Goal: Task Accomplishment & Management: Complete application form

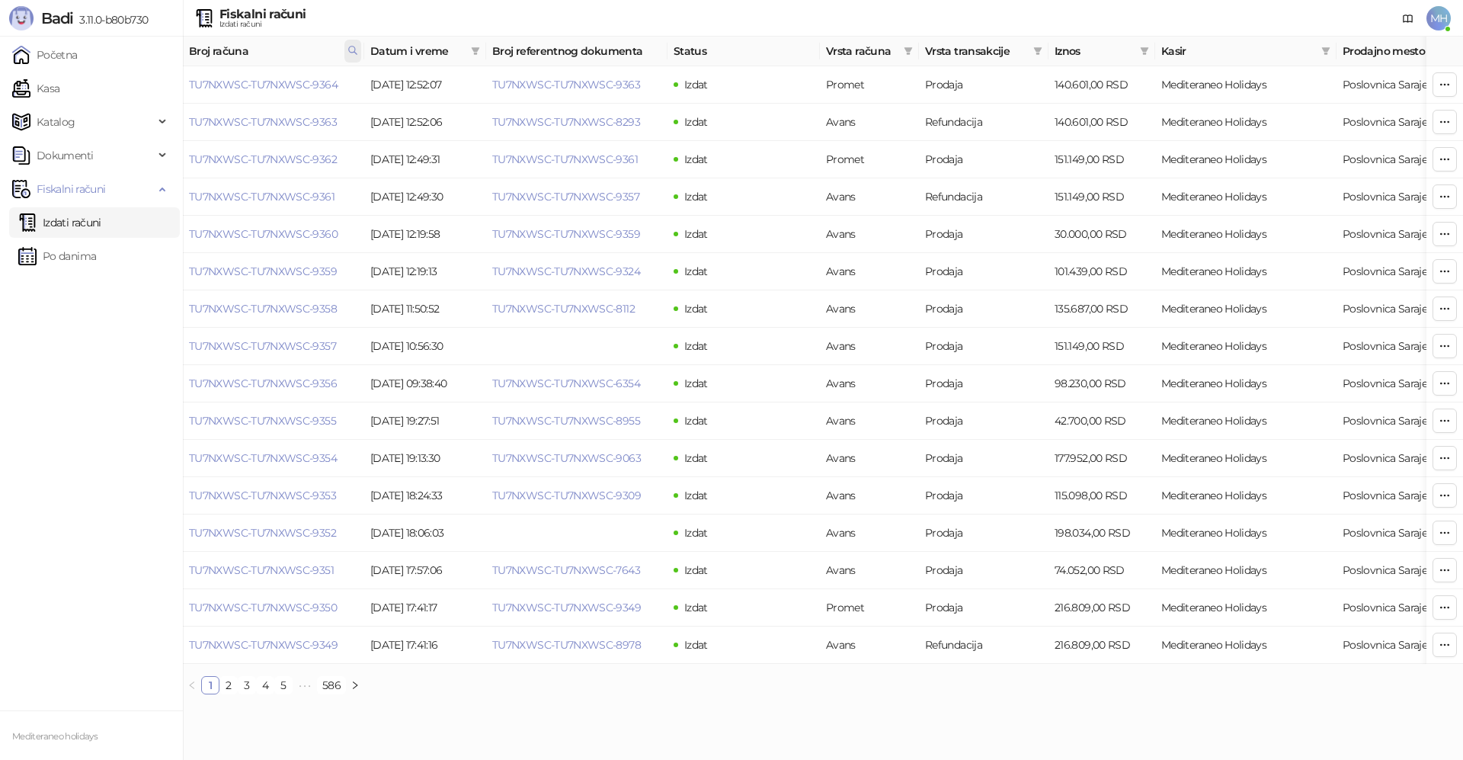
click at [358, 51] on th "Broj računa" at bounding box center [273, 52] width 181 height 30
click at [358, 51] on span at bounding box center [353, 51] width 17 height 23
drag, startPoint x: 271, startPoint y: 79, endPoint x: 139, endPoint y: 79, distance: 131.1
click at [139, 79] on body "Badi 3.11.0-b80b730 Početna Kasa Katalog Dokumenti Fiskalni računi Izdati račun…" at bounding box center [731, 353] width 1463 height 707
type input "****"
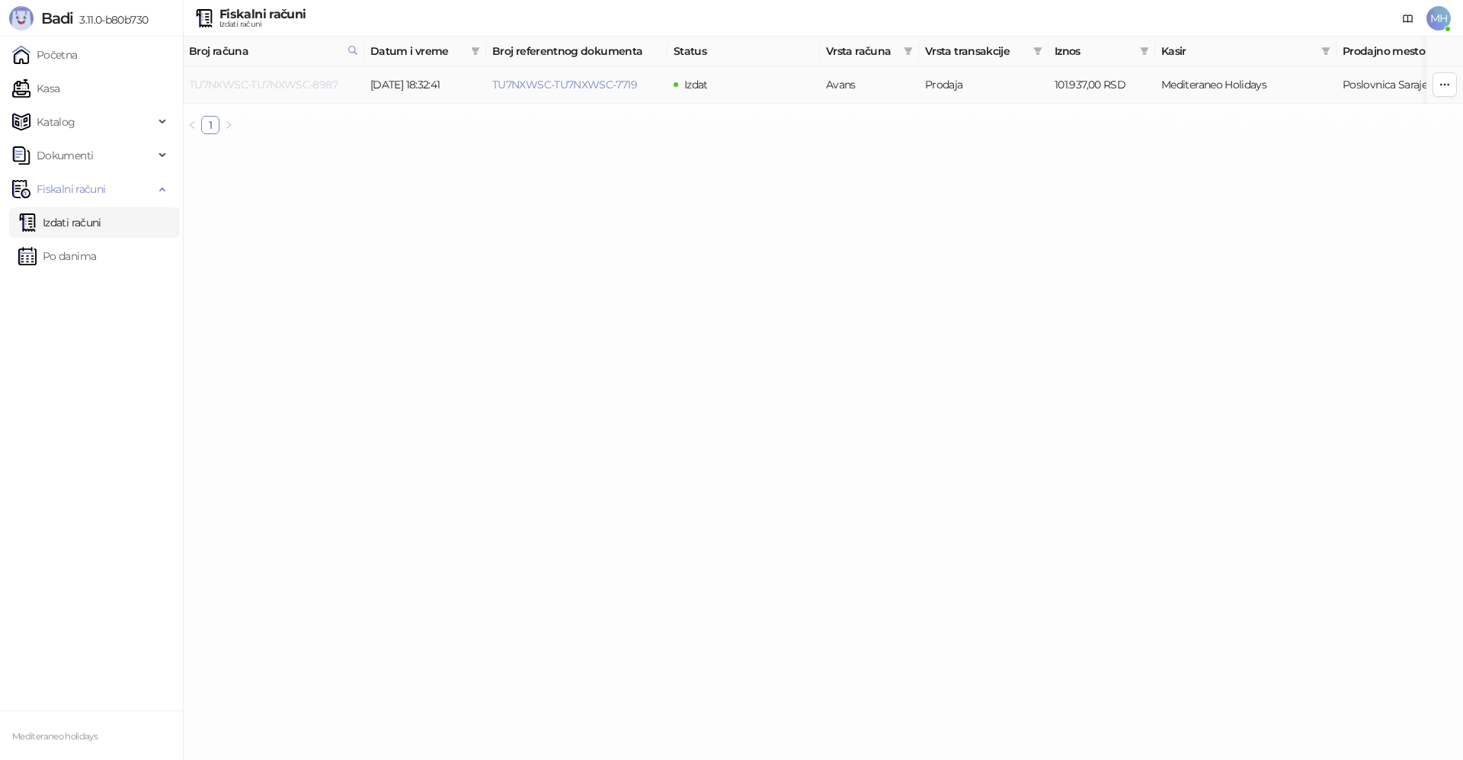
click at [298, 79] on link "TU7NXWSC-TU7NXWSC-8987" at bounding box center [263, 85] width 149 height 14
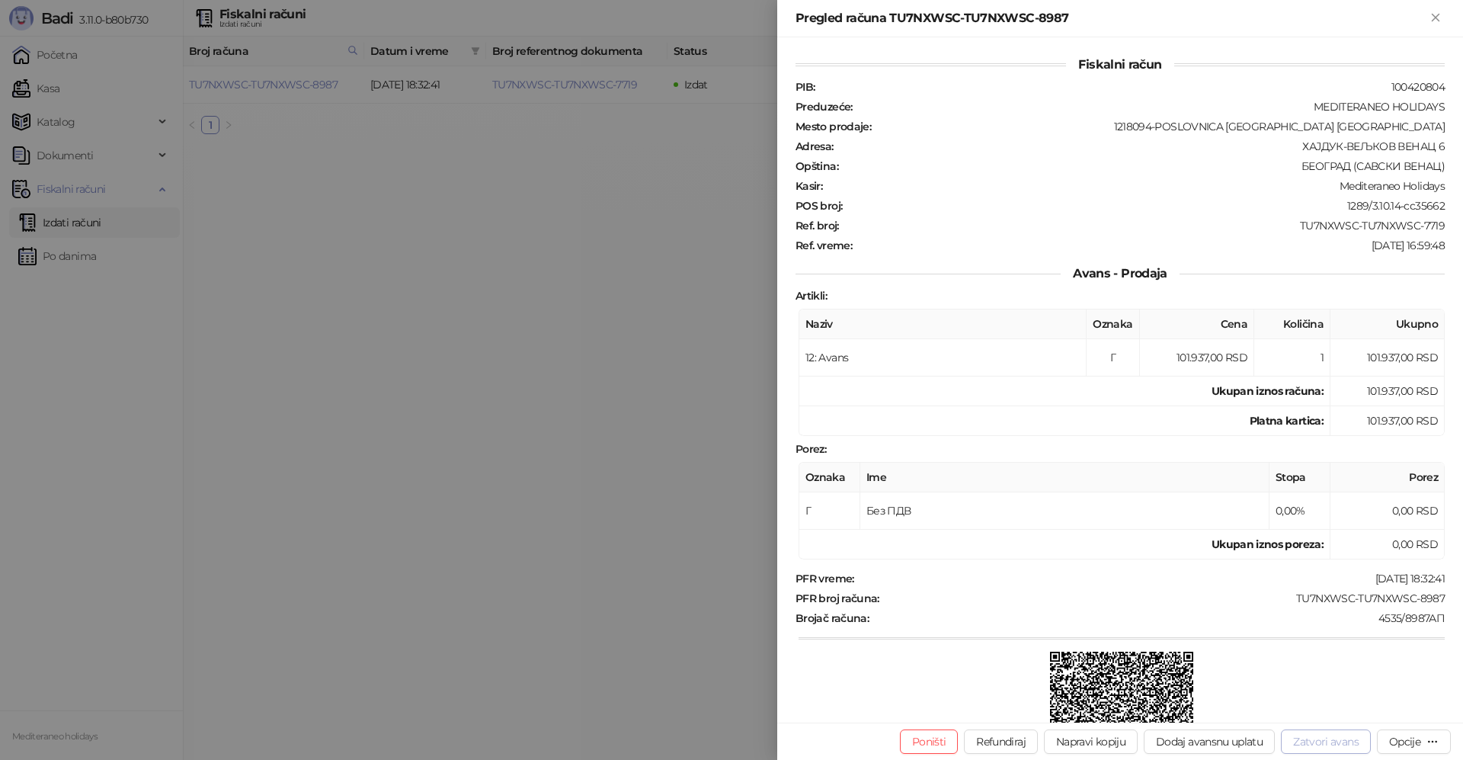
click at [1313, 739] on button "Zatvori avans" at bounding box center [1326, 741] width 90 height 24
type input "**********"
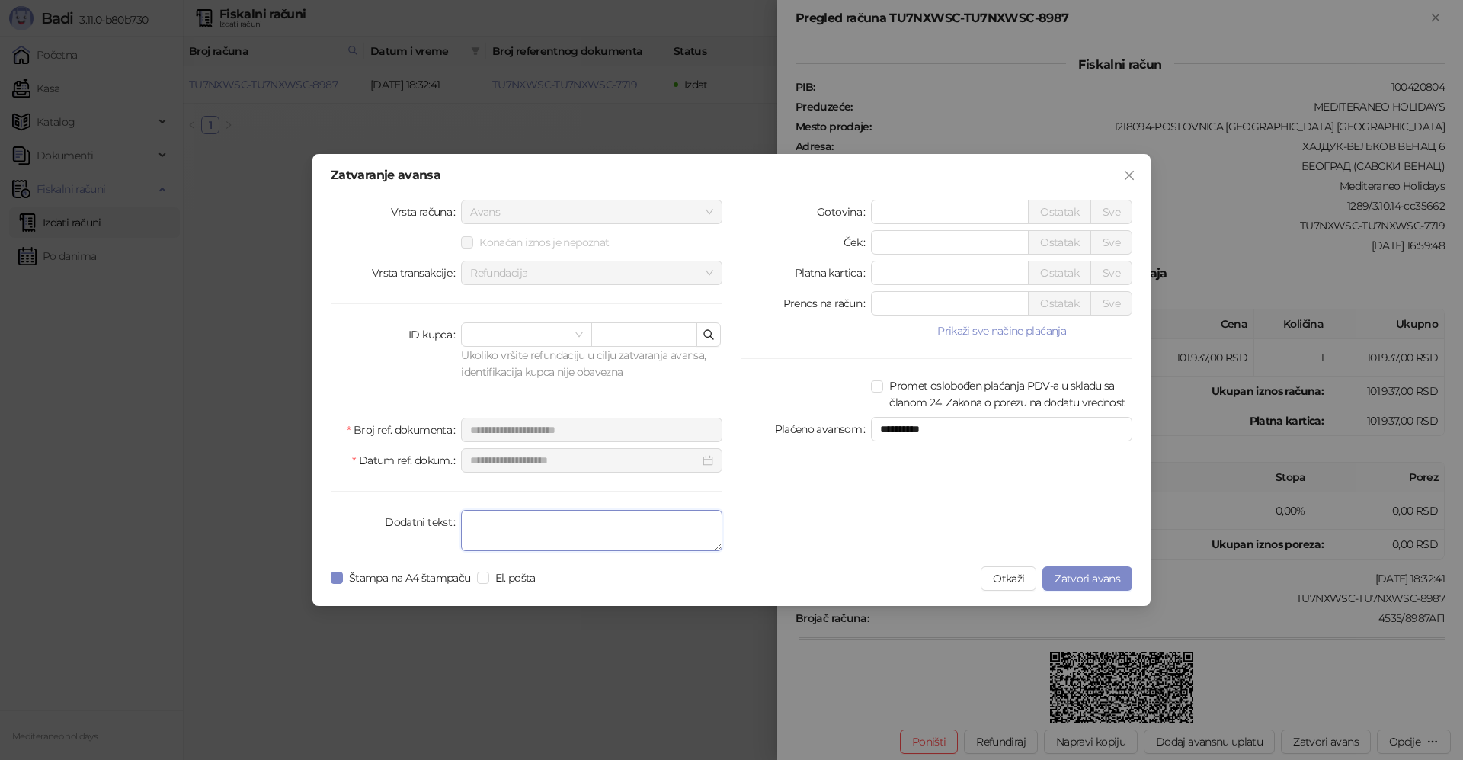
click at [573, 530] on textarea "Dodatni tekst" at bounding box center [591, 530] width 261 height 41
type textarea "*******"
click at [1098, 582] on span "Zatvori avans" at bounding box center [1088, 579] width 66 height 14
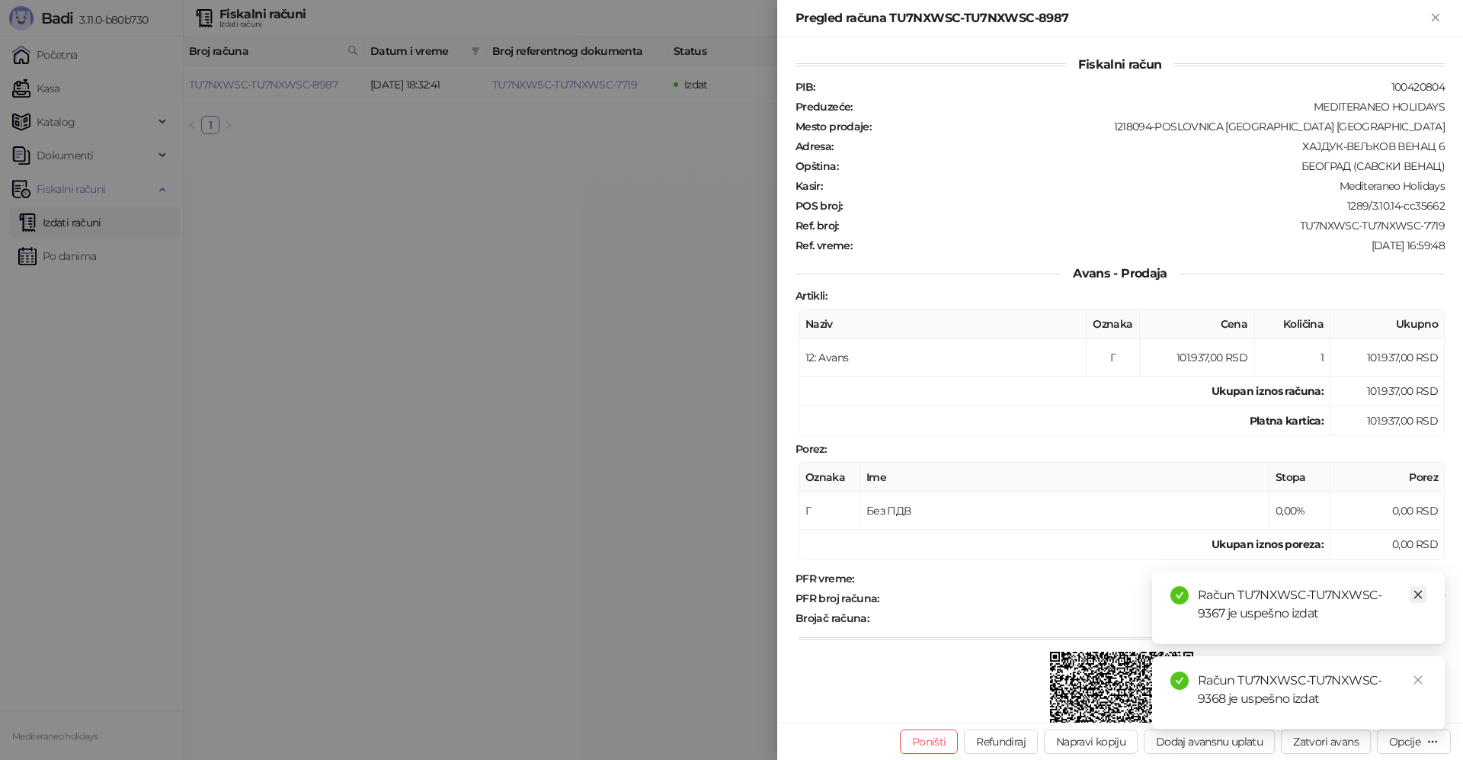
click at [1416, 593] on icon "close" at bounding box center [1418, 594] width 11 height 11
click at [1415, 679] on icon "close" at bounding box center [1418, 680] width 11 height 11
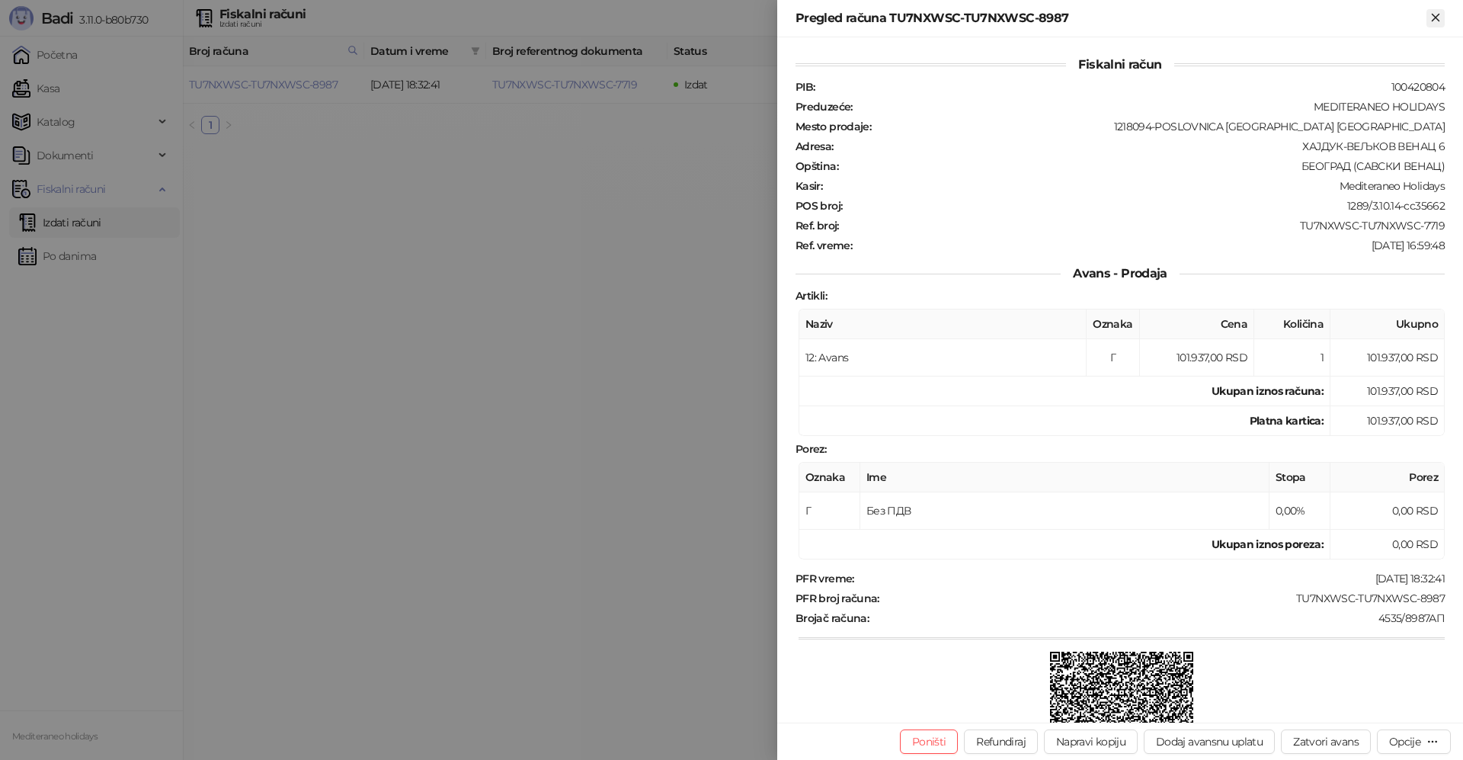
click at [1440, 24] on icon "Zatvori" at bounding box center [1436, 18] width 14 height 14
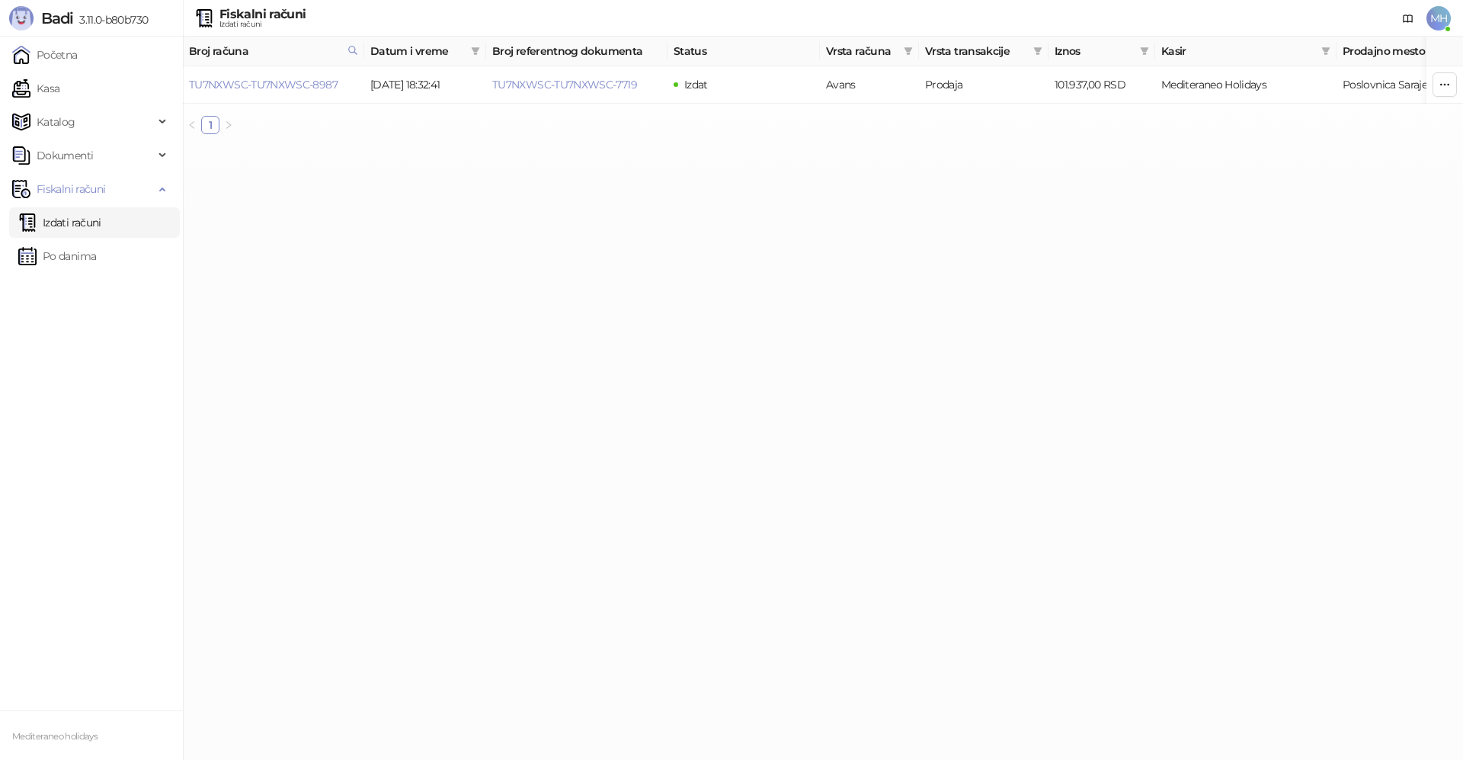
click at [51, 223] on link "Izdati računi" at bounding box center [59, 222] width 83 height 30
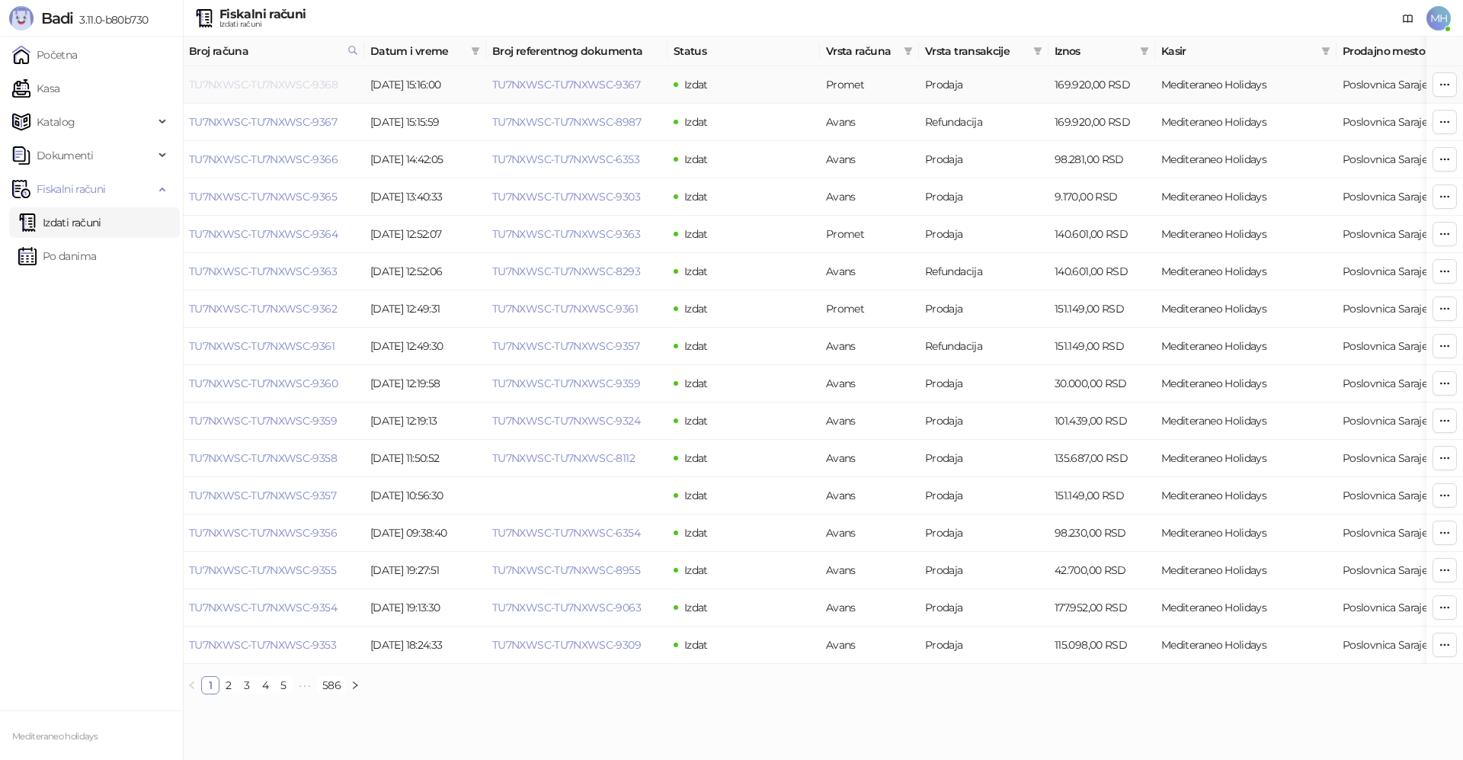
click at [241, 91] on link "TU7NXWSC-TU7NXWSC-9368" at bounding box center [263, 85] width 149 height 14
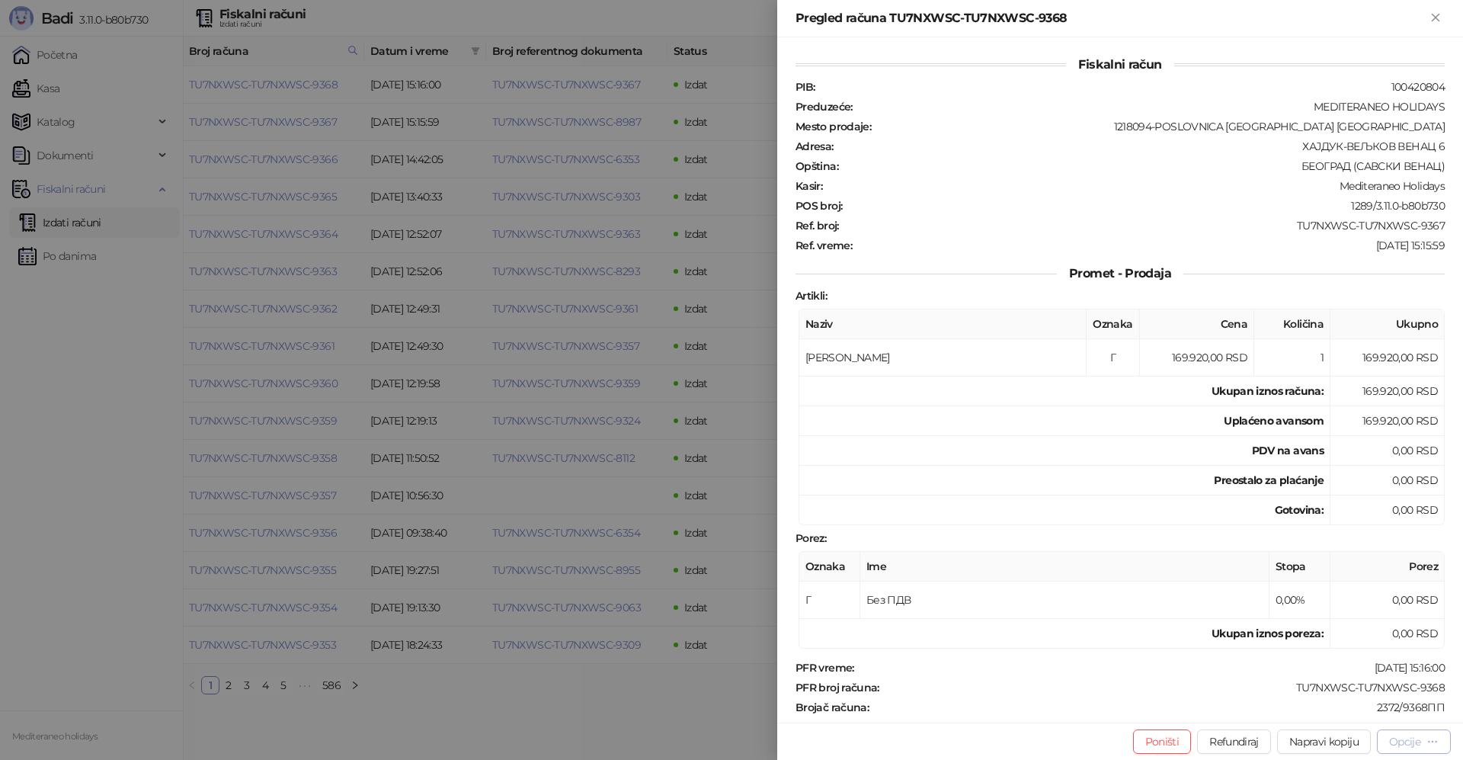
click at [1387, 742] on button "Opcije" at bounding box center [1414, 741] width 74 height 24
click at [1314, 710] on span "Preuzmi u PDF formatu" at bounding box center [1361, 711] width 156 height 17
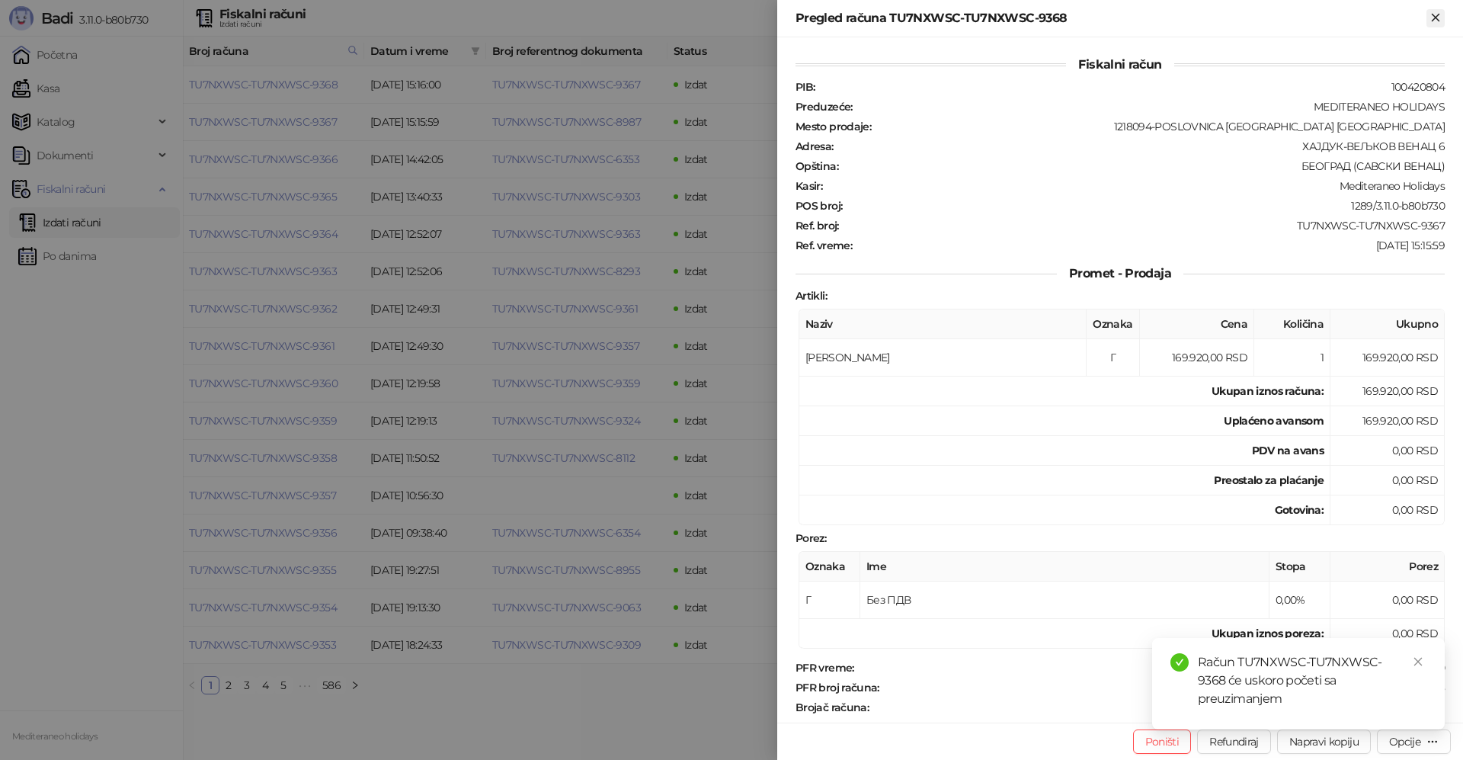
click at [1438, 11] on icon "Zatvori" at bounding box center [1436, 18] width 14 height 14
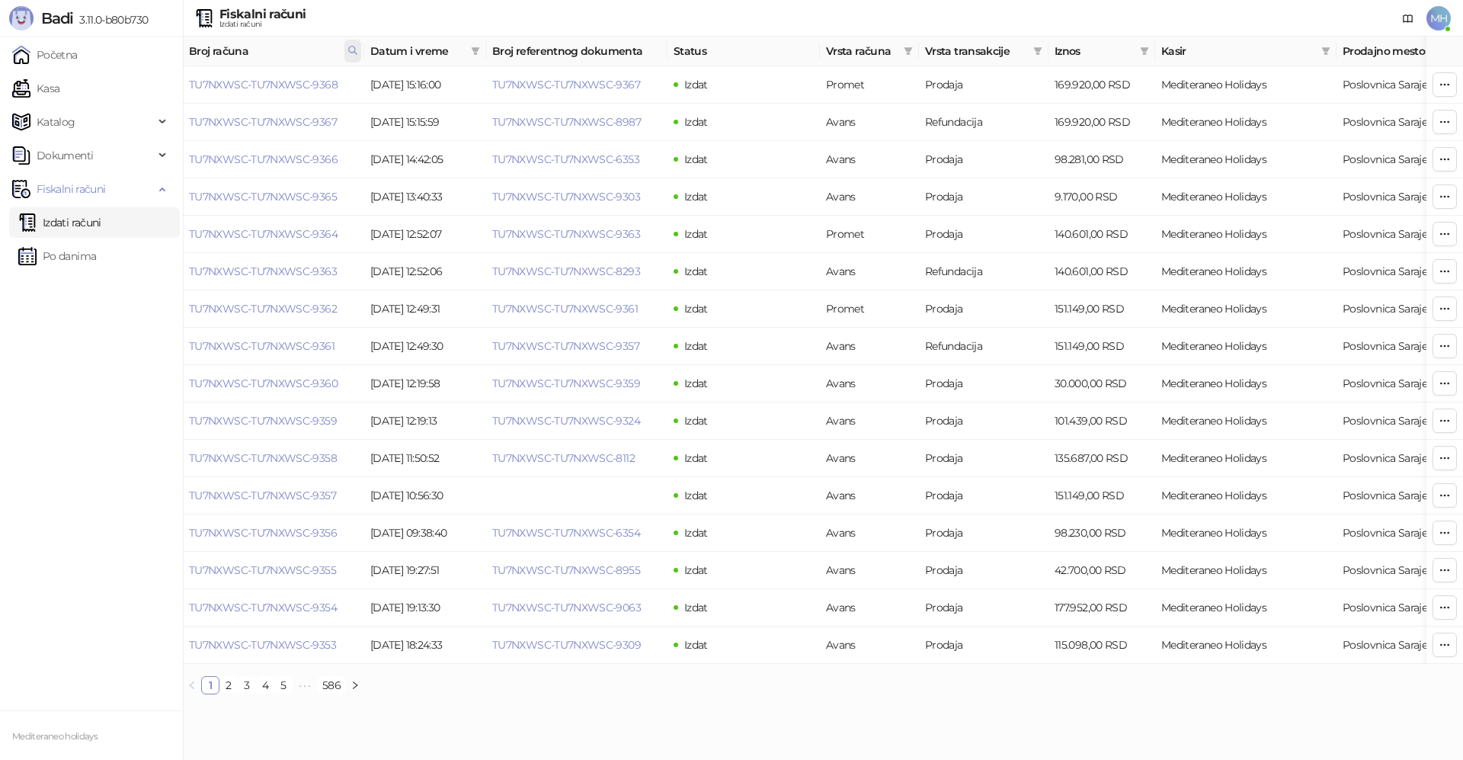
click at [358, 51] on span at bounding box center [353, 51] width 17 height 23
drag, startPoint x: 73, startPoint y: 87, endPoint x: 0, endPoint y: 98, distance: 73.9
click at [0, 98] on body "Badi 3.11.0-b80b730 Početna Kasa Katalog Dokumenti Fiskalni računi Izdati račun…" at bounding box center [731, 353] width 1463 height 707
type input "****"
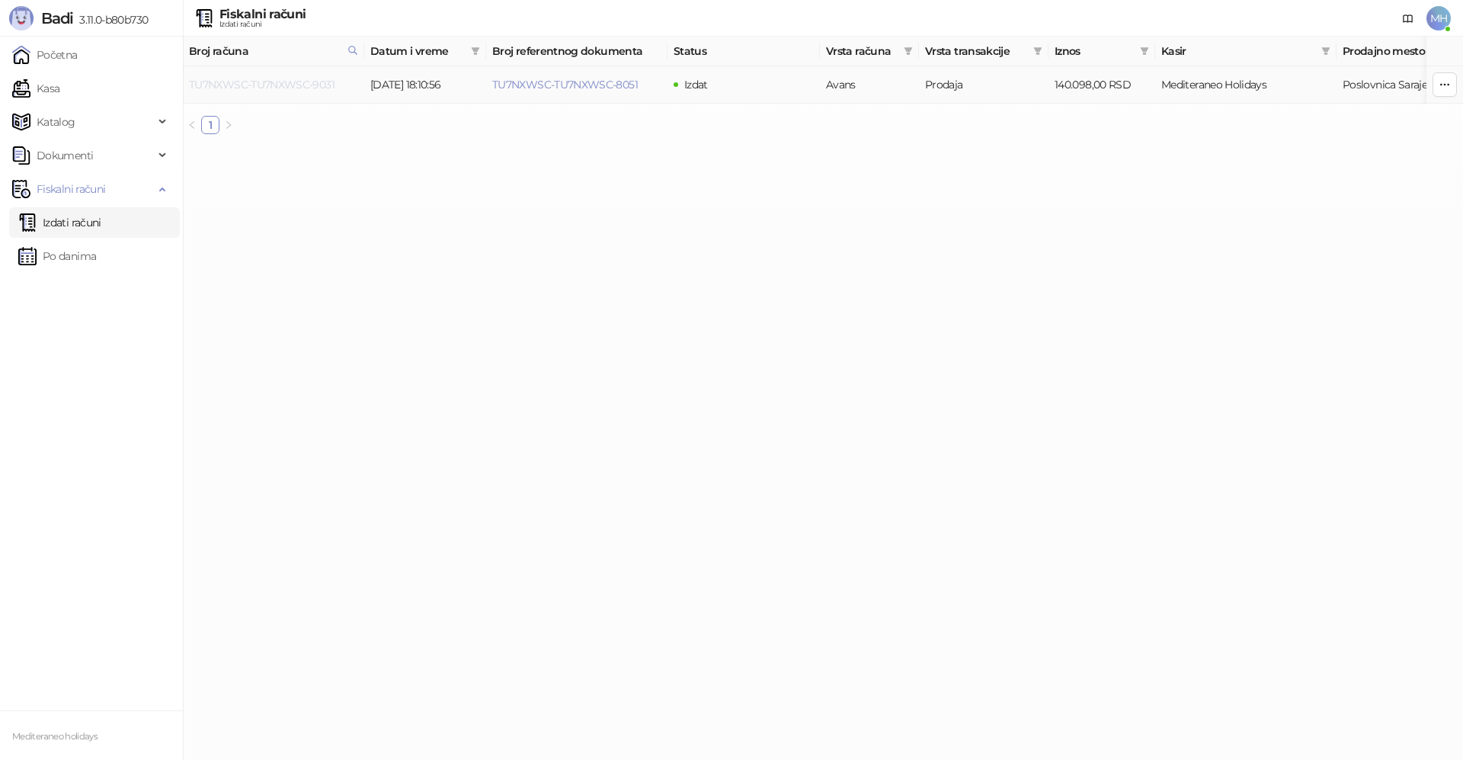
click at [317, 86] on link "TU7NXWSC-TU7NXWSC-9031" at bounding box center [262, 85] width 146 height 14
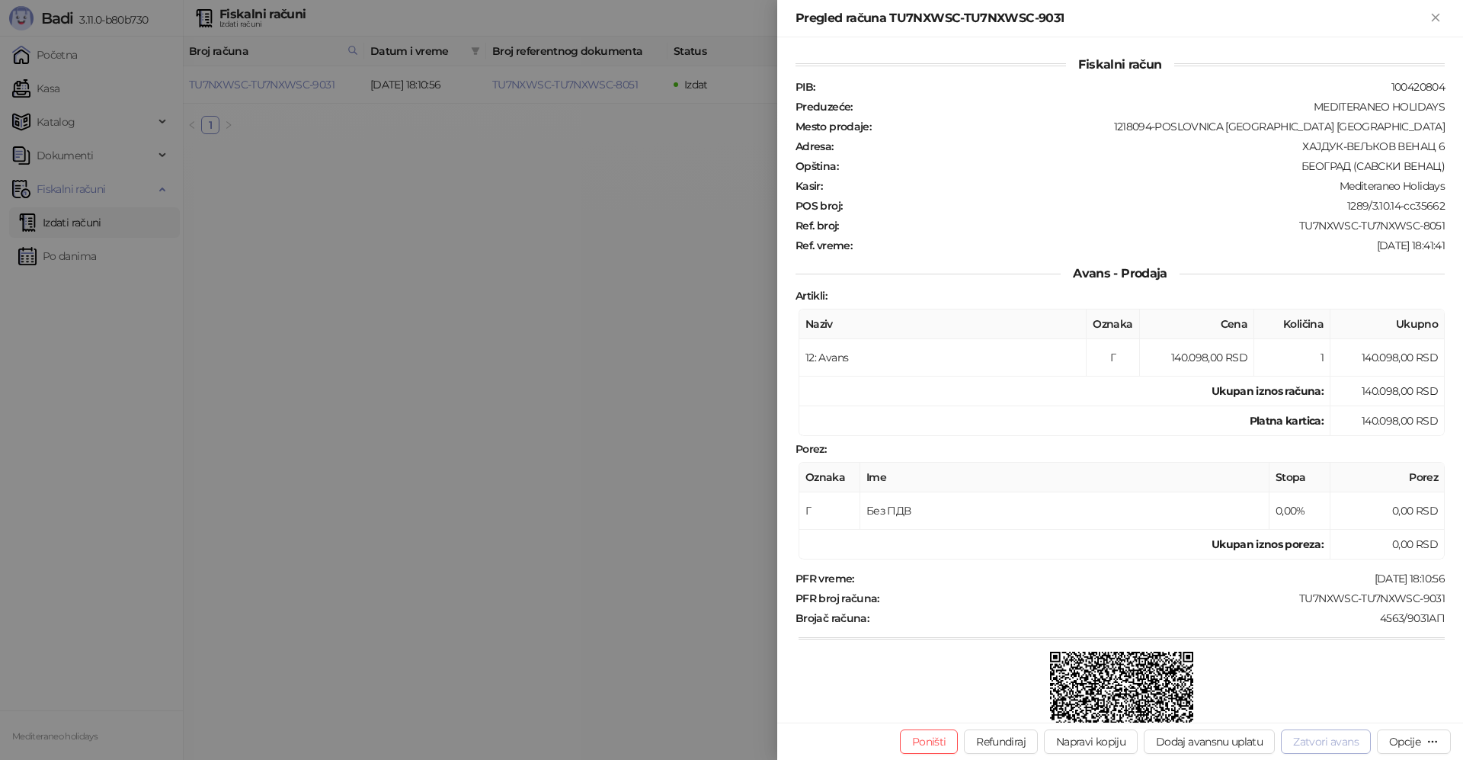
click at [1329, 745] on button "Zatvori avans" at bounding box center [1326, 741] width 90 height 24
type input "**********"
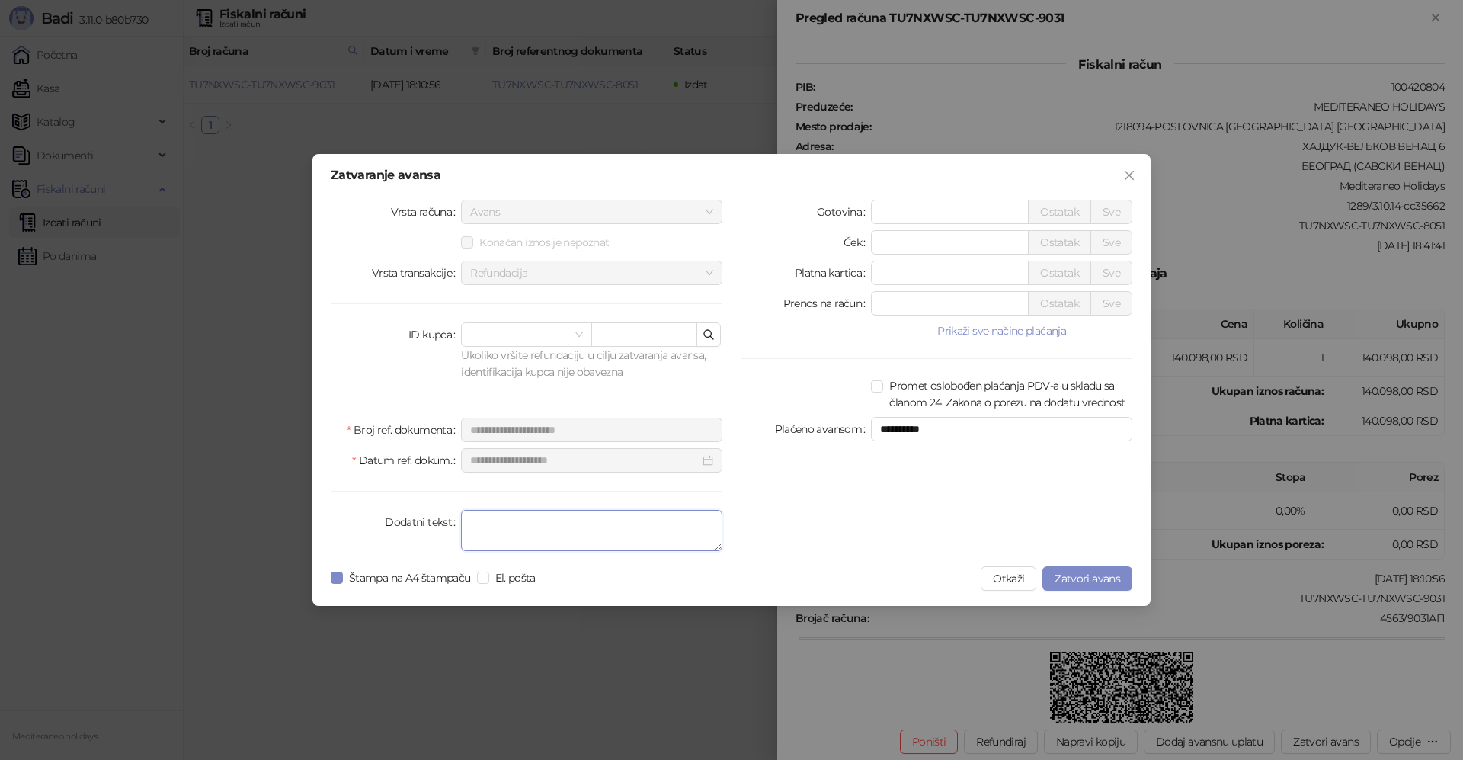
click at [561, 524] on textarea "Dodatni tekst" at bounding box center [591, 530] width 261 height 41
type textarea "*******"
click at [1111, 582] on span "Zatvori avans" at bounding box center [1088, 579] width 66 height 14
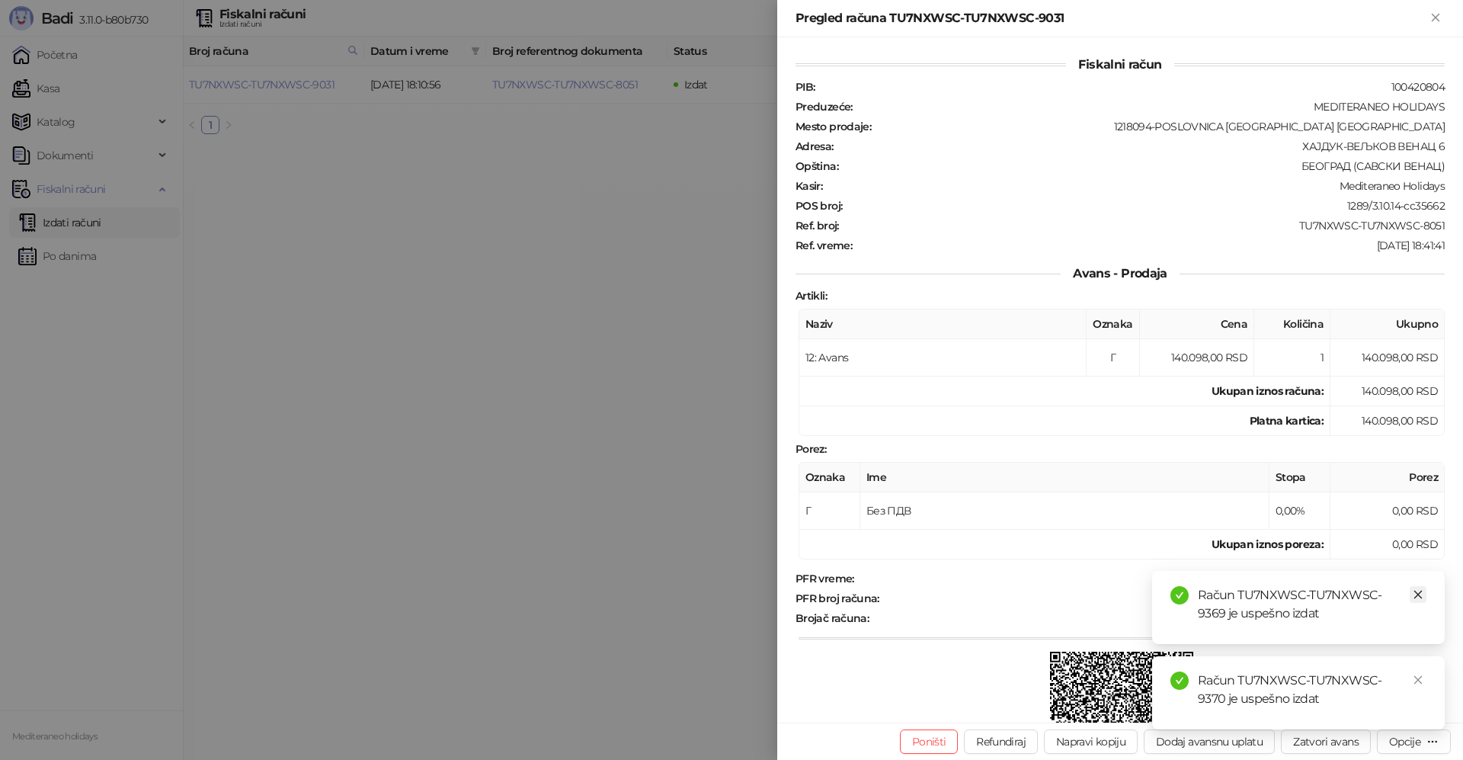
click at [1417, 591] on icon "close" at bounding box center [1418, 594] width 11 height 11
drag, startPoint x: 1419, startPoint y: 683, endPoint x: 1419, endPoint y: 331, distance: 352.2
click at [1419, 681] on icon "close" at bounding box center [1418, 680] width 11 height 11
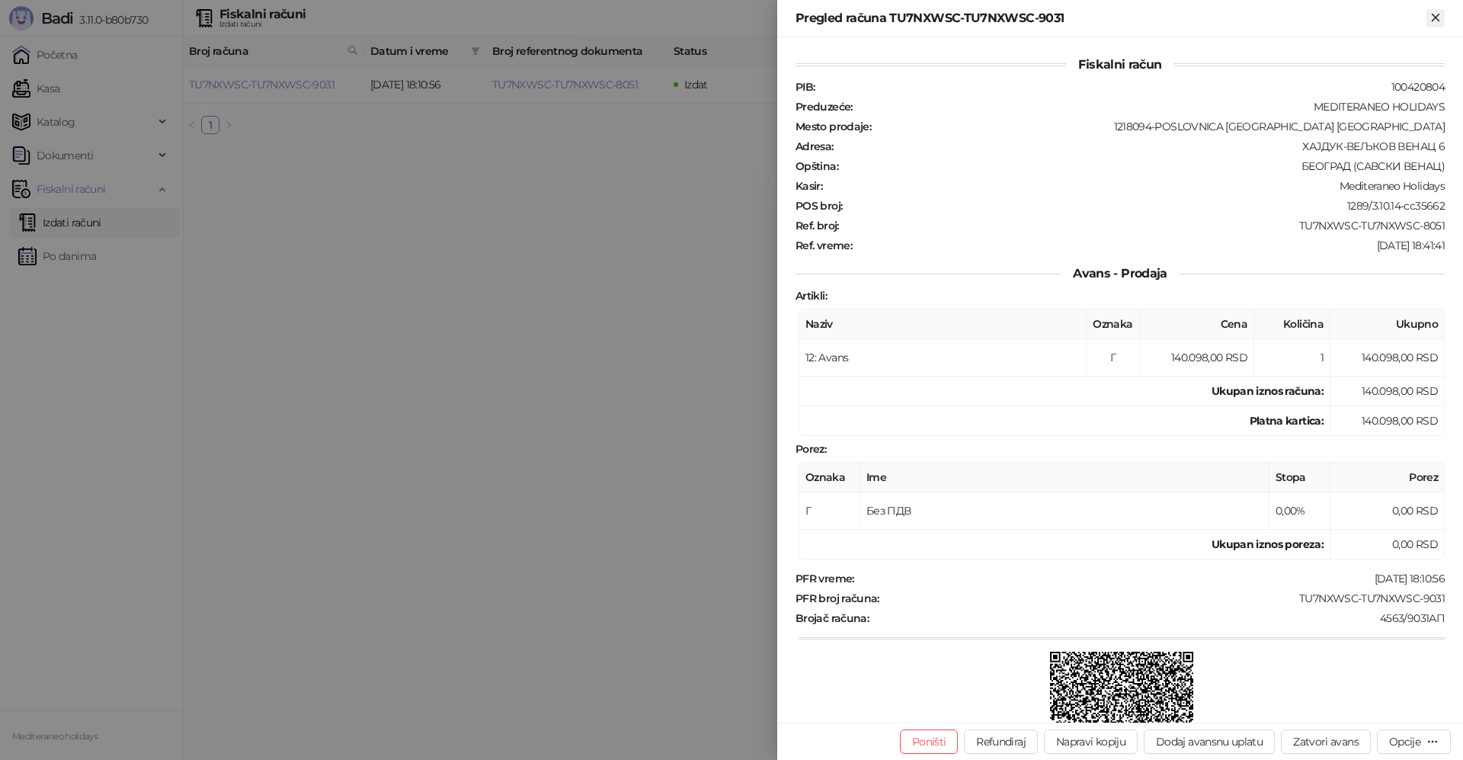
click at [1442, 16] on icon "Zatvori" at bounding box center [1436, 18] width 14 height 14
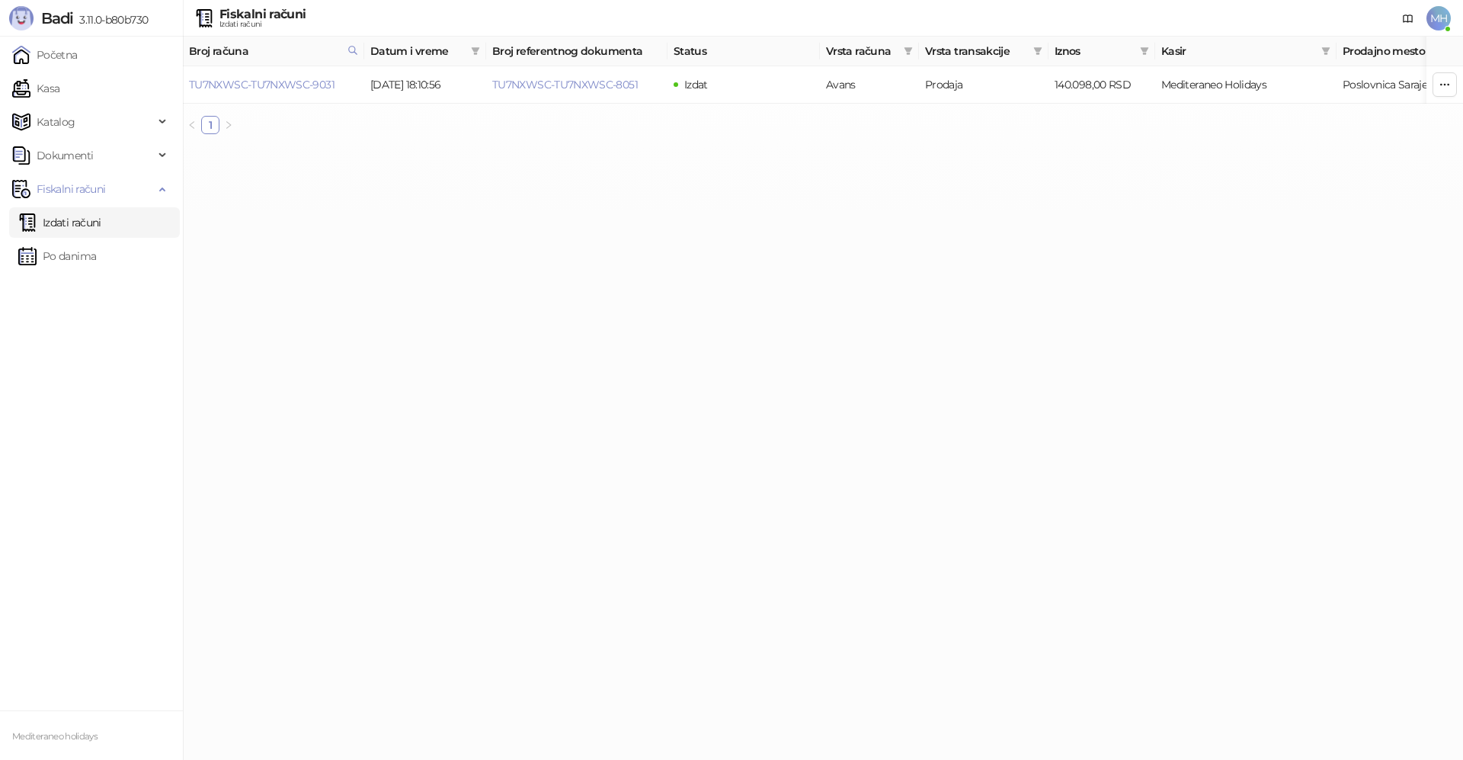
click at [101, 220] on link "Izdati računi" at bounding box center [59, 222] width 83 height 30
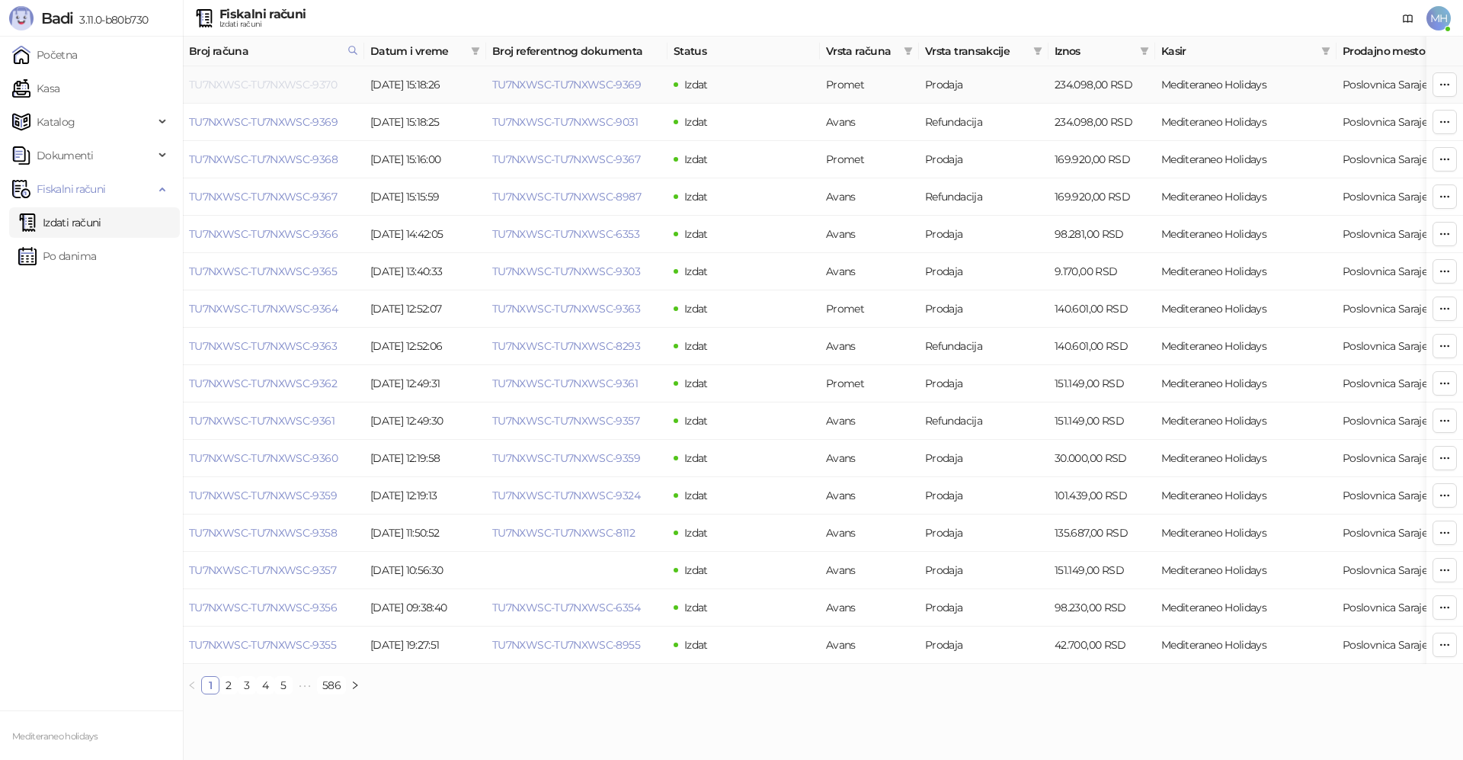
click at [308, 83] on link "TU7NXWSC-TU7NXWSC-9370" at bounding box center [263, 85] width 148 height 14
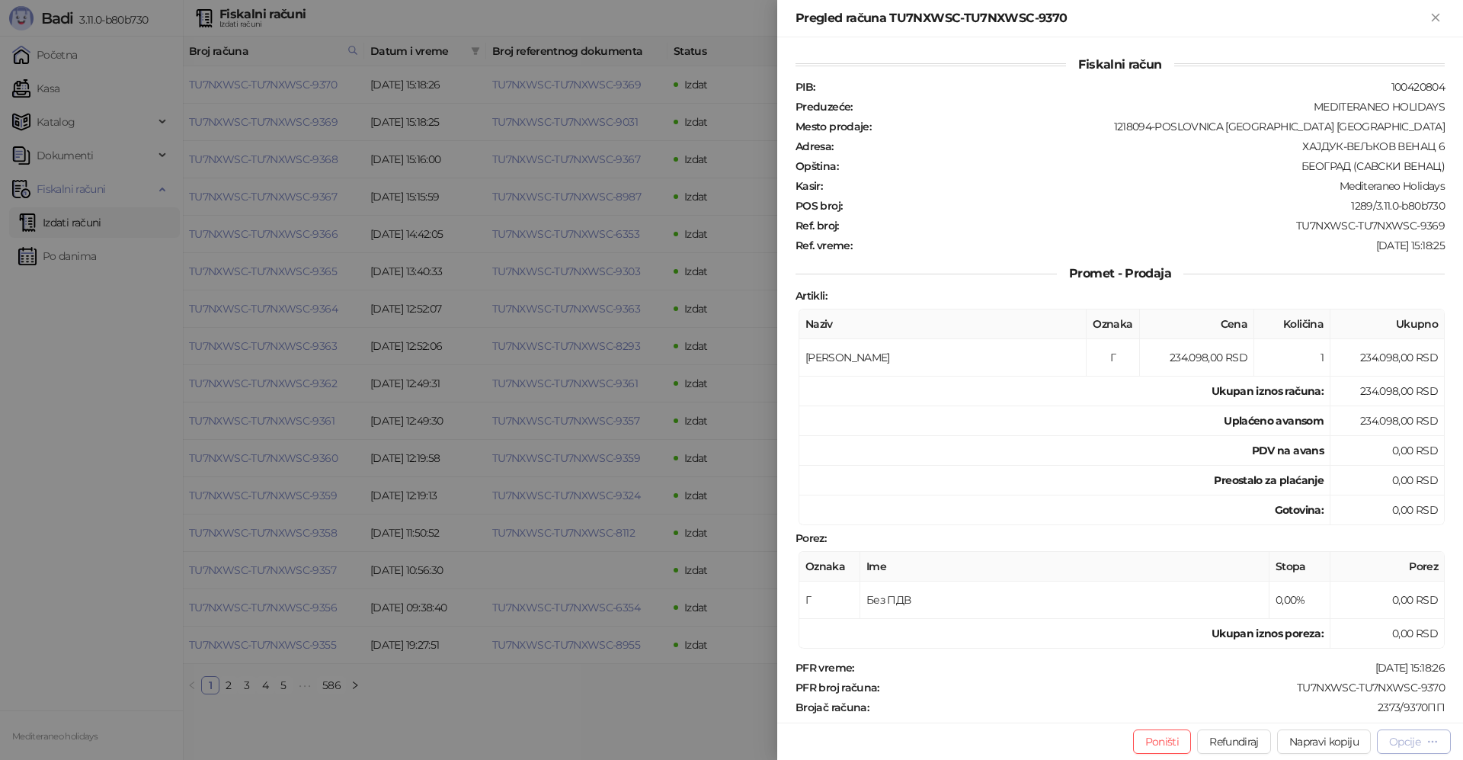
click at [1406, 747] on div "Opcije" at bounding box center [1405, 742] width 31 height 14
click at [1316, 713] on span "Preuzmi u PDF formatu" at bounding box center [1361, 711] width 156 height 17
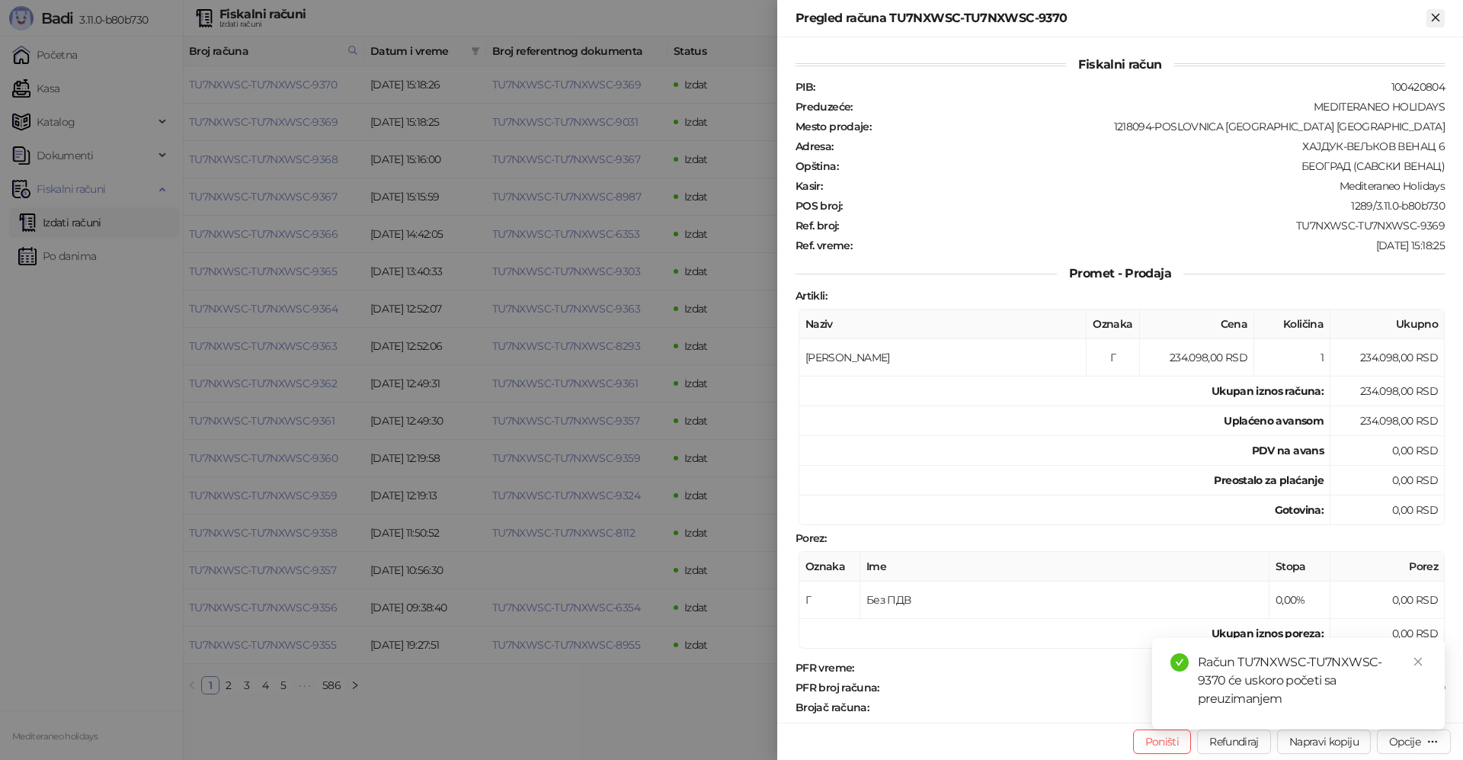
click at [1436, 17] on icon "Zatvori" at bounding box center [1435, 17] width 7 height 7
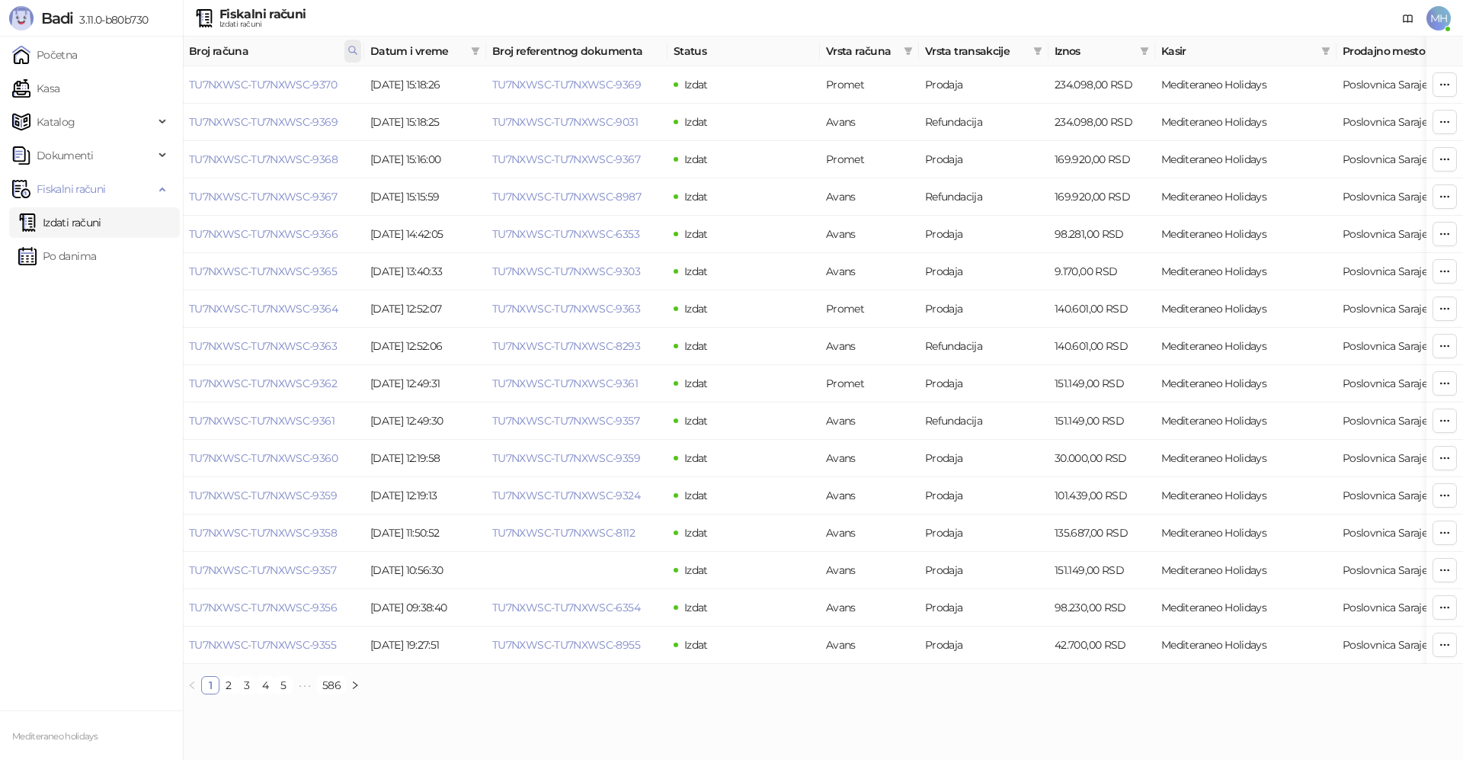
click at [355, 56] on icon at bounding box center [353, 50] width 11 height 11
drag, startPoint x: 215, startPoint y: 75, endPoint x: 136, endPoint y: 83, distance: 79.0
click at [136, 84] on body "Badi 3.11.0-b80b730 Početna Kasa Katalog Dokumenti Fiskalni računi Izdati račun…" at bounding box center [731, 353] width 1463 height 707
type input "****"
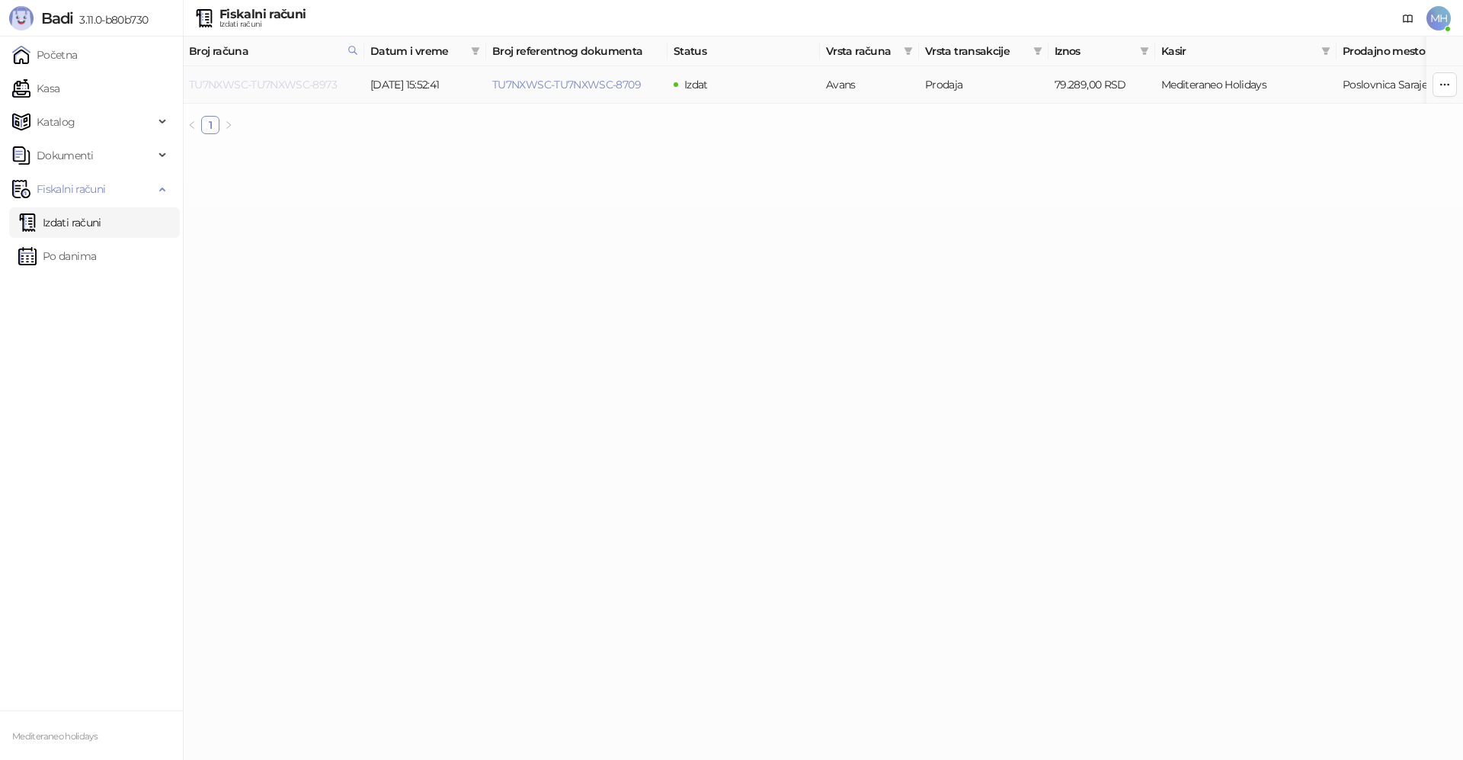
click at [286, 81] on link "TU7NXWSC-TU7NXWSC-8973" at bounding box center [263, 85] width 148 height 14
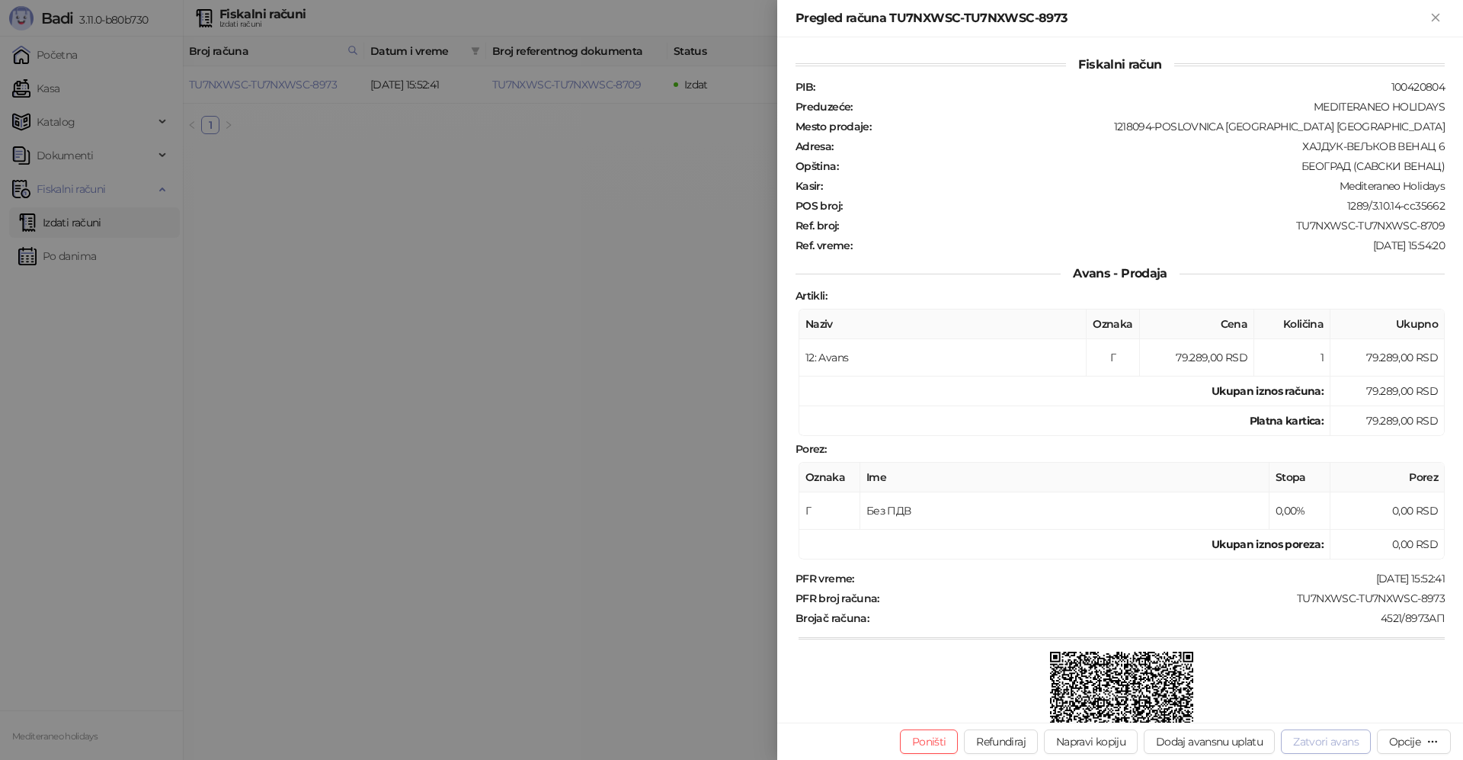
click at [1306, 744] on button "Zatvori avans" at bounding box center [1326, 741] width 90 height 24
type input "**********"
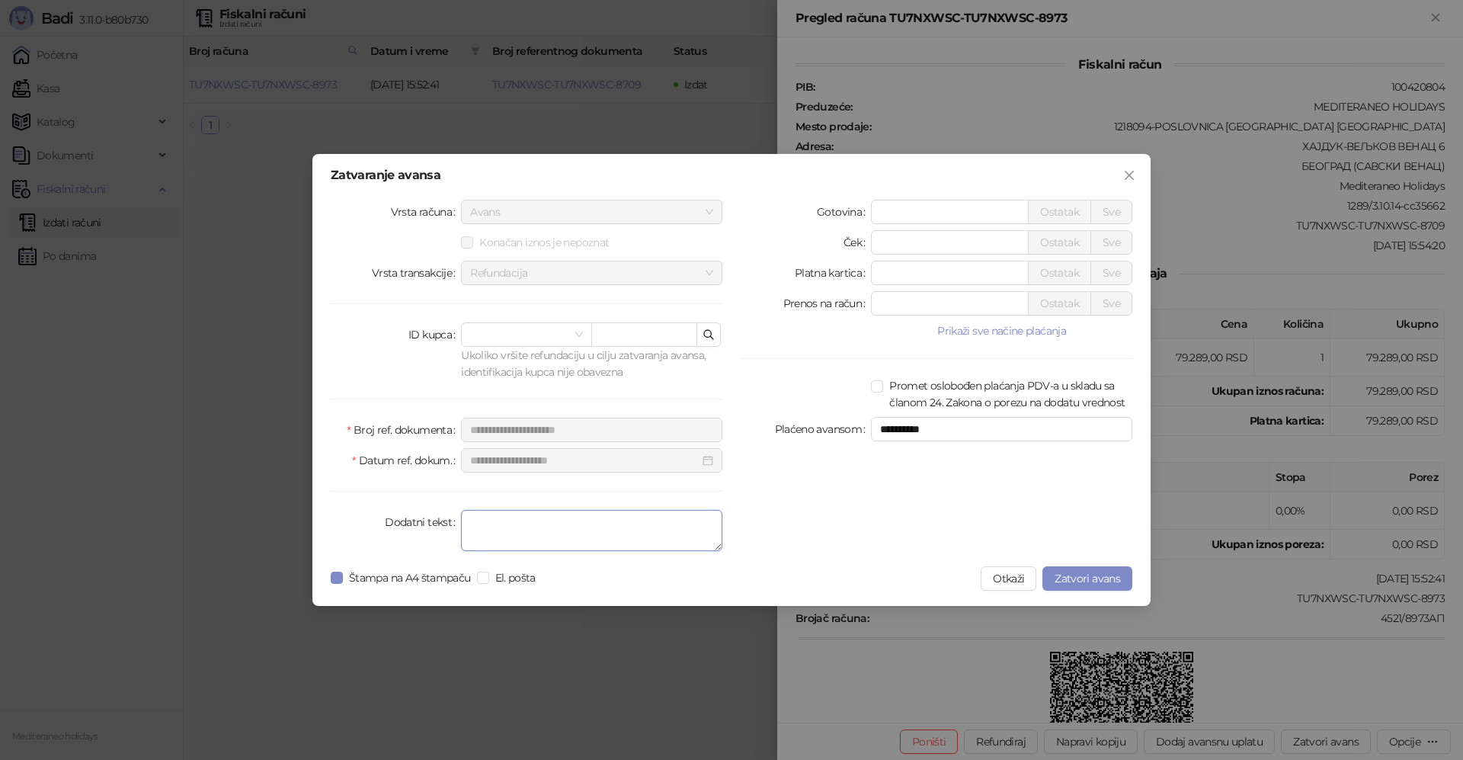
click at [480, 532] on textarea "Dodatni tekst" at bounding box center [591, 530] width 261 height 41
type textarea "*******"
click at [1117, 575] on span "Zatvori avans" at bounding box center [1088, 579] width 66 height 14
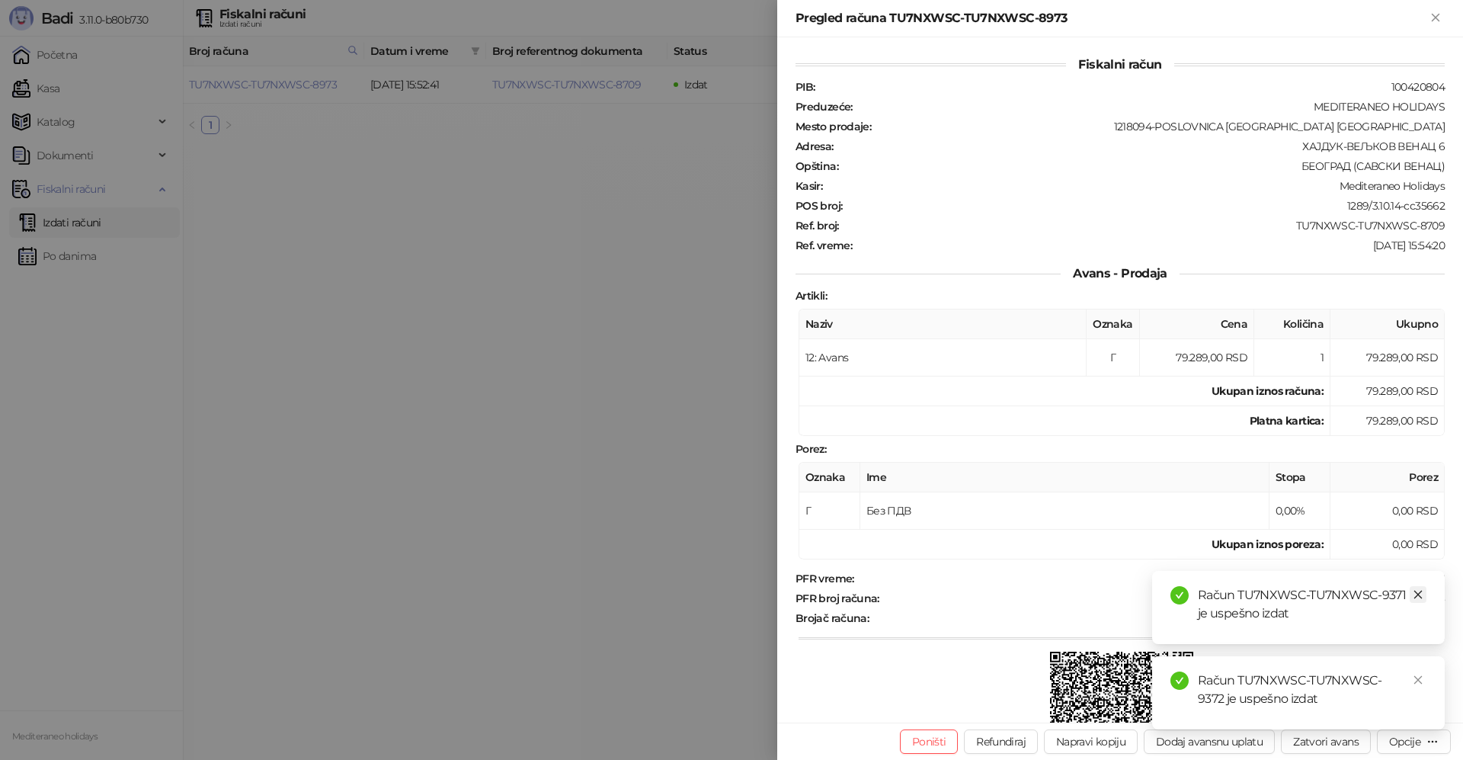
click at [1422, 591] on icon "close" at bounding box center [1418, 594] width 11 height 11
click at [1423, 678] on icon "close" at bounding box center [1418, 680] width 11 height 11
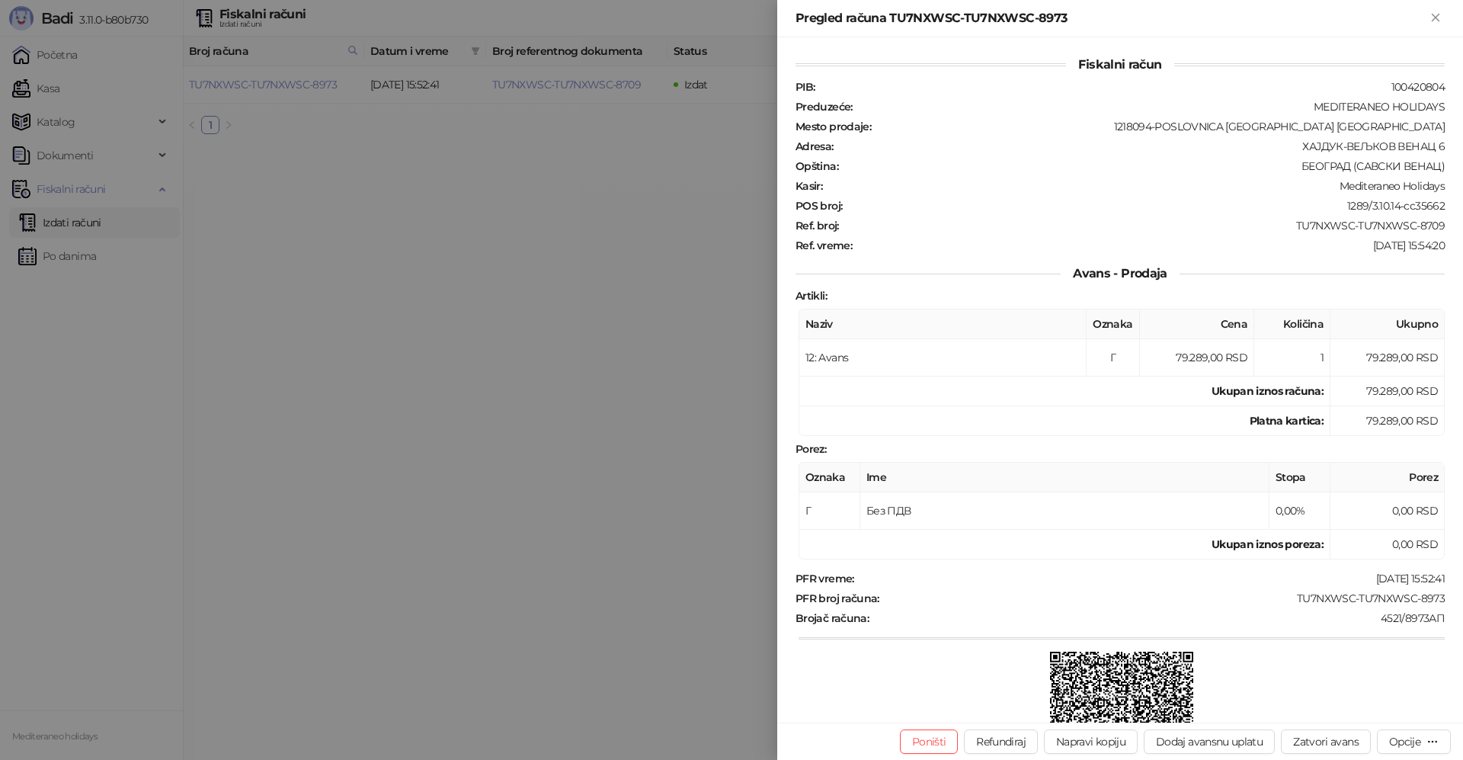
click at [1439, 17] on icon "Zatvori" at bounding box center [1436, 18] width 14 height 14
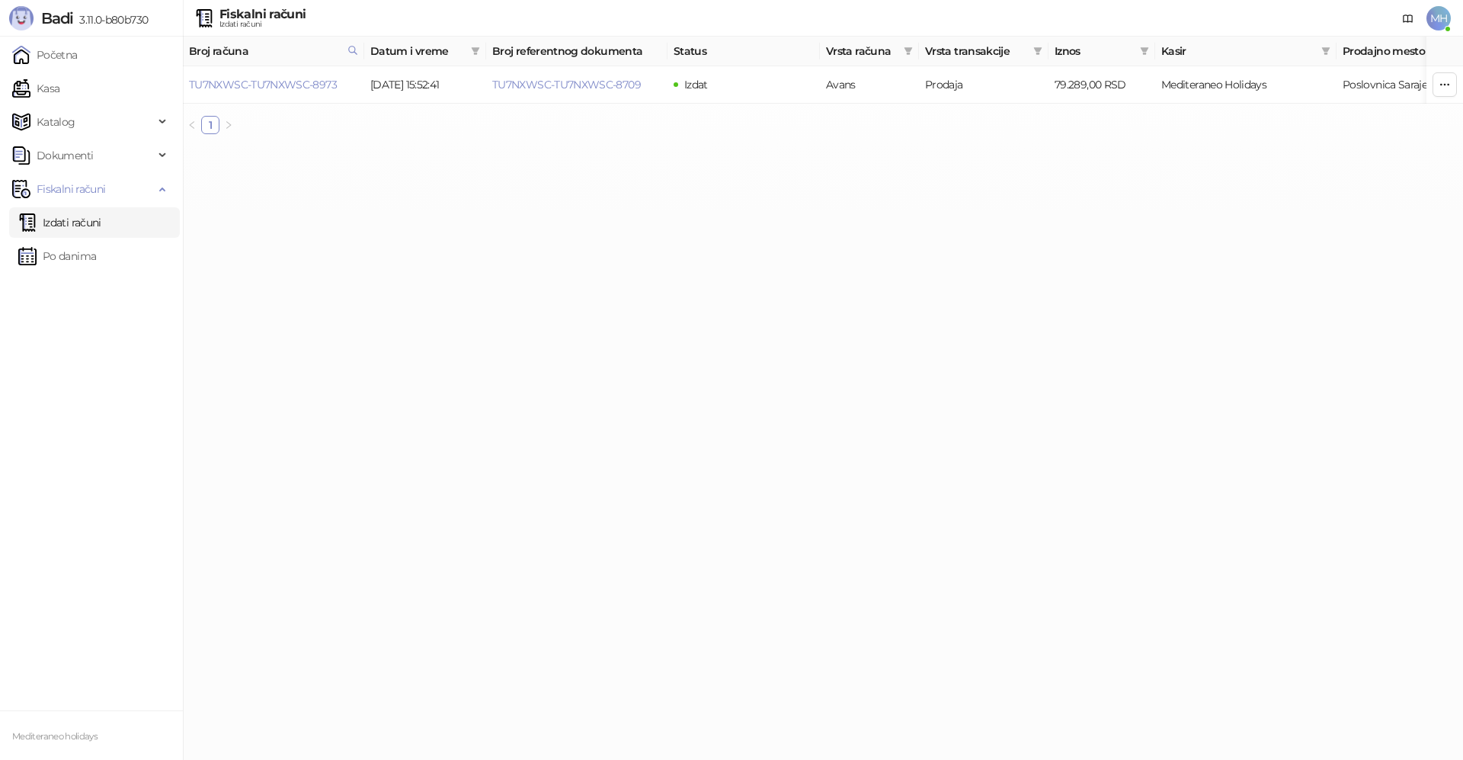
click at [101, 218] on link "Izdati računi" at bounding box center [59, 222] width 83 height 30
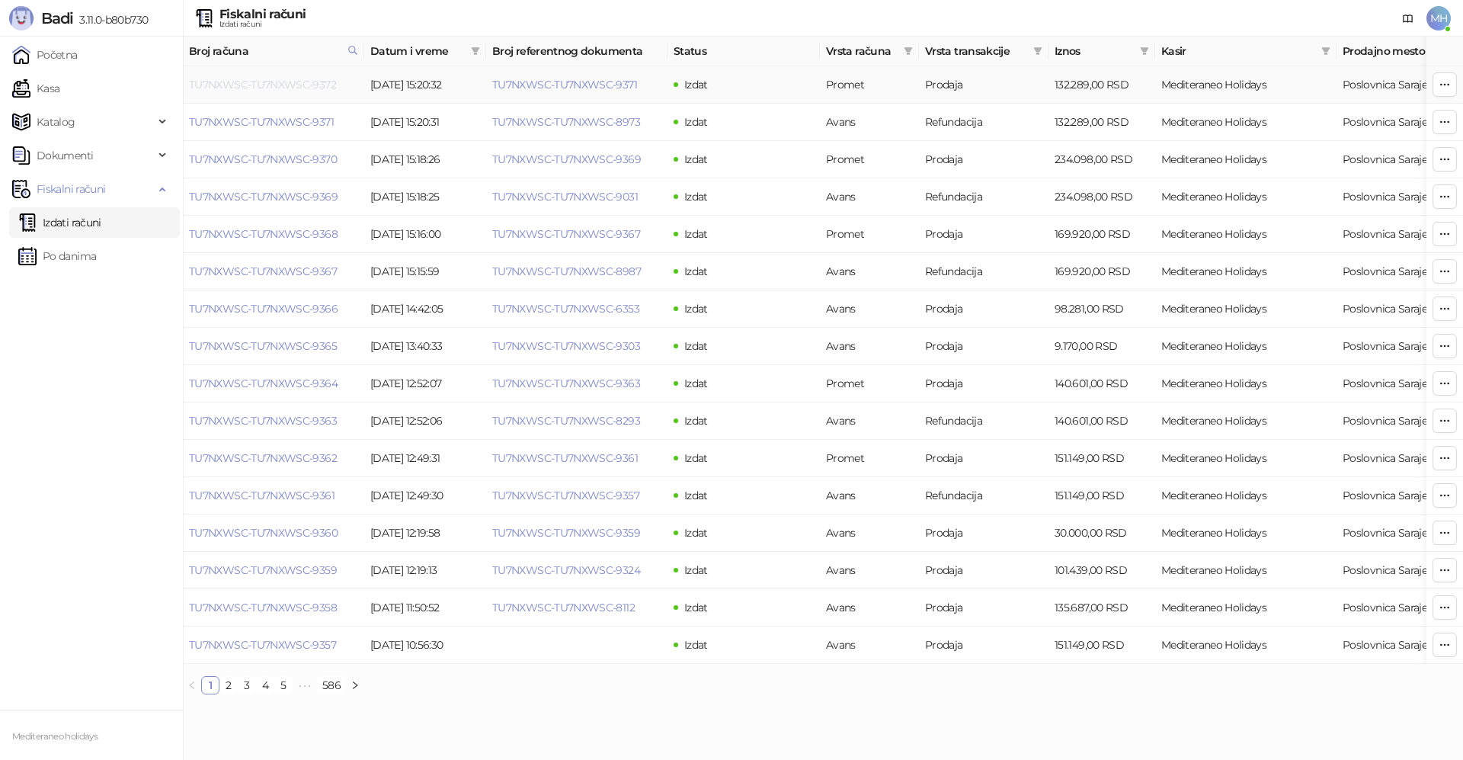
click at [292, 86] on link "TU7NXWSC-TU7NXWSC-9372" at bounding box center [262, 85] width 147 height 14
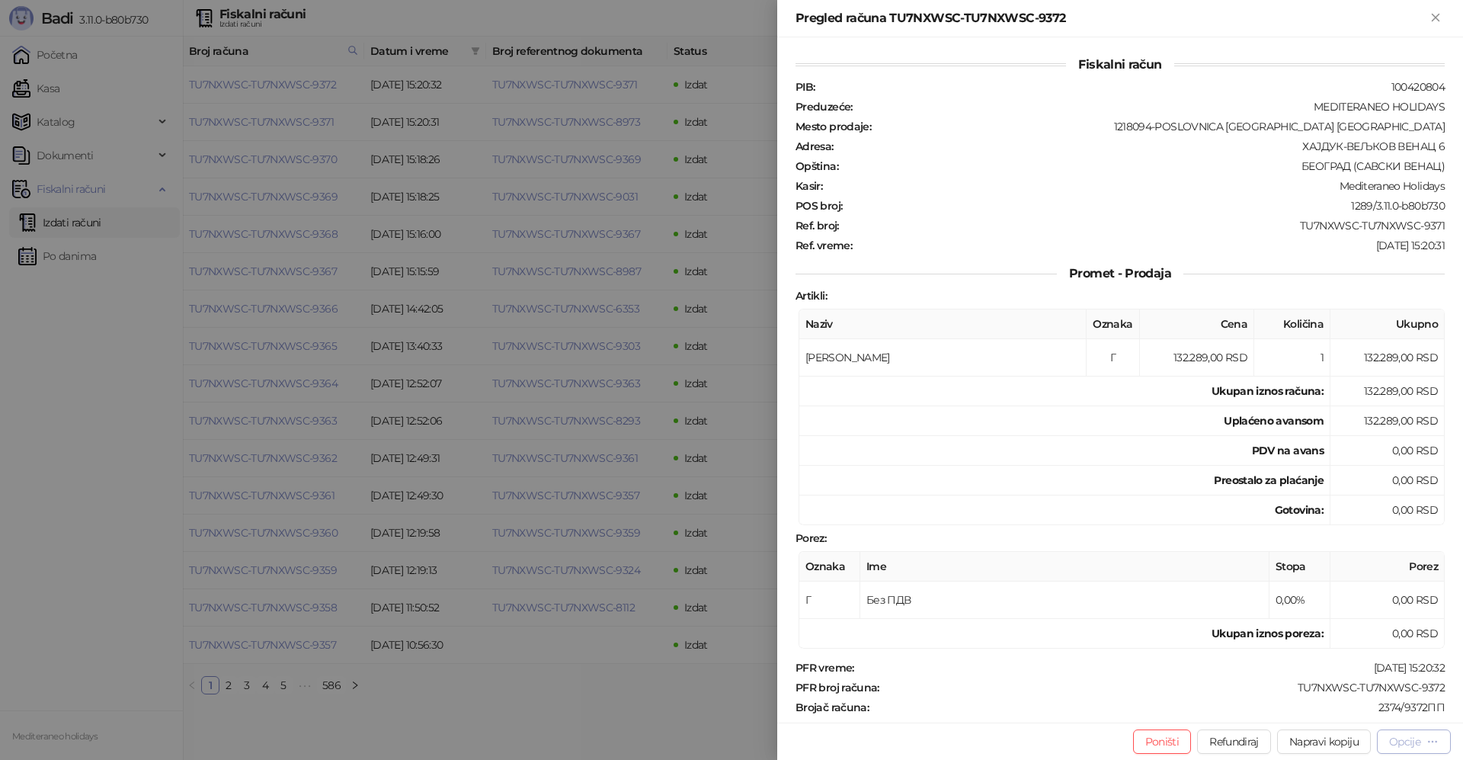
click at [1402, 742] on div "Opcije" at bounding box center [1405, 742] width 31 height 14
click at [1322, 712] on span "Preuzmi u PDF formatu" at bounding box center [1361, 711] width 156 height 17
drag, startPoint x: 1441, startPoint y: 20, endPoint x: 1422, endPoint y: 42, distance: 29.2
click at [1441, 20] on icon "Zatvori" at bounding box center [1436, 18] width 14 height 14
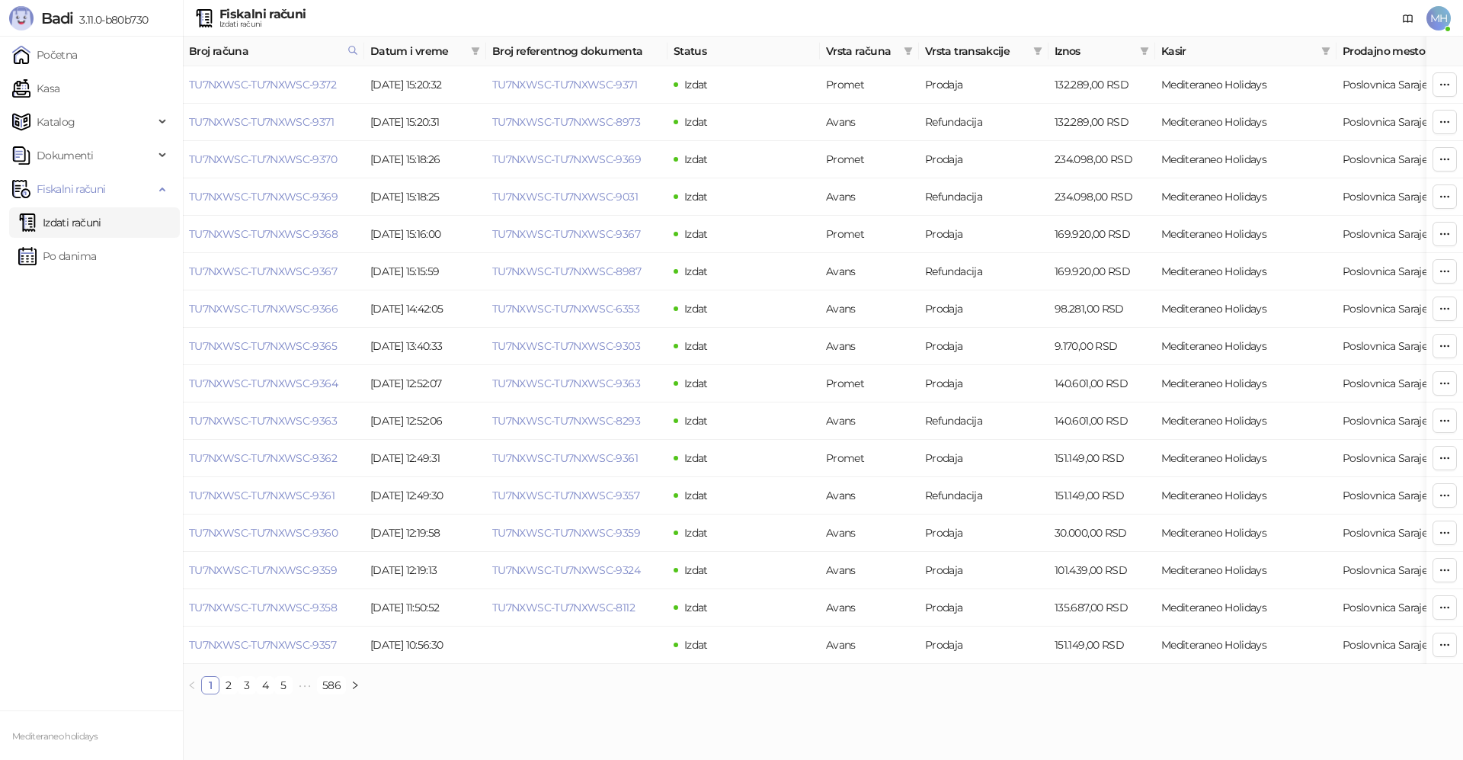
click at [342, 37] on th "Broj računa" at bounding box center [273, 52] width 181 height 30
click at [348, 52] on icon at bounding box center [353, 50] width 11 height 11
drag, startPoint x: 283, startPoint y: 81, endPoint x: 117, endPoint y: 107, distance: 167.4
click at [117, 107] on body "Badi 3.11.0-b80b730 Početna Kasa Katalog Dokumenti Fiskalni računi Izdati račun…" at bounding box center [731, 353] width 1463 height 707
type input "****"
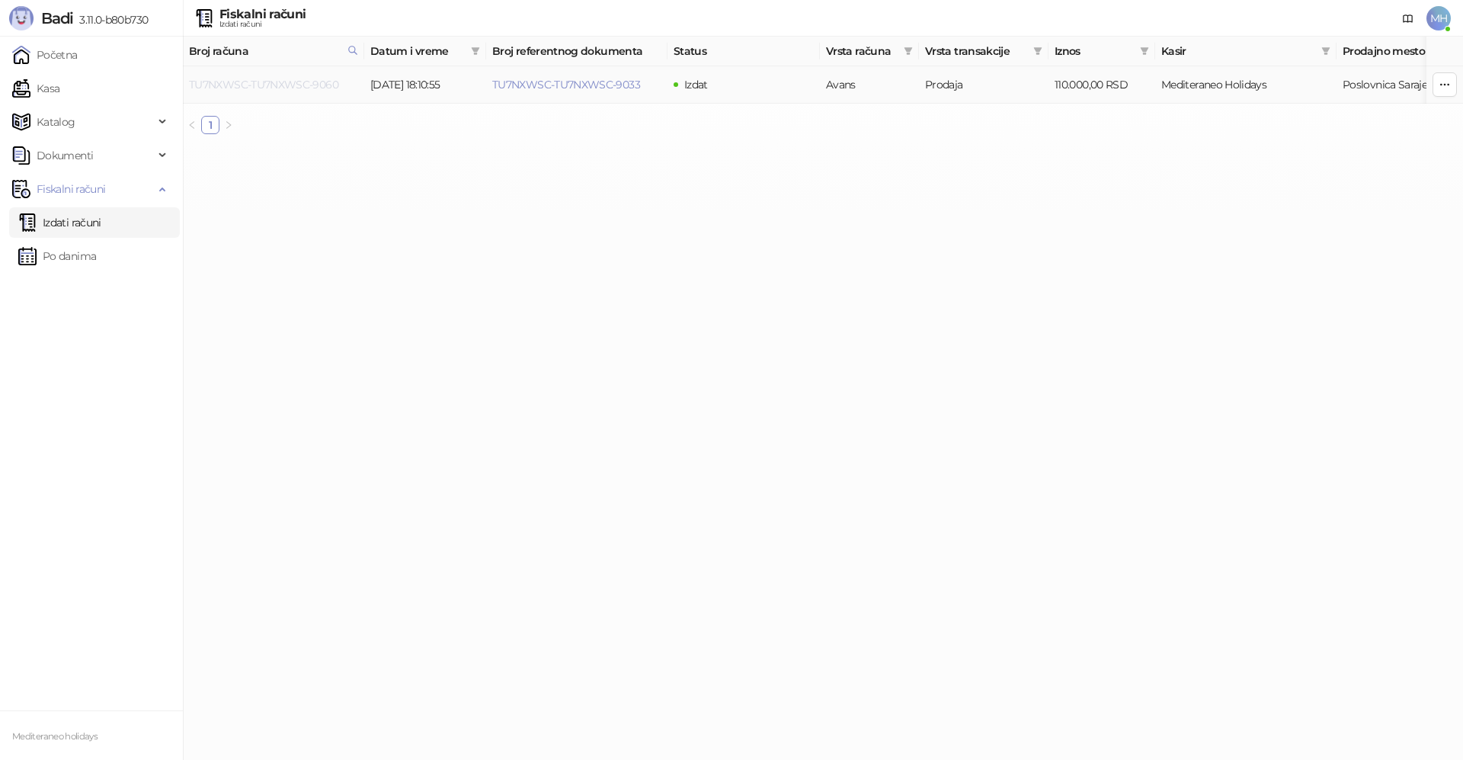
click at [319, 83] on link "TU7NXWSC-TU7NXWSC-9060" at bounding box center [263, 85] width 149 height 14
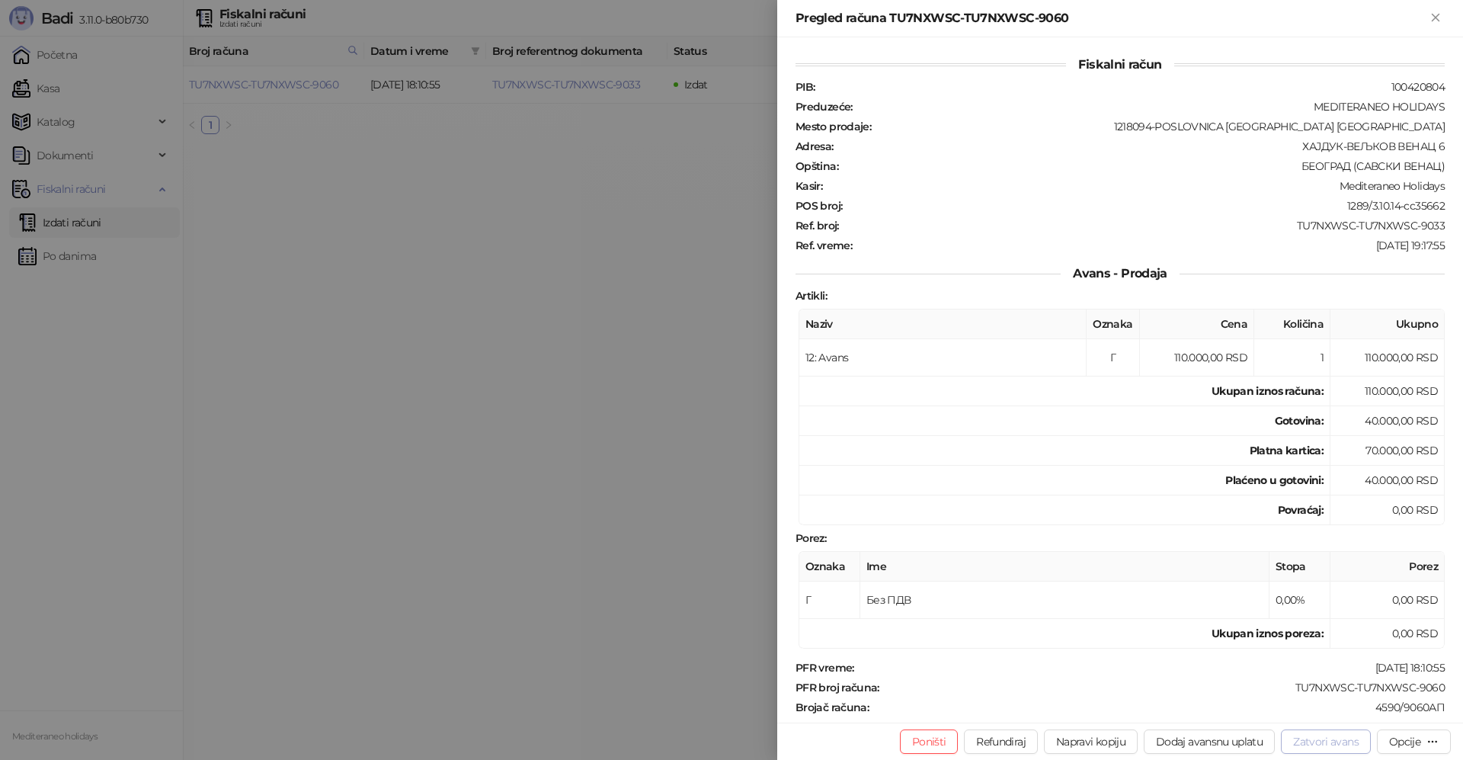
click at [1353, 745] on button "Zatvori avans" at bounding box center [1326, 741] width 90 height 24
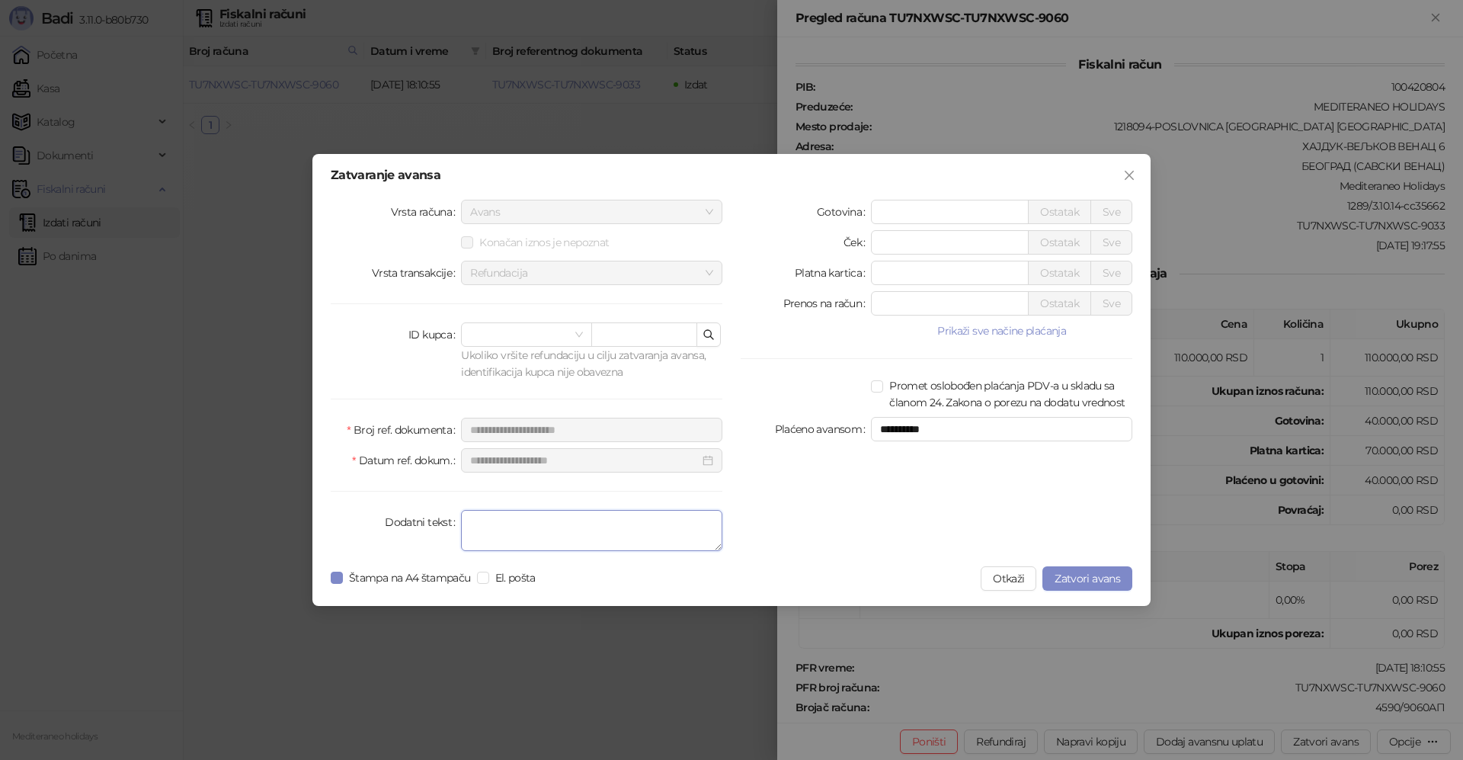
click at [586, 530] on textarea "Dodatni tekst" at bounding box center [591, 530] width 261 height 41
type textarea "*******"
click at [1060, 582] on span "Zatvori avans" at bounding box center [1088, 579] width 66 height 14
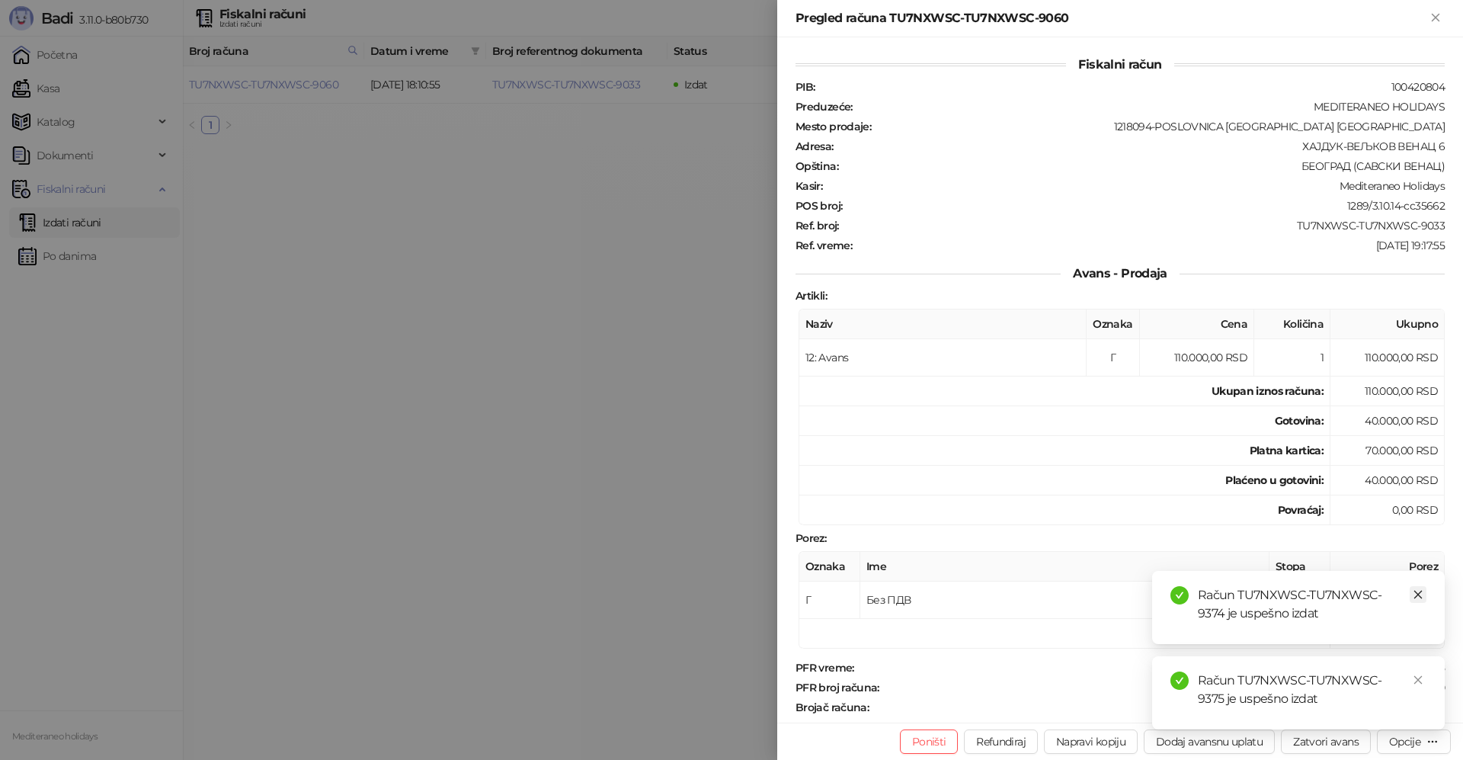
click at [1420, 588] on link "Close" at bounding box center [1418, 594] width 17 height 17
drag, startPoint x: 1420, startPoint y: 673, endPoint x: 1412, endPoint y: 528, distance: 145.1
click at [1420, 672] on link "Close" at bounding box center [1418, 680] width 17 height 17
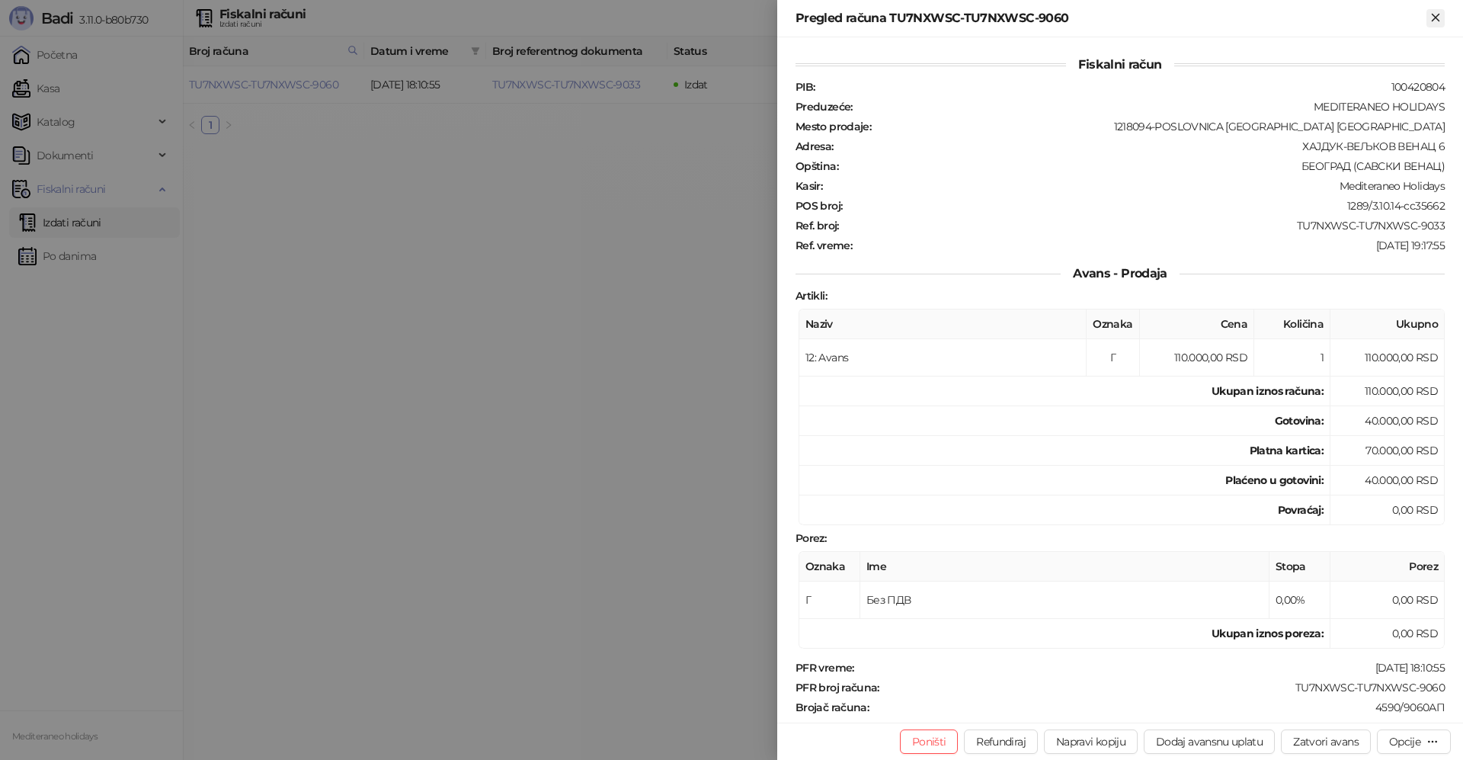
click at [1432, 17] on icon "Zatvori" at bounding box center [1436, 18] width 14 height 14
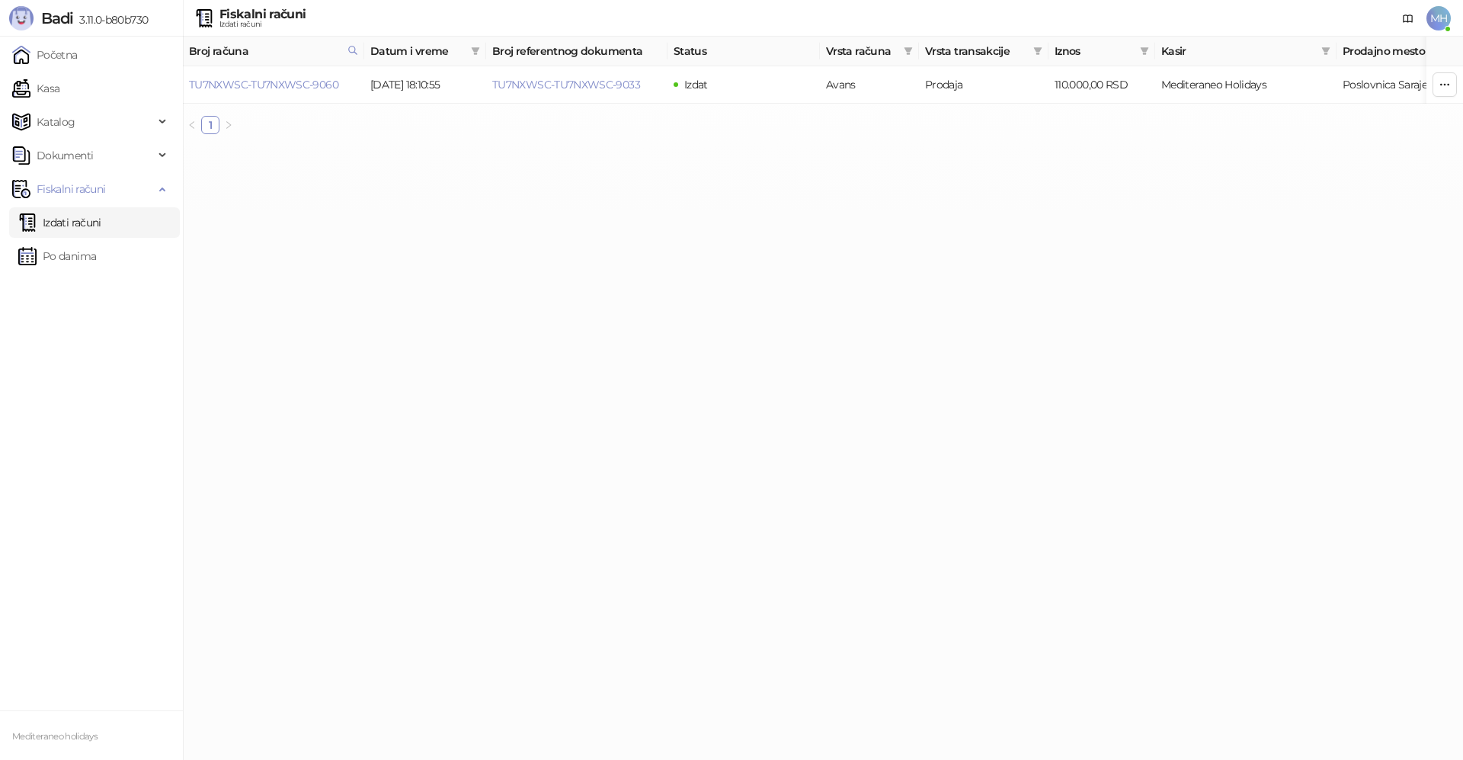
click at [101, 220] on link "Izdati računi" at bounding box center [59, 222] width 83 height 30
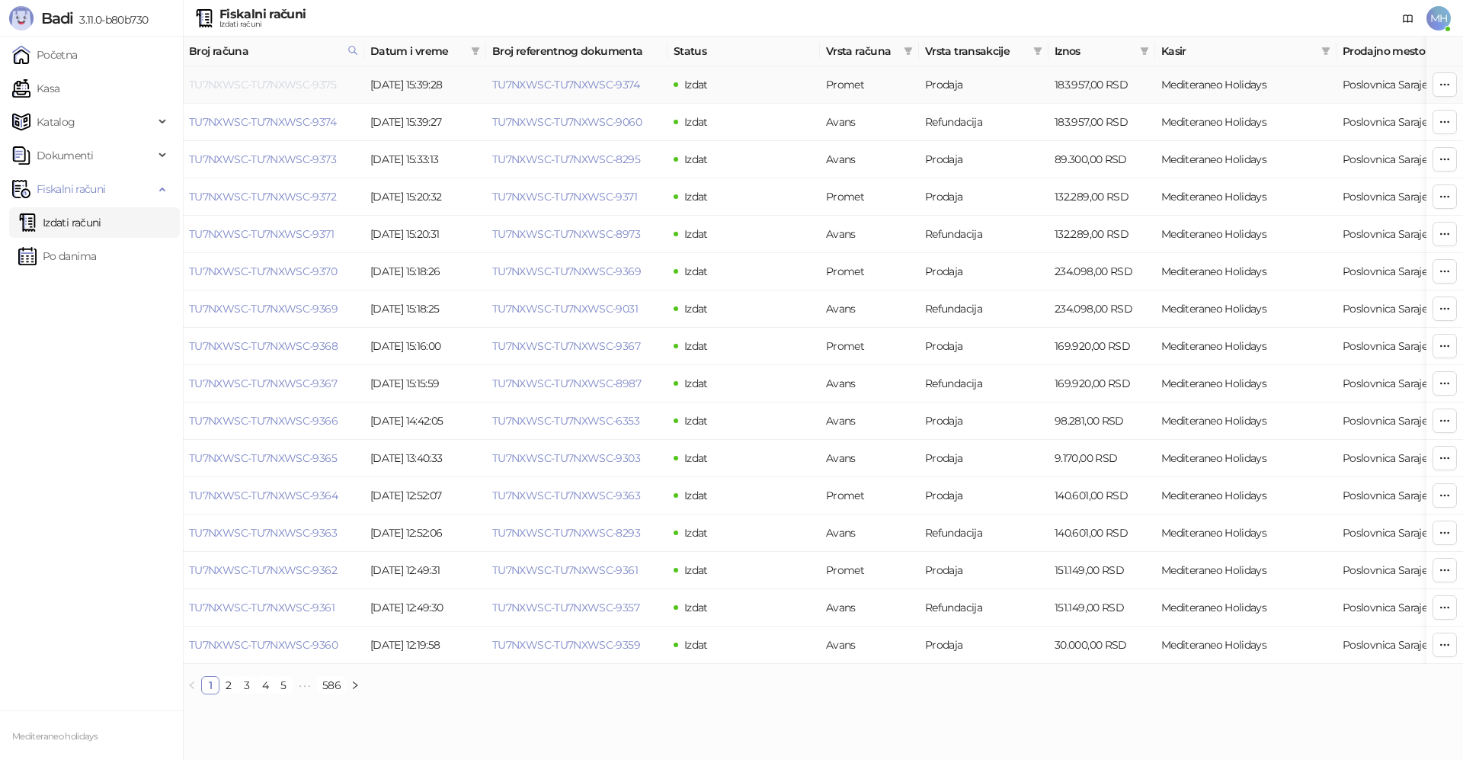
click at [307, 87] on link "TU7NXWSC-TU7NXWSC-9375" at bounding box center [262, 85] width 147 height 14
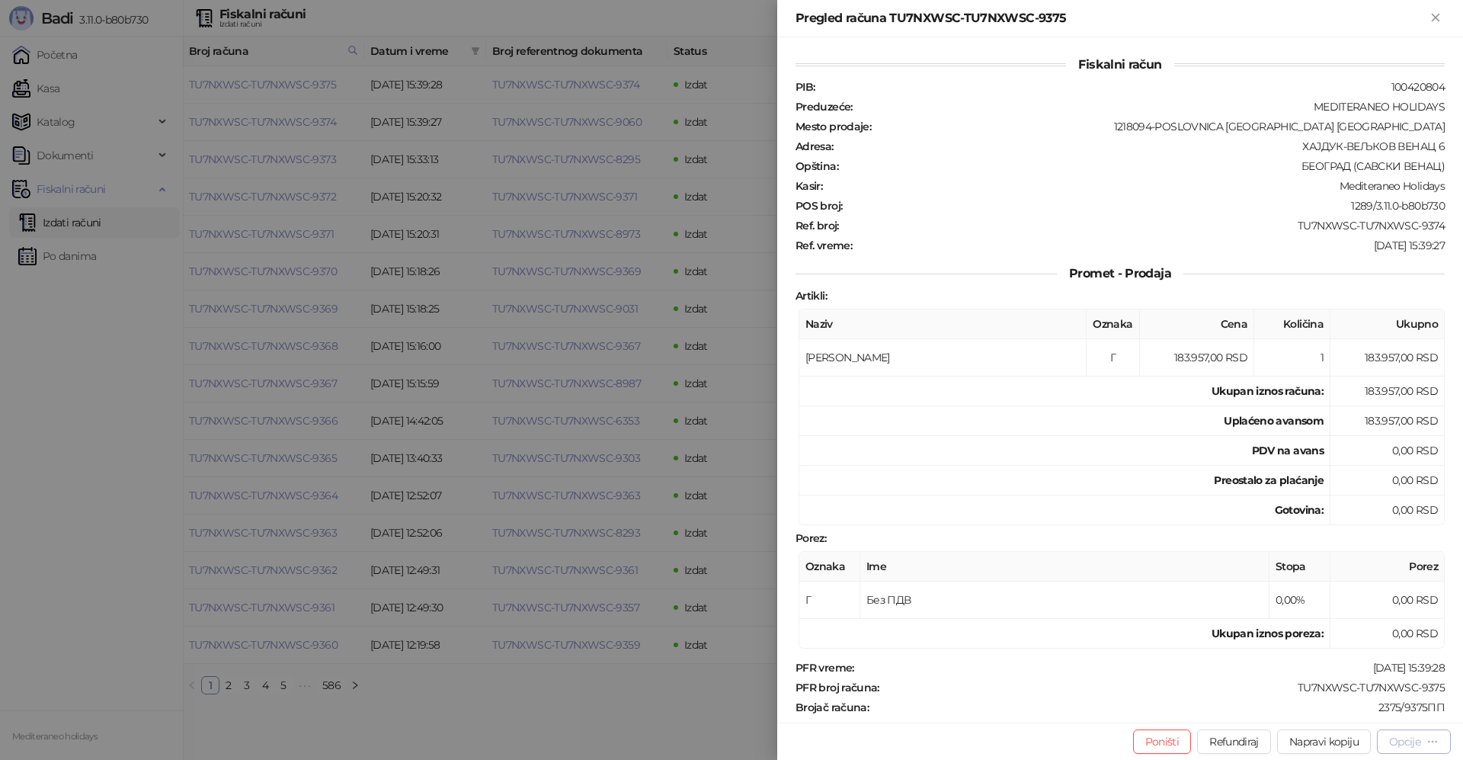
click at [1387, 739] on button "Opcije" at bounding box center [1414, 741] width 74 height 24
click at [1315, 711] on span "Preuzmi u PDF formatu" at bounding box center [1361, 711] width 156 height 17
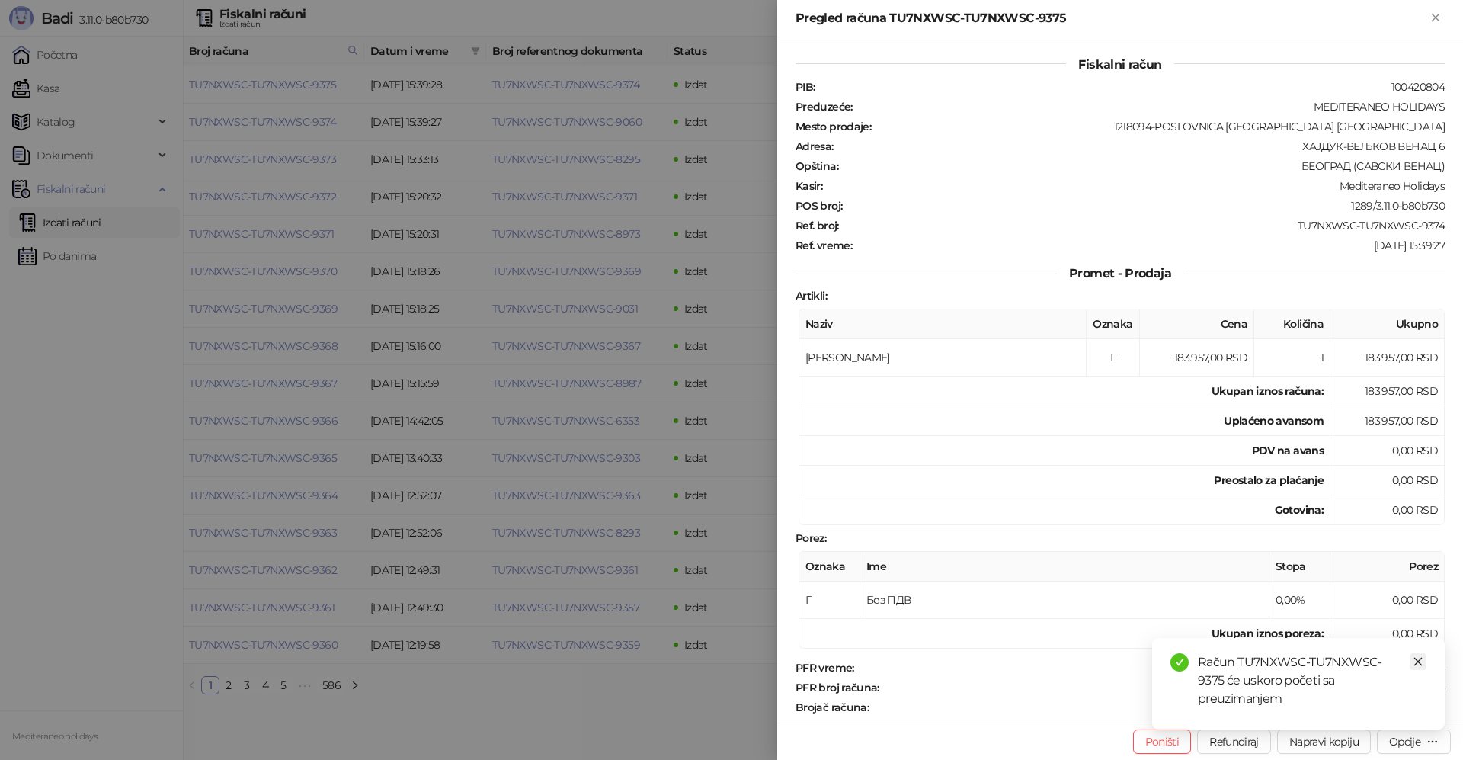
click at [1419, 667] on icon "close" at bounding box center [1418, 661] width 11 height 11
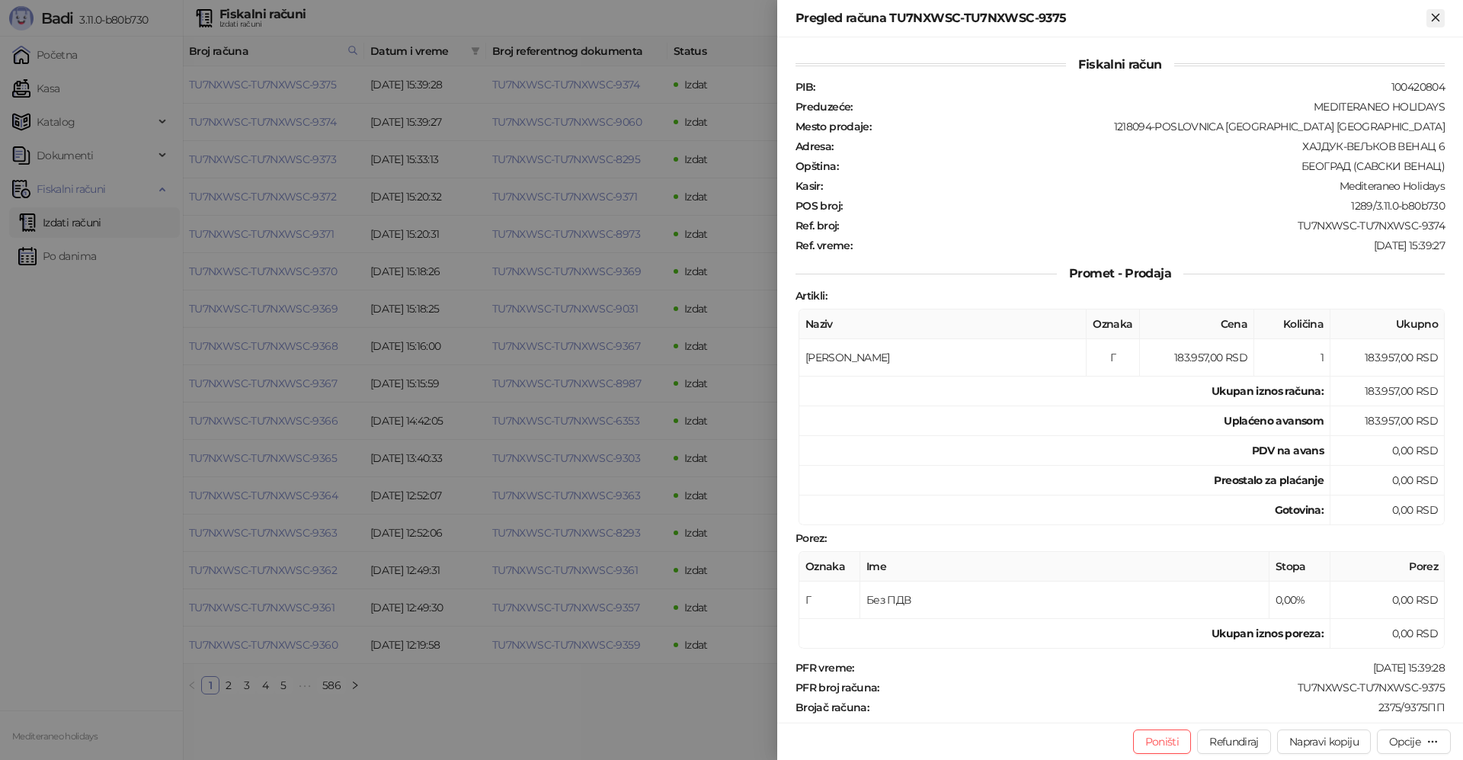
click at [1434, 18] on icon "Zatvori" at bounding box center [1436, 18] width 14 height 14
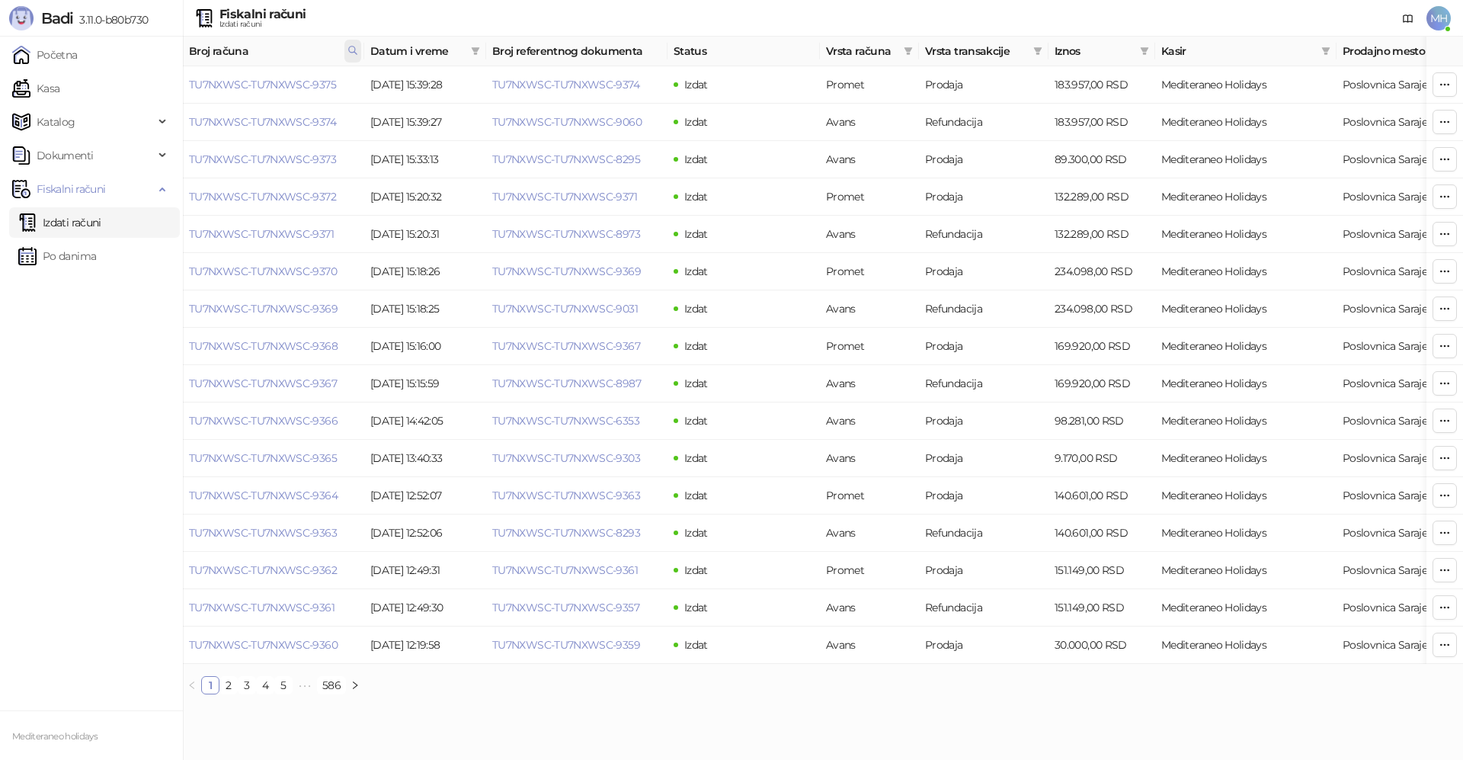
click at [354, 49] on icon at bounding box center [353, 50] width 11 height 11
drag, startPoint x: 264, startPoint y: 86, endPoint x: 155, endPoint y: 90, distance: 108.3
click at [151, 89] on body "Badi 3.11.0-b80b730 Početna Kasa Katalog Dokumenti Fiskalni računi Izdati račun…" at bounding box center [731, 353] width 1463 height 707
type input "****"
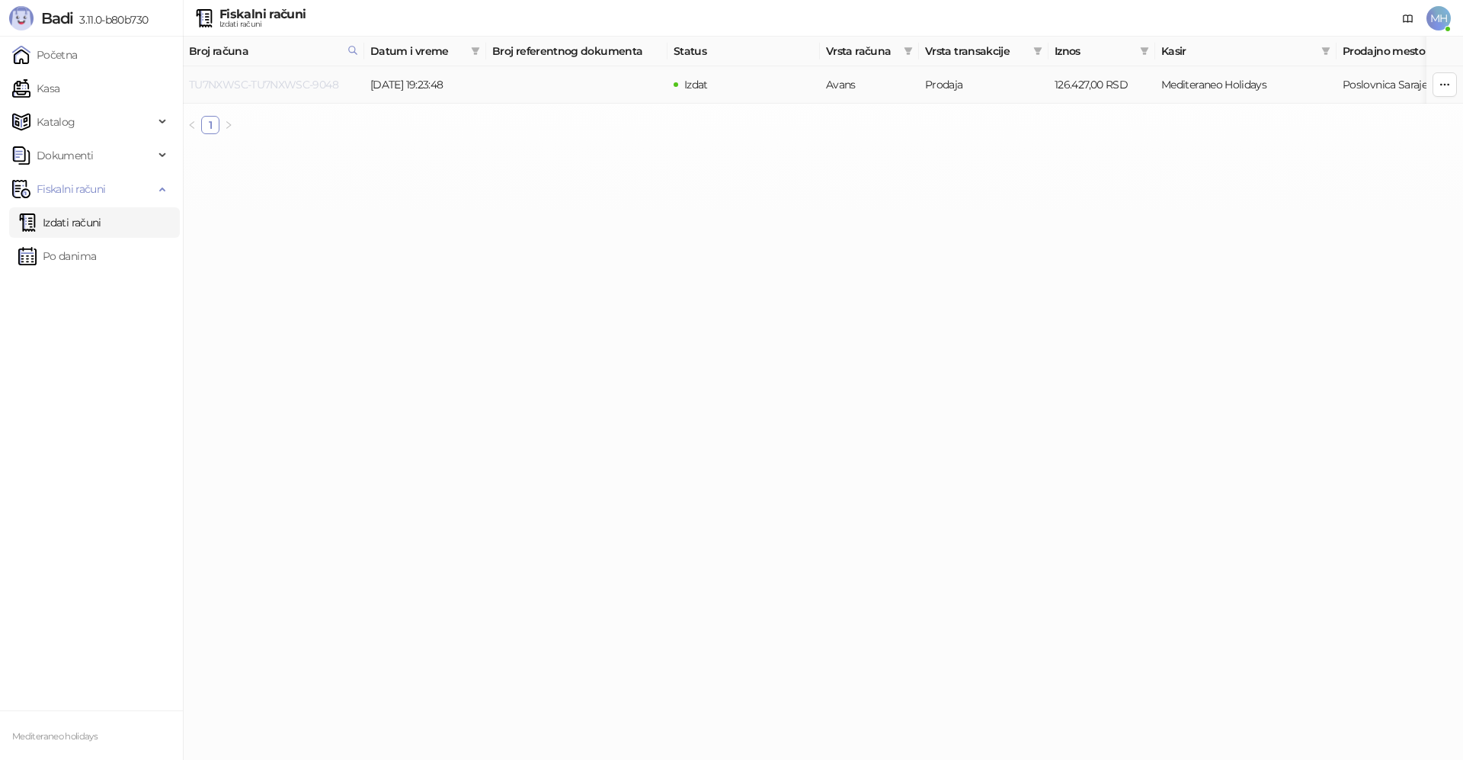
click at [332, 79] on link "TU7NXWSC-TU7NXWSC-9048" at bounding box center [263, 85] width 149 height 14
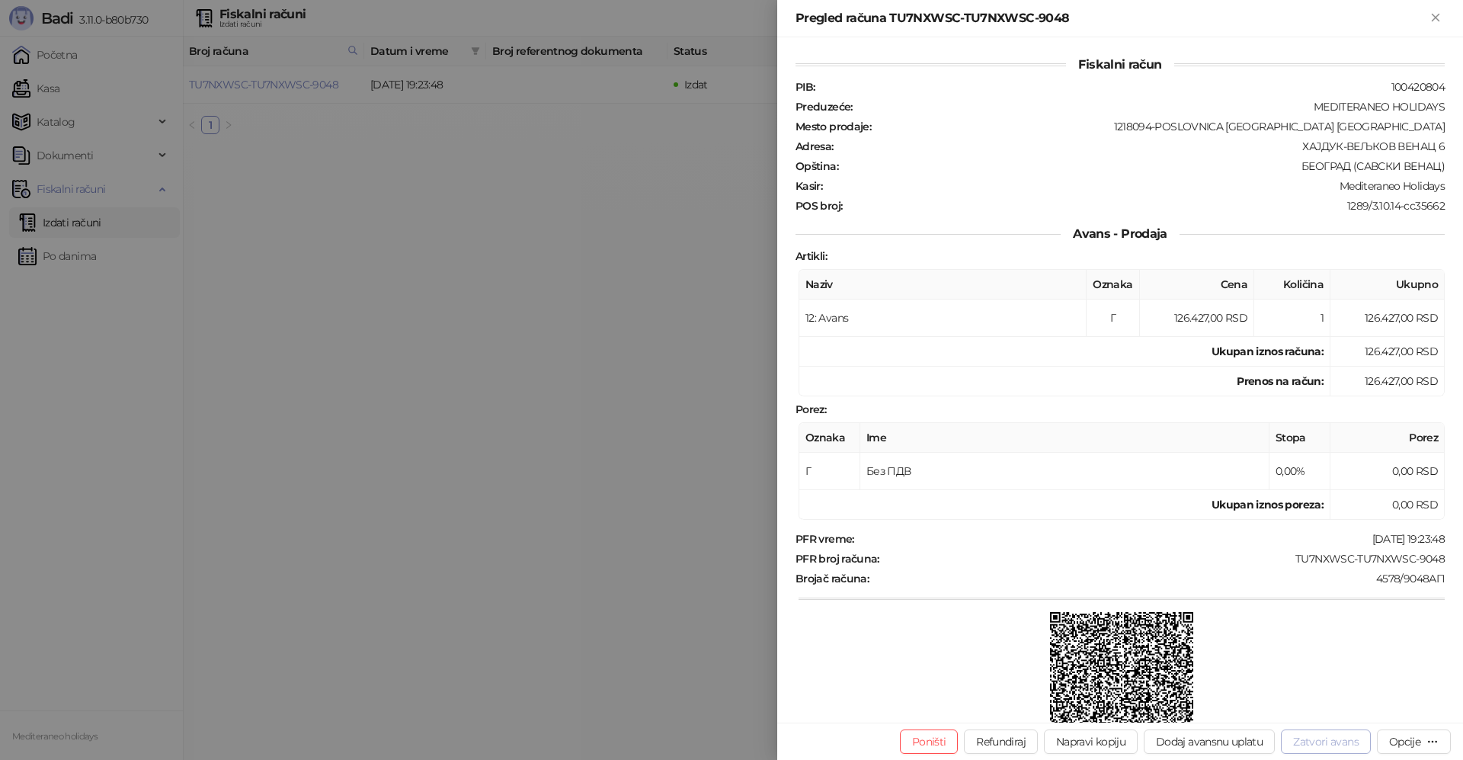
click at [1319, 740] on button "Zatvori avans" at bounding box center [1326, 741] width 90 height 24
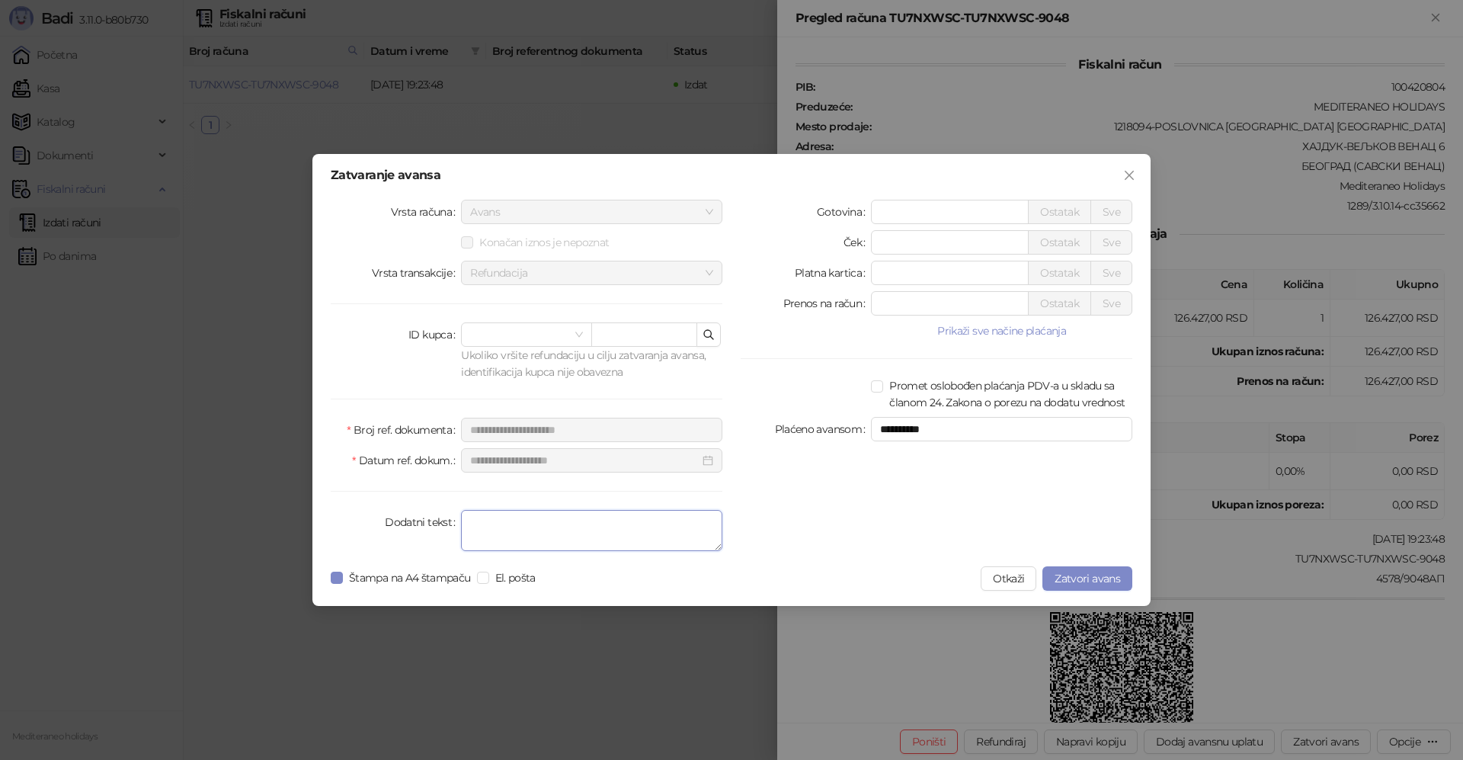
click at [601, 525] on textarea "Dodatni tekst" at bounding box center [591, 530] width 261 height 41
type textarea "*******"
click at [329, 582] on div "**********" at bounding box center [732, 380] width 838 height 452
click at [1102, 574] on span "Zatvori avans" at bounding box center [1088, 579] width 66 height 14
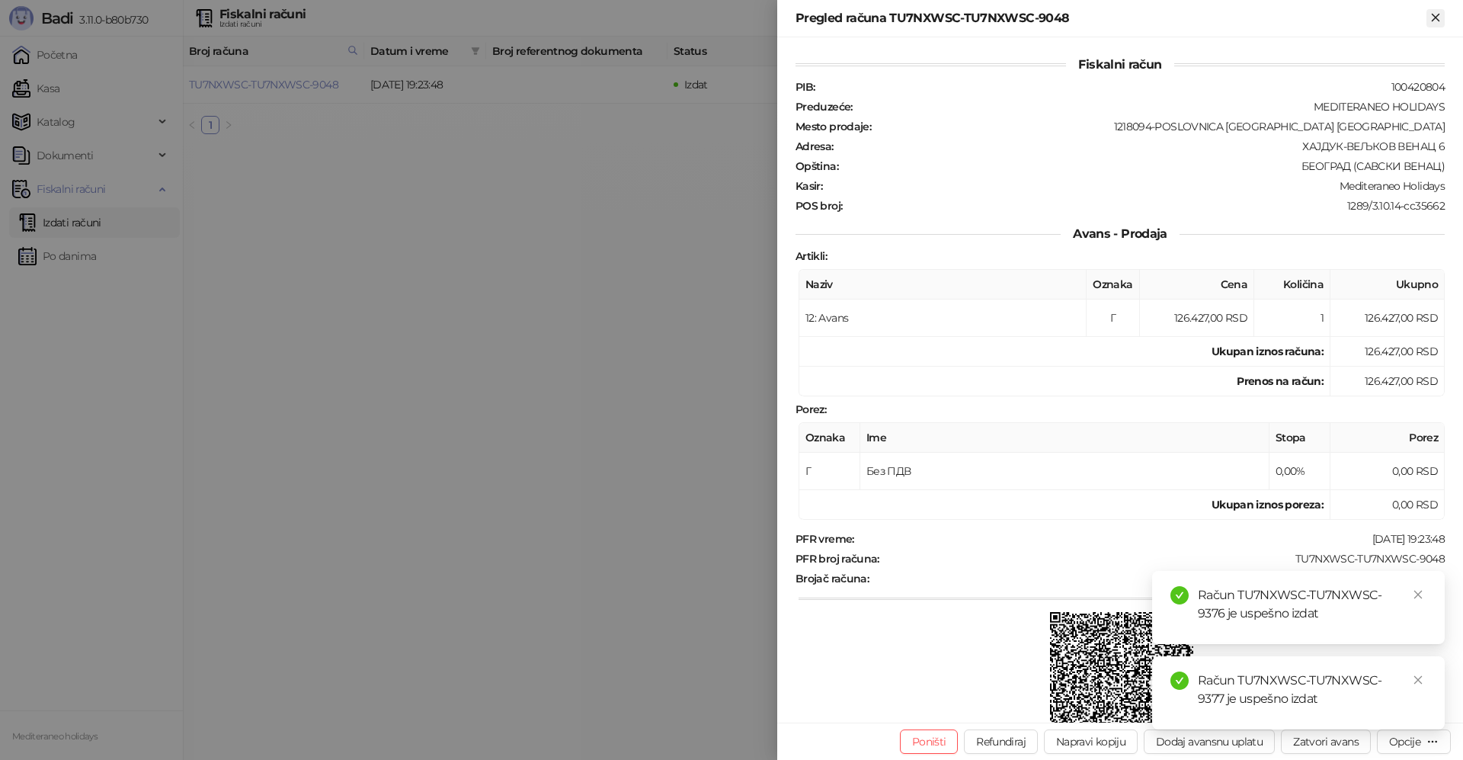
click at [1433, 23] on icon "Zatvori" at bounding box center [1436, 18] width 14 height 14
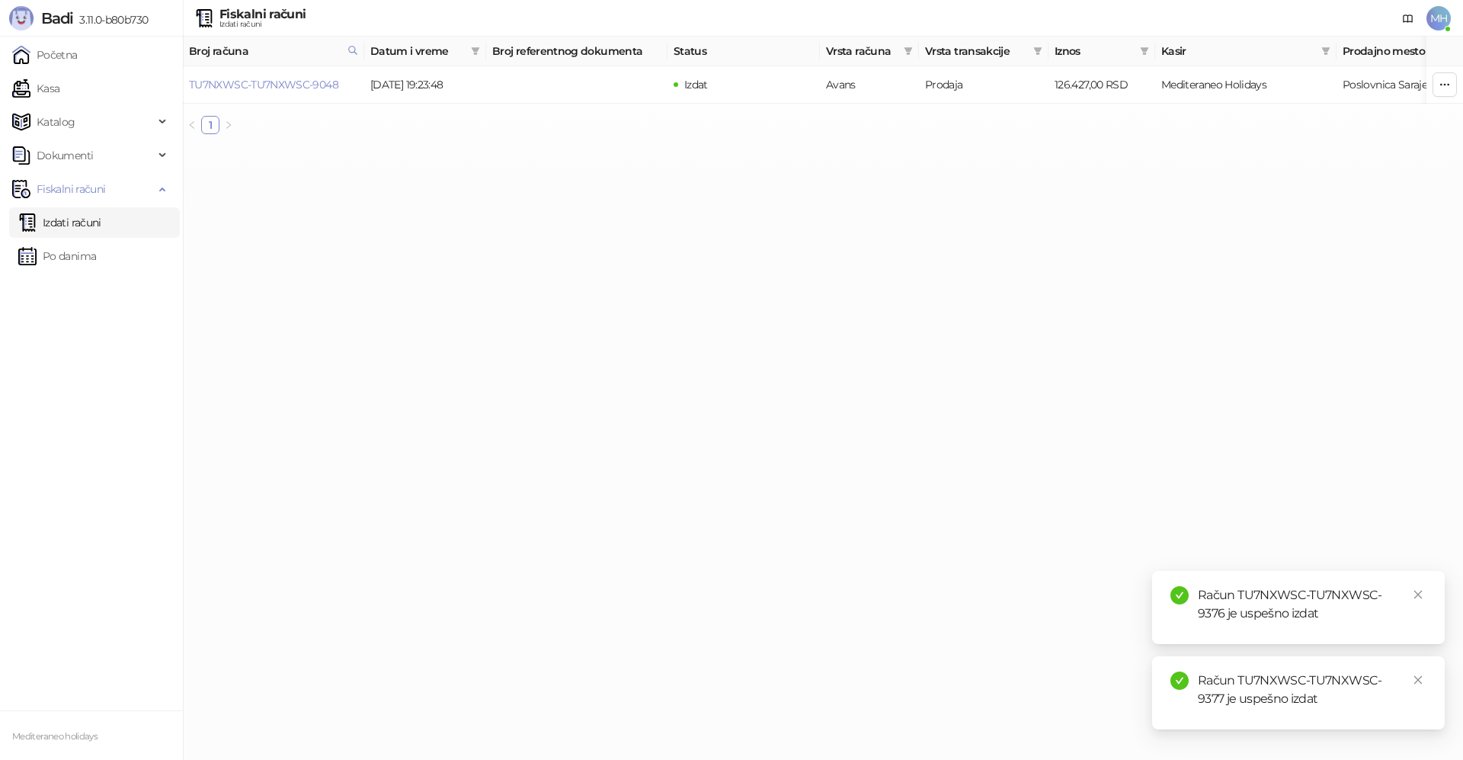
click at [88, 224] on link "Izdati računi" at bounding box center [59, 222] width 83 height 30
drag, startPoint x: 1416, startPoint y: 594, endPoint x: 1413, endPoint y: 663, distance: 69.4
click at [1417, 594] on icon "close" at bounding box center [1418, 594] width 11 height 11
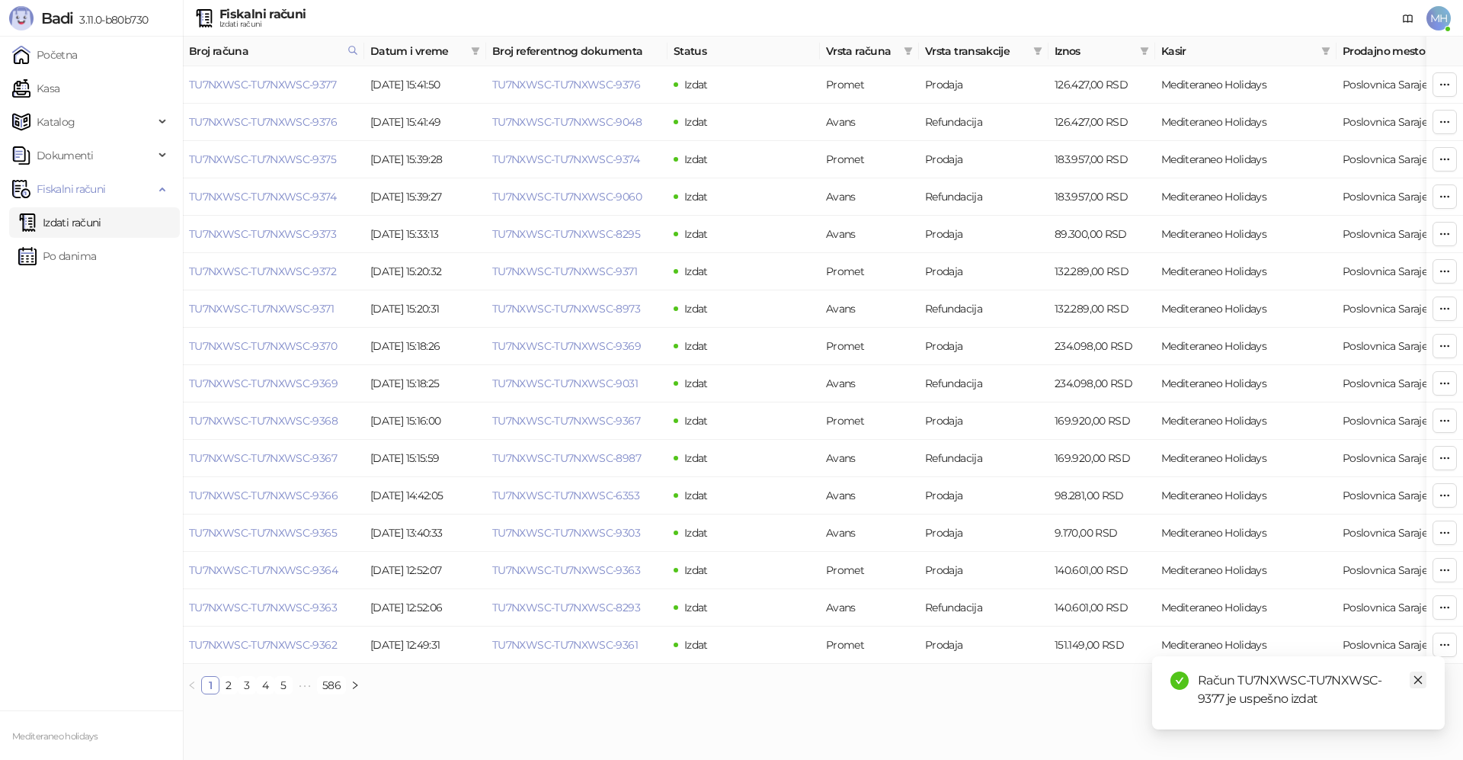
click at [1416, 676] on icon "close" at bounding box center [1418, 680] width 11 height 11
click at [95, 223] on link "Izdati računi" at bounding box center [59, 222] width 83 height 30
click at [286, 79] on link "TU7NXWSC-TU7NXWSC-9377" at bounding box center [262, 85] width 147 height 14
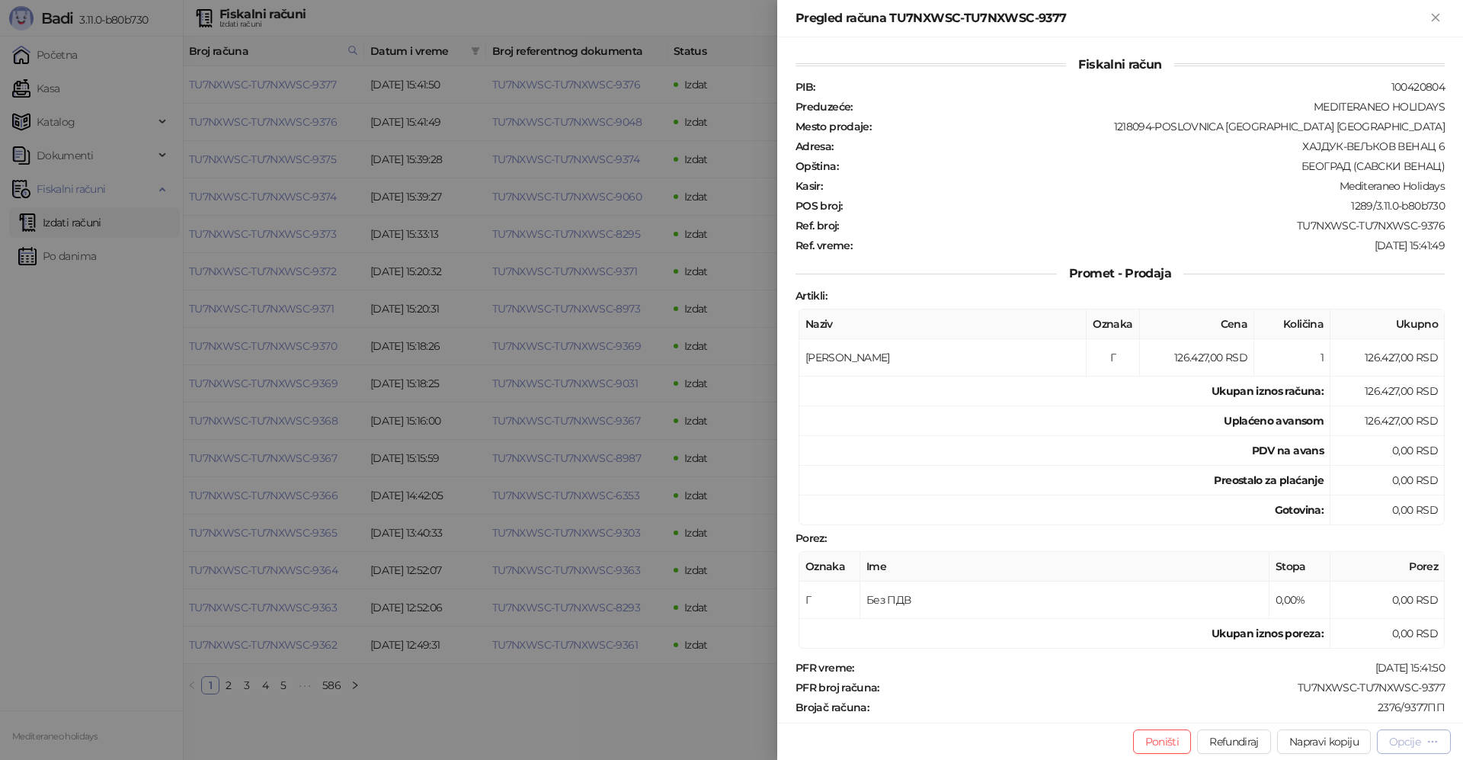
click at [1406, 739] on div "Opcije" at bounding box center [1405, 742] width 31 height 14
click at [1335, 706] on span "Preuzmi u PDF formatu" at bounding box center [1361, 711] width 156 height 17
click at [1436, 19] on icon "Zatvori" at bounding box center [1436, 18] width 14 height 14
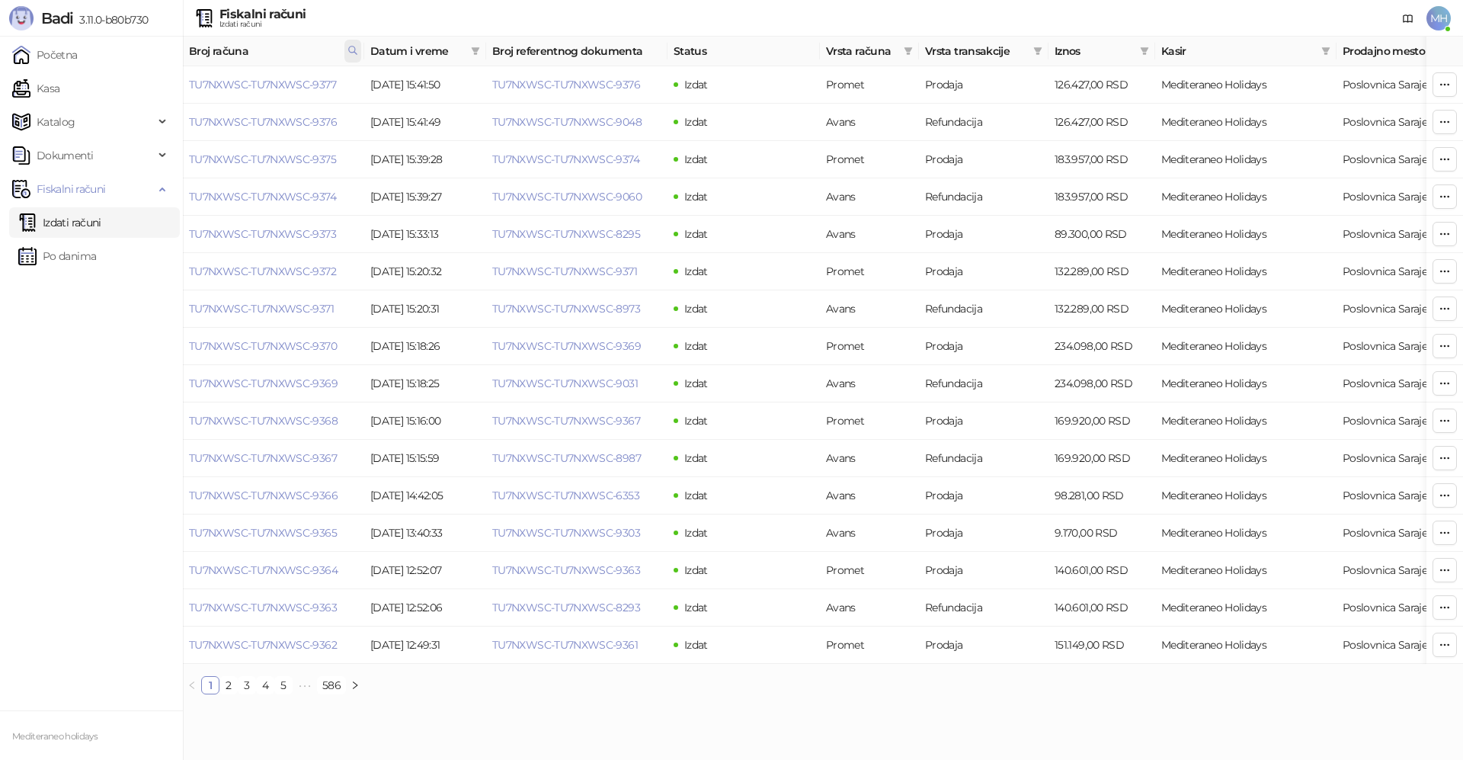
click at [349, 50] on icon at bounding box center [353, 50] width 8 height 8
drag, startPoint x: 268, startPoint y: 82, endPoint x: 155, endPoint y: 98, distance: 114.0
click at [155, 98] on body "Badi 3.11.0-b80b730 Početna Kasa Katalog Dokumenti Fiskalni računi Izdati račun…" at bounding box center [731, 353] width 1463 height 707
type input "****"
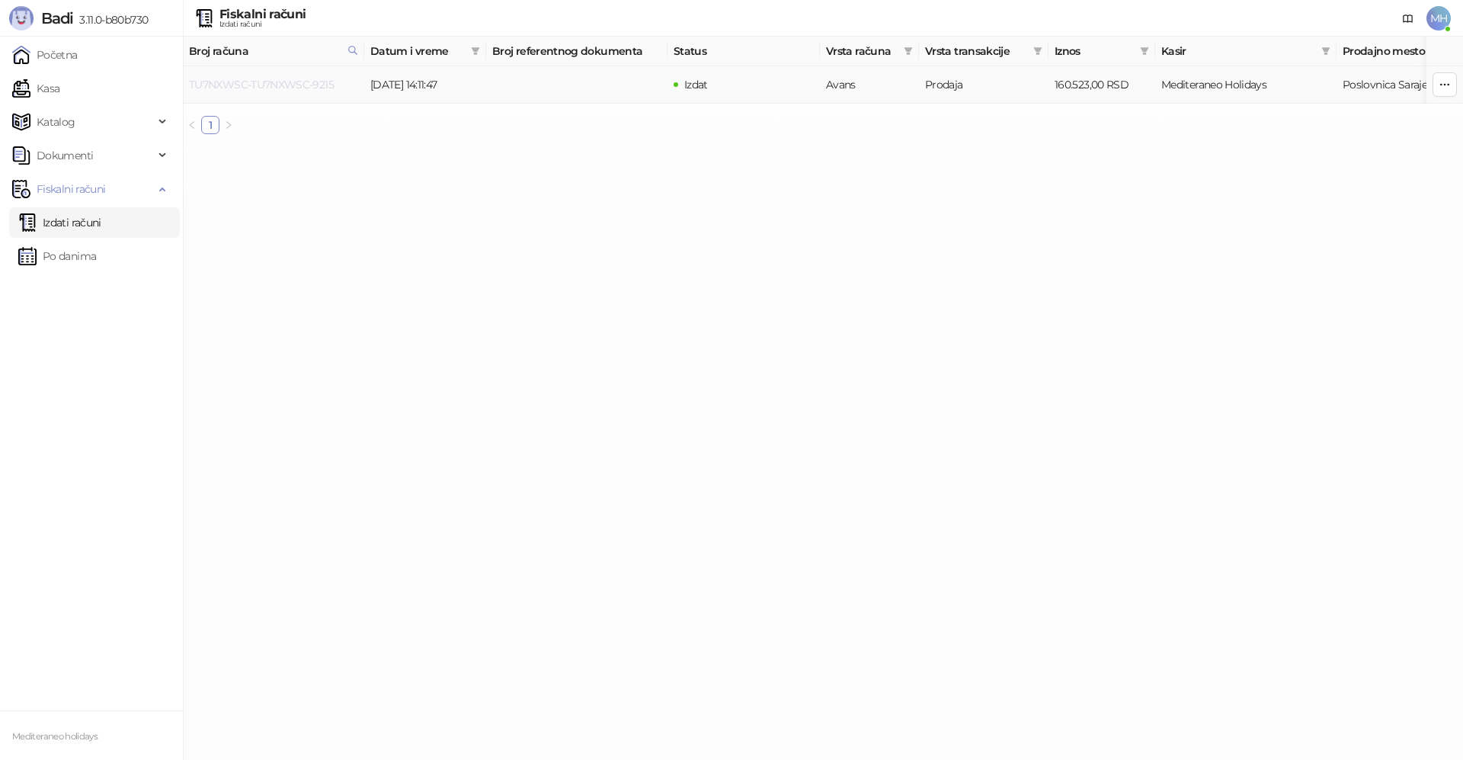
click at [282, 82] on link "TU7NXWSC-TU7NXWSC-9215" at bounding box center [261, 85] width 145 height 14
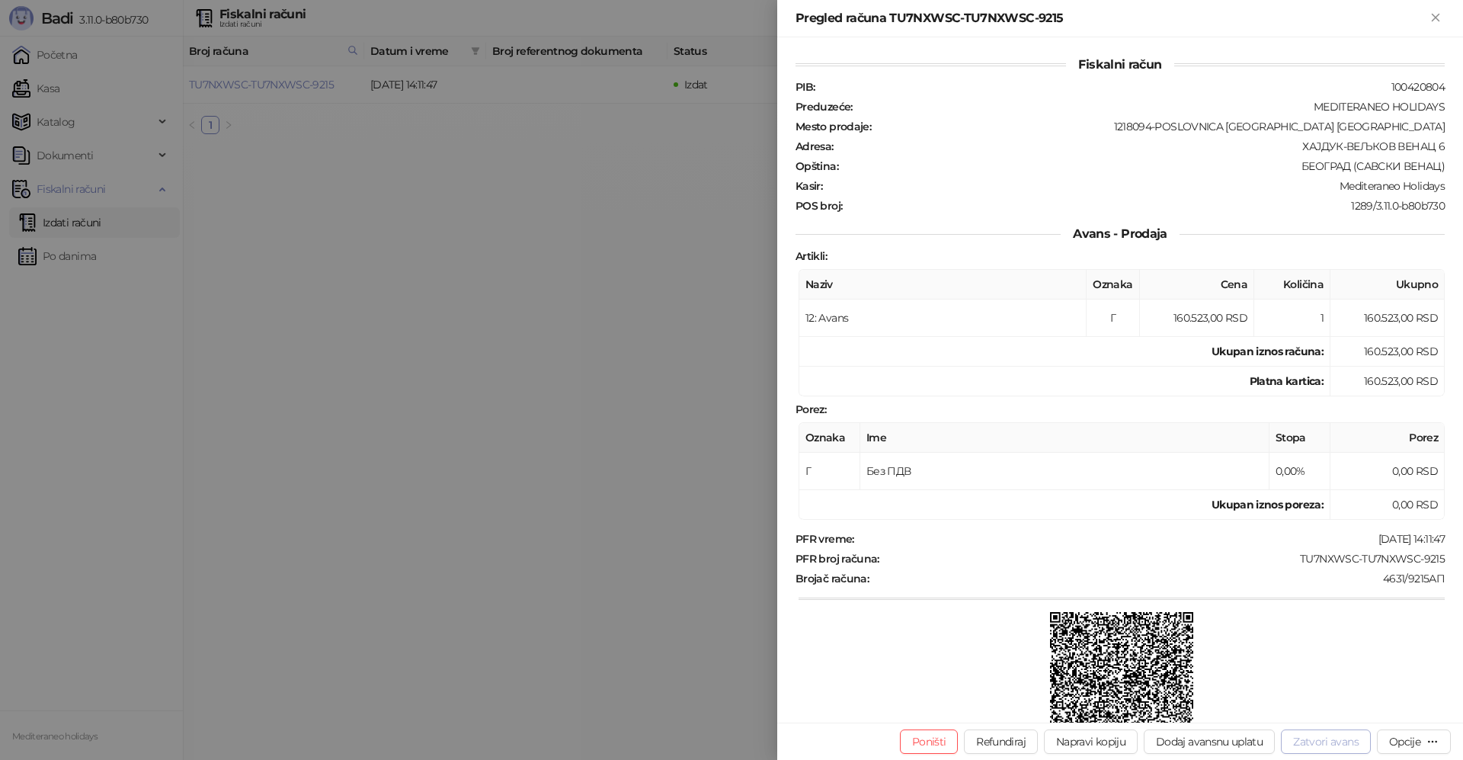
click at [1342, 742] on button "Zatvori avans" at bounding box center [1326, 741] width 90 height 24
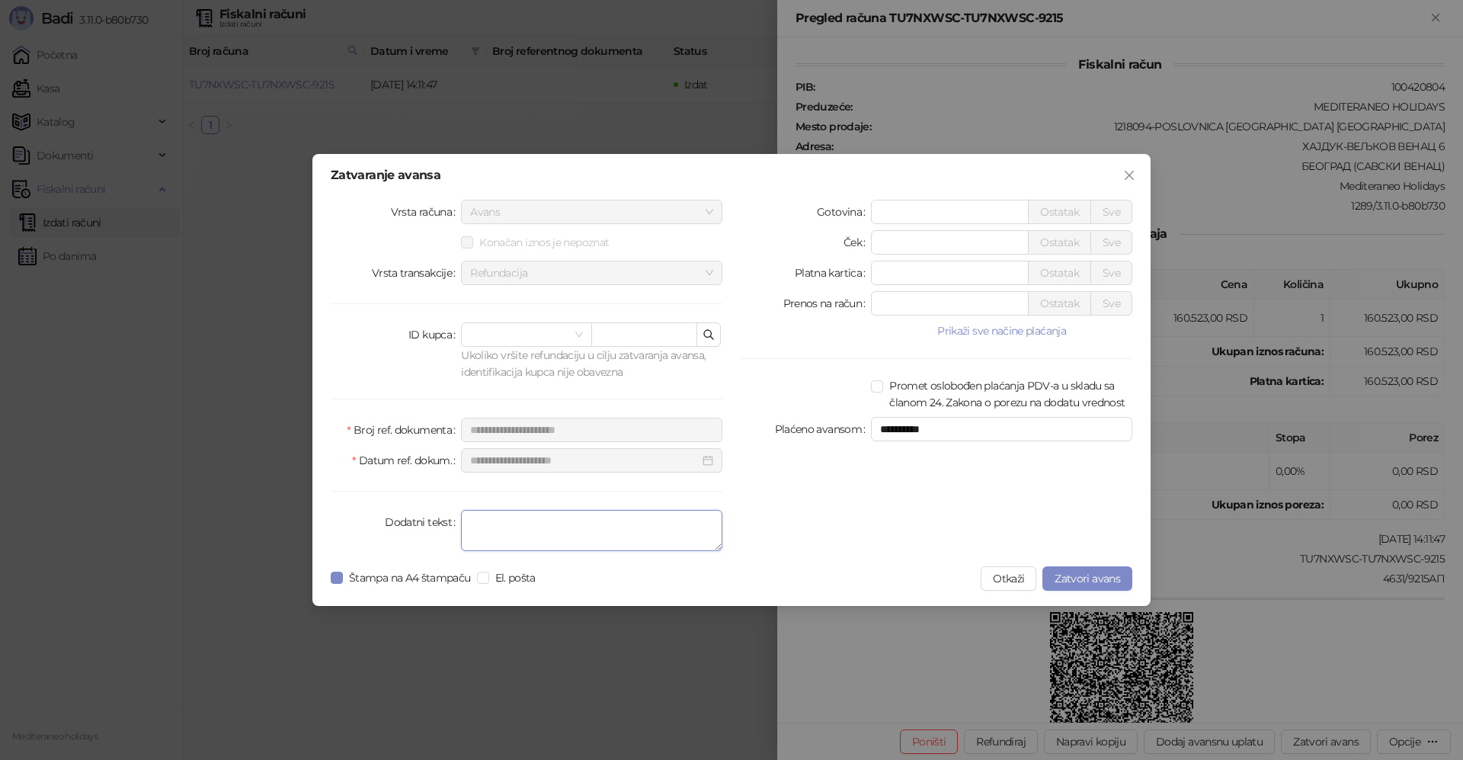
click at [680, 533] on textarea "Dodatni tekst" at bounding box center [591, 530] width 261 height 41
type textarea "*******"
click at [1110, 576] on span "Zatvori avans" at bounding box center [1088, 579] width 66 height 14
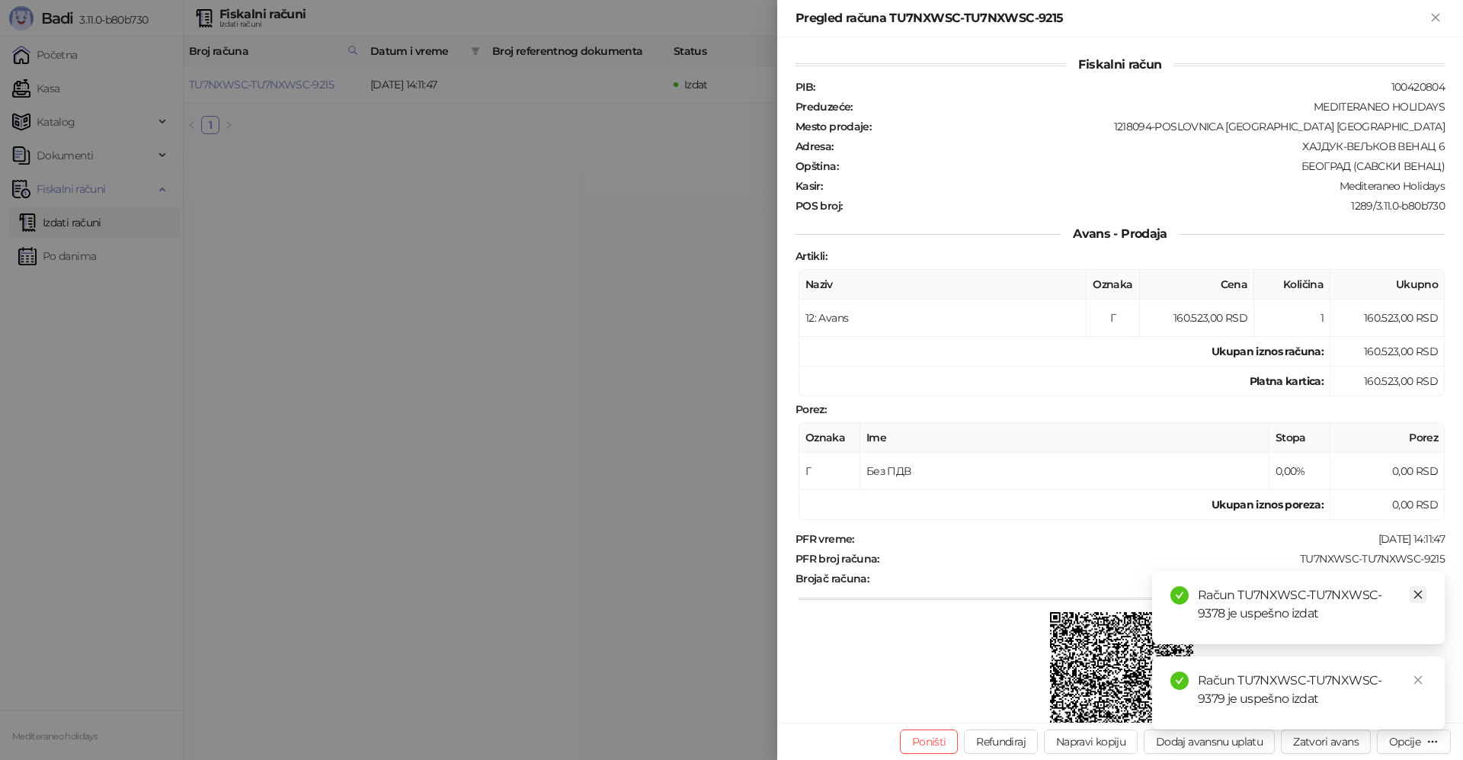
click at [1419, 595] on icon "close" at bounding box center [1419, 595] width 8 height 8
click at [1419, 681] on icon "close" at bounding box center [1418, 680] width 11 height 11
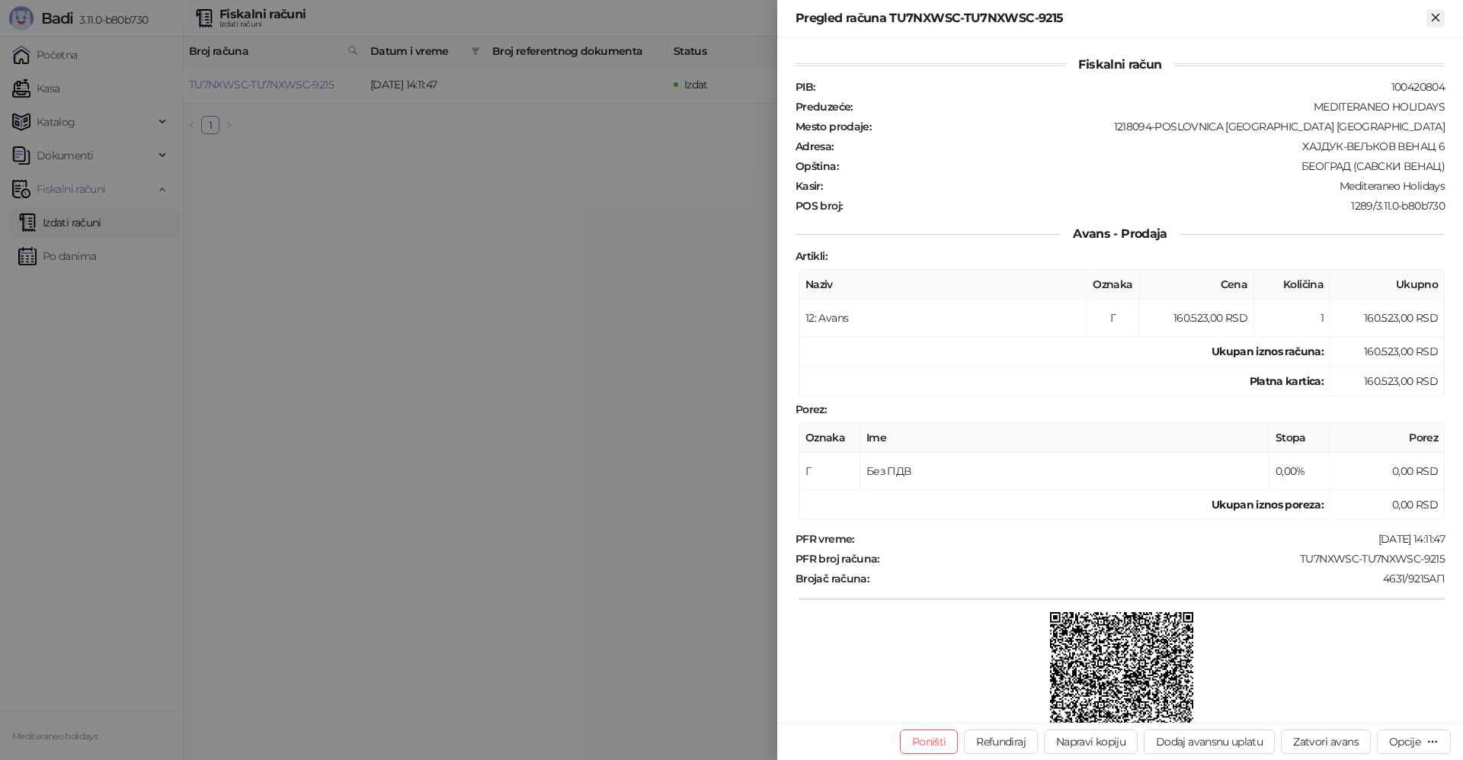
click at [1435, 14] on icon "Zatvori" at bounding box center [1436, 18] width 14 height 14
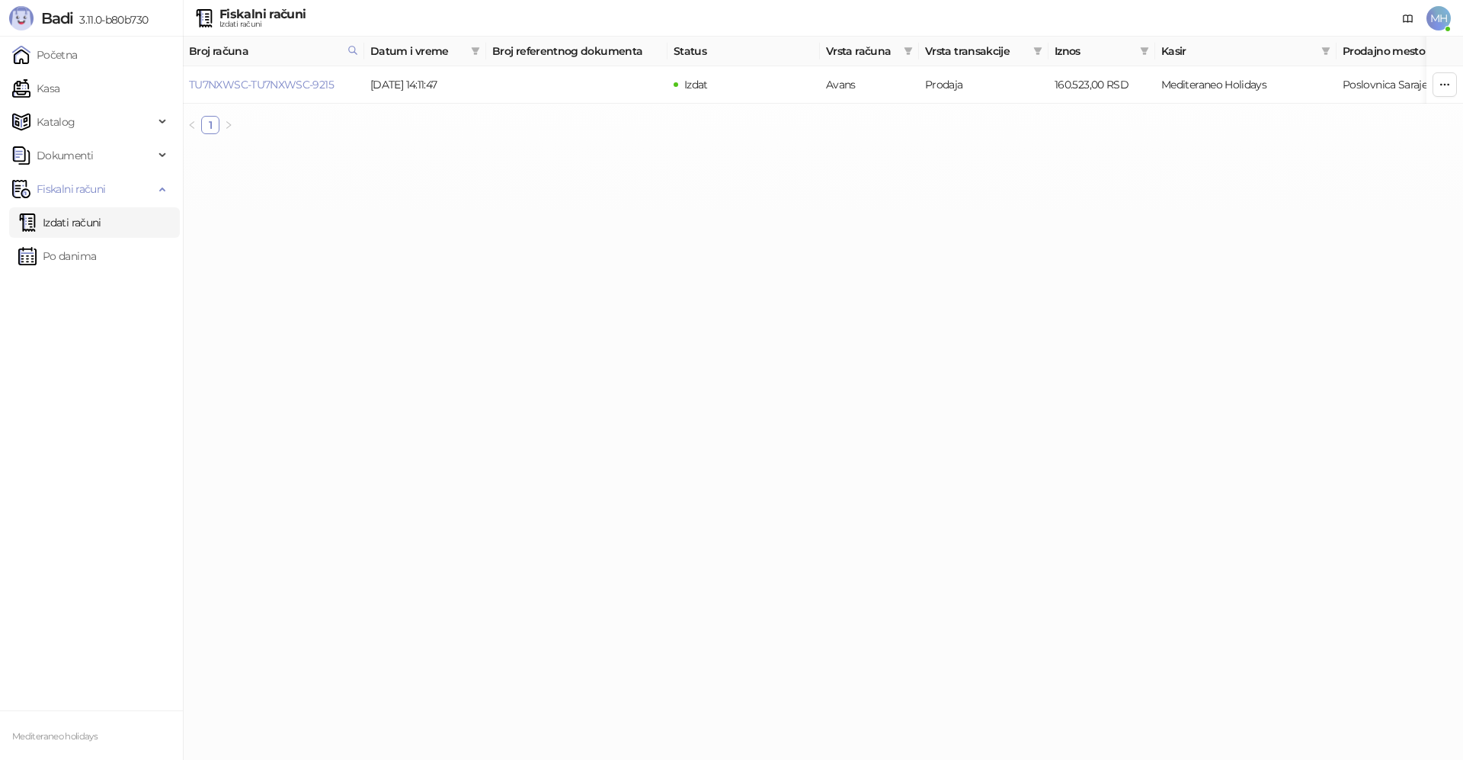
click at [101, 226] on link "Izdati računi" at bounding box center [59, 222] width 83 height 30
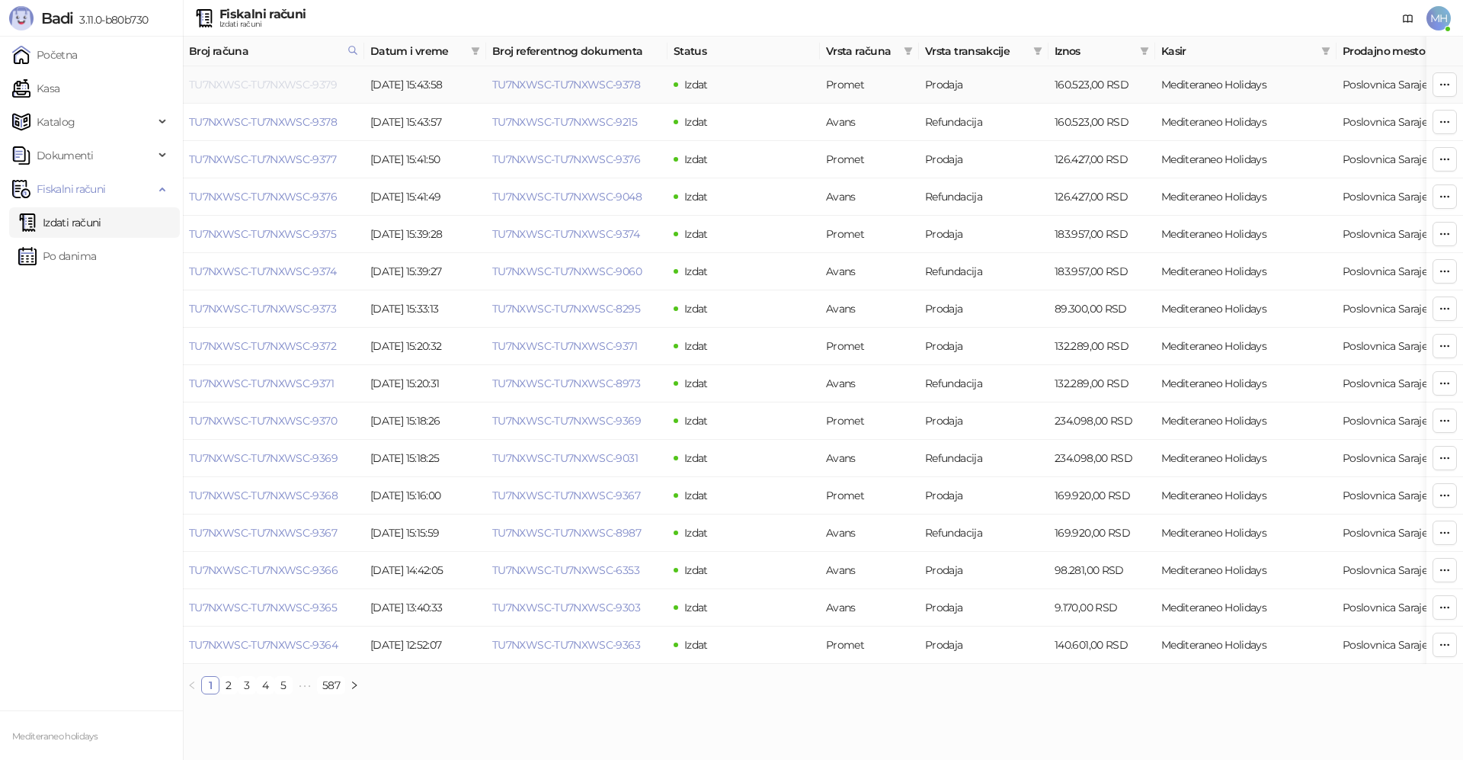
click at [313, 83] on link "TU7NXWSC-TU7NXWSC-9379" at bounding box center [263, 85] width 148 height 14
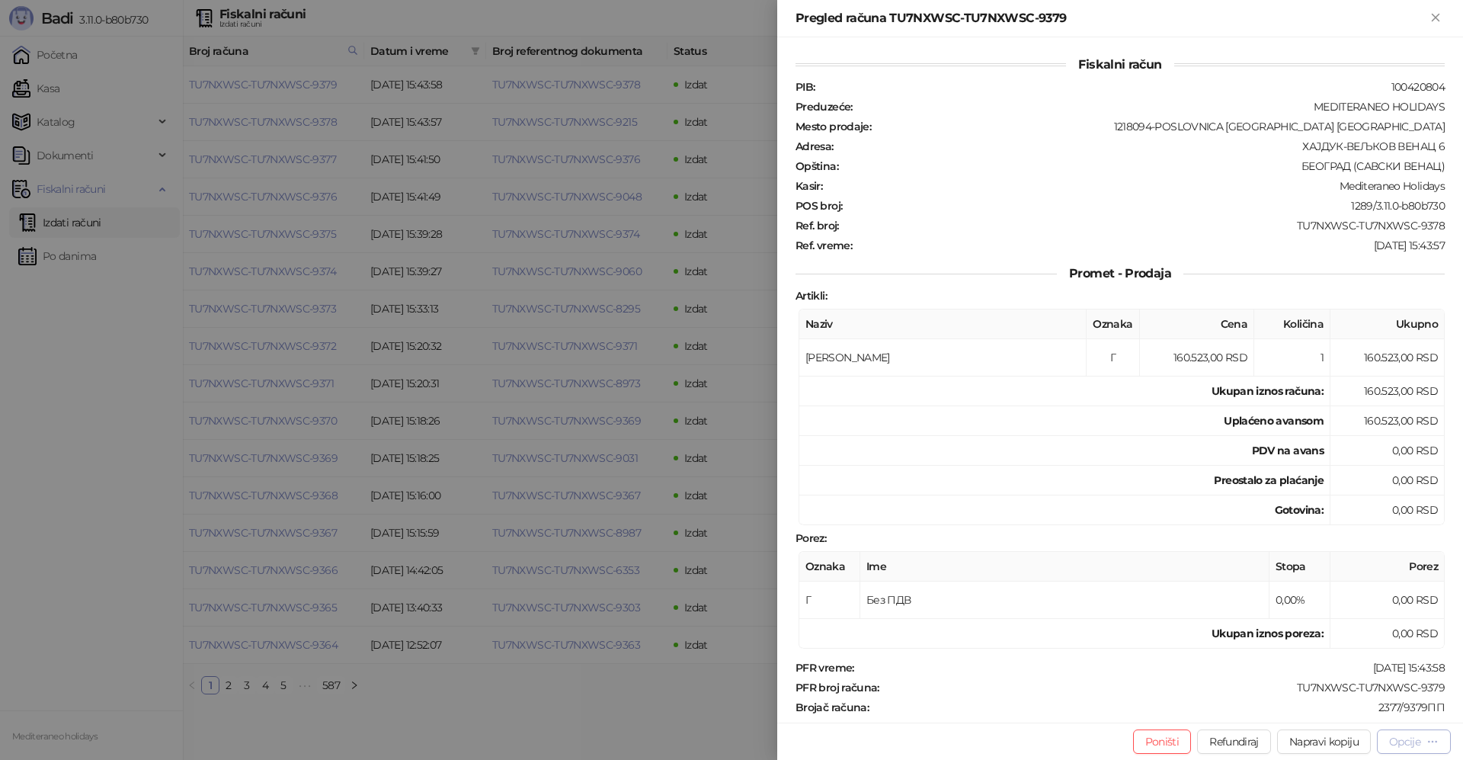
click at [1405, 747] on div "Opcije" at bounding box center [1405, 742] width 31 height 14
click at [1379, 710] on span "Preuzmi u PDF formatu" at bounding box center [1361, 711] width 156 height 17
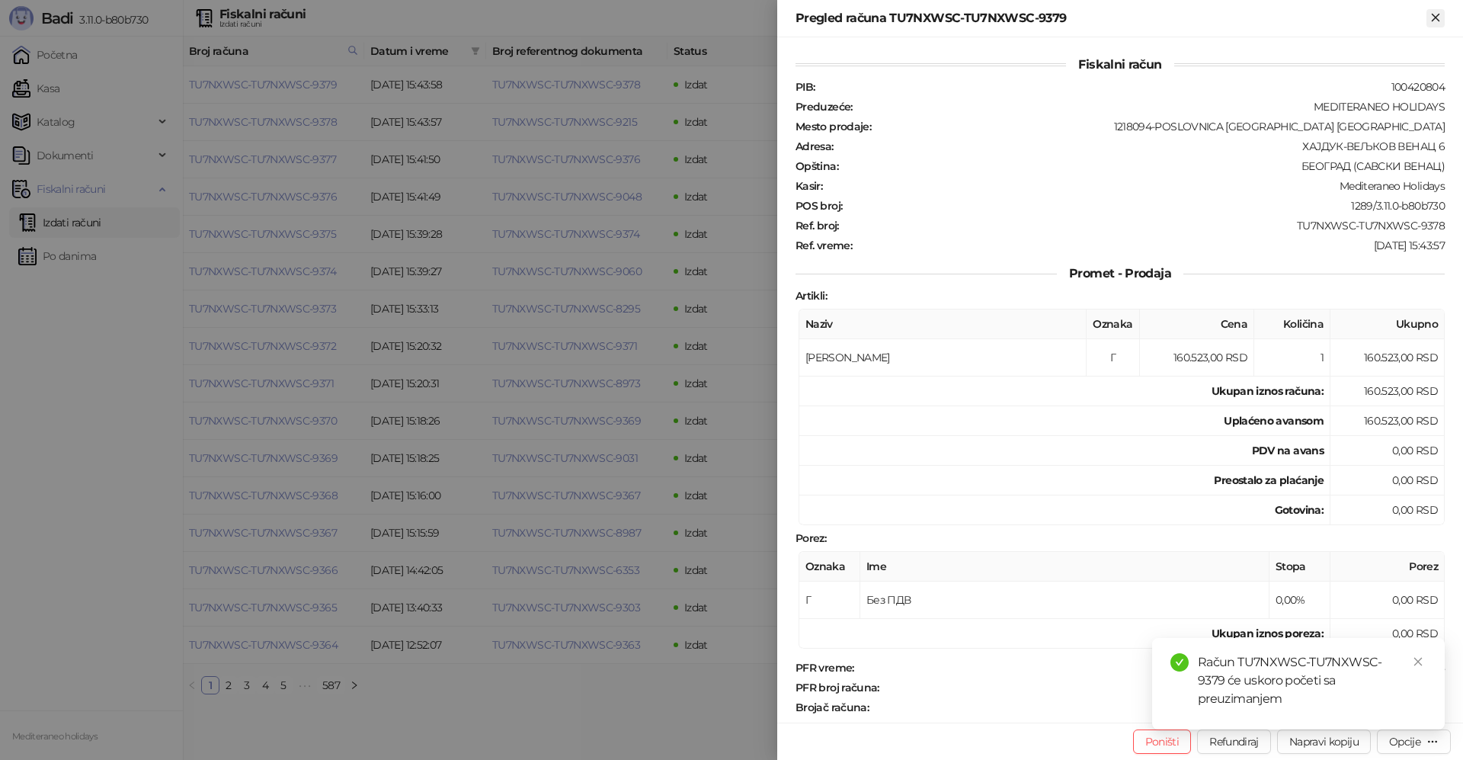
click at [1444, 18] on button "Zatvori" at bounding box center [1436, 18] width 18 height 18
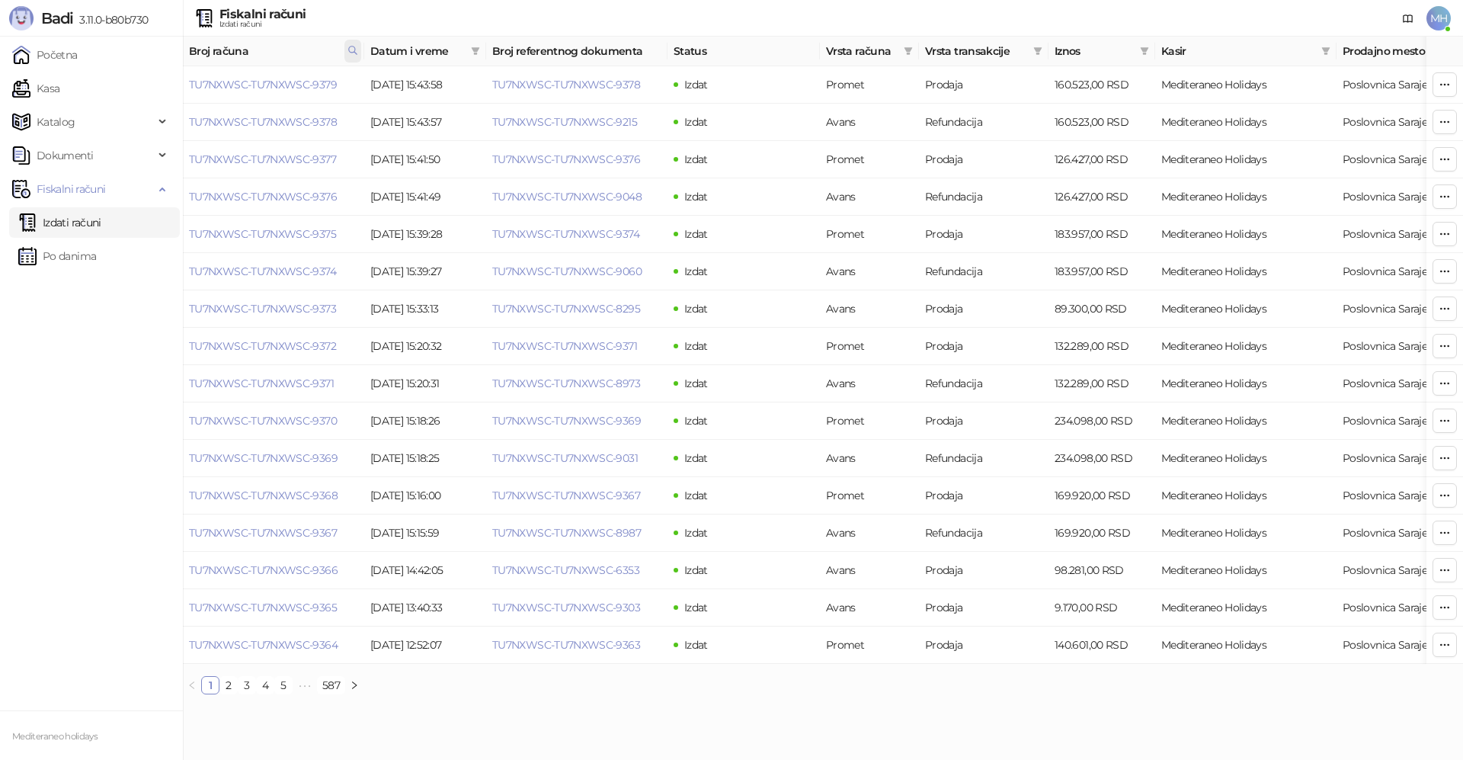
click at [351, 53] on icon at bounding box center [353, 50] width 8 height 8
drag, startPoint x: 275, startPoint y: 82, endPoint x: 165, endPoint y: 85, distance: 110.6
click at [165, 84] on body "Badi 3.11.0-b80b730 Početna Kasa Katalog Dokumenti Fiskalni računi Izdati račun…" at bounding box center [731, 353] width 1463 height 707
type input "****"
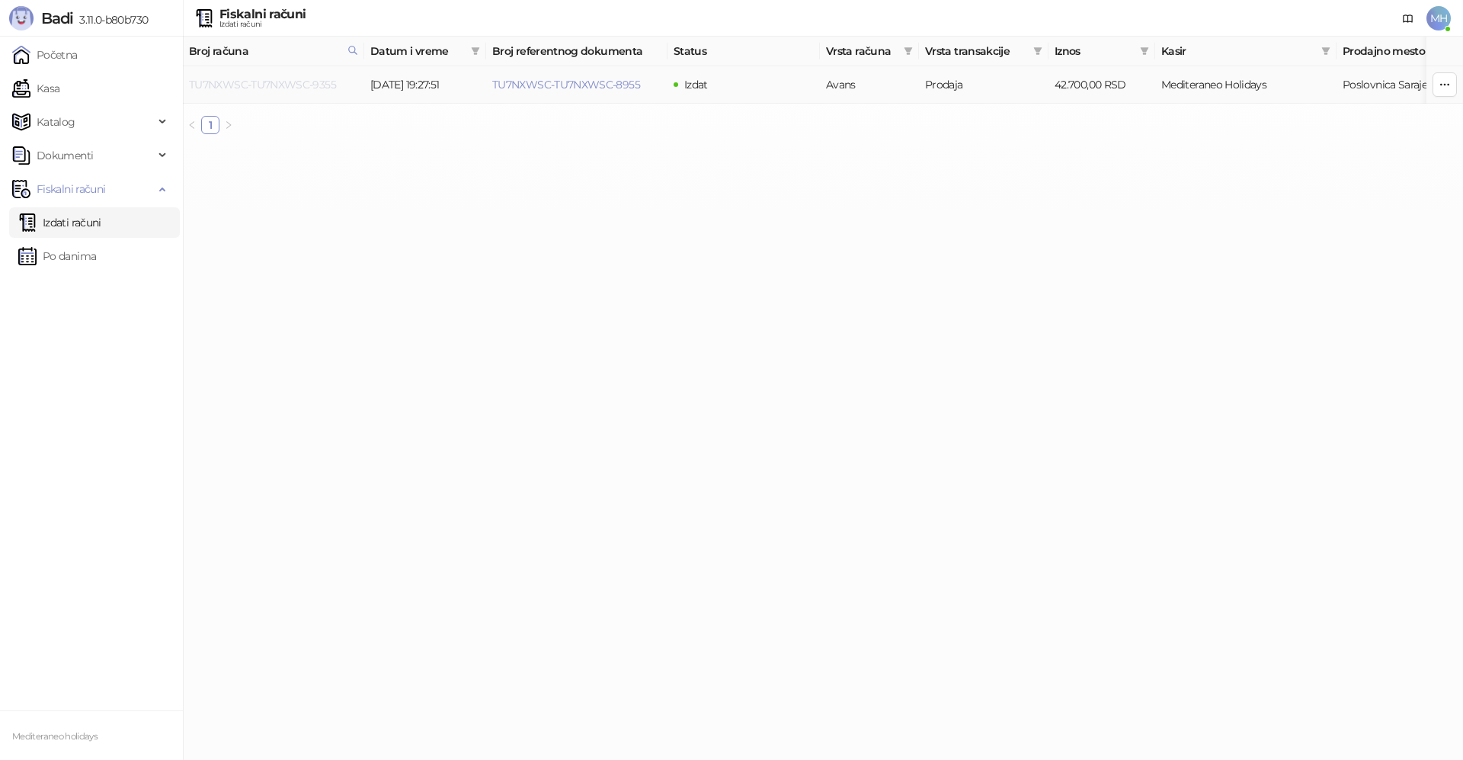
click at [297, 82] on link "TU7NXWSC-TU7NXWSC-9355" at bounding box center [262, 85] width 147 height 14
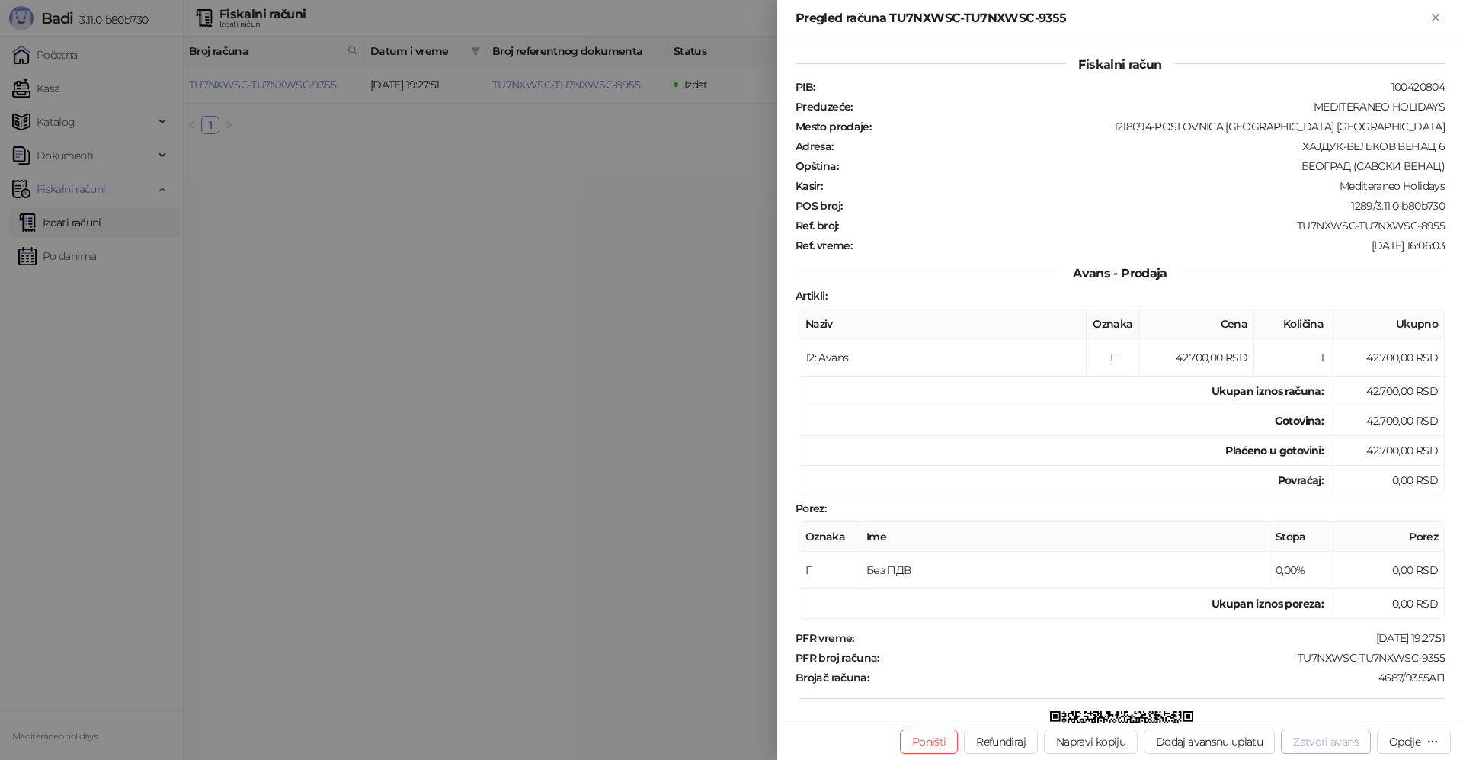
click at [1333, 749] on button "Zatvori avans" at bounding box center [1326, 741] width 90 height 24
type input "**********"
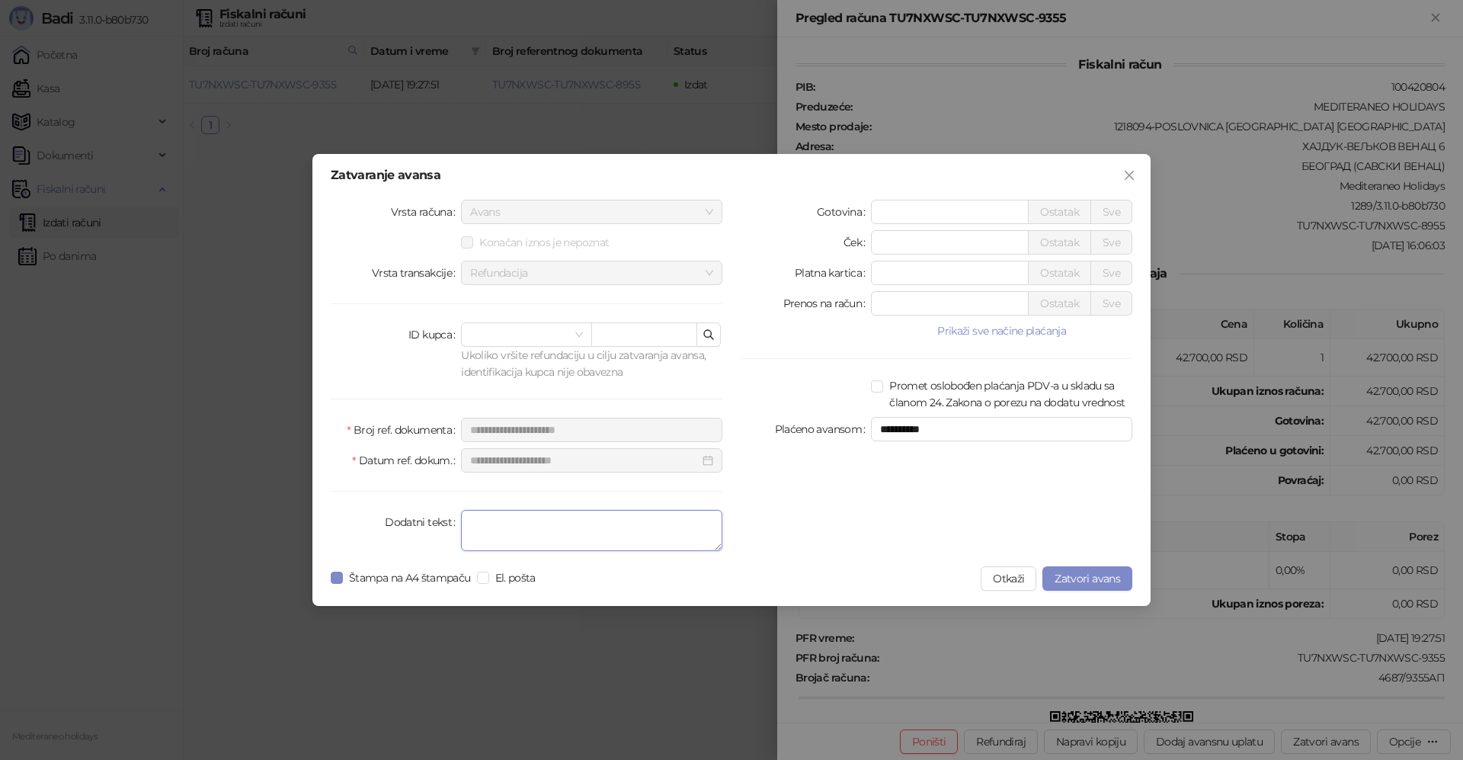
click at [576, 524] on textarea "Dodatni tekst" at bounding box center [591, 530] width 261 height 41
type textarea "*******"
click at [1065, 576] on span "Zatvori avans" at bounding box center [1088, 579] width 66 height 14
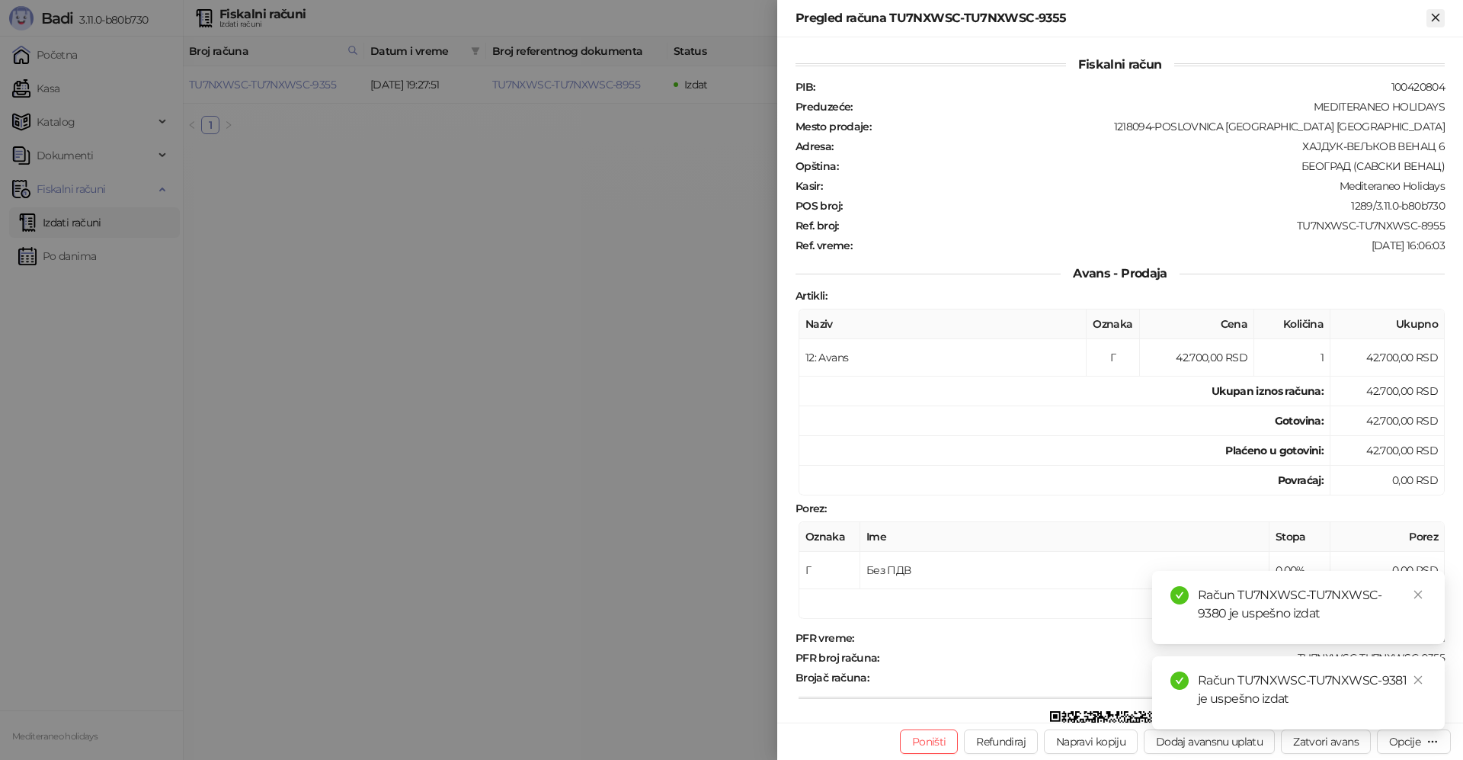
click at [1430, 21] on icon "Zatvori" at bounding box center [1436, 18] width 14 height 14
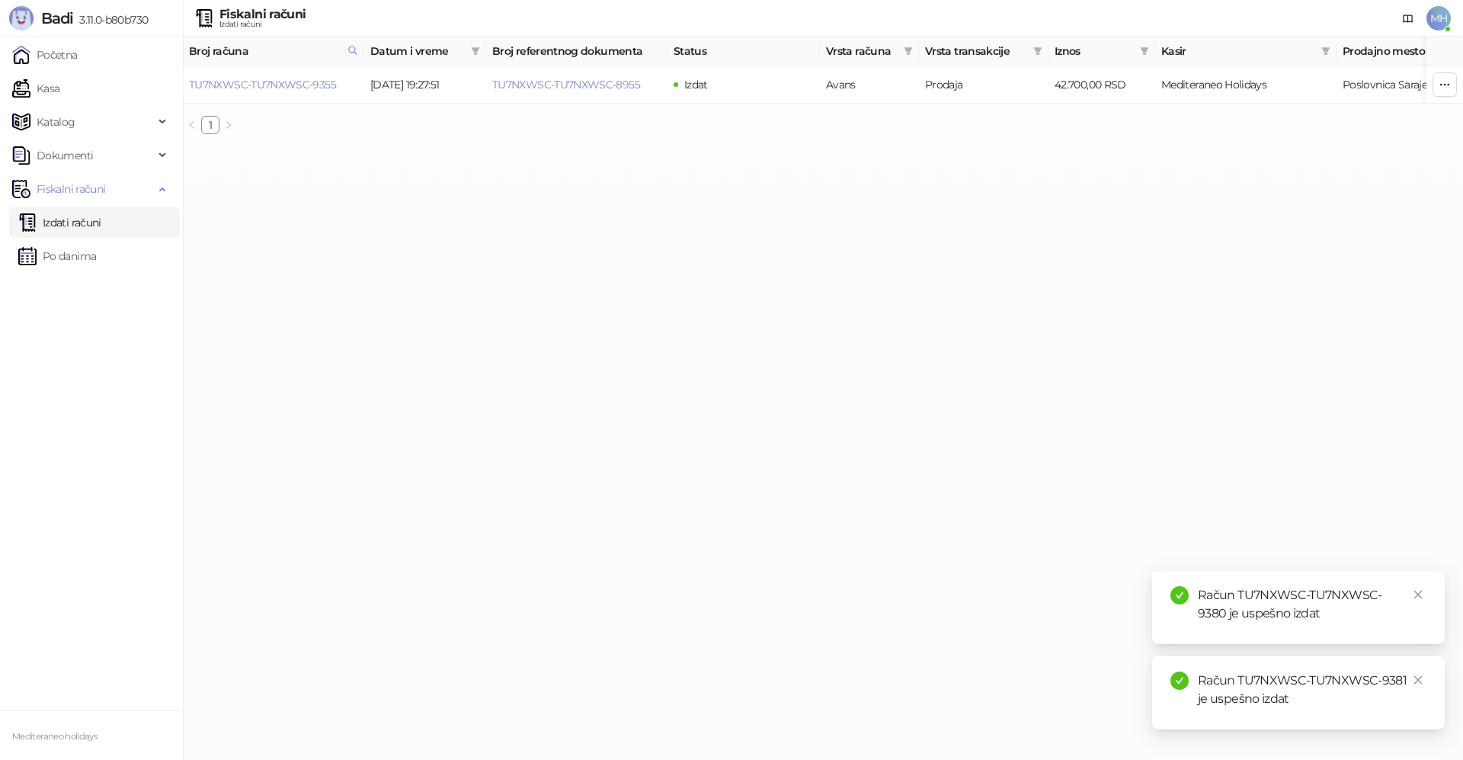
click at [48, 225] on link "Izdati računi" at bounding box center [59, 222] width 83 height 30
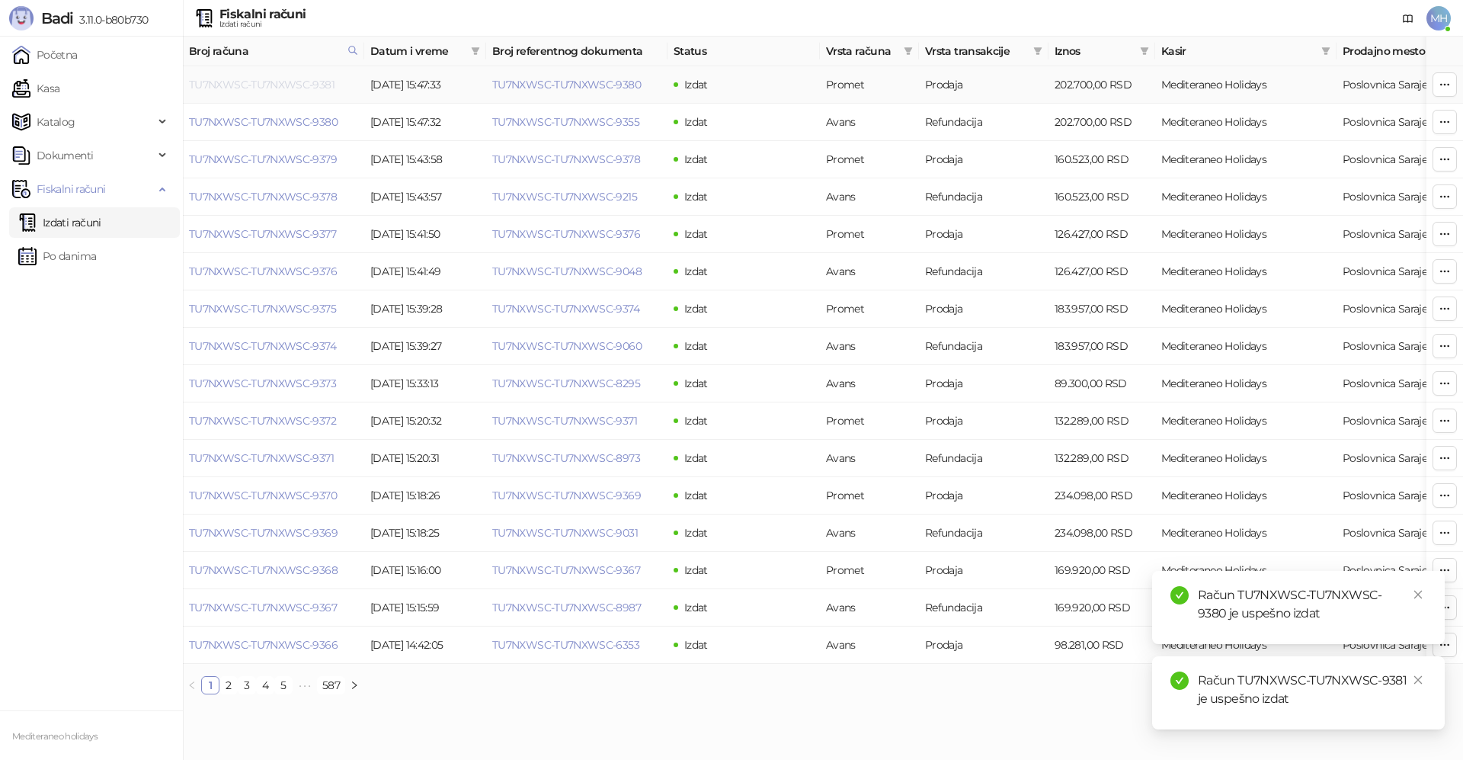
click at [313, 79] on link "TU7NXWSC-TU7NXWSC-9381" at bounding box center [262, 85] width 146 height 14
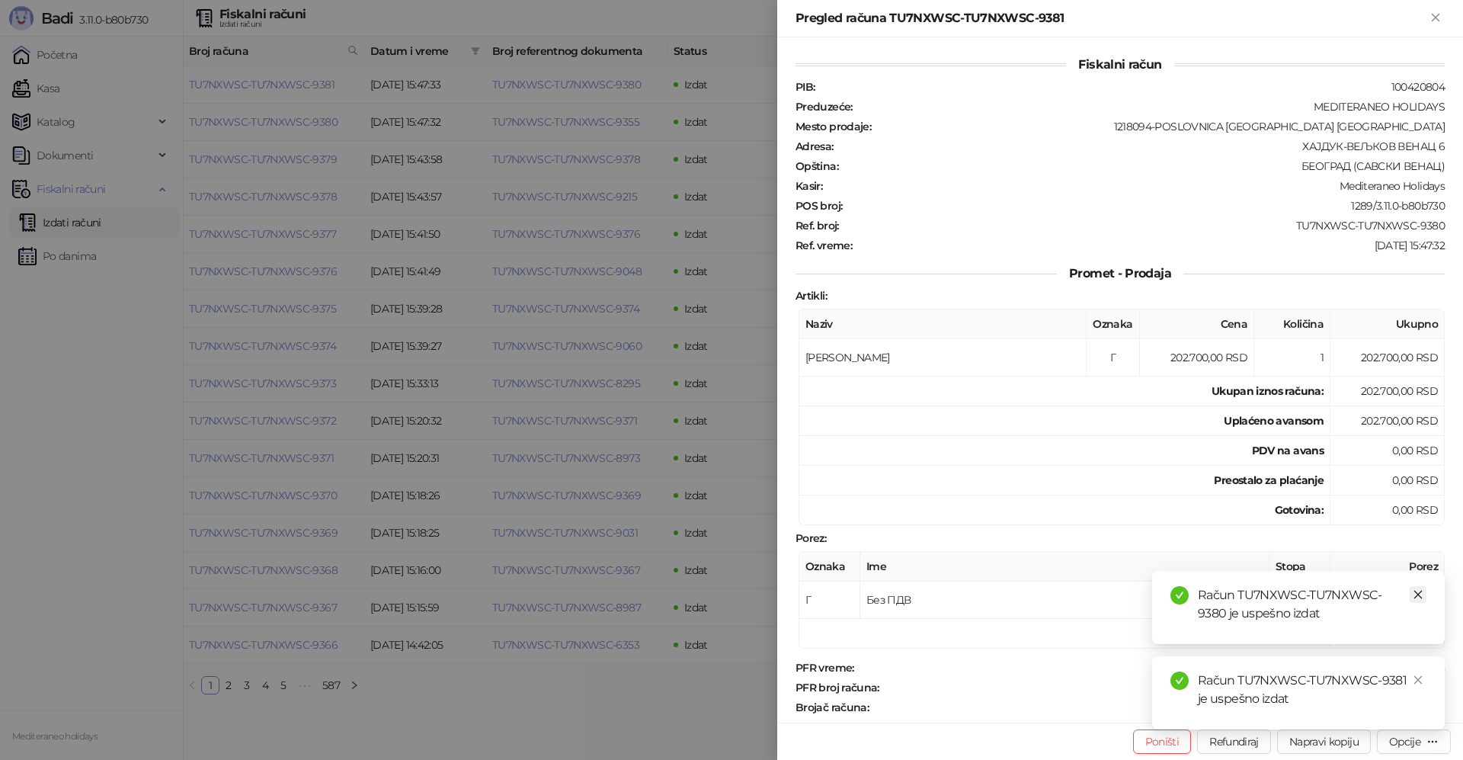
click at [1422, 595] on icon "close" at bounding box center [1418, 594] width 11 height 11
click at [1418, 680] on icon "close" at bounding box center [1418, 680] width 11 height 11
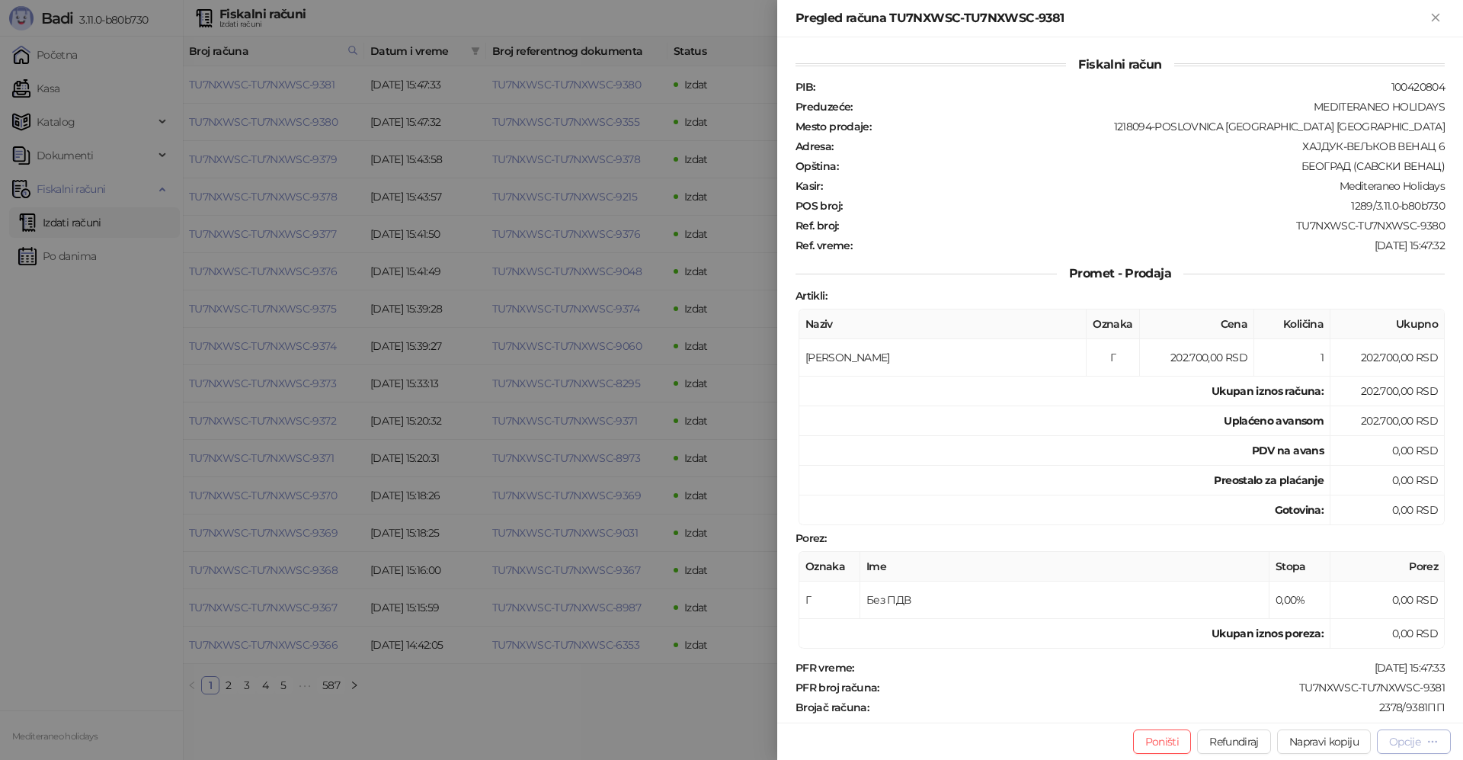
click at [1409, 739] on div "Opcije" at bounding box center [1405, 742] width 31 height 14
click at [1308, 709] on span "Preuzmi u PDF formatu" at bounding box center [1361, 711] width 156 height 17
click at [1431, 18] on icon "Zatvori" at bounding box center [1436, 18] width 14 height 14
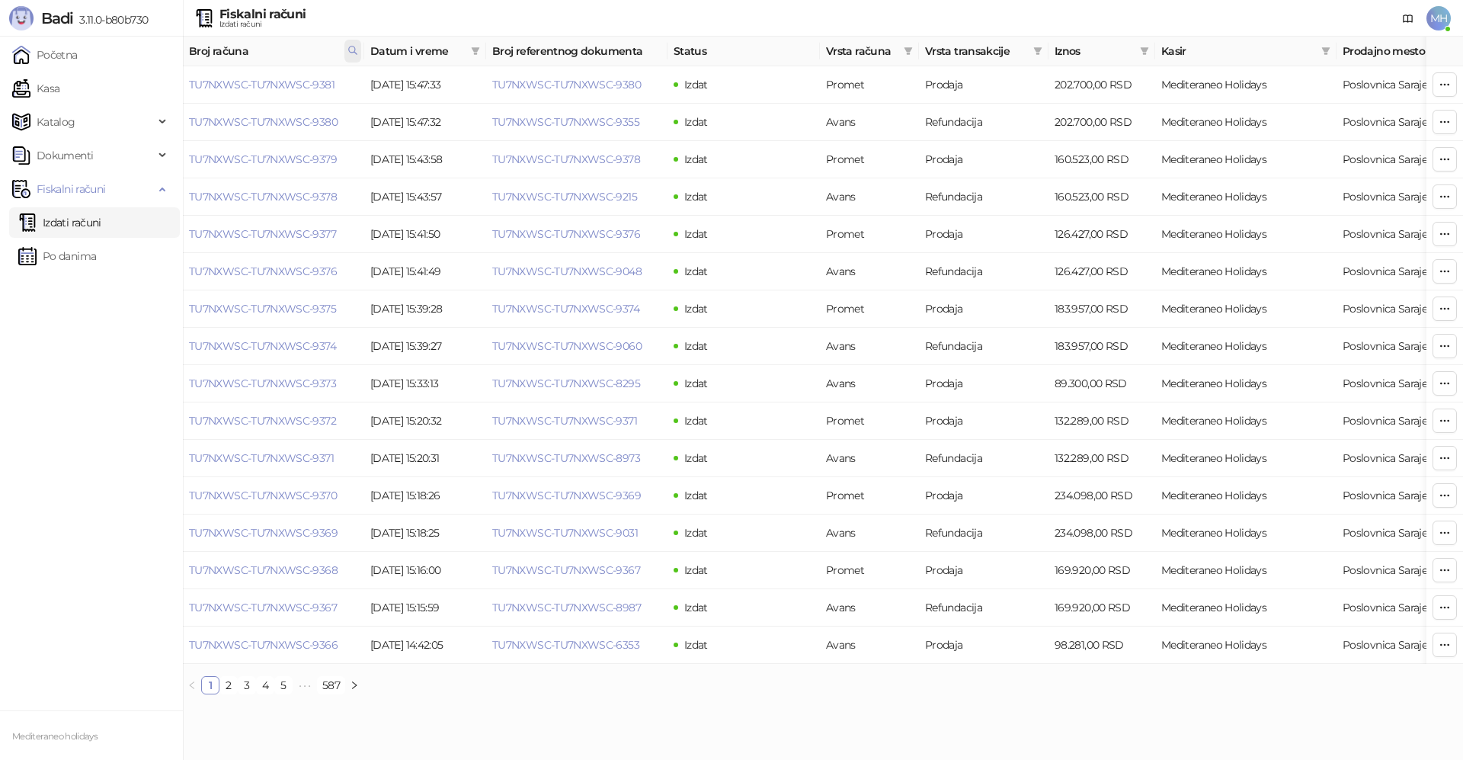
click at [347, 52] on span at bounding box center [353, 51] width 17 height 23
drag, startPoint x: 259, startPoint y: 82, endPoint x: 151, endPoint y: 85, distance: 108.3
click at [151, 85] on body "Badi 3.11.0-b80b730 Početna Kasa Katalog Dokumenti Fiskalni računi Izdati račun…" at bounding box center [731, 353] width 1463 height 707
type input "****"
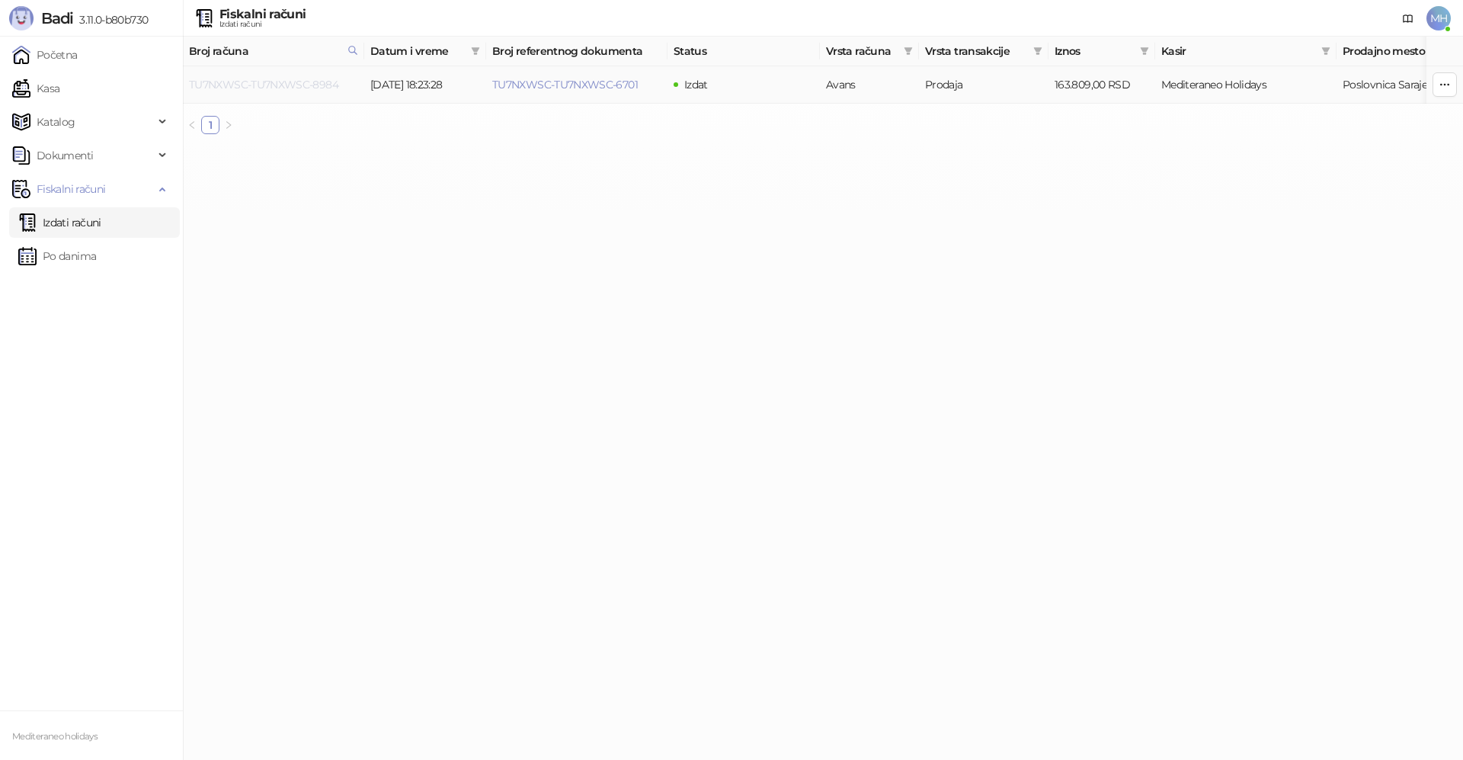
click at [282, 82] on link "TU7NXWSC-TU7NXWSC-8984" at bounding box center [263, 85] width 149 height 14
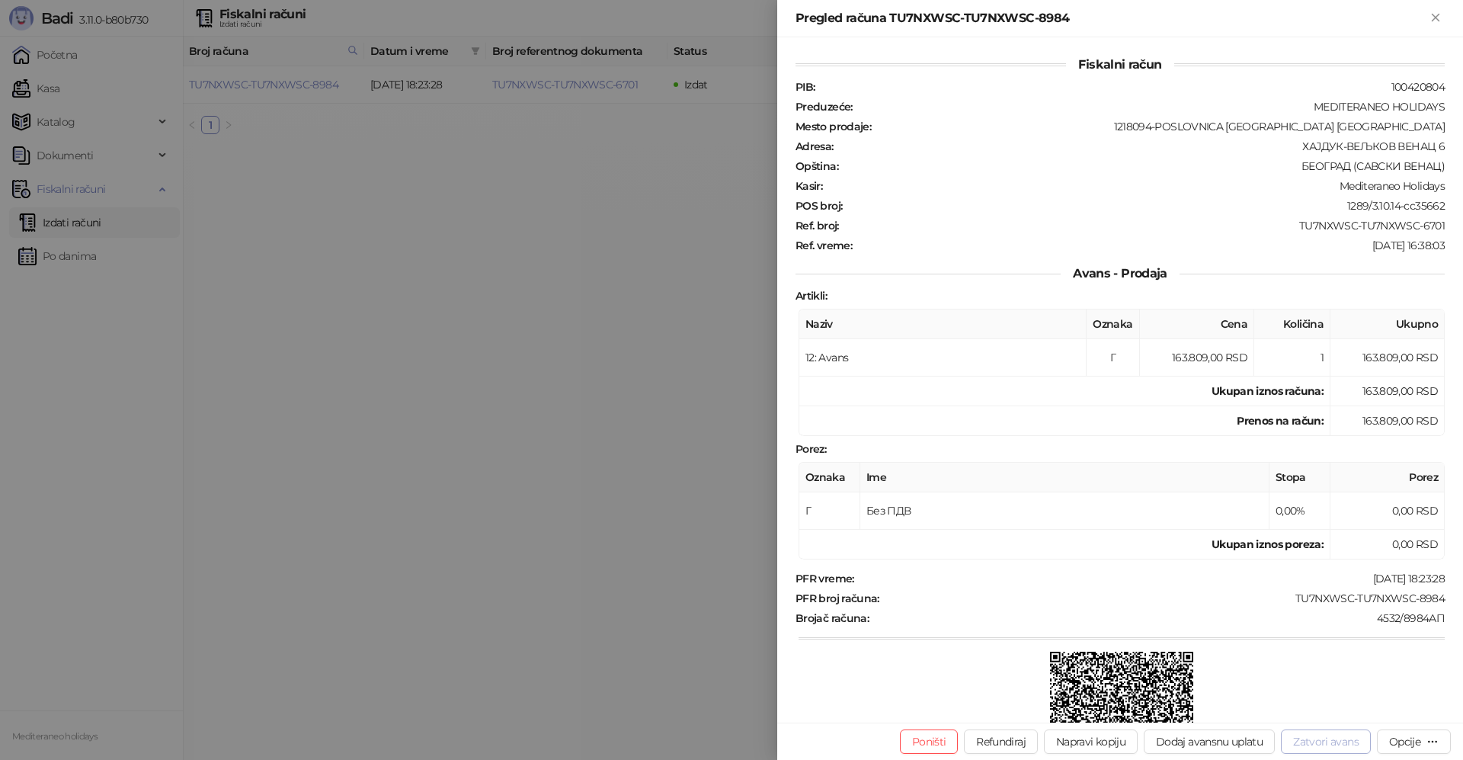
click at [1319, 741] on button "Zatvori avans" at bounding box center [1326, 741] width 90 height 24
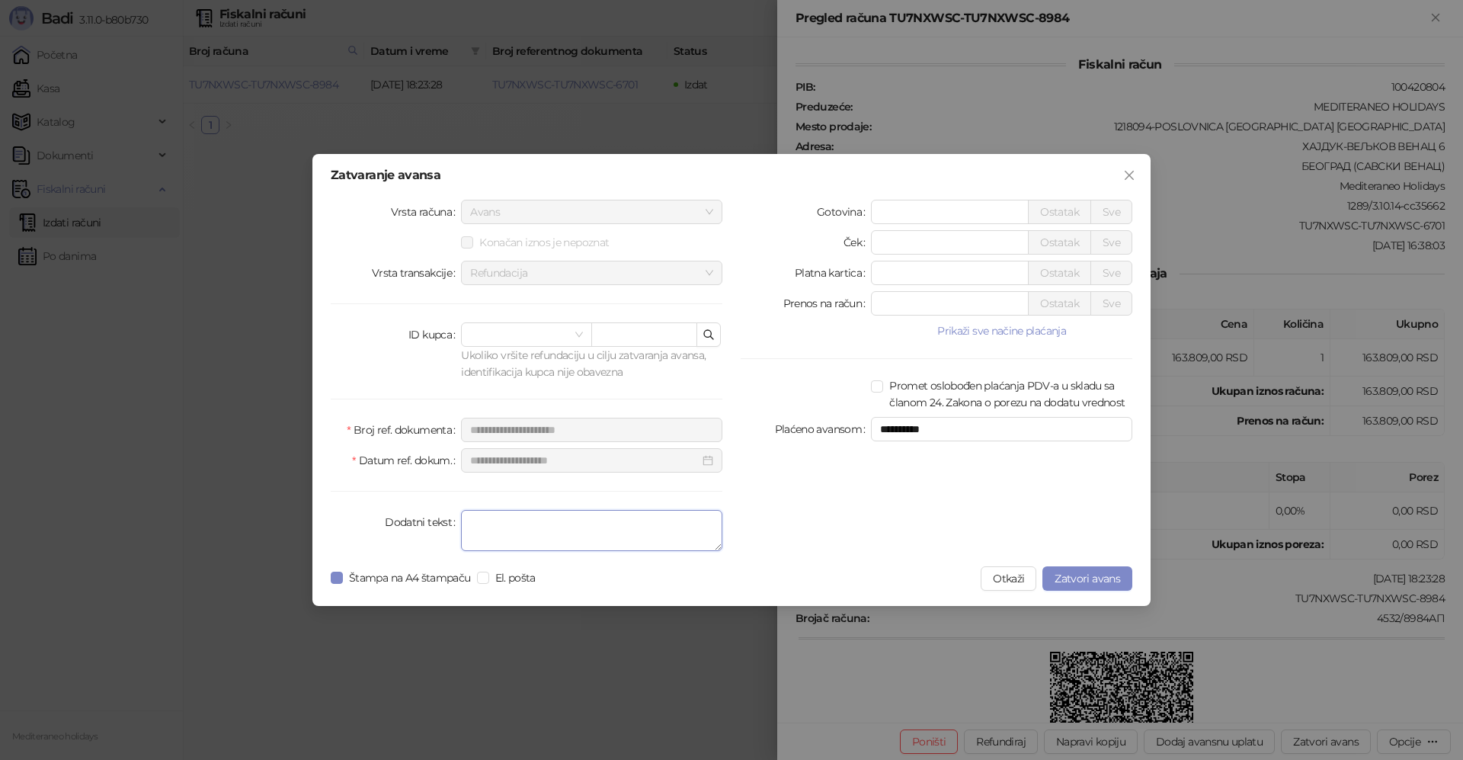
click at [537, 518] on textarea "Dodatni tekst" at bounding box center [591, 530] width 261 height 41
type textarea "*******"
click at [1098, 580] on span "Zatvori avans" at bounding box center [1088, 579] width 66 height 14
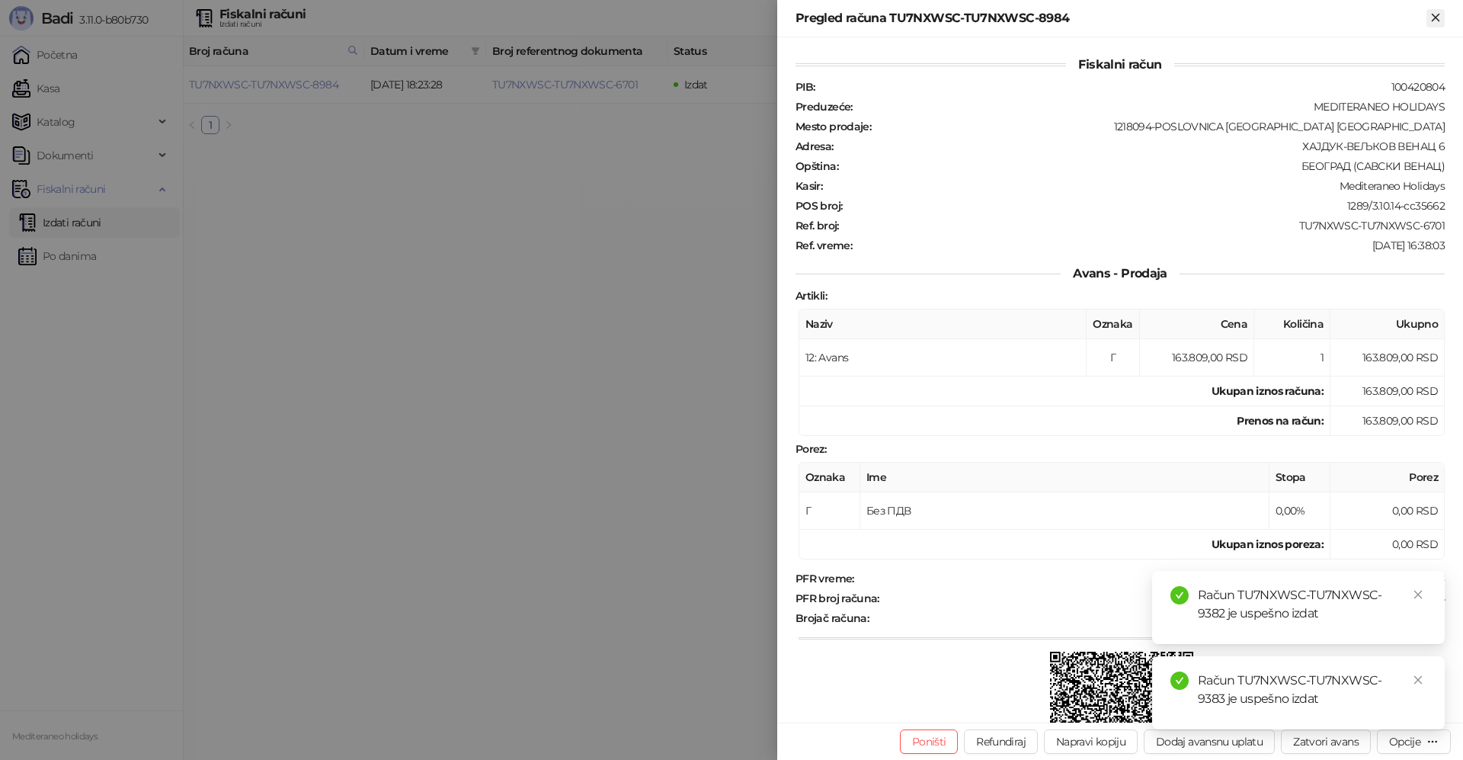
click at [1435, 21] on icon "Zatvori" at bounding box center [1436, 18] width 14 height 14
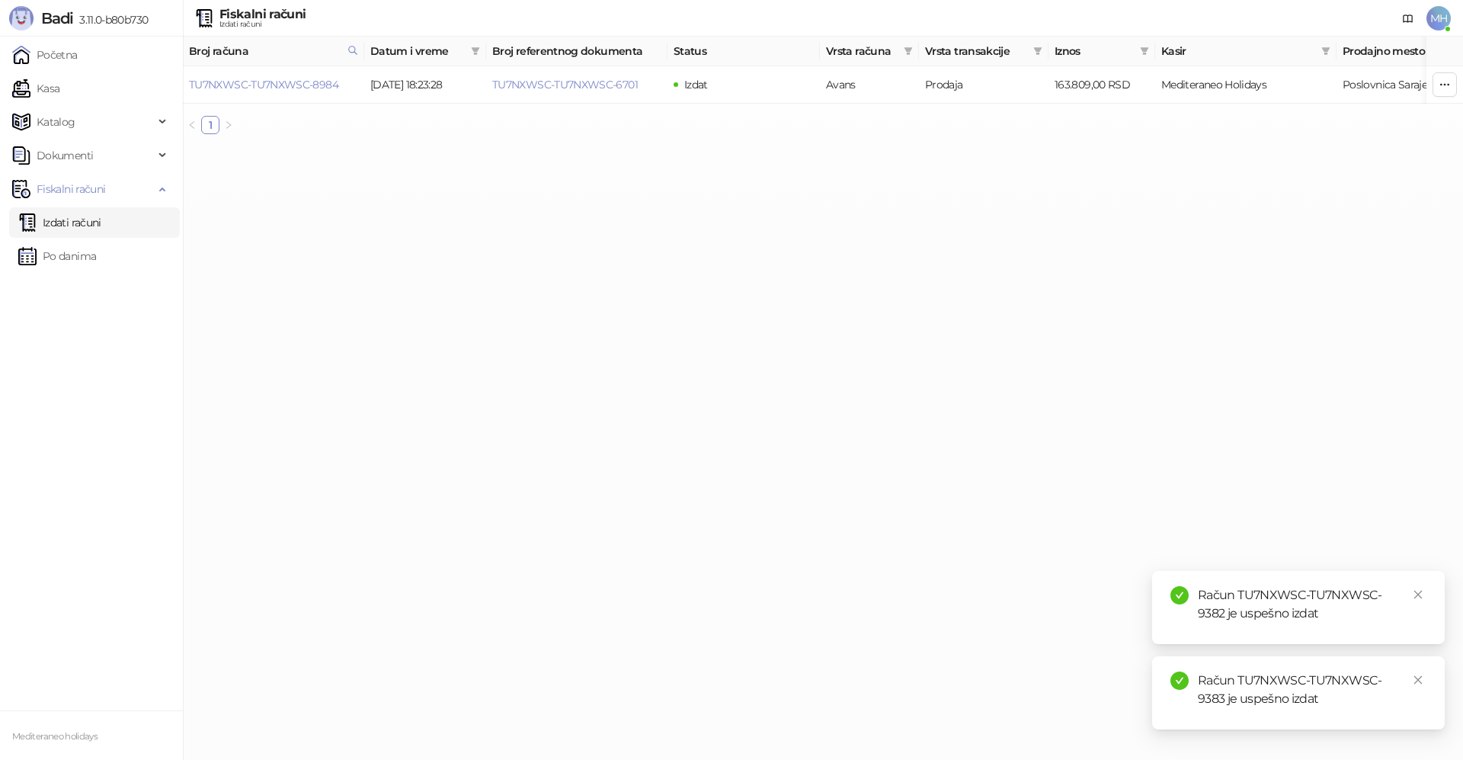
click at [80, 219] on link "Izdati računi" at bounding box center [59, 222] width 83 height 30
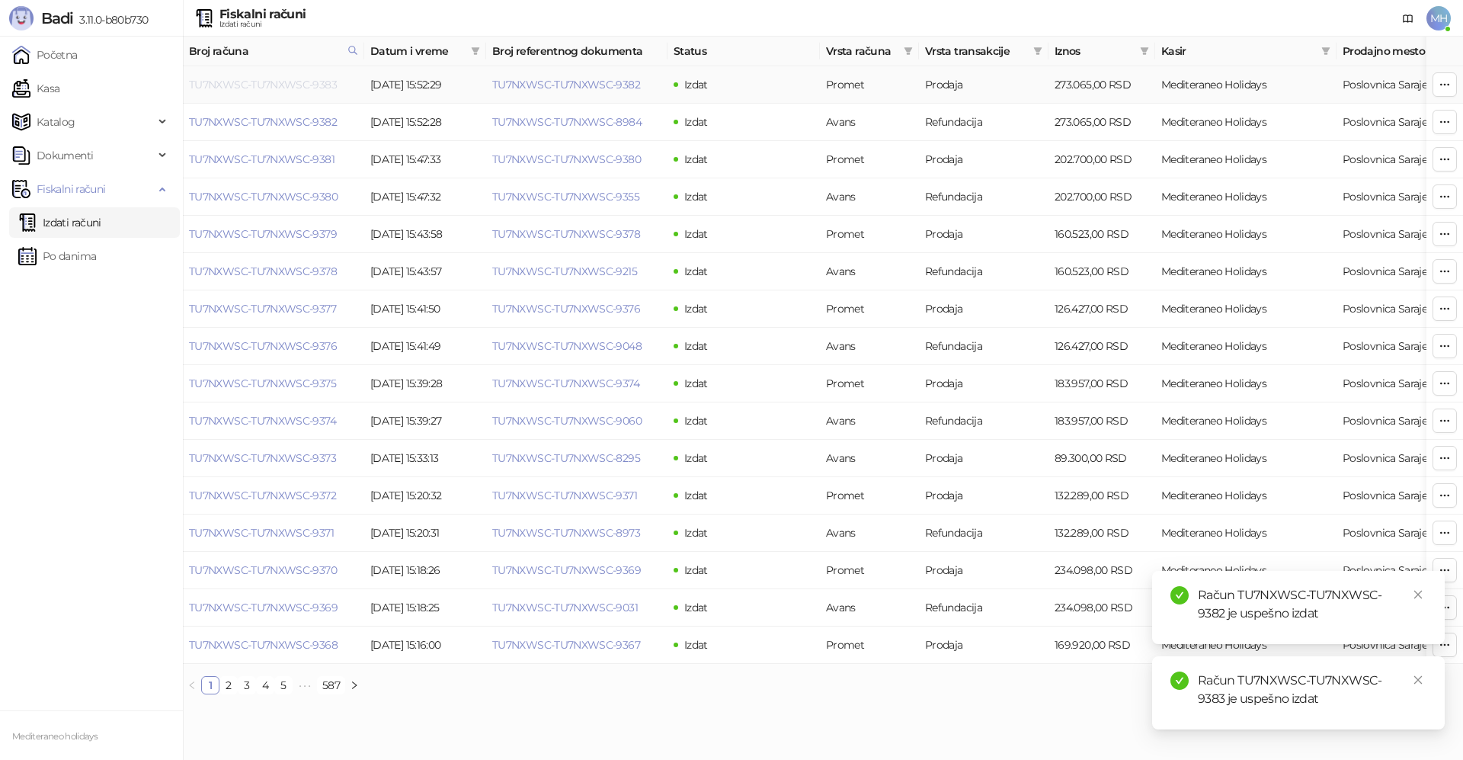
click at [316, 84] on link "TU7NXWSC-TU7NXWSC-9383" at bounding box center [263, 85] width 148 height 14
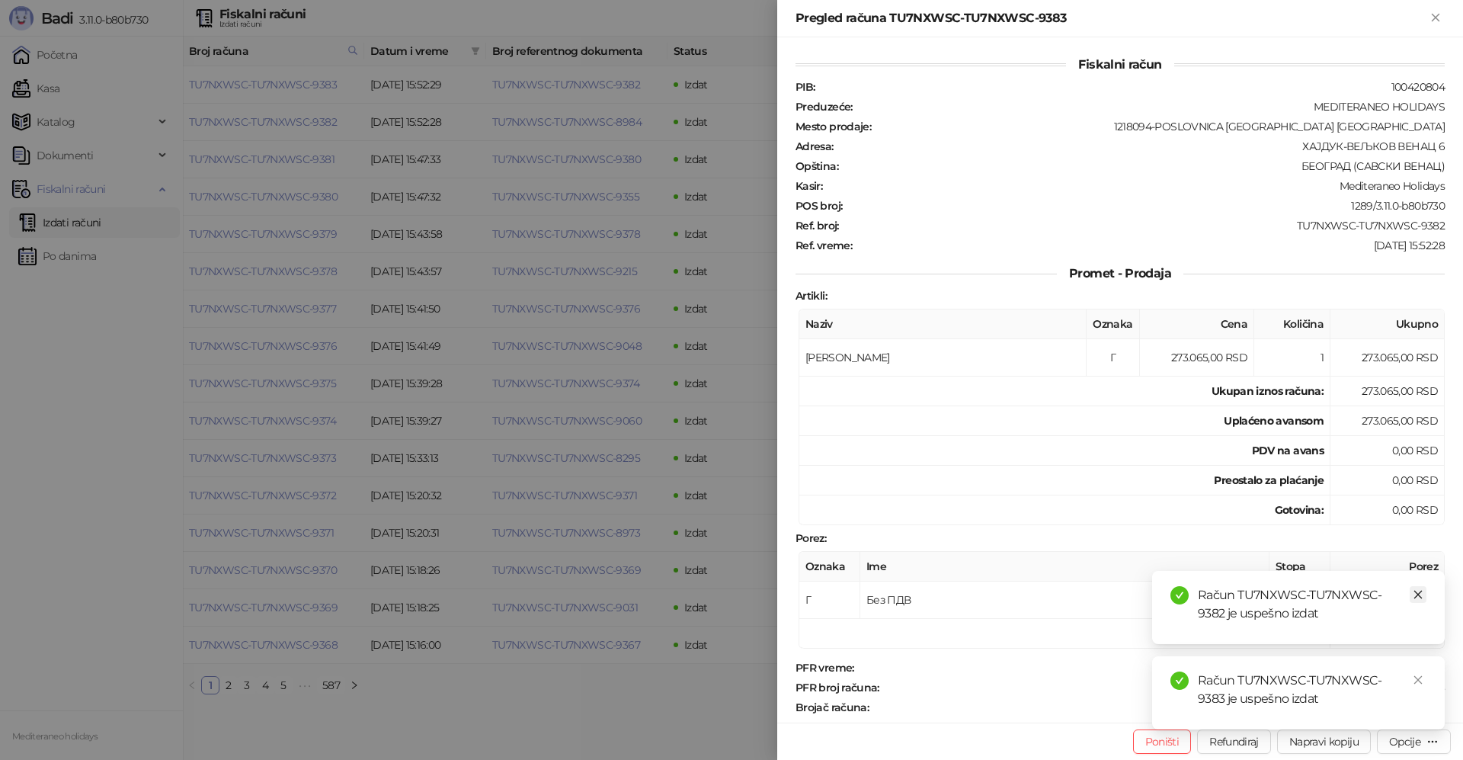
click at [1425, 594] on link "Close" at bounding box center [1418, 594] width 17 height 17
click at [1409, 688] on div "Račun TU7NXWSC-TU7NXWSC-9383 je uspešno izdat" at bounding box center [1312, 690] width 229 height 37
click at [1422, 678] on icon "close" at bounding box center [1418, 680] width 11 height 11
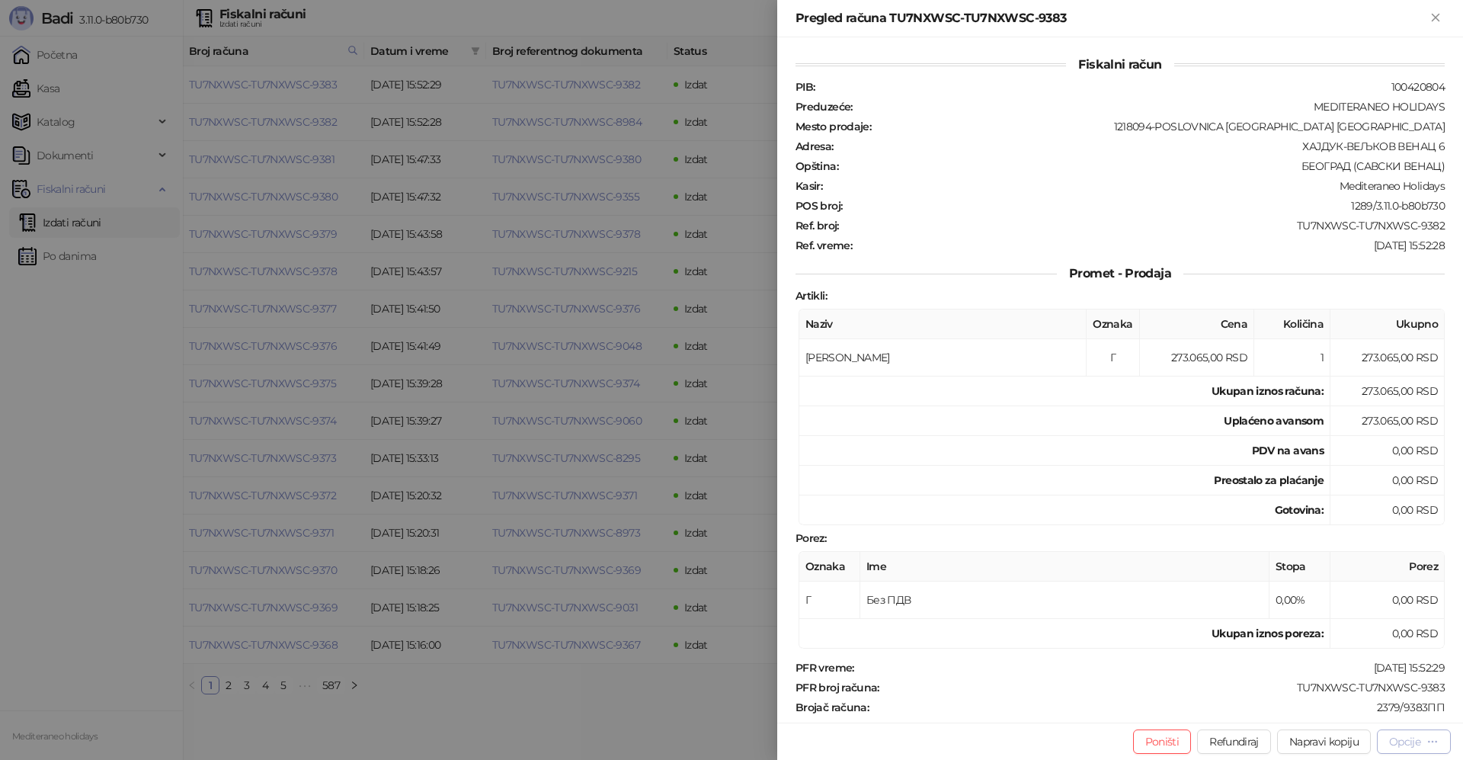
drag, startPoint x: 1416, startPoint y: 739, endPoint x: 1396, endPoint y: 739, distance: 19.8
click at [1415, 739] on div "Opcije" at bounding box center [1405, 742] width 31 height 14
click at [1344, 713] on span "Preuzmi u PDF formatu" at bounding box center [1361, 711] width 156 height 17
click at [1443, 17] on icon "Zatvori" at bounding box center [1436, 18] width 14 height 14
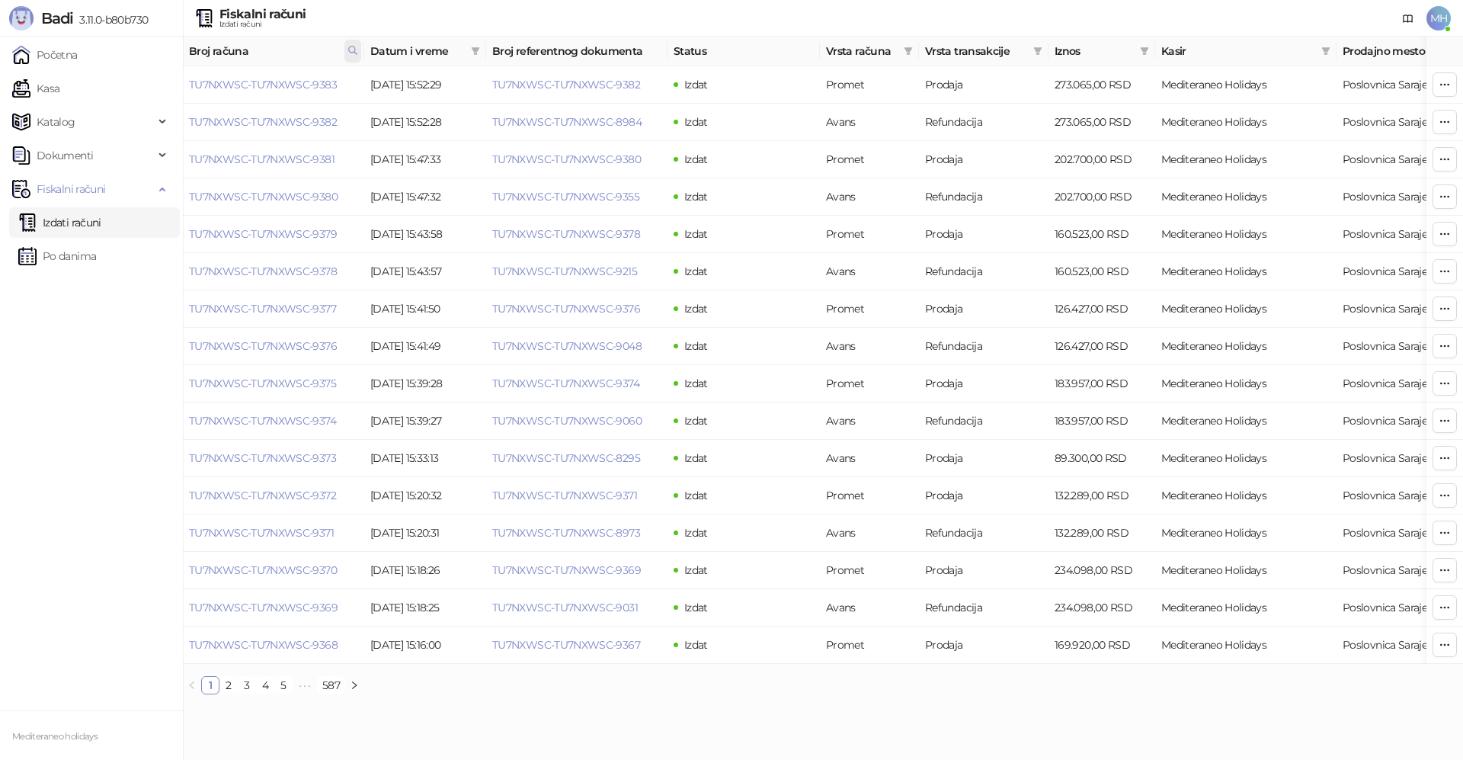
click at [351, 53] on icon at bounding box center [353, 50] width 8 height 8
drag, startPoint x: 198, startPoint y: 98, endPoint x: 152, endPoint y: 113, distance: 48.7
click at [151, 113] on body "Badi 3.11.0-b80b730 Početna Kasa Katalog Dokumenti Fiskalni računi Izdati račun…" at bounding box center [731, 353] width 1463 height 707
type input "****"
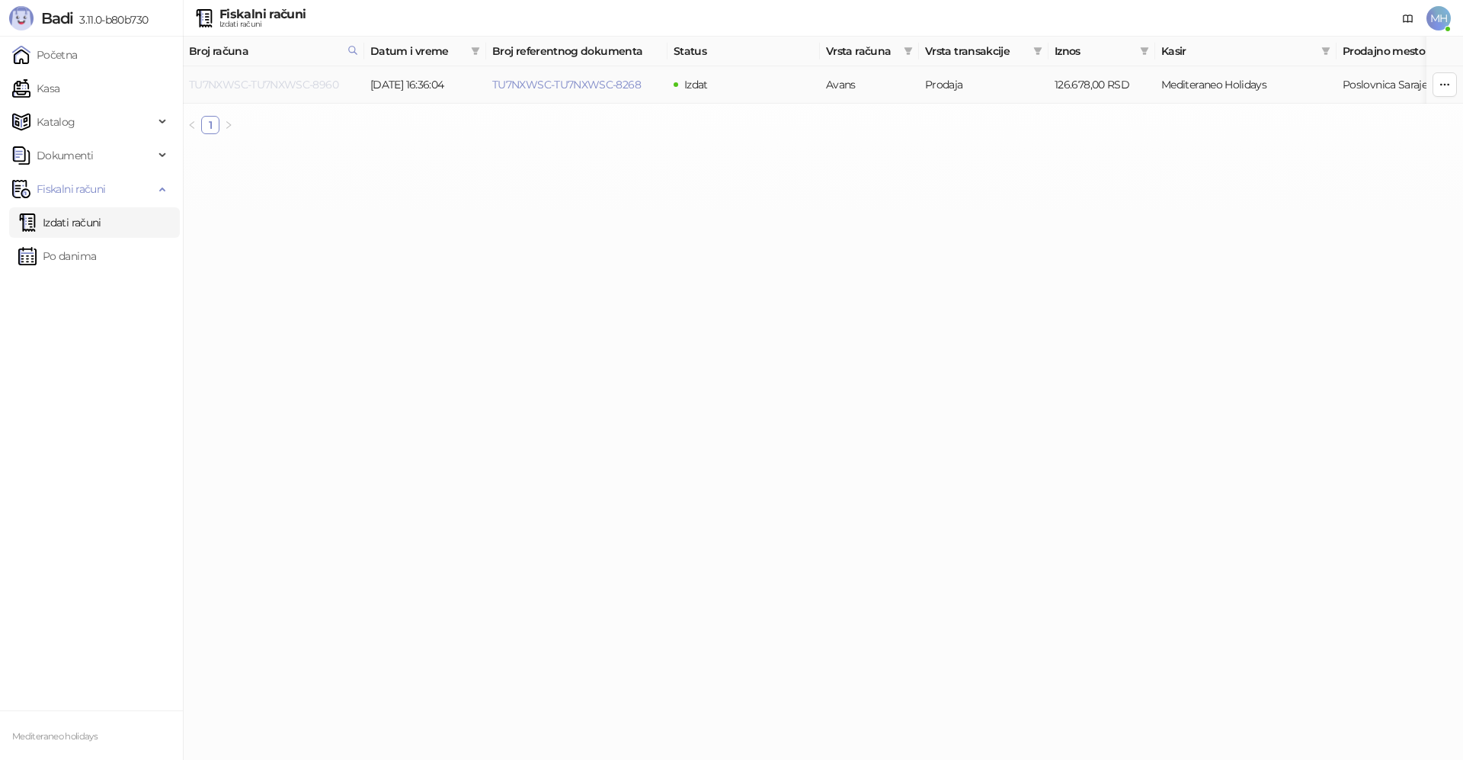
click at [286, 84] on link "TU7NXWSC-TU7NXWSC-8960" at bounding box center [263, 85] width 149 height 14
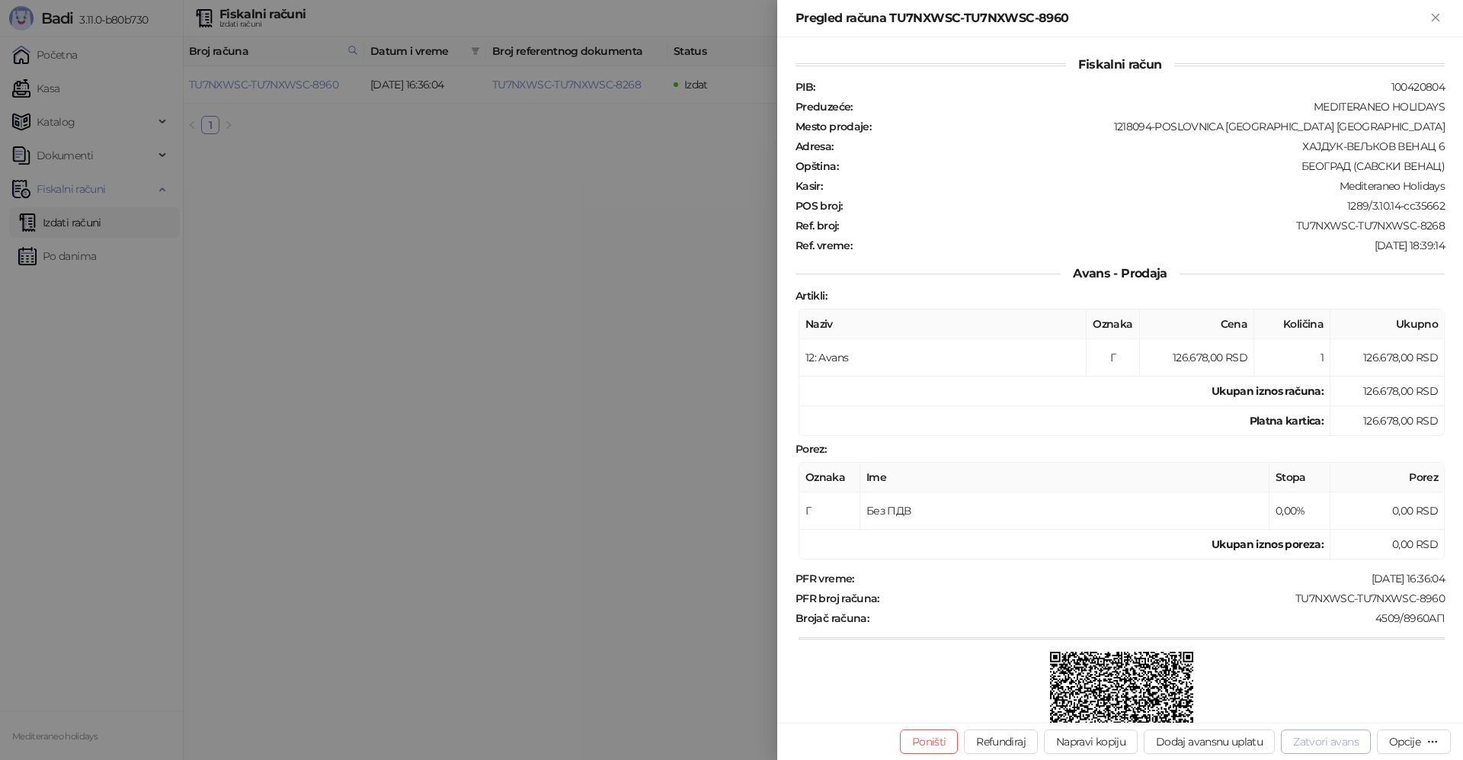
click at [1329, 735] on button "Zatvori avans" at bounding box center [1326, 741] width 90 height 24
type input "**********"
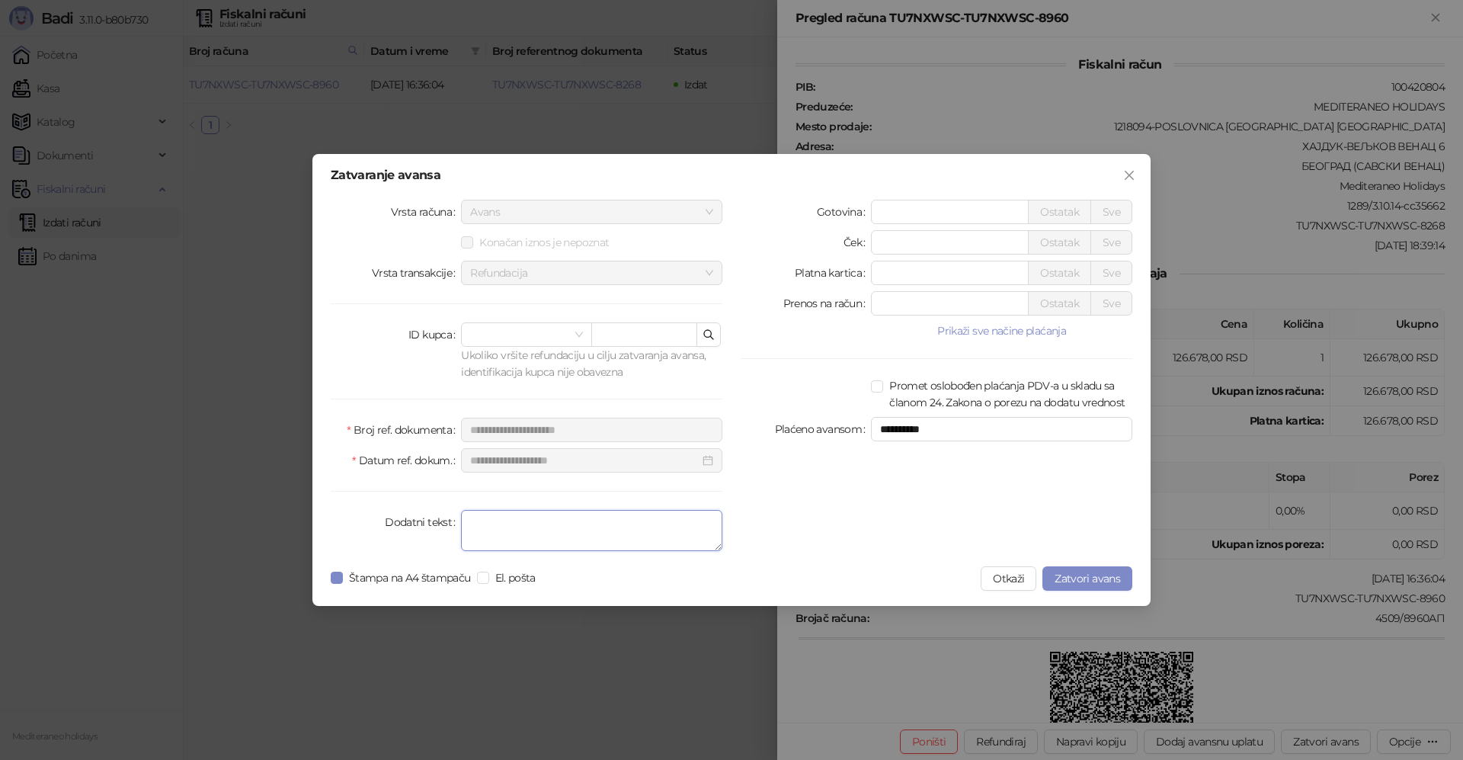
click at [586, 540] on textarea "Dodatni tekst" at bounding box center [591, 530] width 261 height 41
type textarea "*******"
click at [1087, 582] on span "Zatvori avans" at bounding box center [1088, 579] width 66 height 14
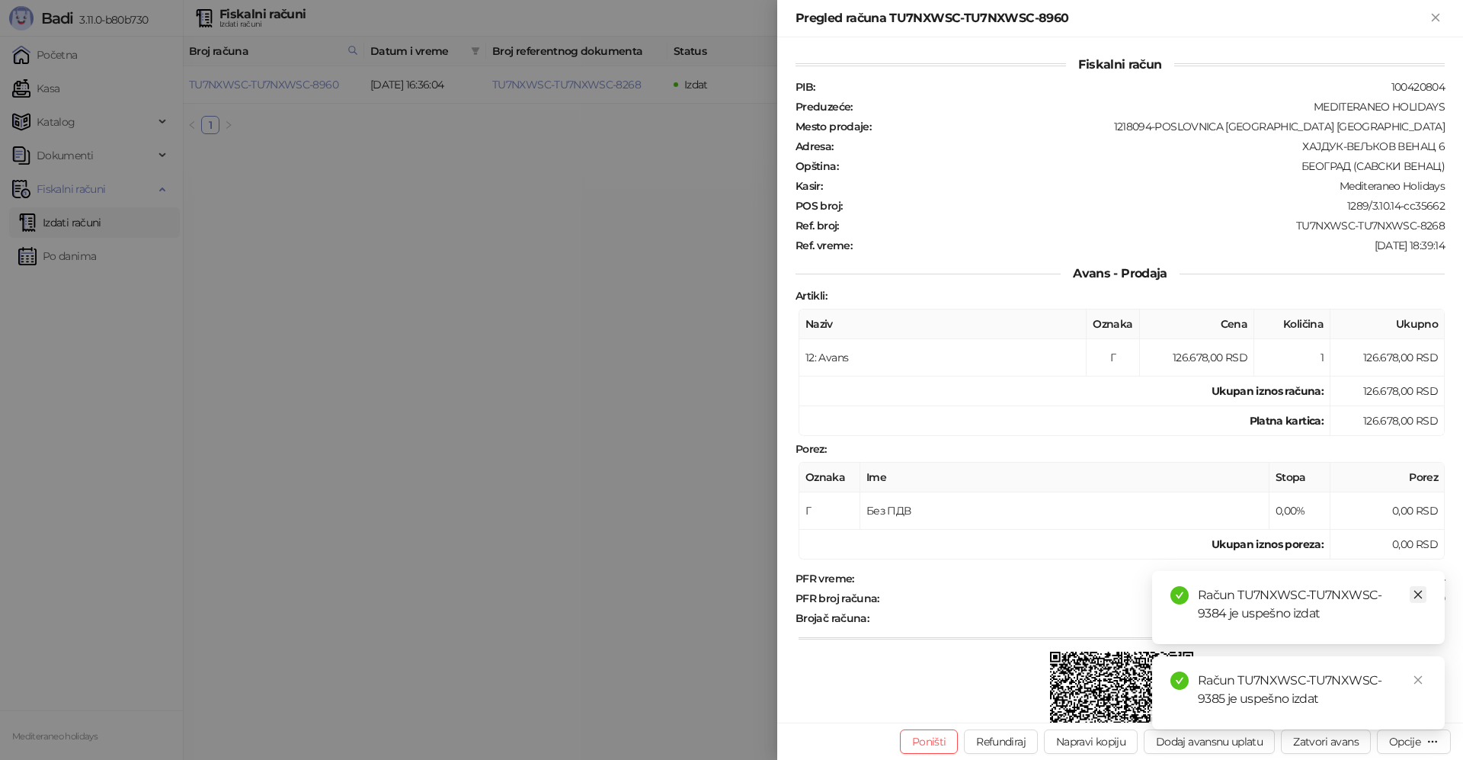
click at [1419, 598] on icon "close" at bounding box center [1418, 594] width 11 height 11
click at [1425, 679] on link "Close" at bounding box center [1418, 680] width 17 height 17
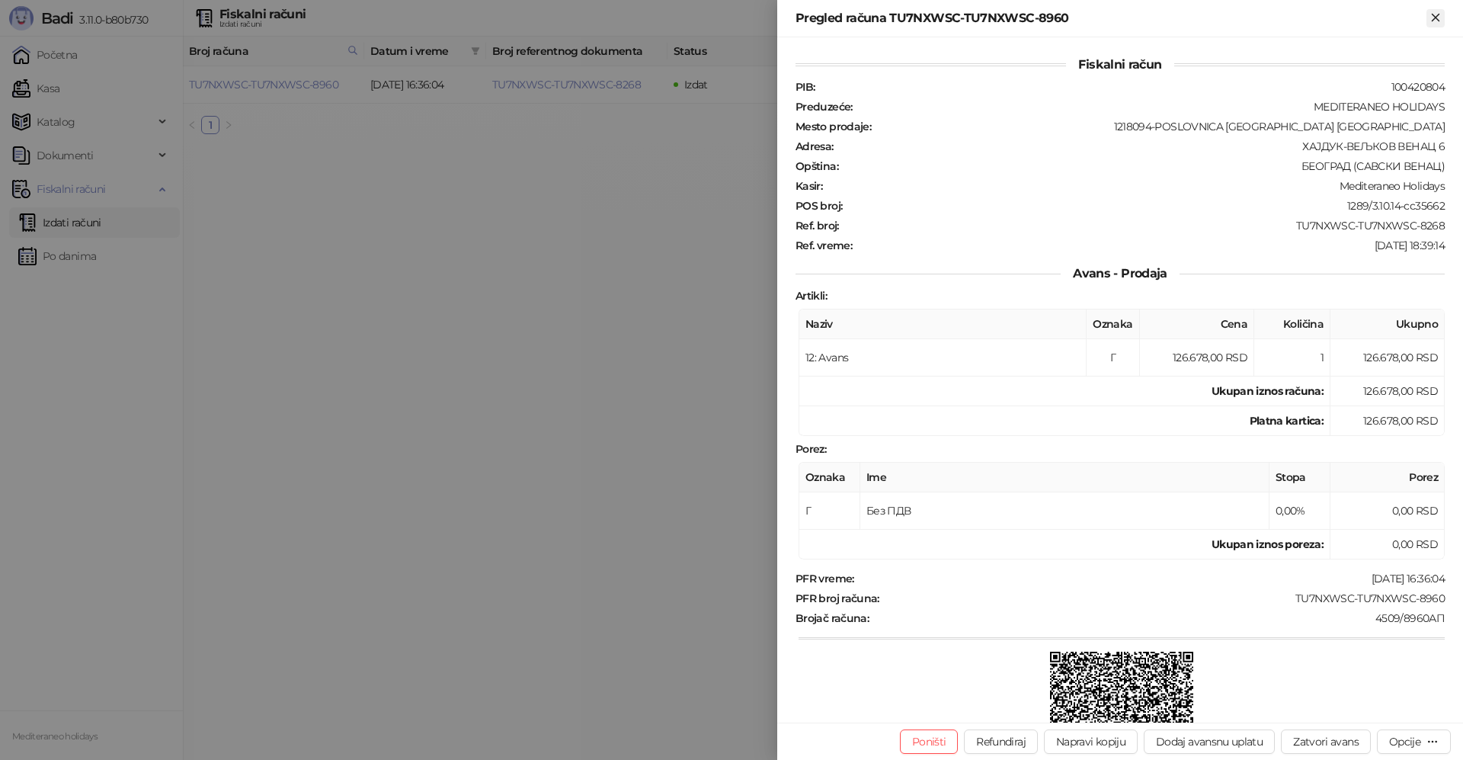
click at [1435, 18] on icon "Zatvori" at bounding box center [1436, 18] width 14 height 14
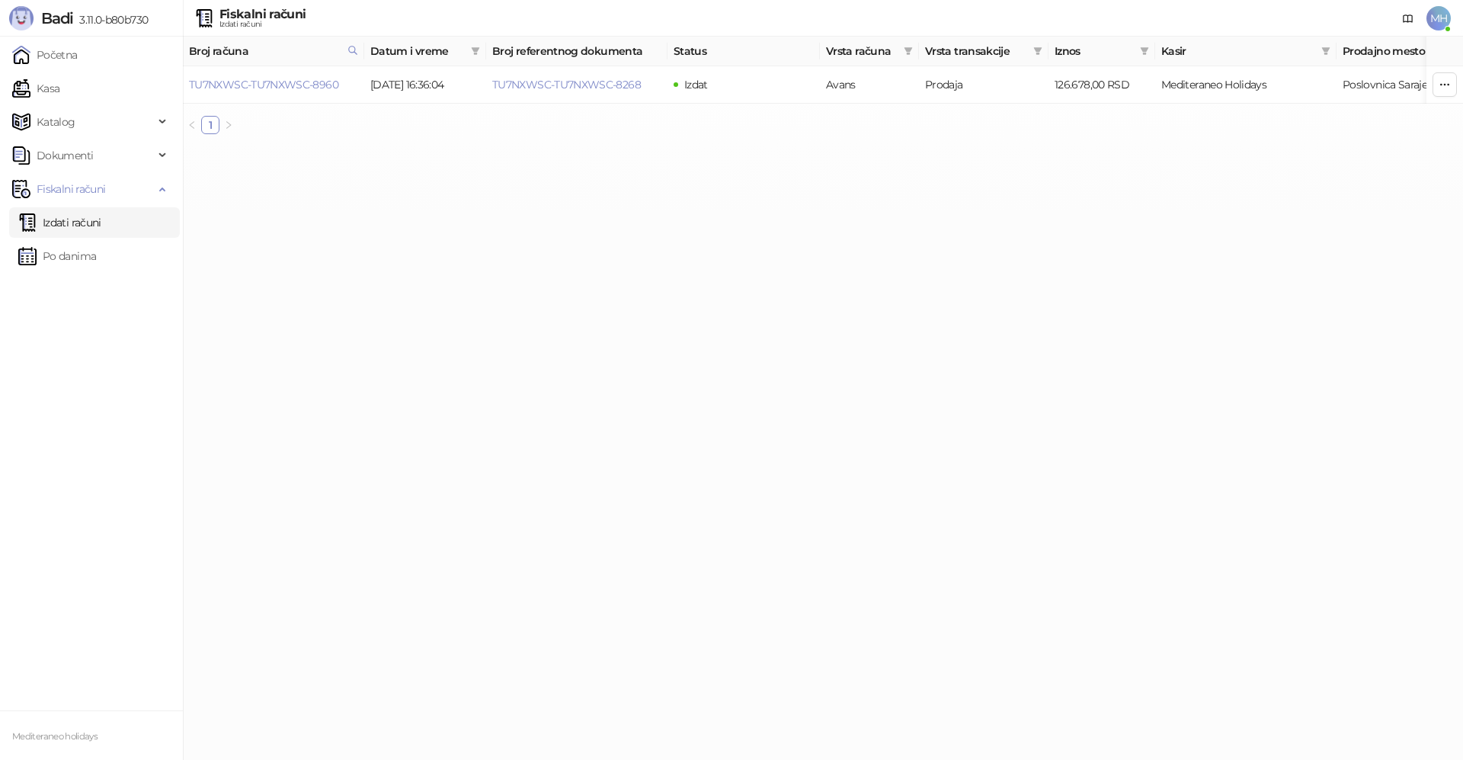
click at [95, 226] on link "Izdati računi" at bounding box center [59, 222] width 83 height 30
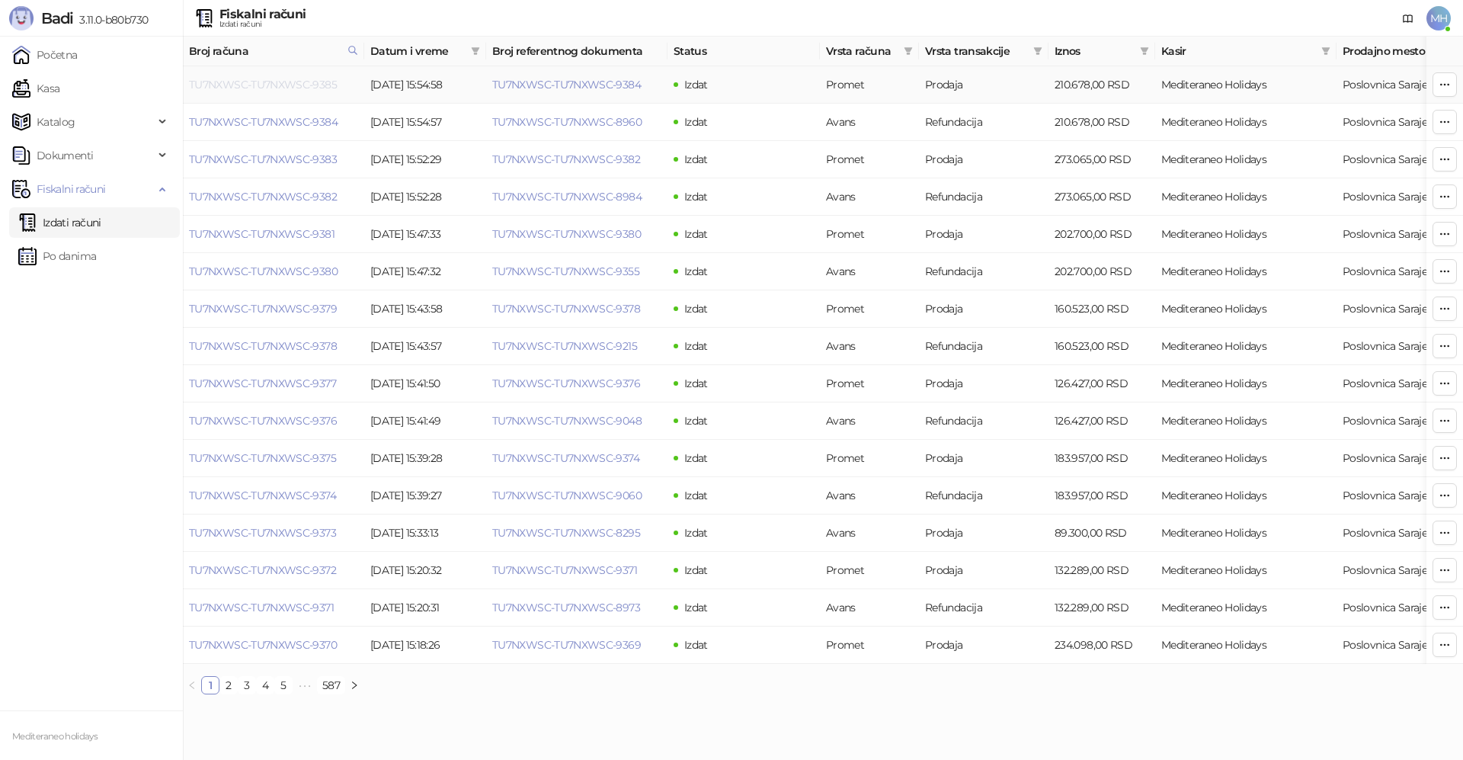
click at [329, 82] on link "TU7NXWSC-TU7NXWSC-9385" at bounding box center [263, 85] width 148 height 14
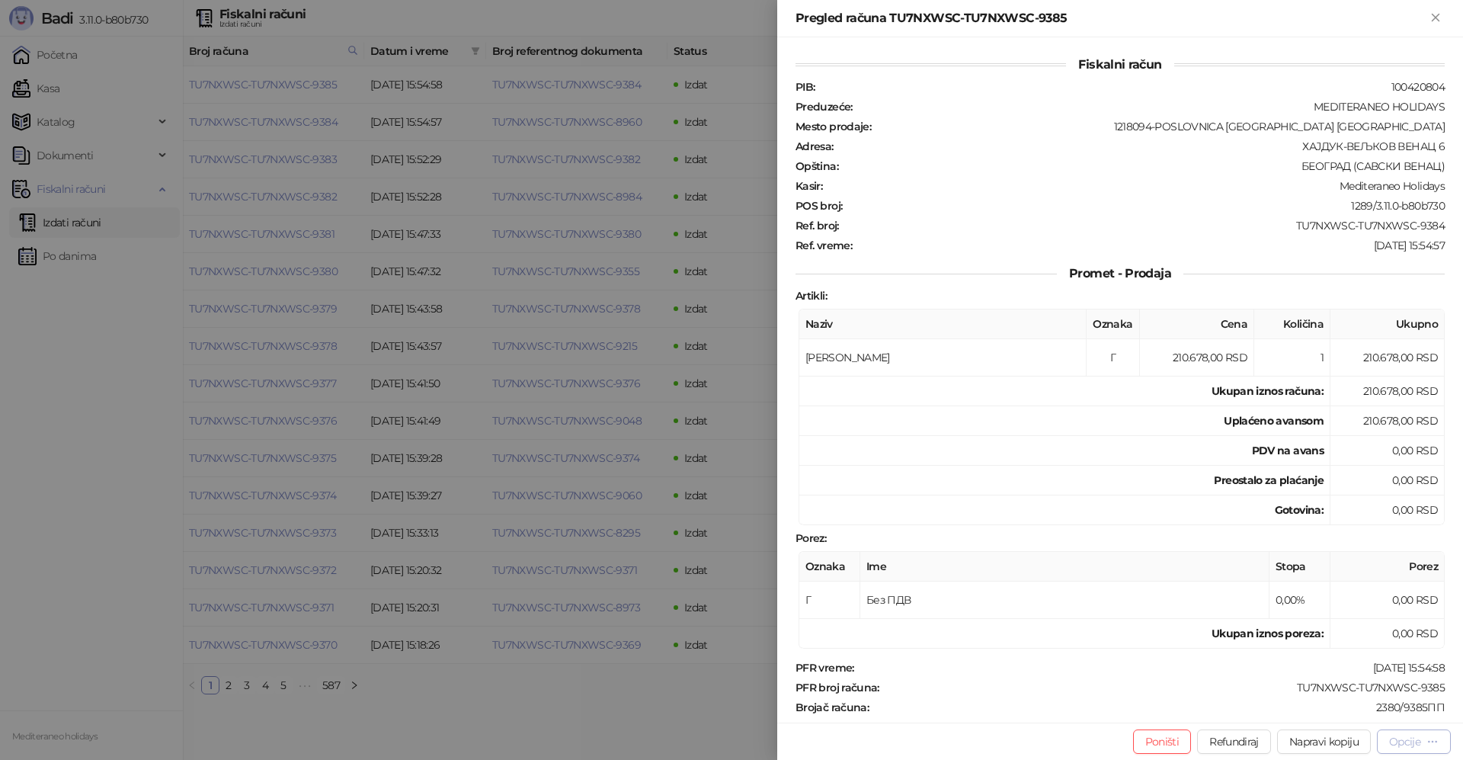
click at [1423, 736] on div "Opcije" at bounding box center [1415, 741] width 50 height 14
click at [1327, 710] on span "Preuzmi u PDF formatu" at bounding box center [1361, 711] width 156 height 17
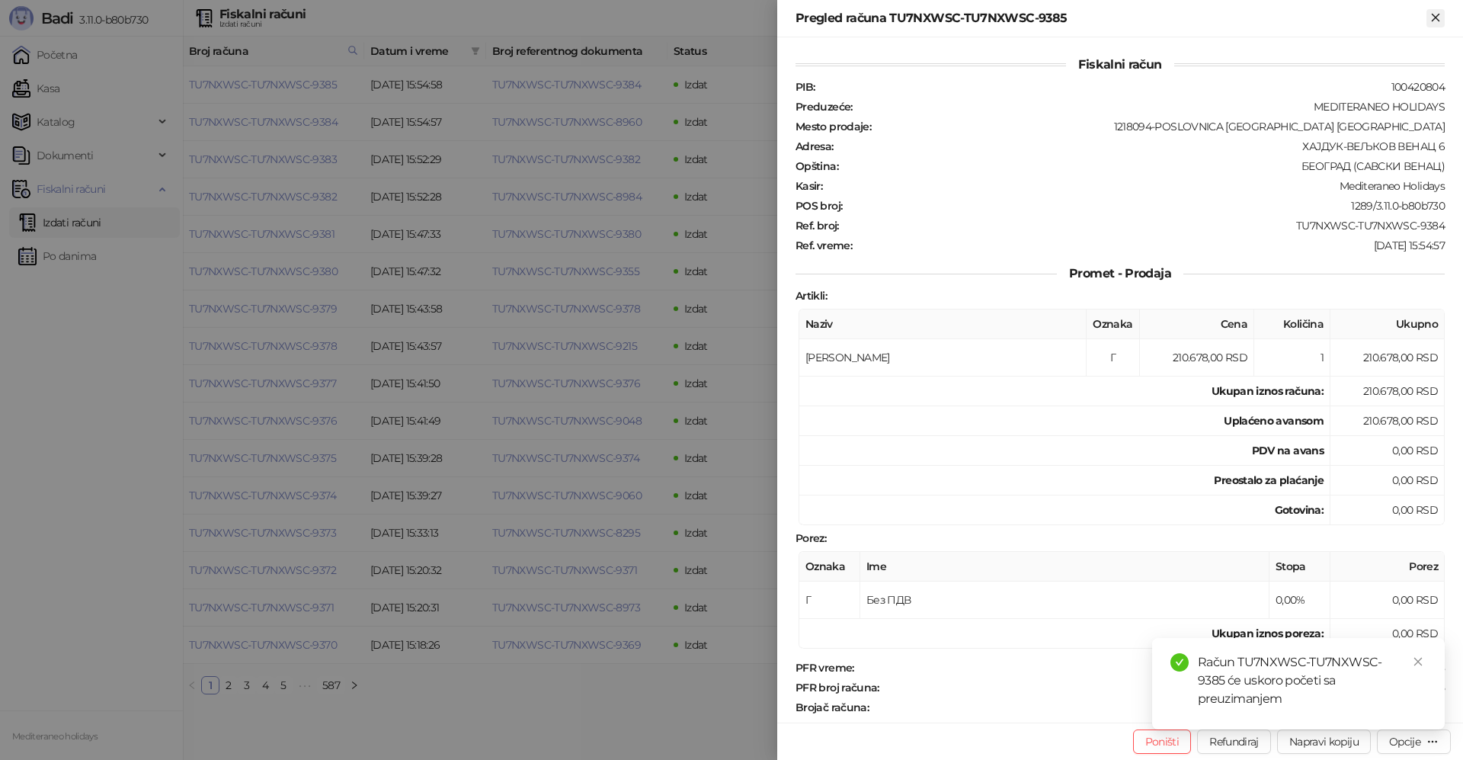
click at [1433, 16] on icon "Zatvori" at bounding box center [1436, 18] width 14 height 14
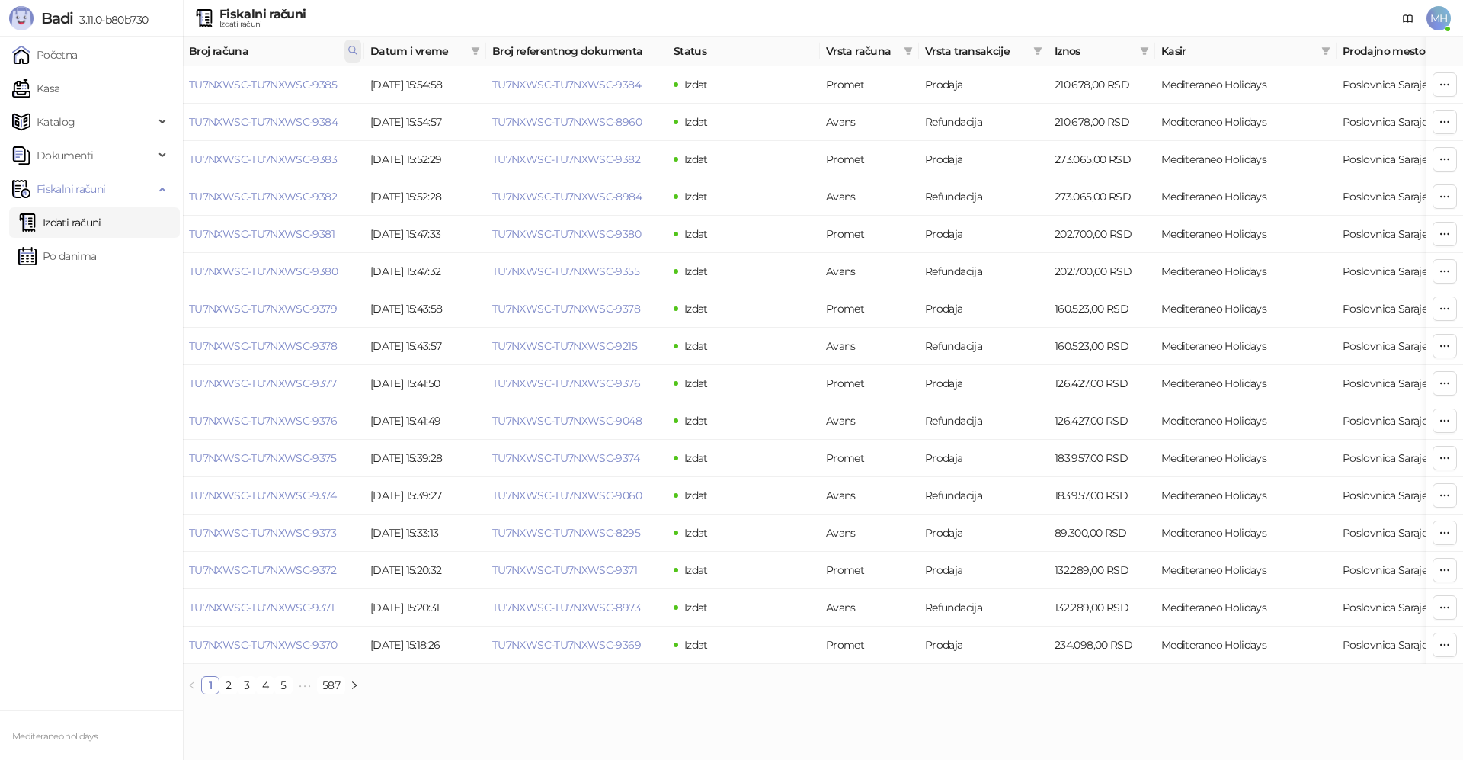
click at [351, 53] on icon at bounding box center [353, 50] width 11 height 11
drag, startPoint x: 287, startPoint y: 88, endPoint x: 140, endPoint y: 107, distance: 148.3
click at [140, 107] on body "Badi 3.11.0-b80b730 Početna Kasa Katalog Dokumenti Fiskalni računi Izdati račun…" at bounding box center [731, 353] width 1463 height 707
type input "****"
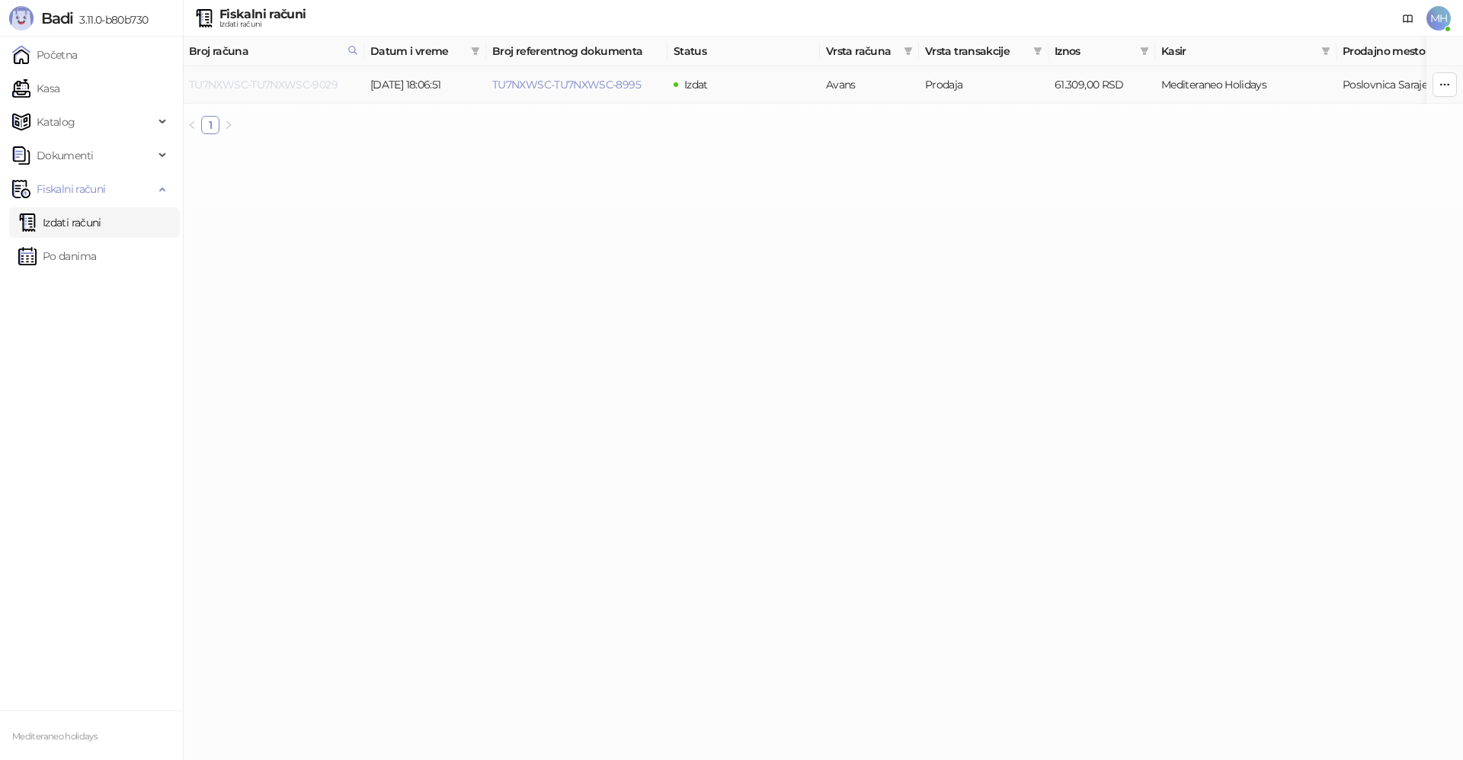
click at [296, 85] on link "TU7NXWSC-TU7NXWSC-9029" at bounding box center [263, 85] width 149 height 14
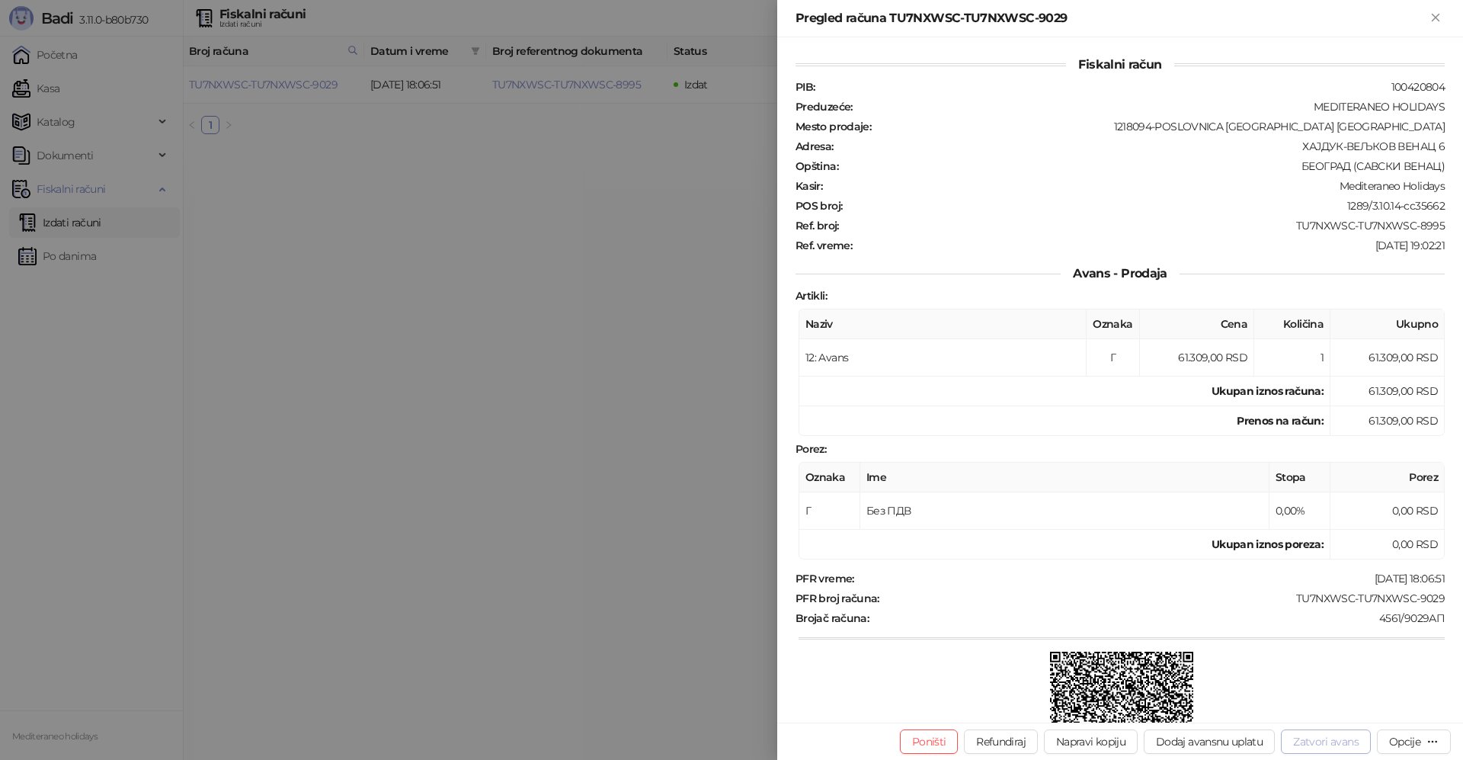
click at [1296, 736] on button "Zatvori avans" at bounding box center [1326, 741] width 90 height 24
type input "**********"
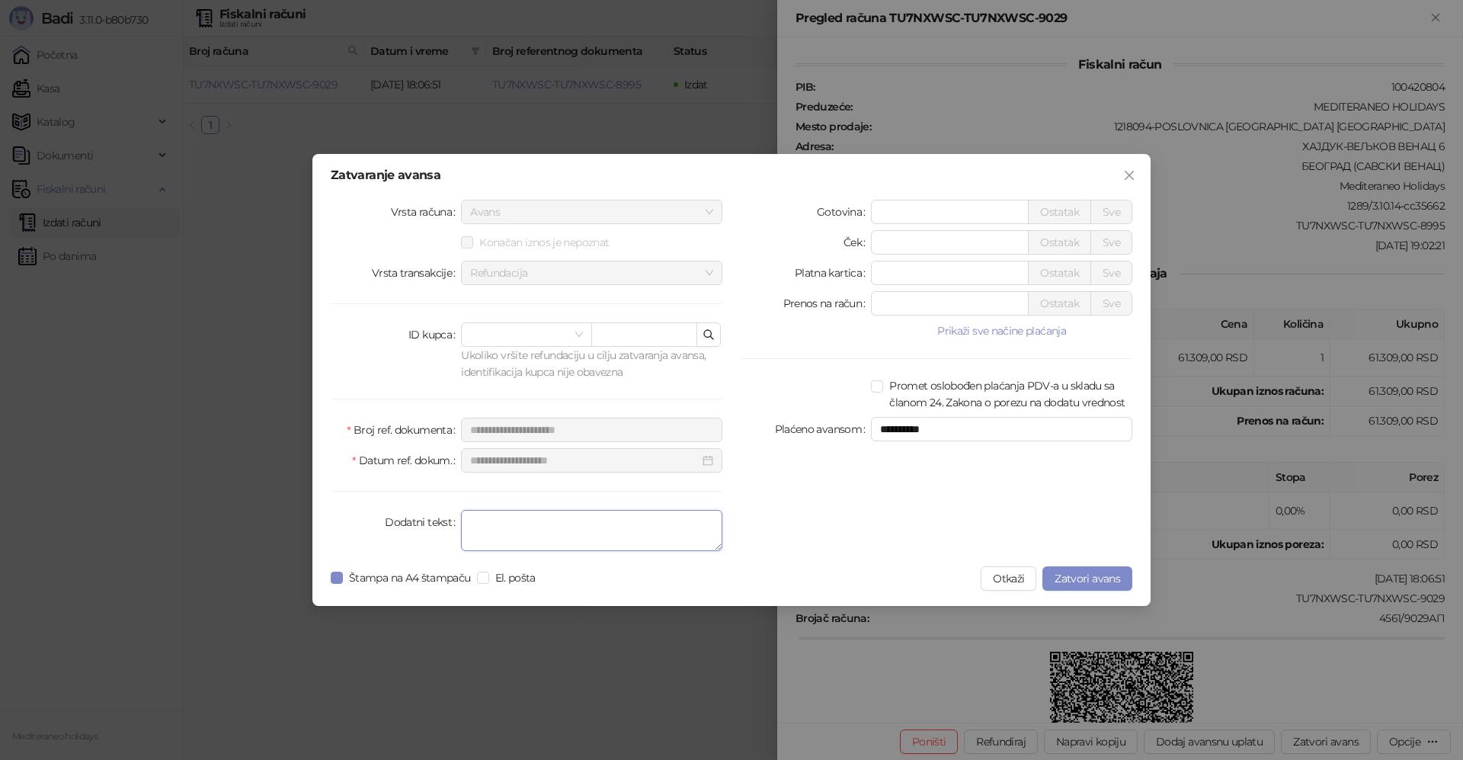
click at [613, 524] on textarea "Dodatni tekst" at bounding box center [591, 530] width 261 height 41
type textarea "*******"
click at [1096, 572] on span "Zatvori avans" at bounding box center [1088, 579] width 66 height 14
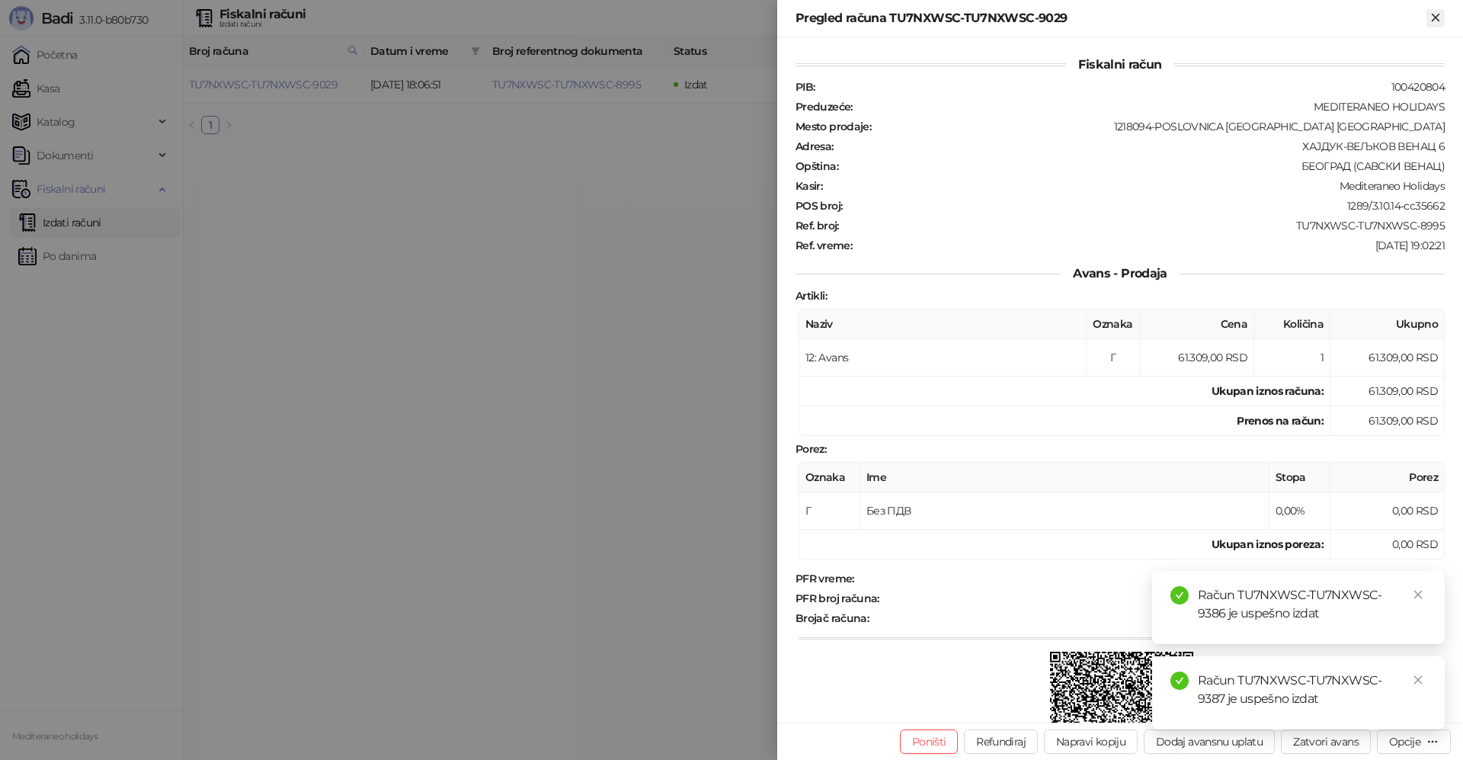
click at [1433, 13] on icon "Zatvori" at bounding box center [1436, 18] width 14 height 14
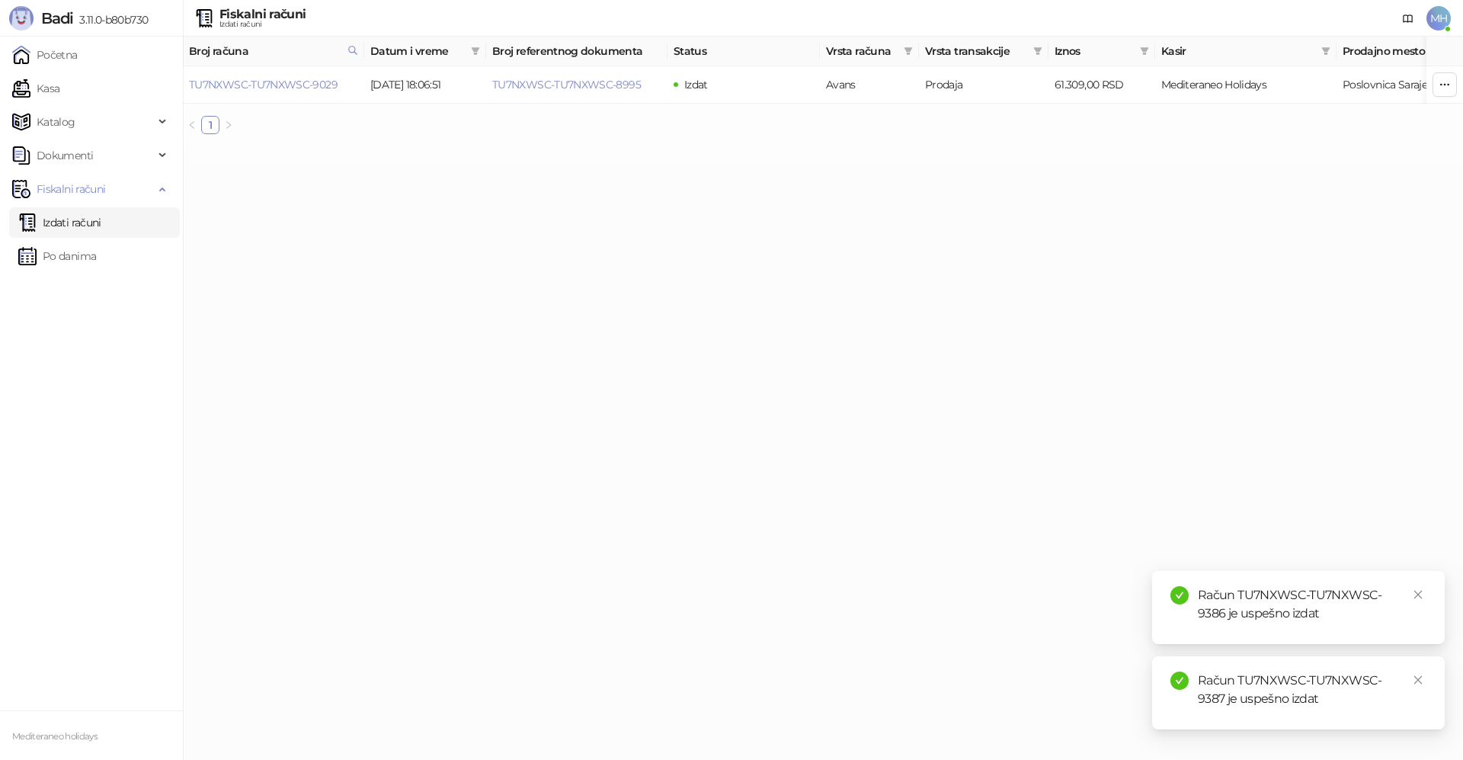
click at [101, 222] on link "Izdati računi" at bounding box center [59, 222] width 83 height 30
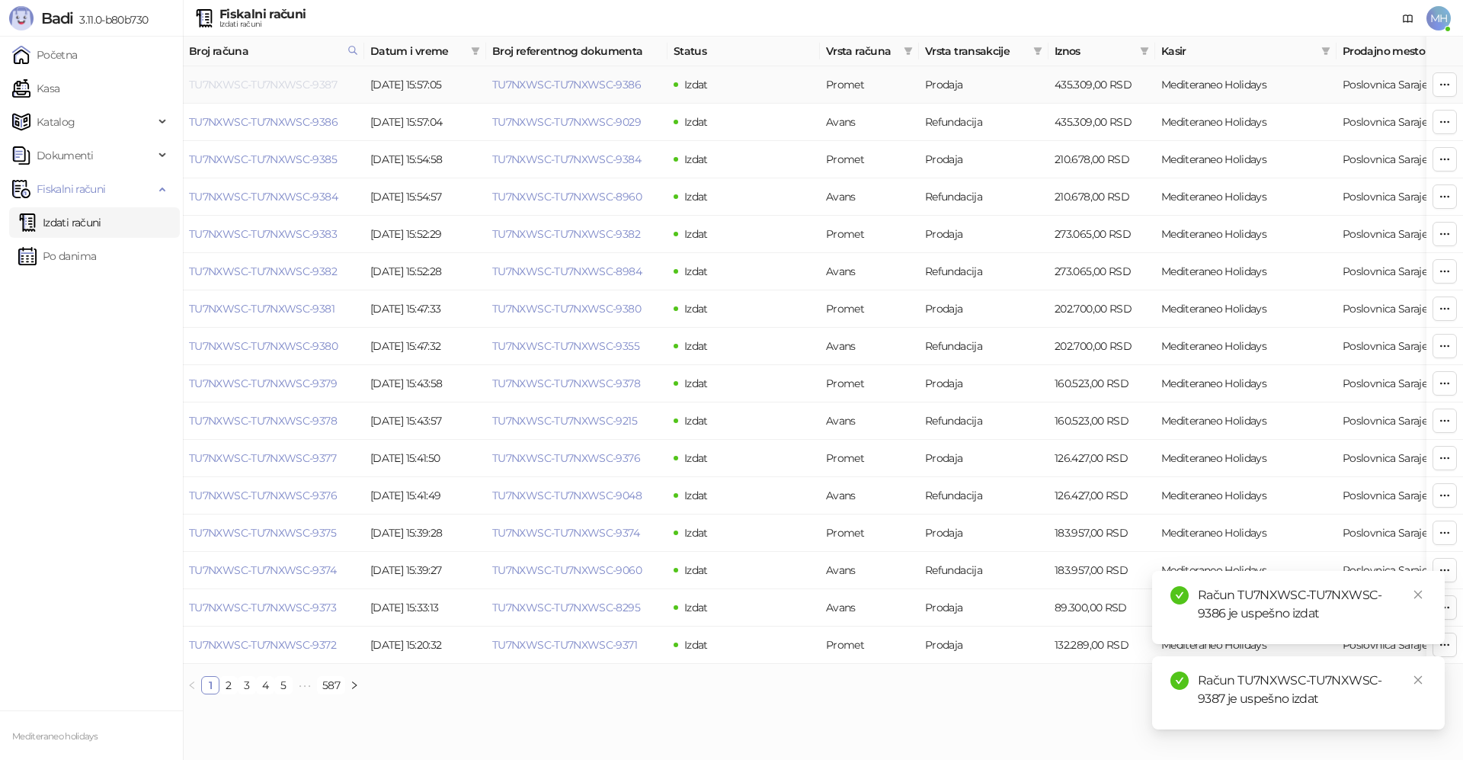
click at [323, 89] on link "TU7NXWSC-TU7NXWSC-9387" at bounding box center [263, 85] width 148 height 14
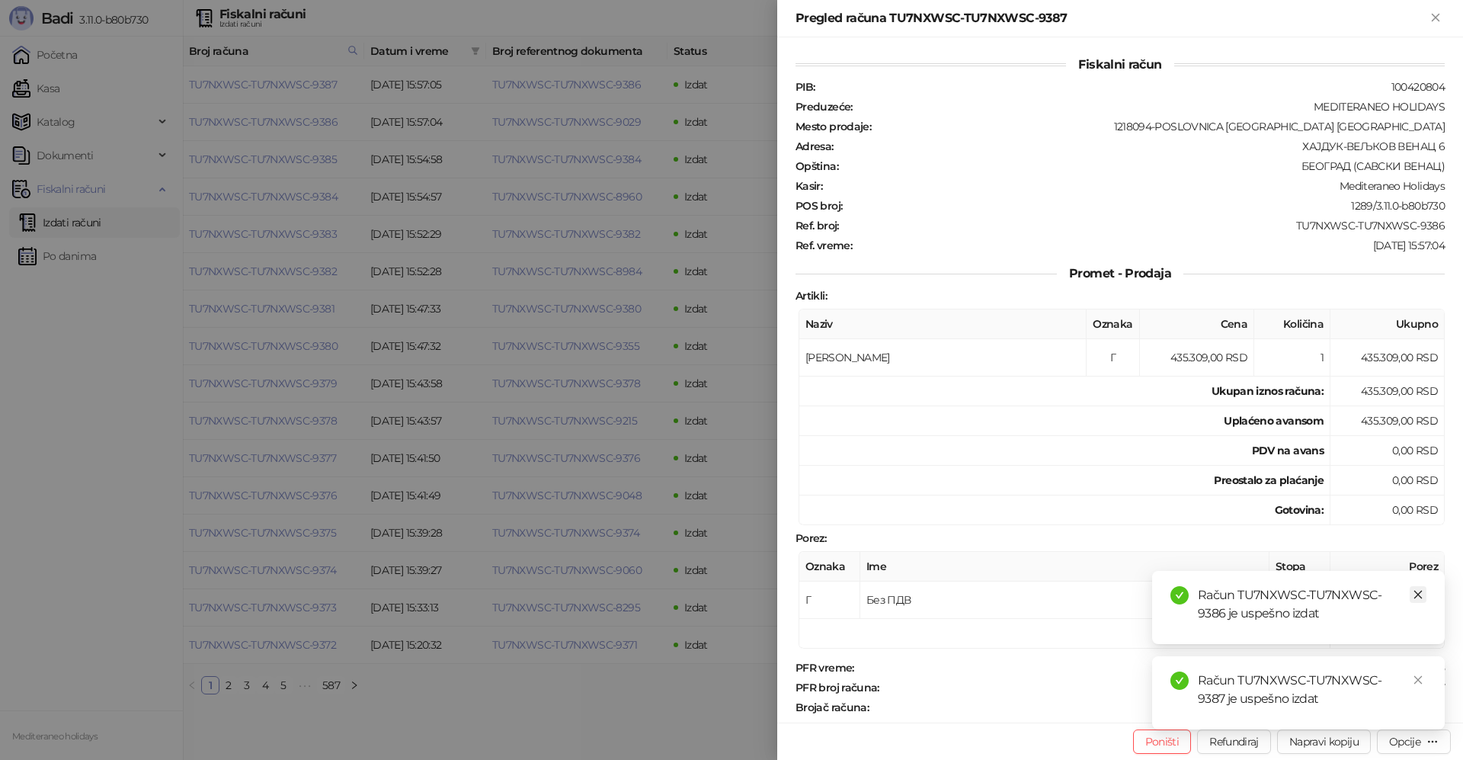
click at [1415, 595] on icon "close" at bounding box center [1418, 594] width 11 height 11
click at [1420, 678] on icon "close" at bounding box center [1418, 680] width 11 height 11
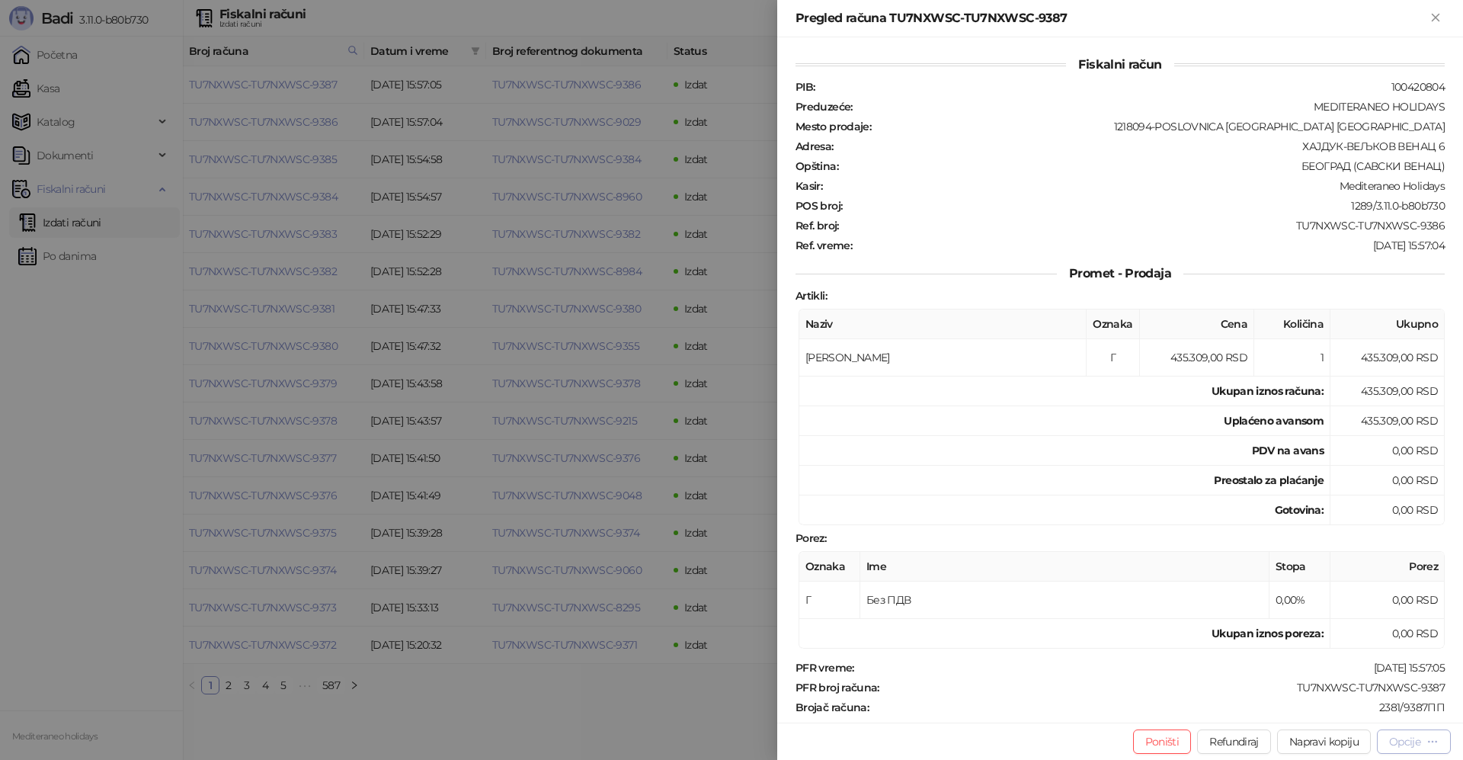
click at [1406, 742] on div "Opcije" at bounding box center [1405, 742] width 31 height 14
click at [1287, 706] on span "Preuzmi u PDF formatu" at bounding box center [1361, 711] width 156 height 17
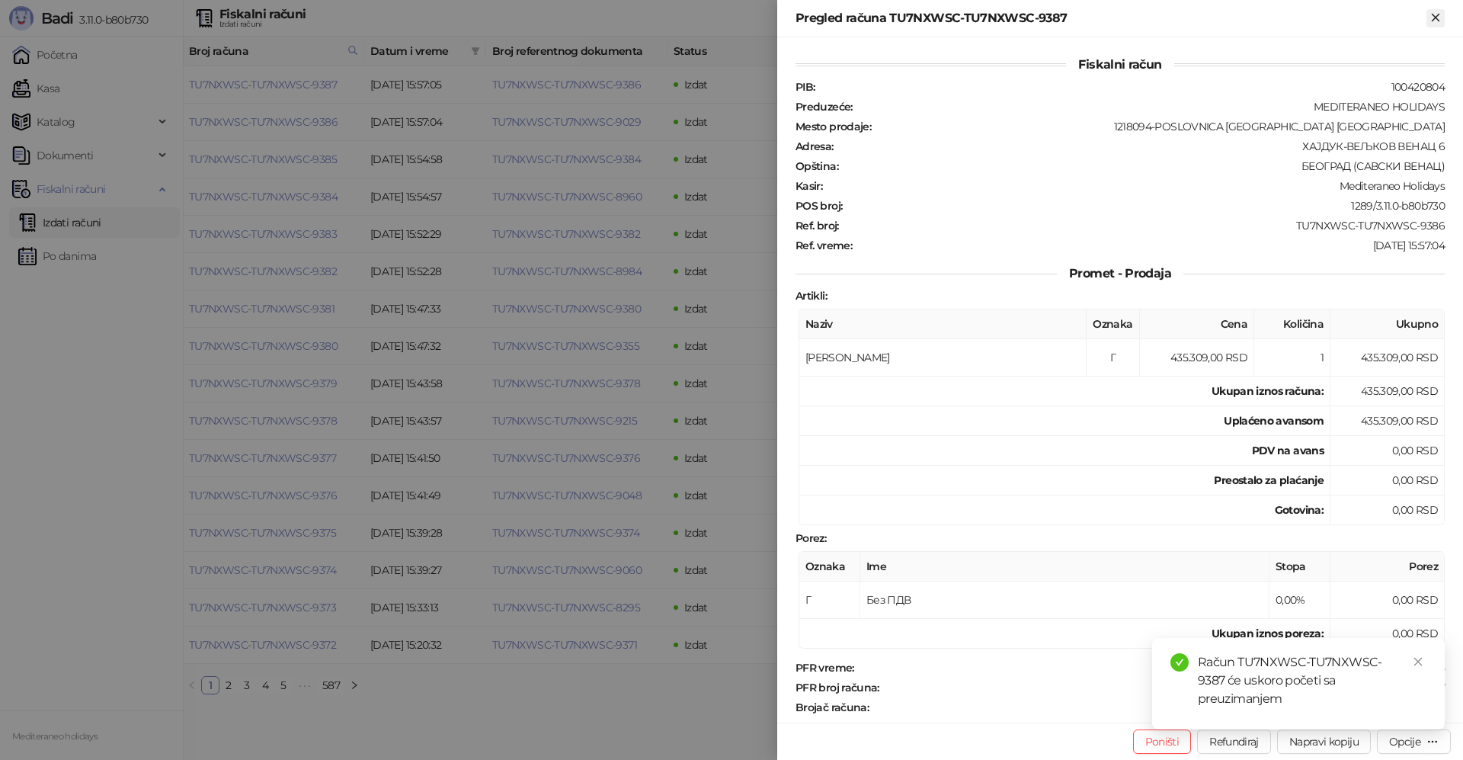
click at [1436, 23] on icon "Zatvori" at bounding box center [1436, 18] width 14 height 14
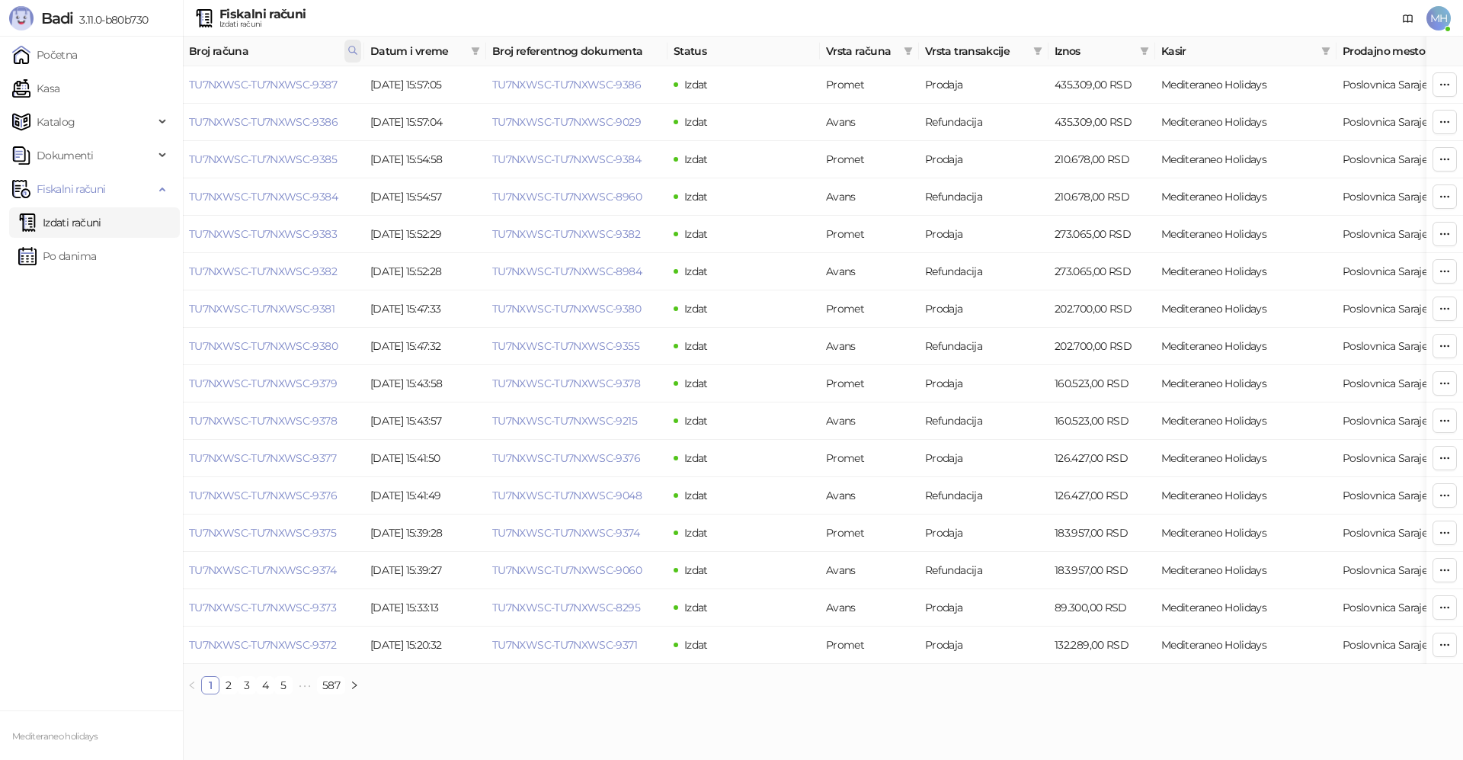
click at [354, 53] on icon at bounding box center [353, 50] width 11 height 11
drag, startPoint x: 268, startPoint y: 82, endPoint x: 177, endPoint y: 75, distance: 90.9
click at [175, 88] on body "Badi 3.11.0-b80b730 Početna Kasa Katalog Dokumenti Fiskalni računi Izdati račun…" at bounding box center [731, 353] width 1463 height 707
type input "****"
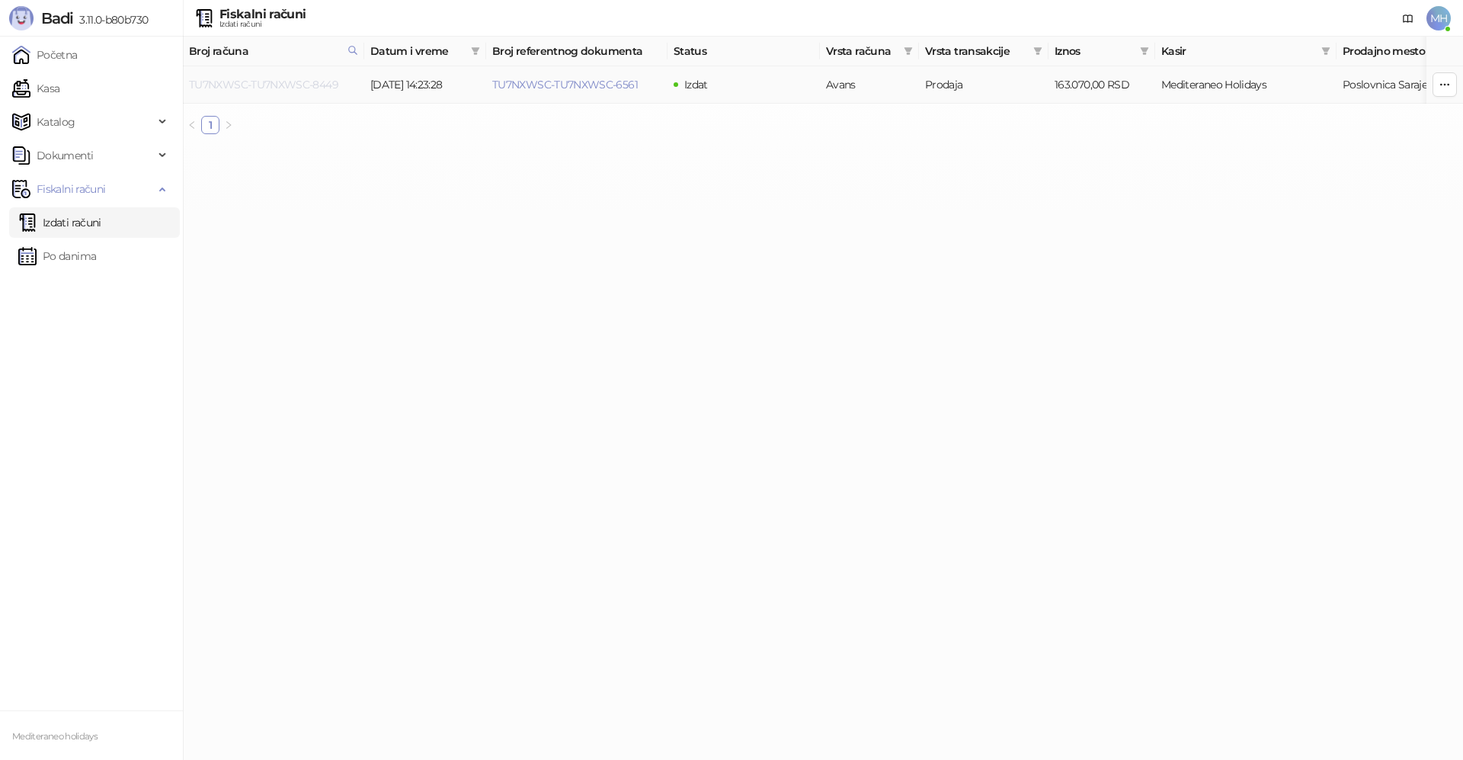
click at [316, 84] on link "TU7NXWSC-TU7NXWSC-8449" at bounding box center [263, 85] width 149 height 14
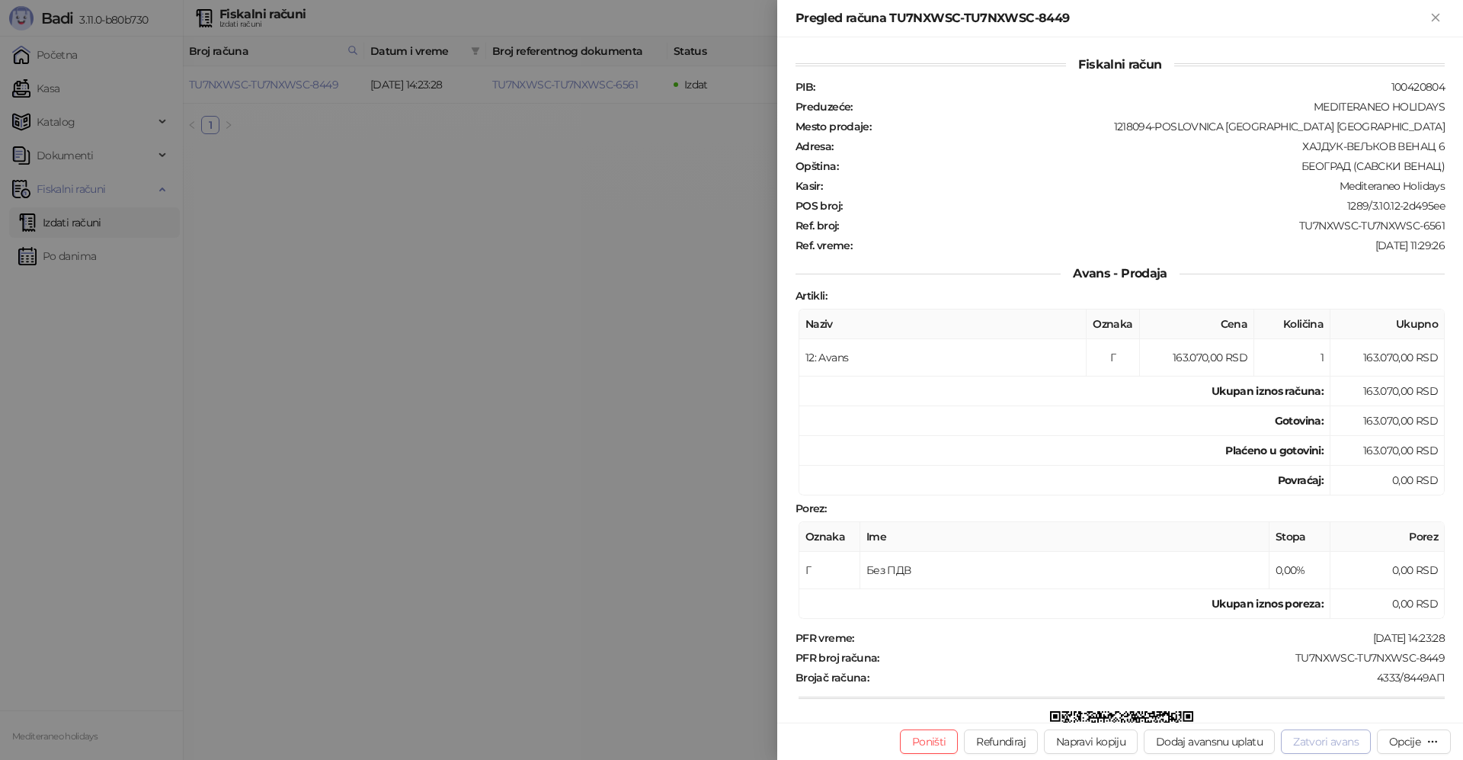
click at [1338, 747] on button "Zatvori avans" at bounding box center [1326, 741] width 90 height 24
type input "**********"
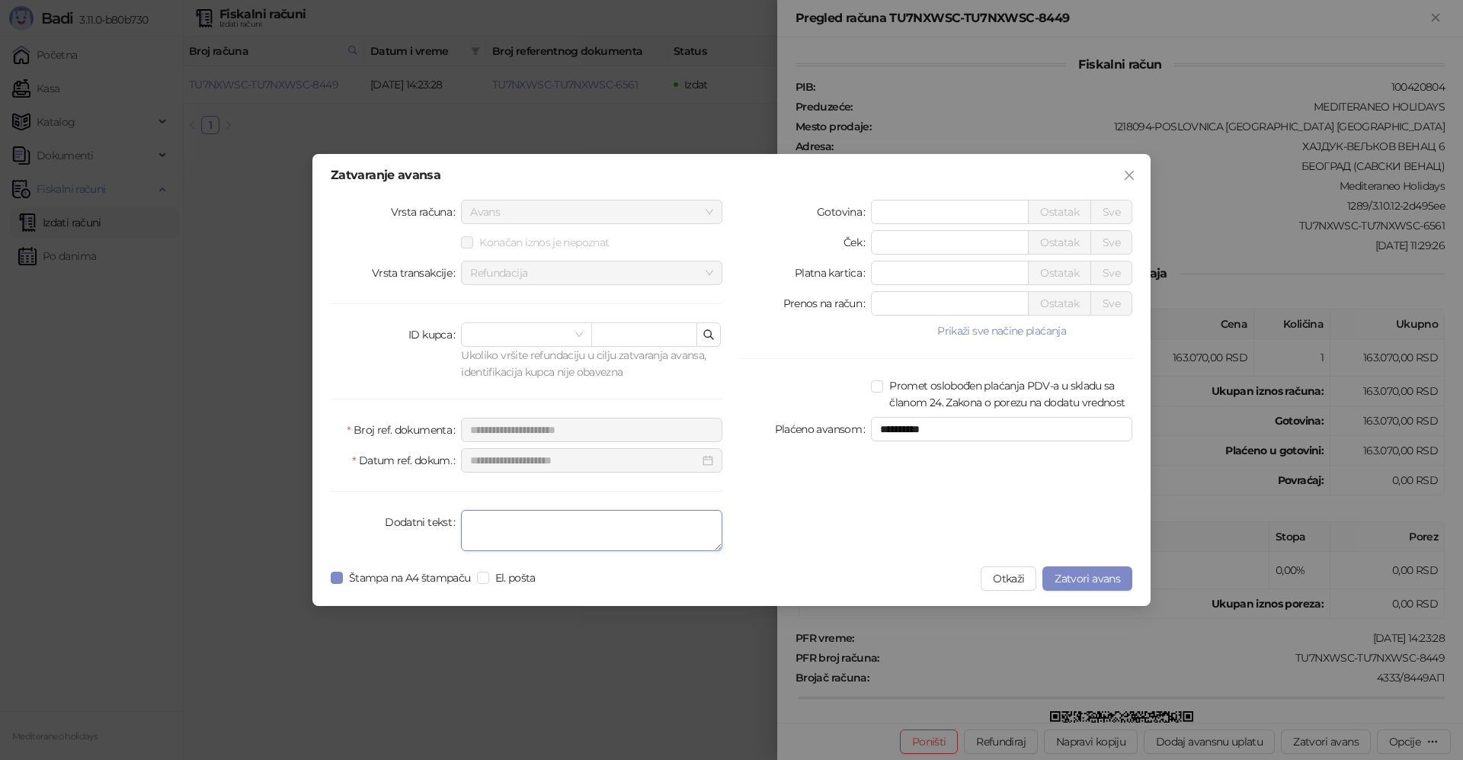
click at [608, 535] on textarea "Dodatni tekst" at bounding box center [591, 530] width 261 height 41
type textarea "*******"
click at [1102, 579] on span "Zatvori avans" at bounding box center [1088, 579] width 66 height 14
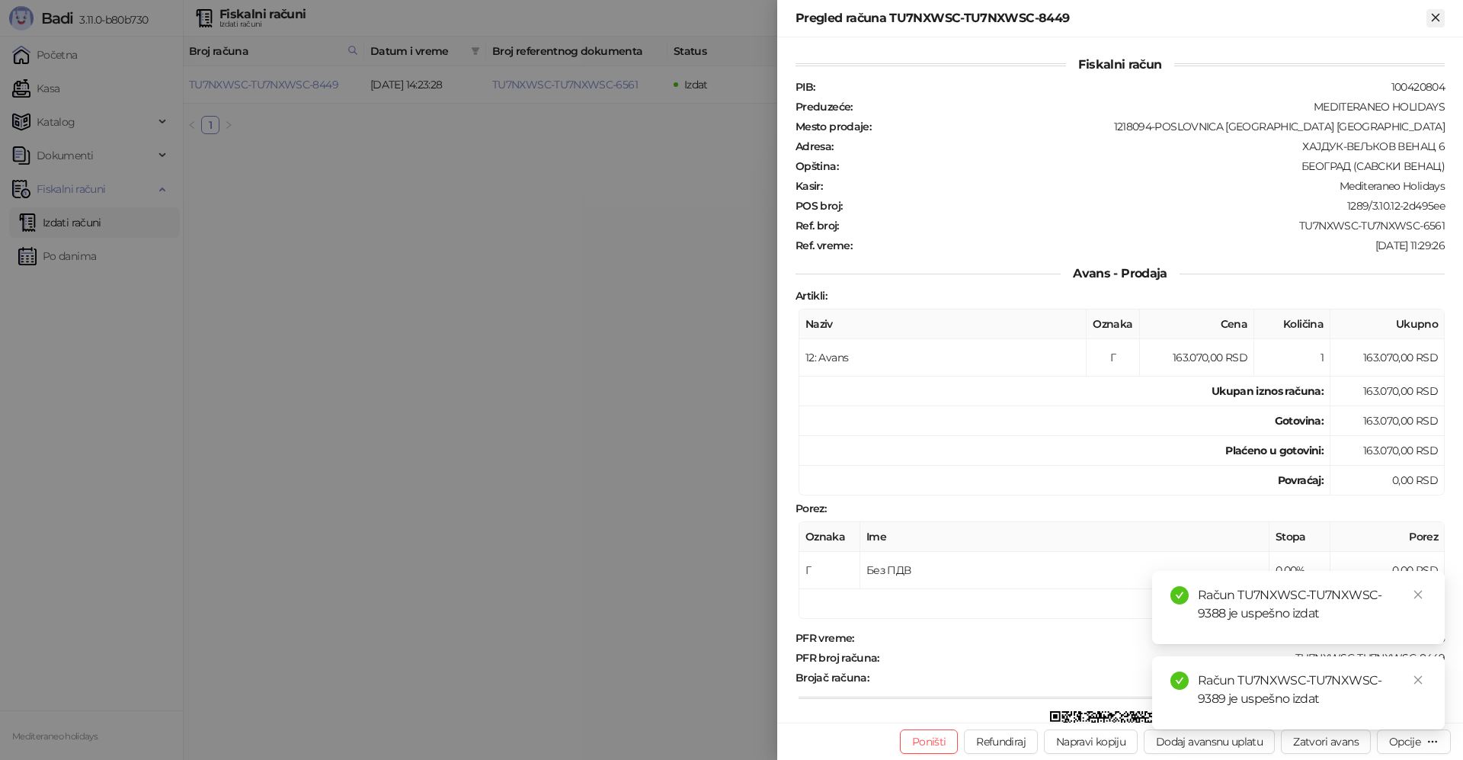
click at [1437, 17] on icon "Zatvori" at bounding box center [1435, 17] width 7 height 7
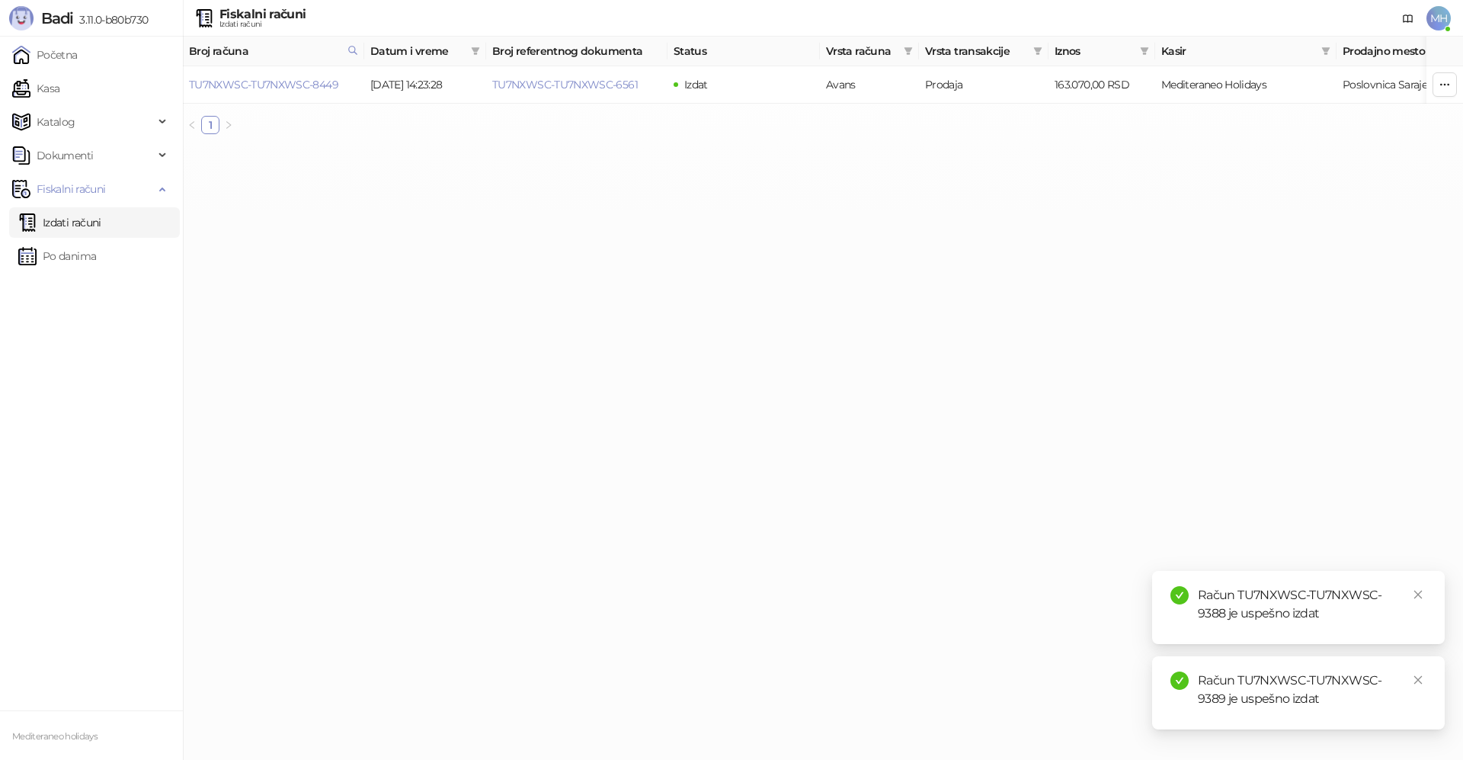
click at [94, 217] on link "Izdati računi" at bounding box center [59, 222] width 83 height 30
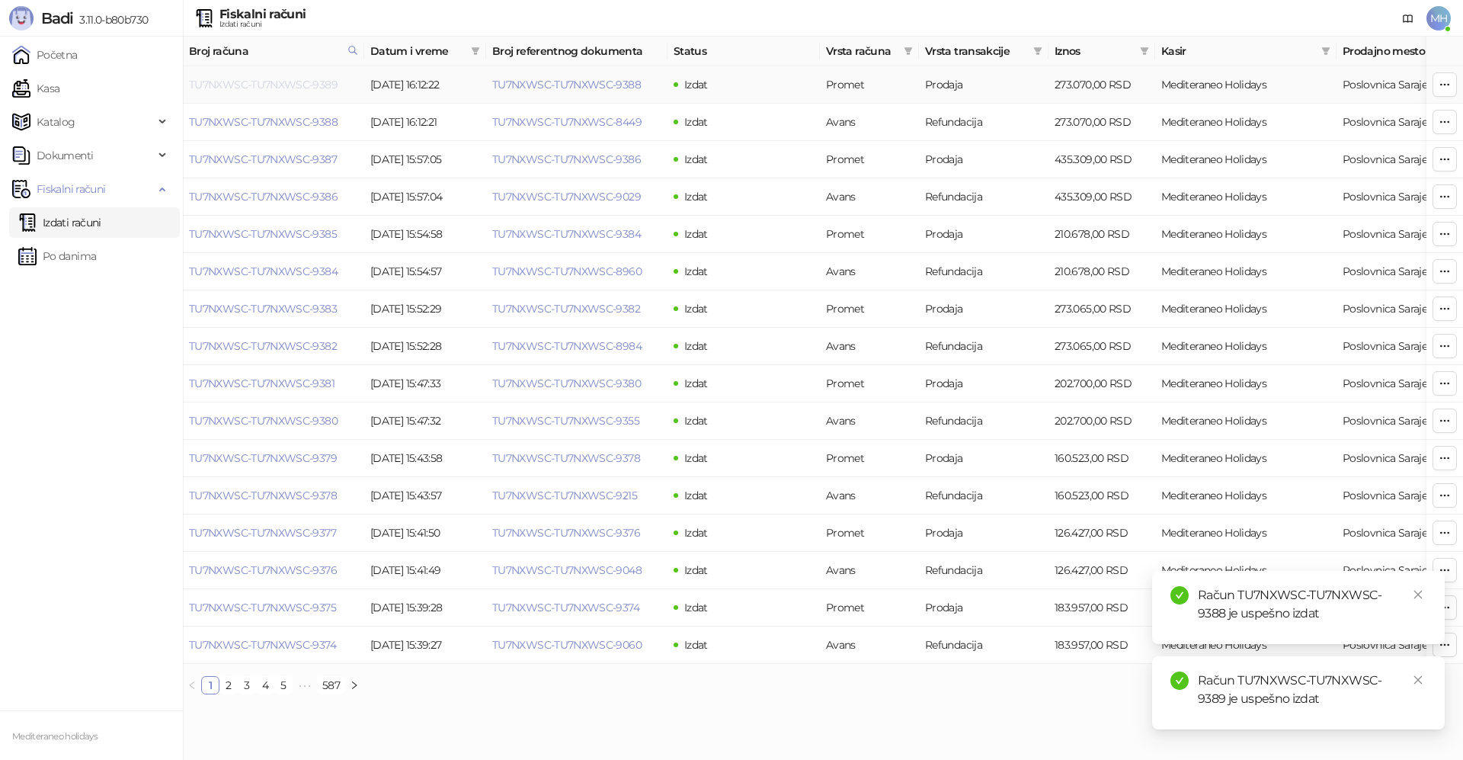
click at [304, 80] on link "TU7NXWSC-TU7NXWSC-9389" at bounding box center [263, 85] width 149 height 14
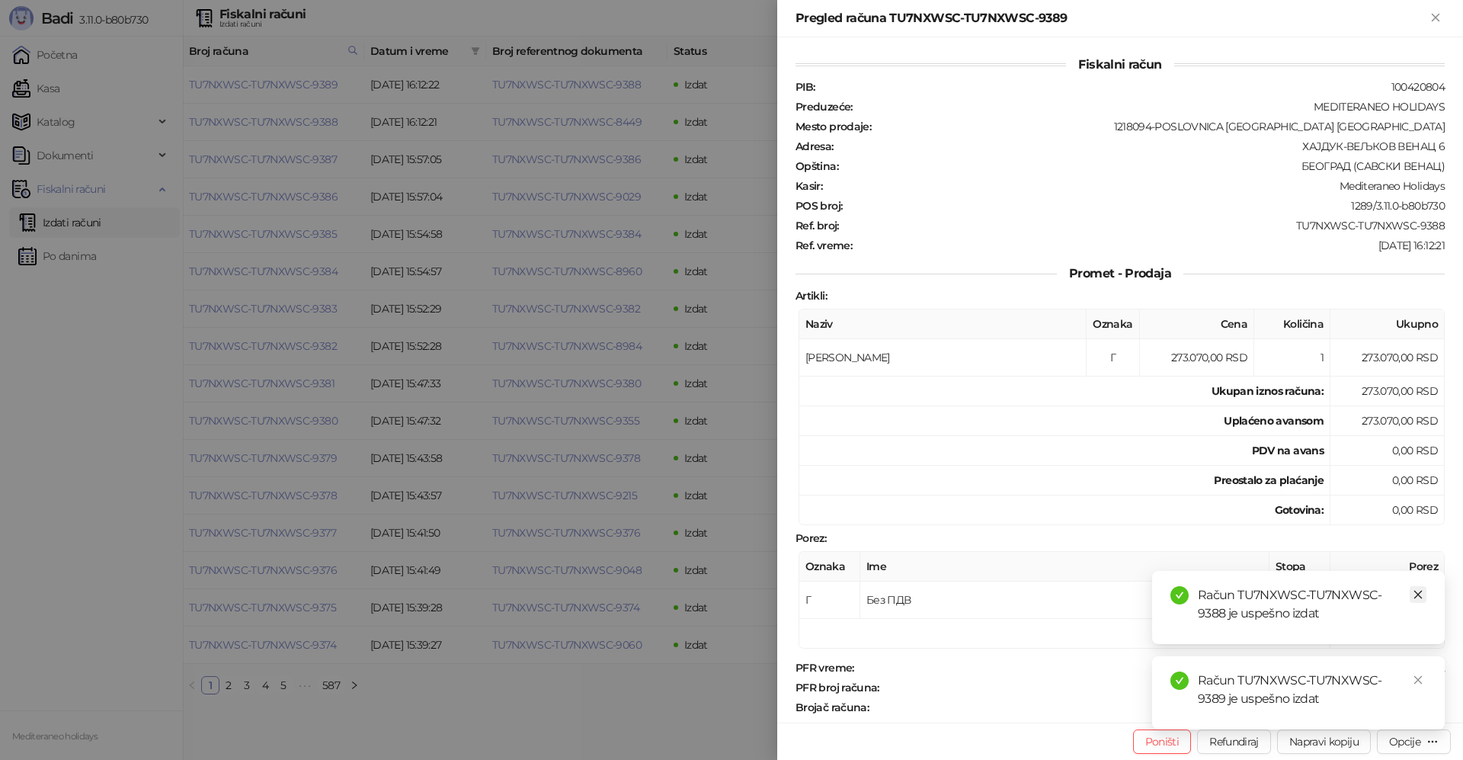
click at [1416, 588] on link "Close" at bounding box center [1418, 594] width 17 height 17
click at [1415, 672] on link "Close" at bounding box center [1418, 680] width 17 height 17
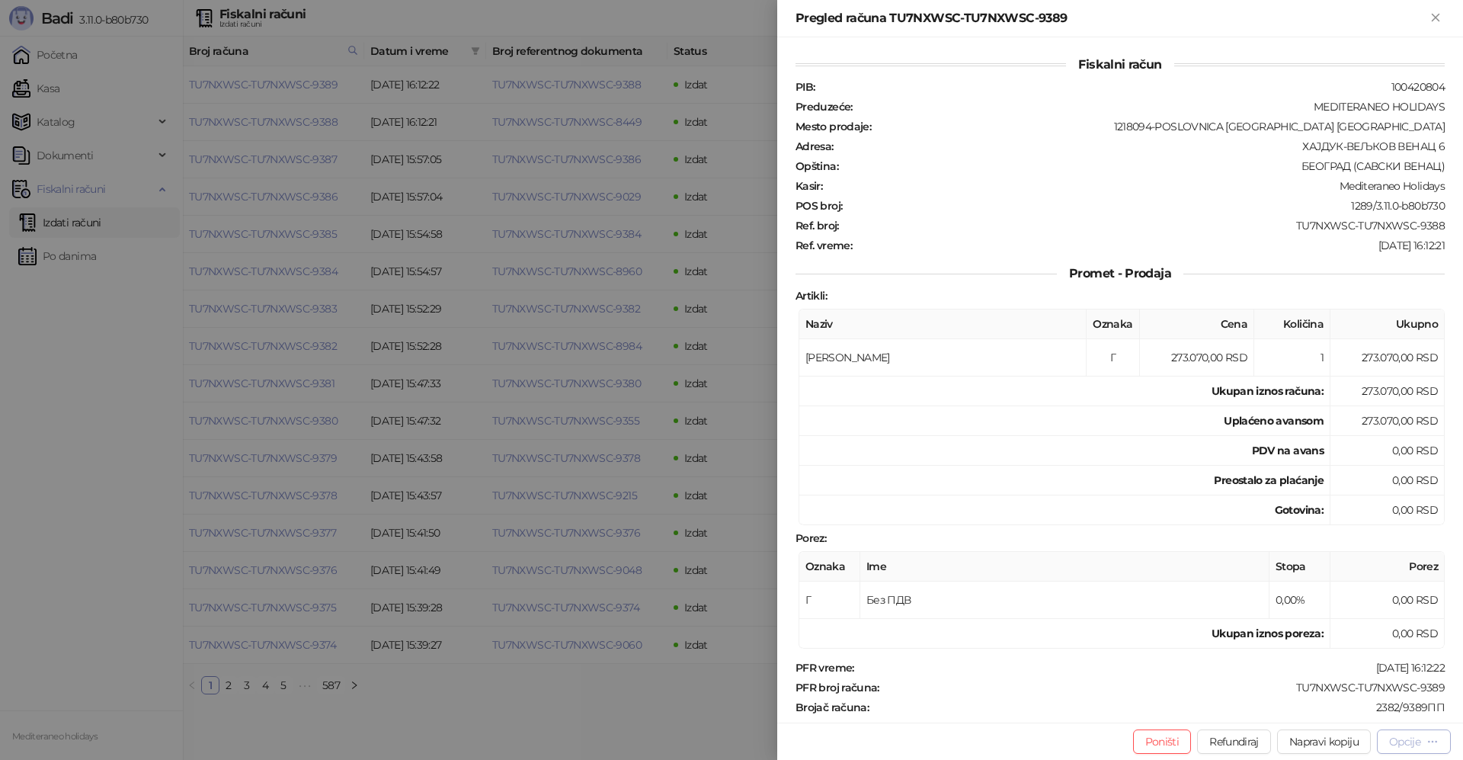
click at [1409, 745] on div "Opcije" at bounding box center [1405, 742] width 31 height 14
click at [1310, 707] on span "Preuzmi u PDF formatu" at bounding box center [1361, 711] width 156 height 17
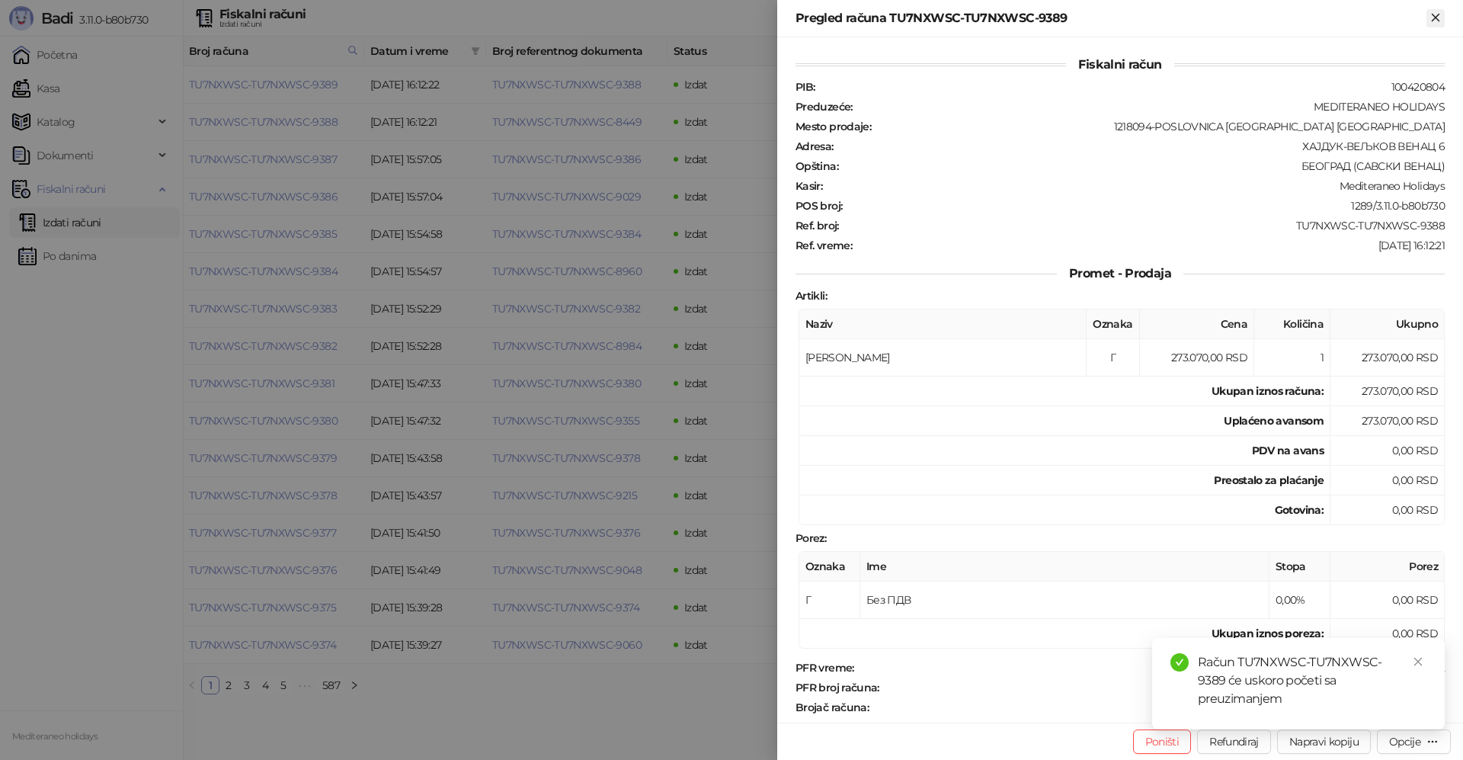
click at [1435, 18] on icon "Zatvori" at bounding box center [1435, 17] width 7 height 7
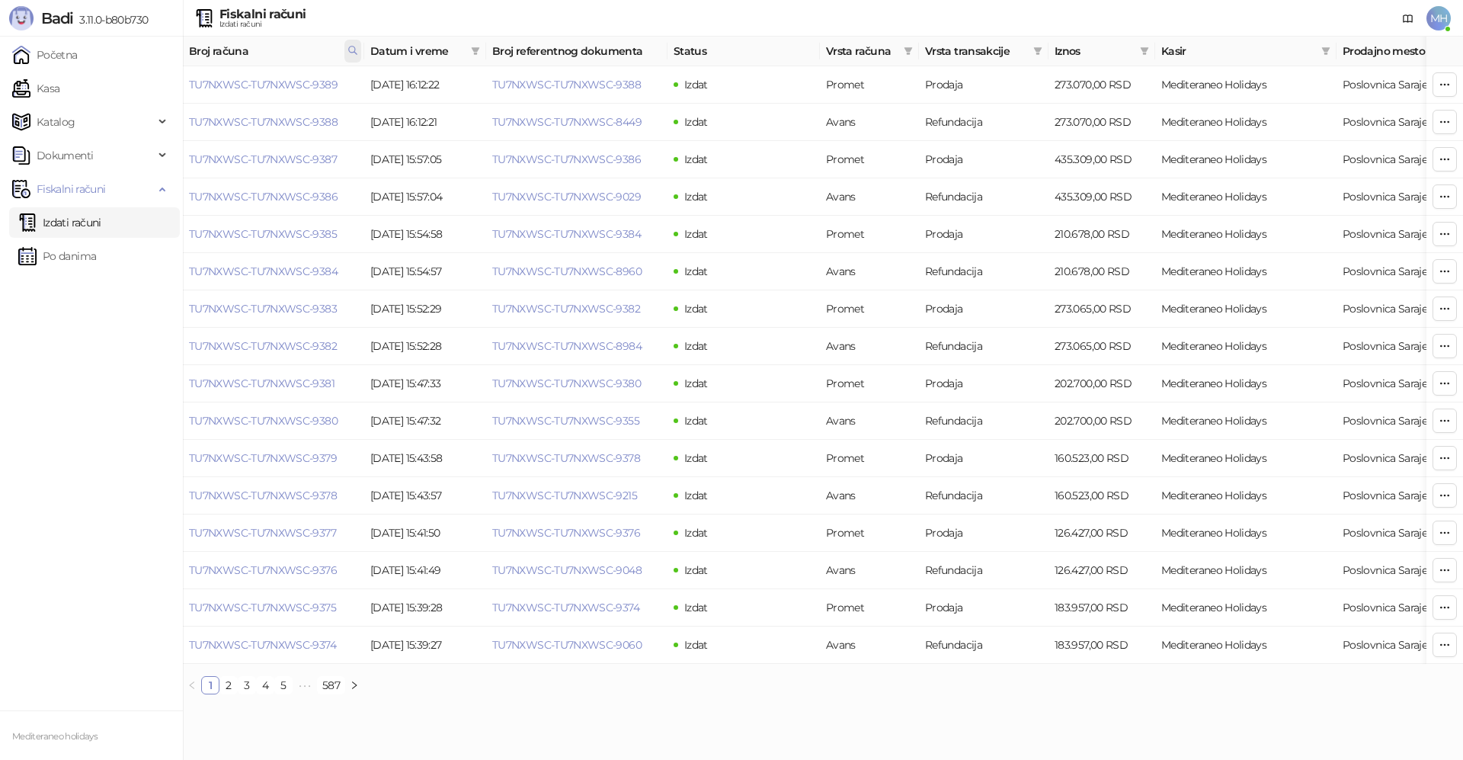
click at [355, 49] on icon at bounding box center [353, 50] width 8 height 8
drag, startPoint x: 274, startPoint y: 87, endPoint x: 72, endPoint y: 98, distance: 201.5
click at [75, 101] on body "Badi 3.11.0-b80b730 Početna Kasa Katalog Dokumenti Fiskalni računi Izdati račun…" at bounding box center [731, 353] width 1463 height 707
type input "****"
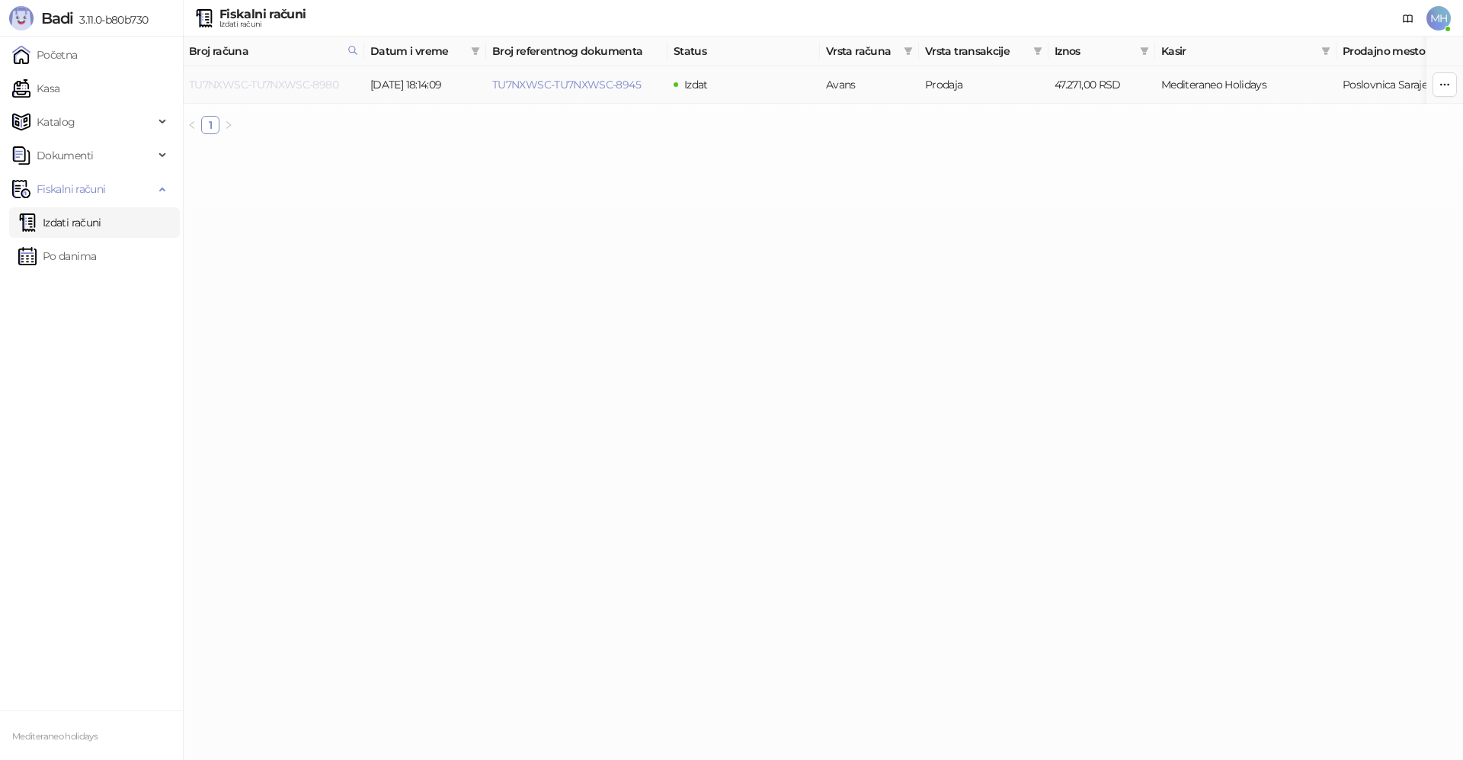
click at [288, 82] on link "TU7NXWSC-TU7NXWSC-8980" at bounding box center [263, 85] width 149 height 14
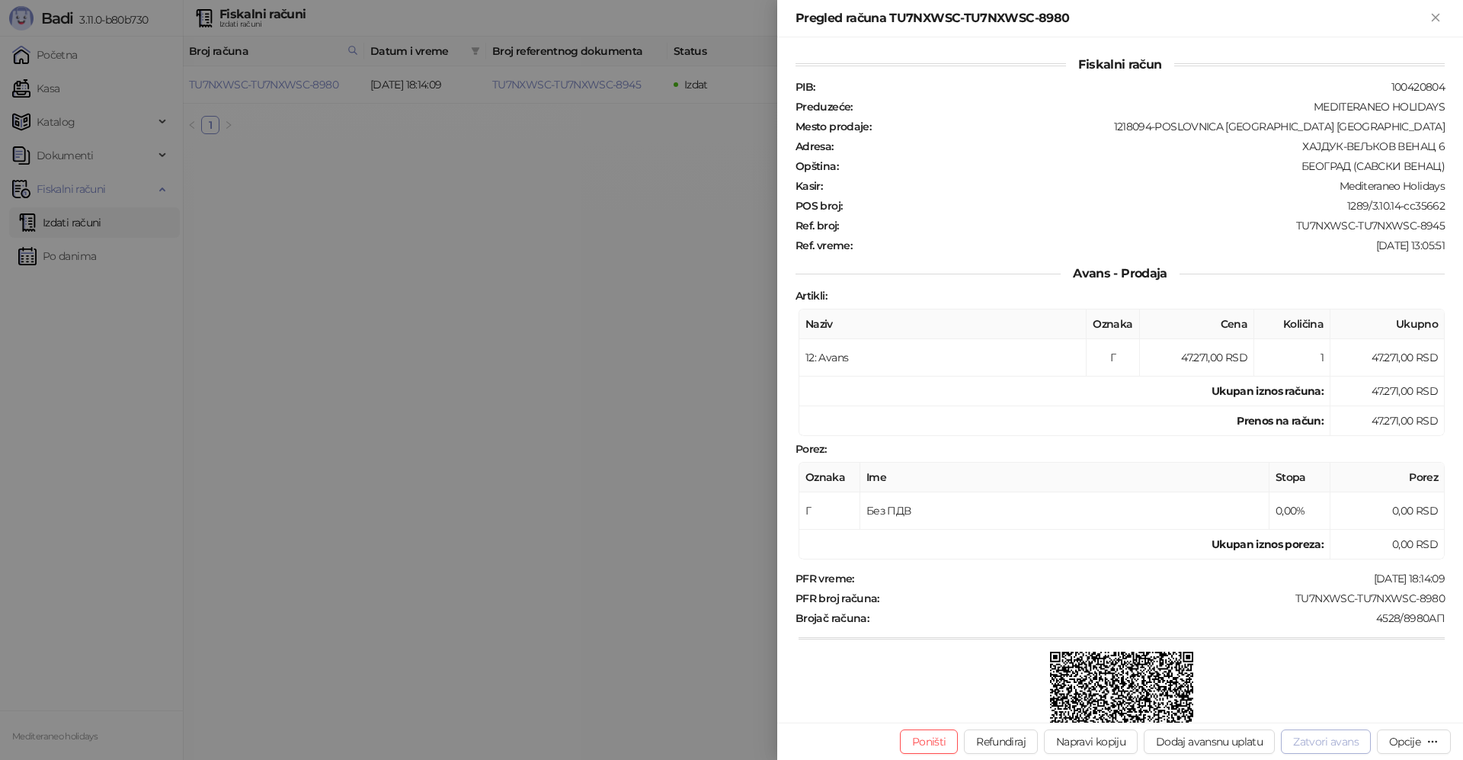
click at [1321, 743] on button "Zatvori avans" at bounding box center [1326, 741] width 90 height 24
type input "**********"
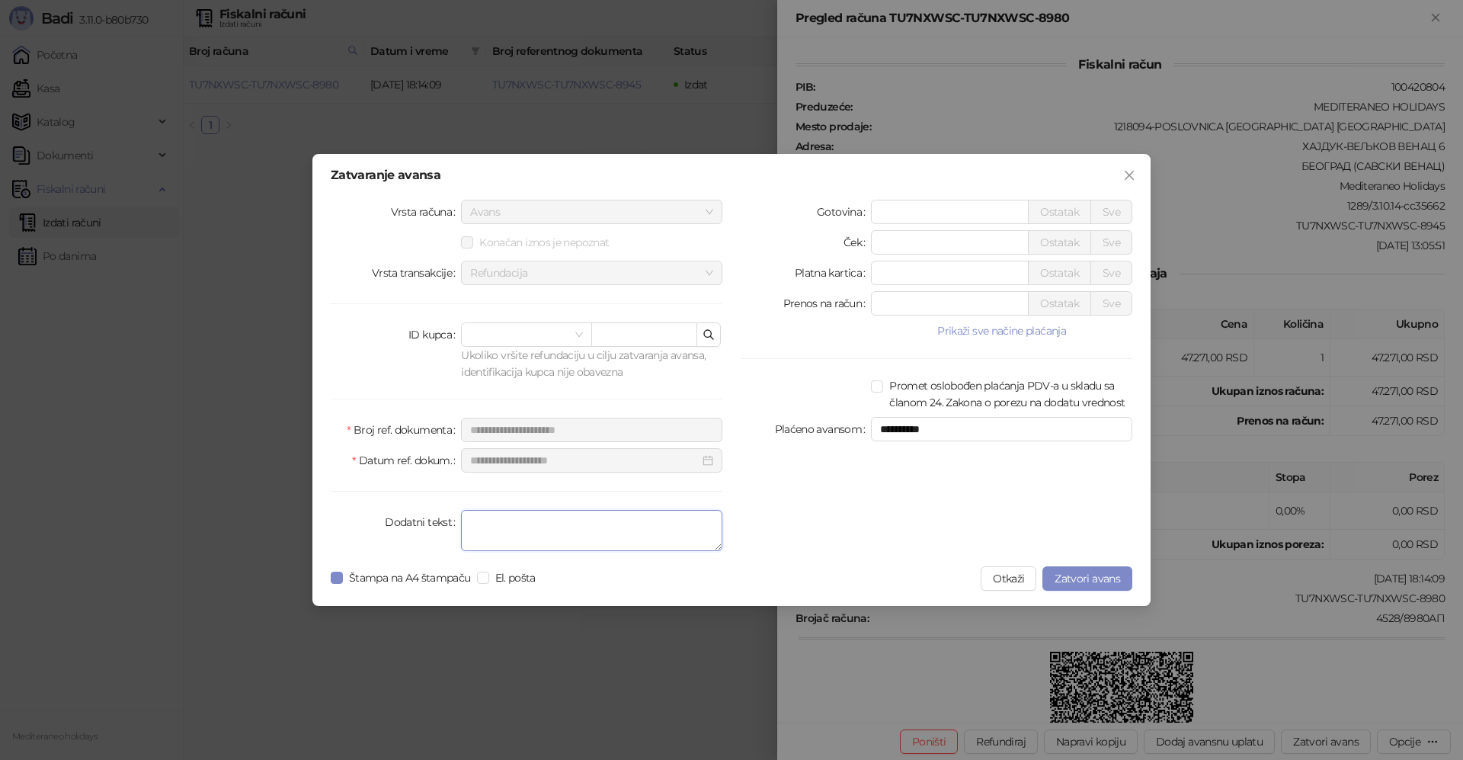
click at [508, 522] on textarea "Dodatni tekst" at bounding box center [591, 530] width 261 height 41
type textarea "*******"
click at [329, 578] on div "**********" at bounding box center [732, 380] width 838 height 452
click at [1069, 582] on span "Zatvori avans" at bounding box center [1088, 579] width 66 height 14
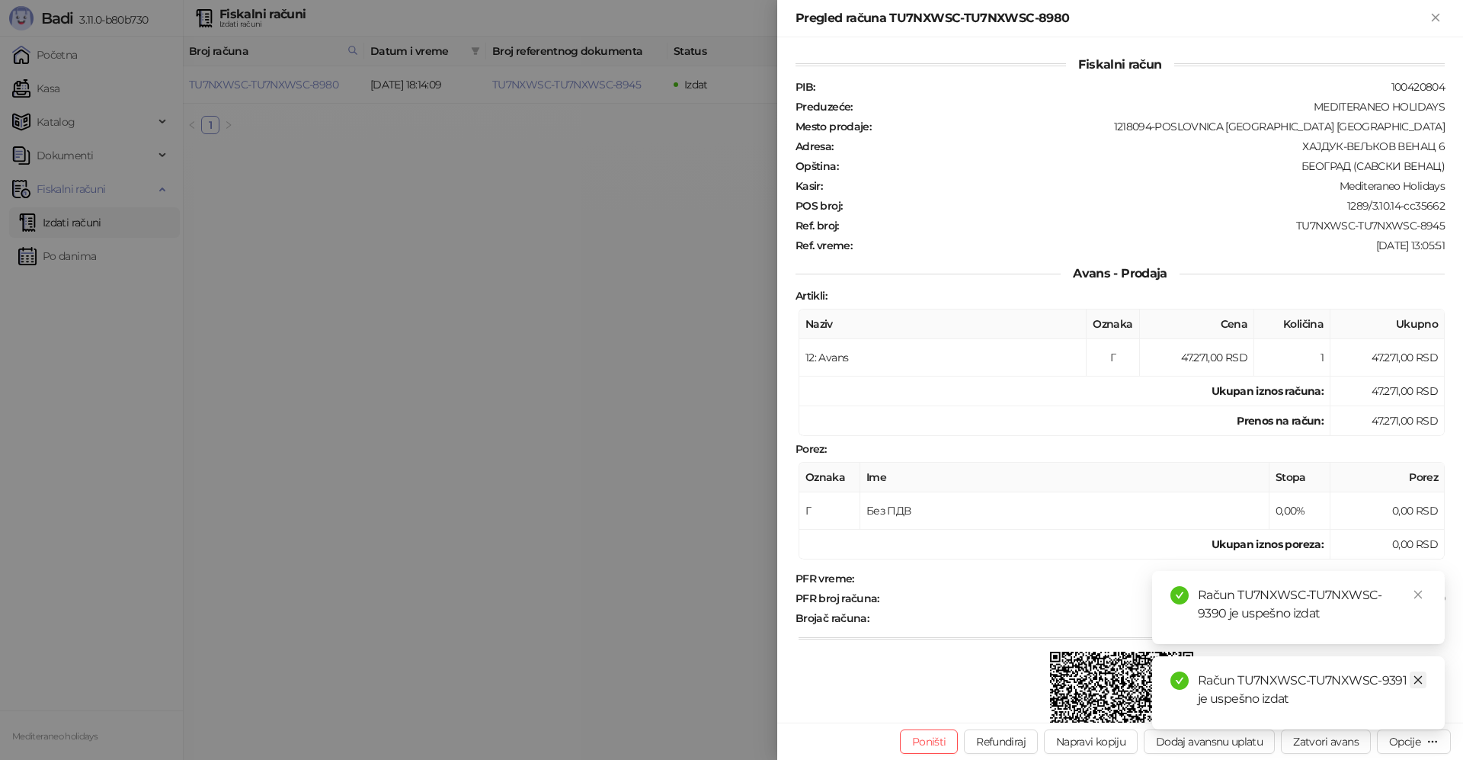
click at [1422, 681] on icon "close" at bounding box center [1418, 680] width 11 height 11
drag, startPoint x: 1416, startPoint y: 675, endPoint x: 1379, endPoint y: 377, distance: 299.6
click at [1415, 675] on icon "close" at bounding box center [1418, 680] width 11 height 11
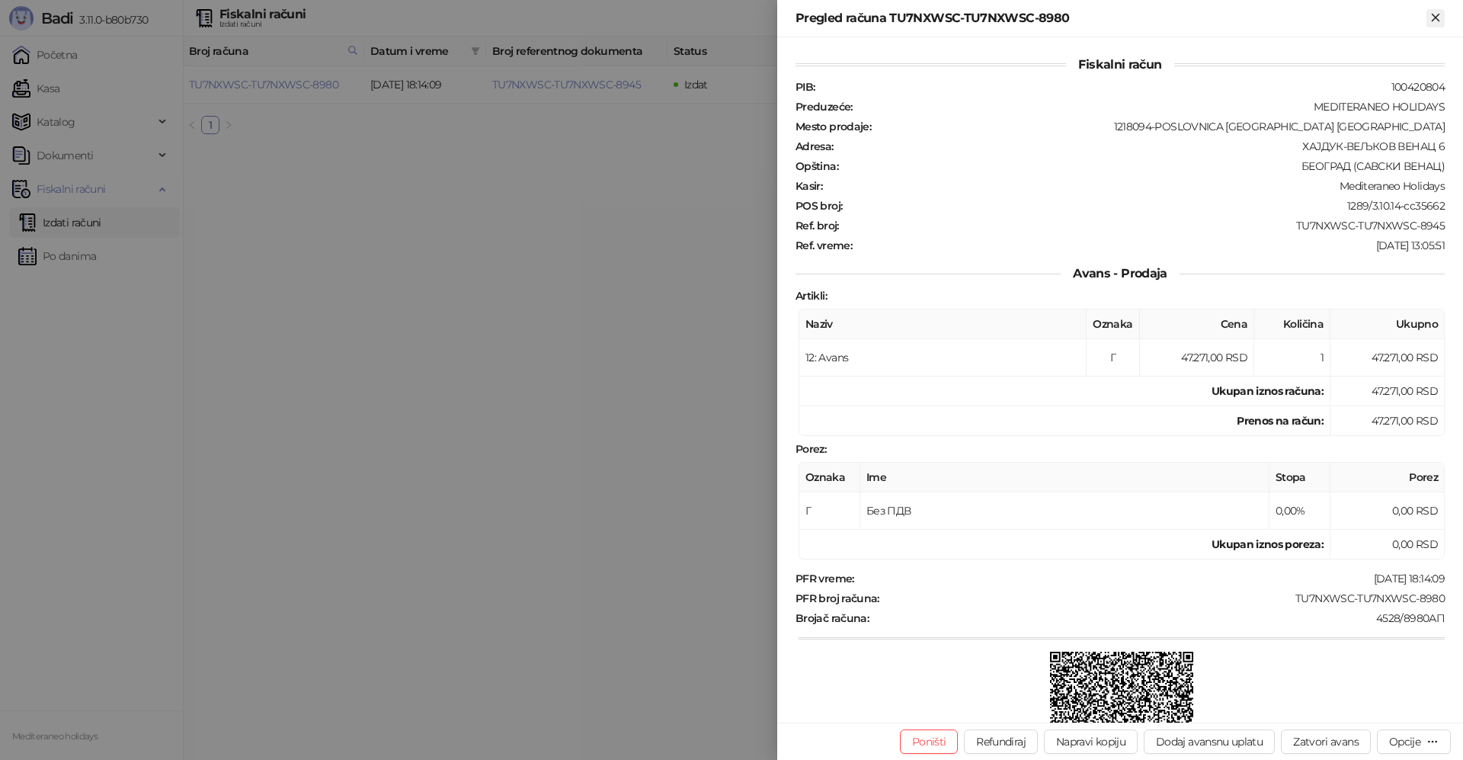
click at [1438, 24] on icon "Zatvori" at bounding box center [1436, 18] width 14 height 14
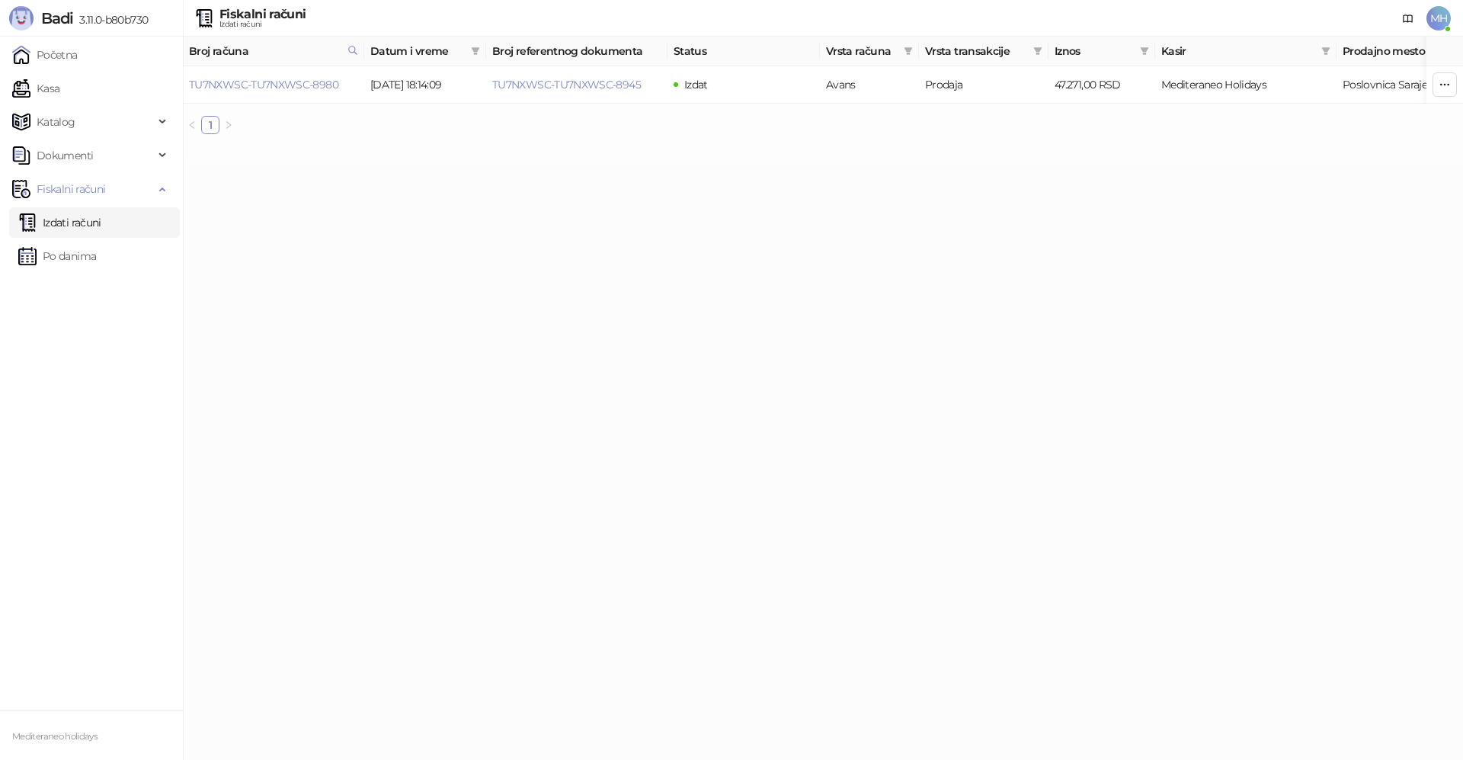
click at [101, 220] on link "Izdati računi" at bounding box center [59, 222] width 83 height 30
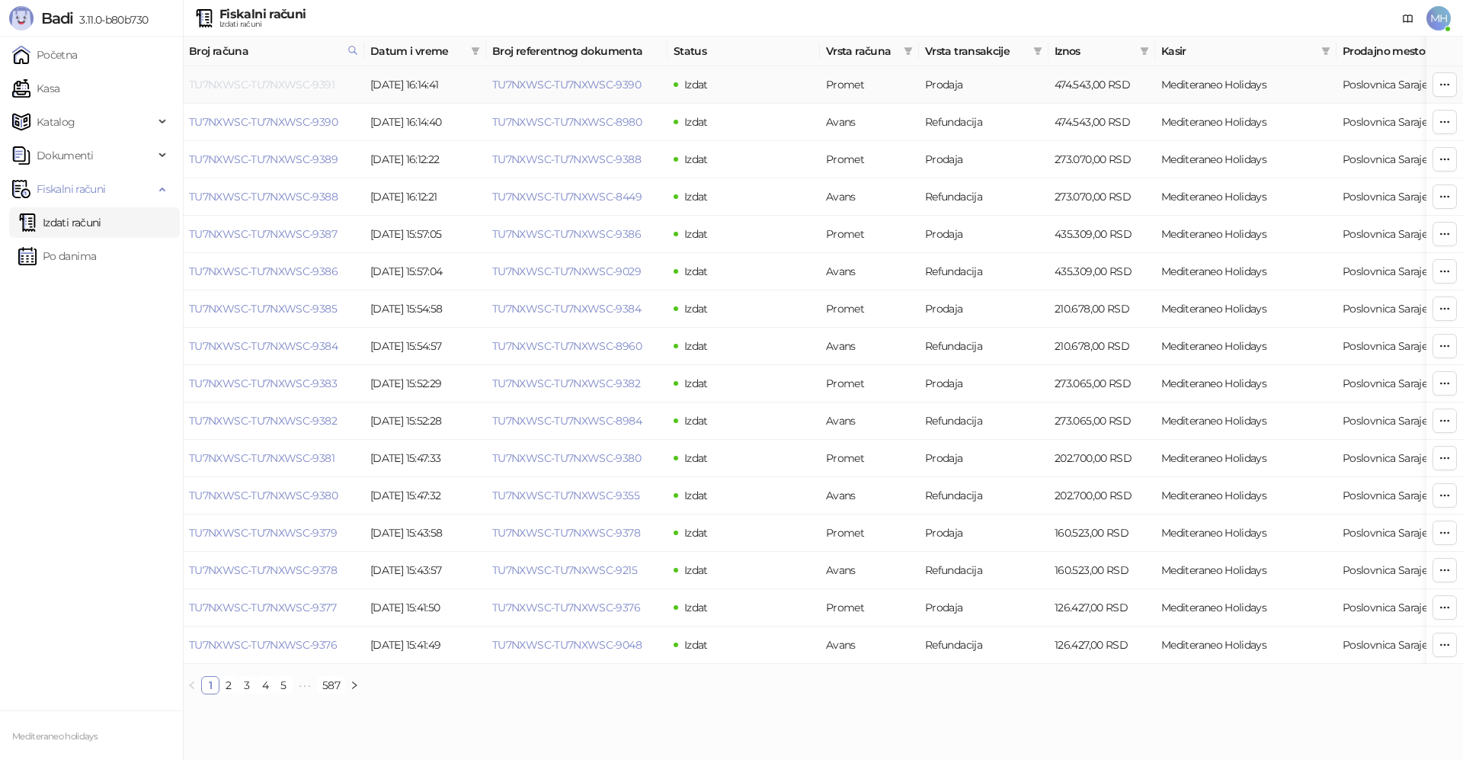
click at [311, 81] on link "TU7NXWSC-TU7NXWSC-9391" at bounding box center [262, 85] width 146 height 14
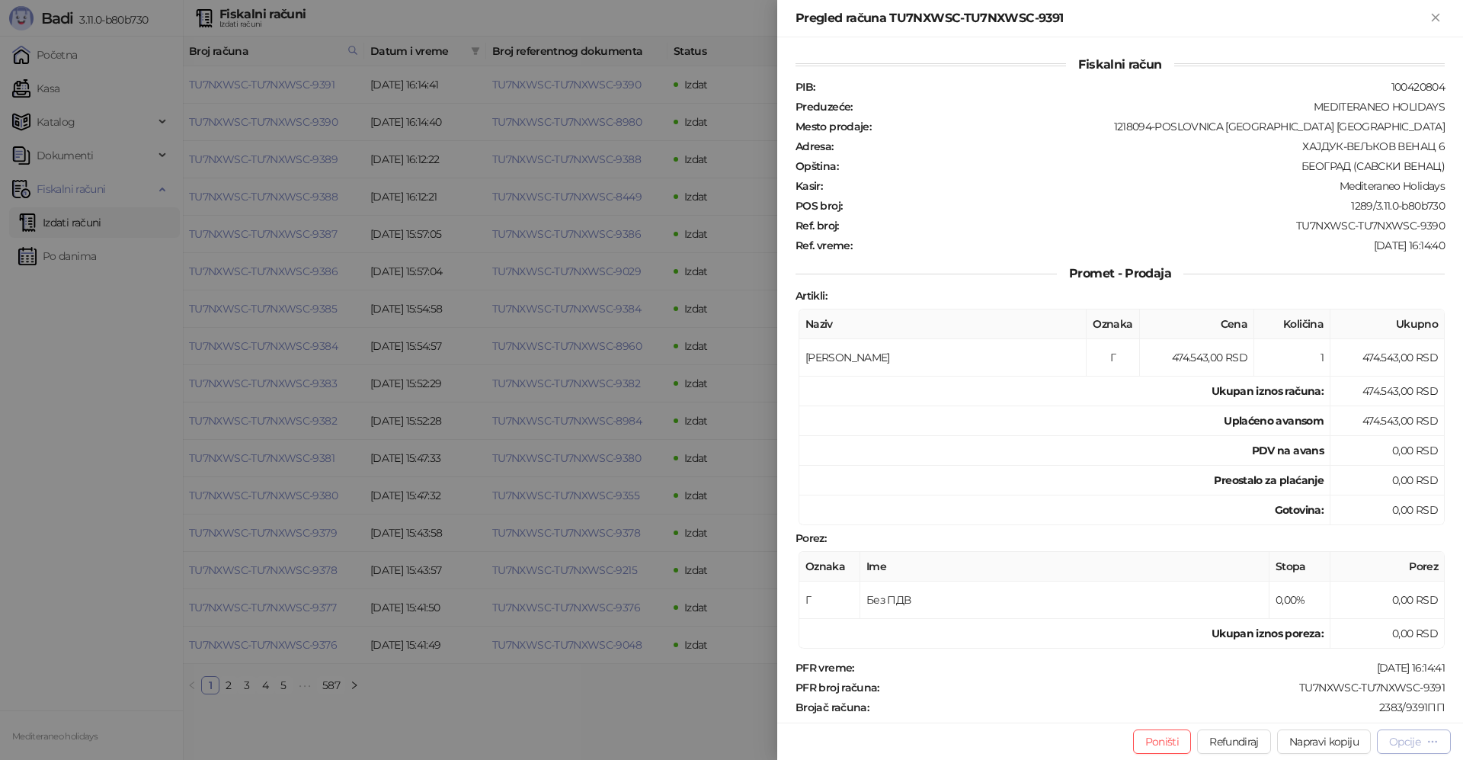
click at [1395, 739] on div "Opcije" at bounding box center [1405, 742] width 31 height 14
click at [1311, 711] on span "Preuzmi u PDF formatu" at bounding box center [1361, 711] width 156 height 17
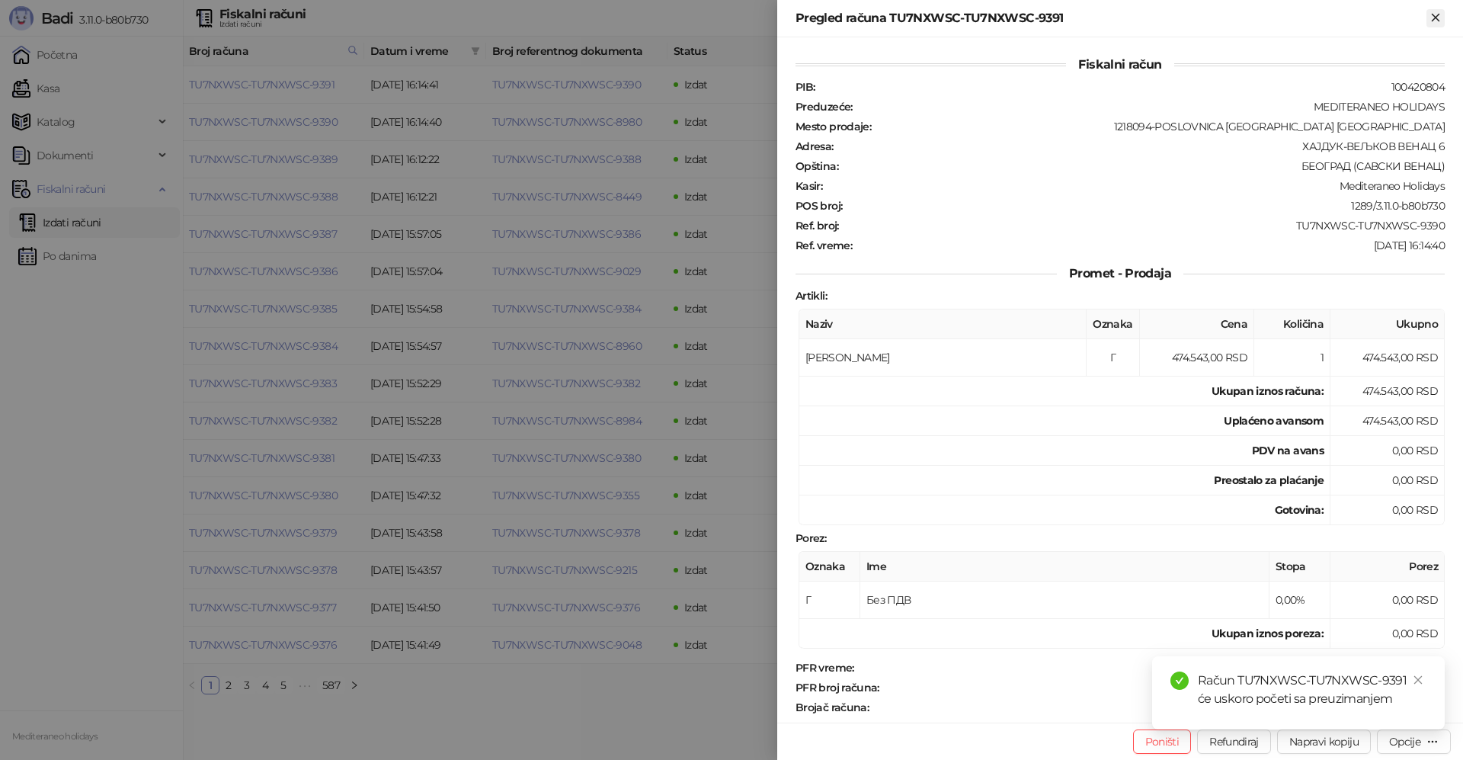
click at [1438, 11] on icon "Zatvori" at bounding box center [1436, 18] width 14 height 14
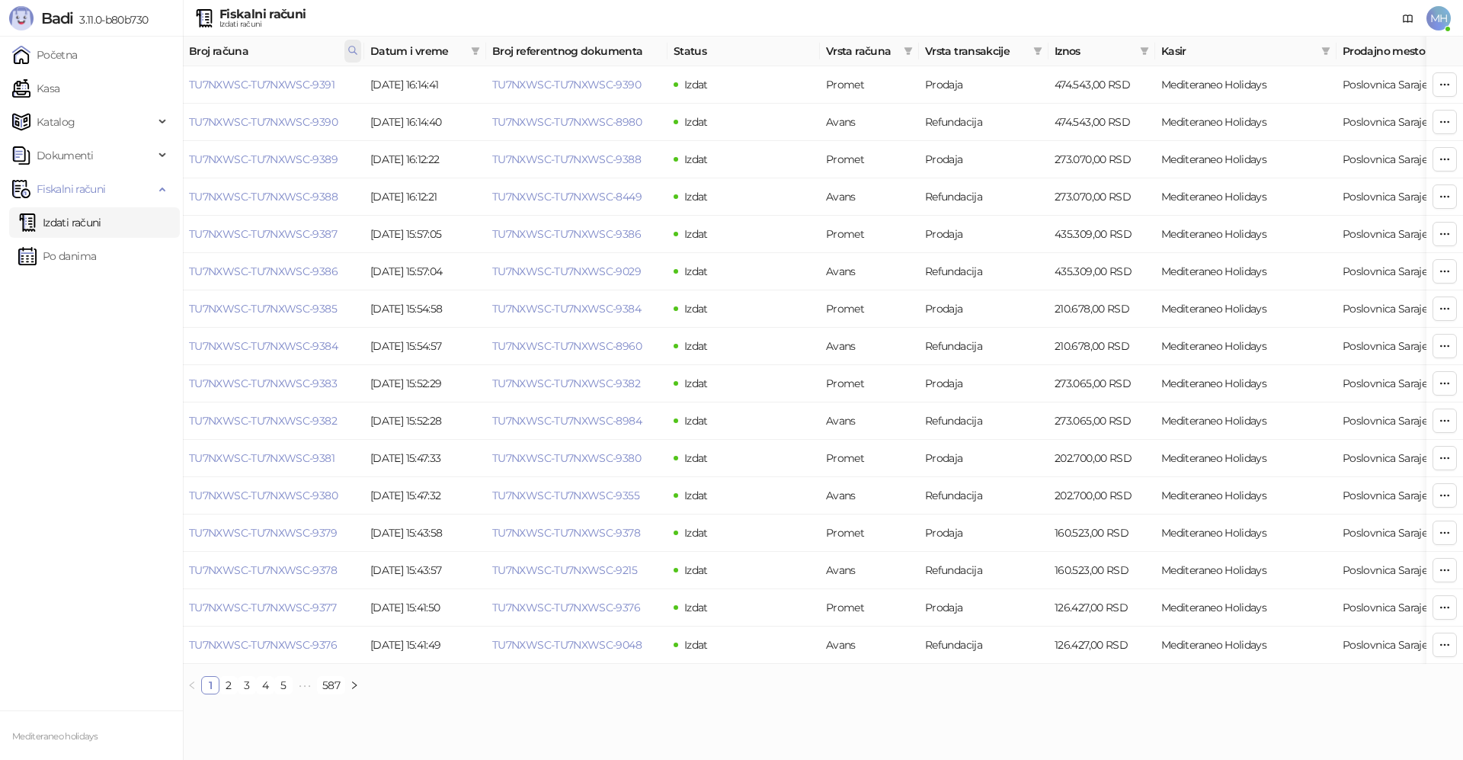
click at [346, 51] on span at bounding box center [353, 51] width 17 height 23
drag, startPoint x: 282, startPoint y: 75, endPoint x: 87, endPoint y: 118, distance: 199.9
click at [88, 109] on body "Badi 3.11.0-b80b730 Početna Kasa Katalog Dokumenti Fiskalni računi Izdati račun…" at bounding box center [731, 353] width 1463 height 707
type input "****"
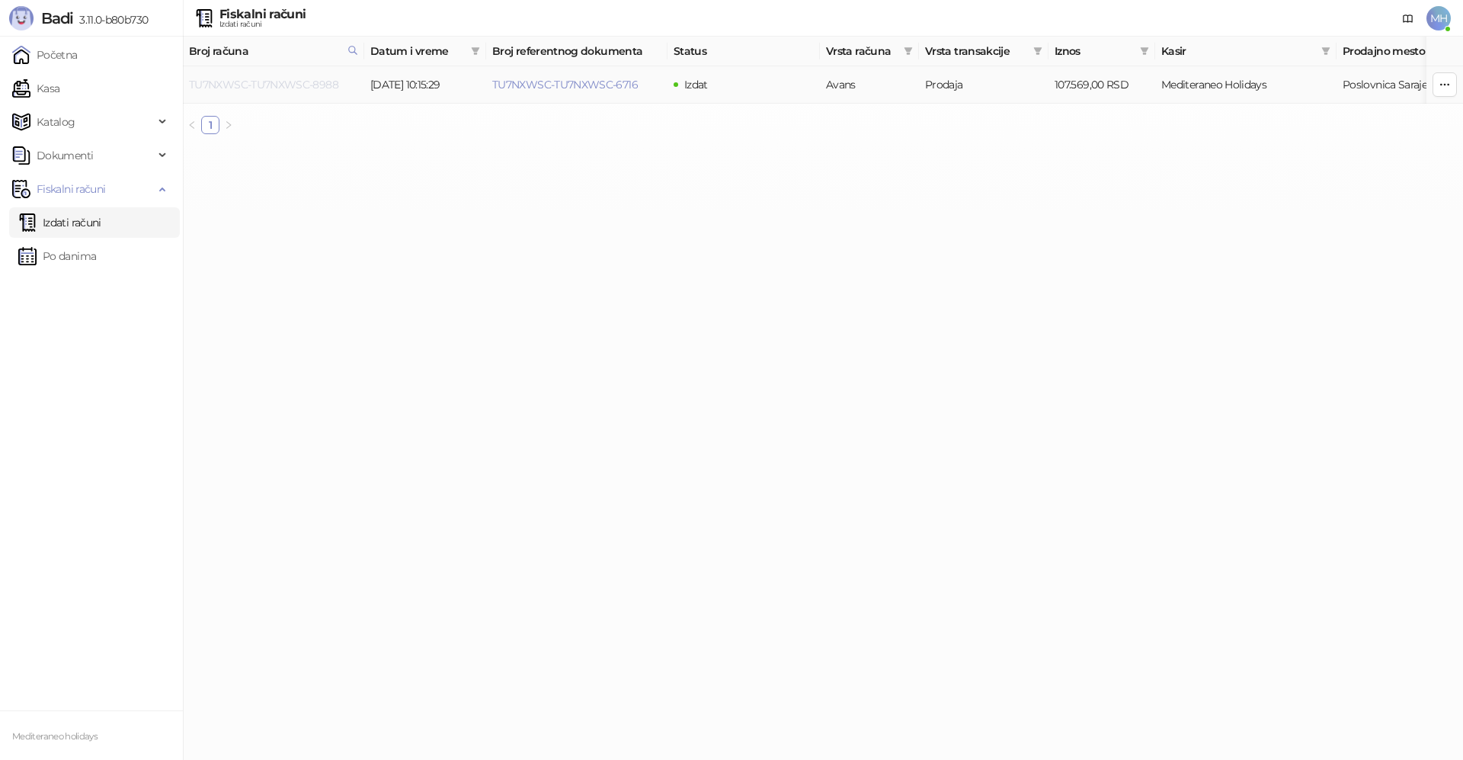
click at [309, 89] on link "TU7NXWSC-TU7NXWSC-8988" at bounding box center [263, 85] width 149 height 14
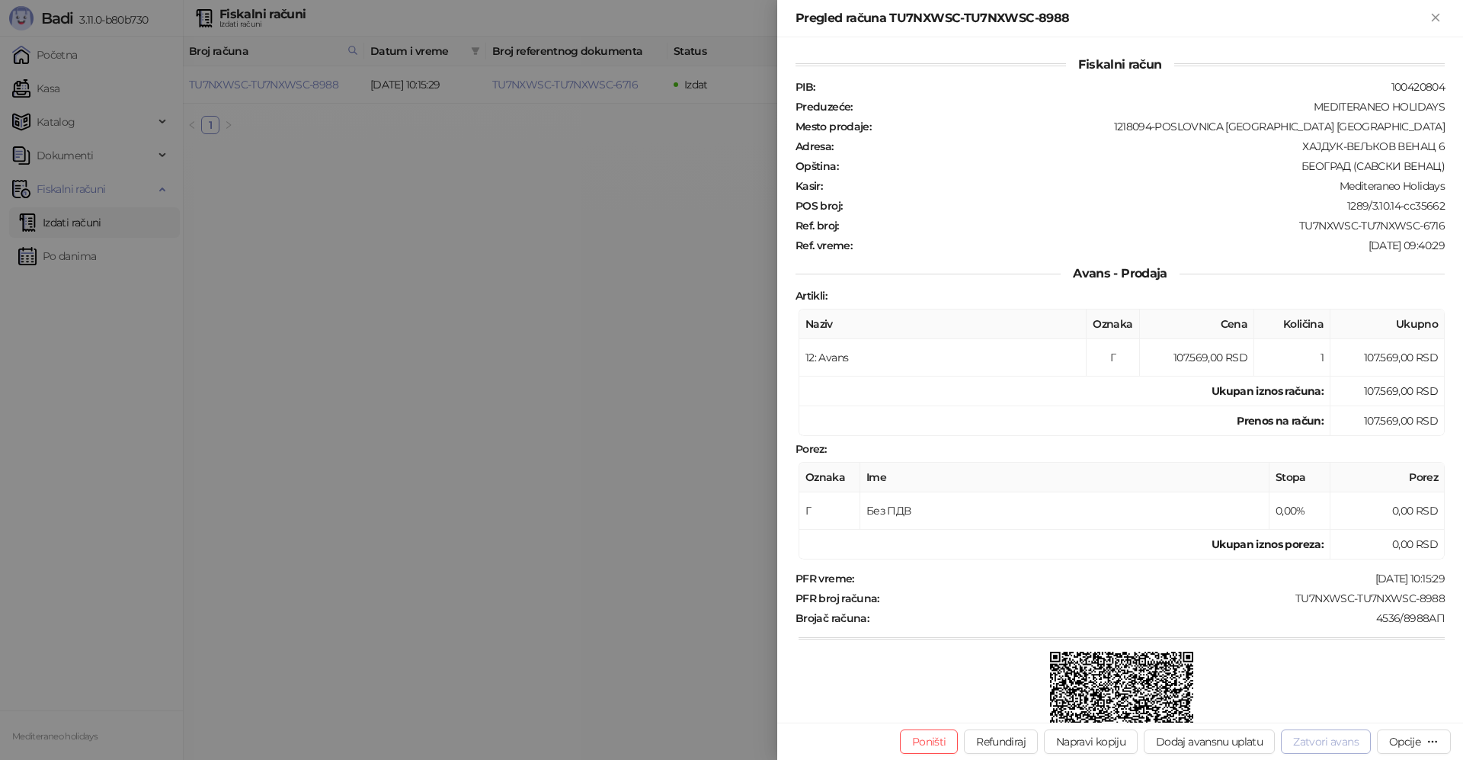
click at [1307, 741] on button "Zatvori avans" at bounding box center [1326, 741] width 90 height 24
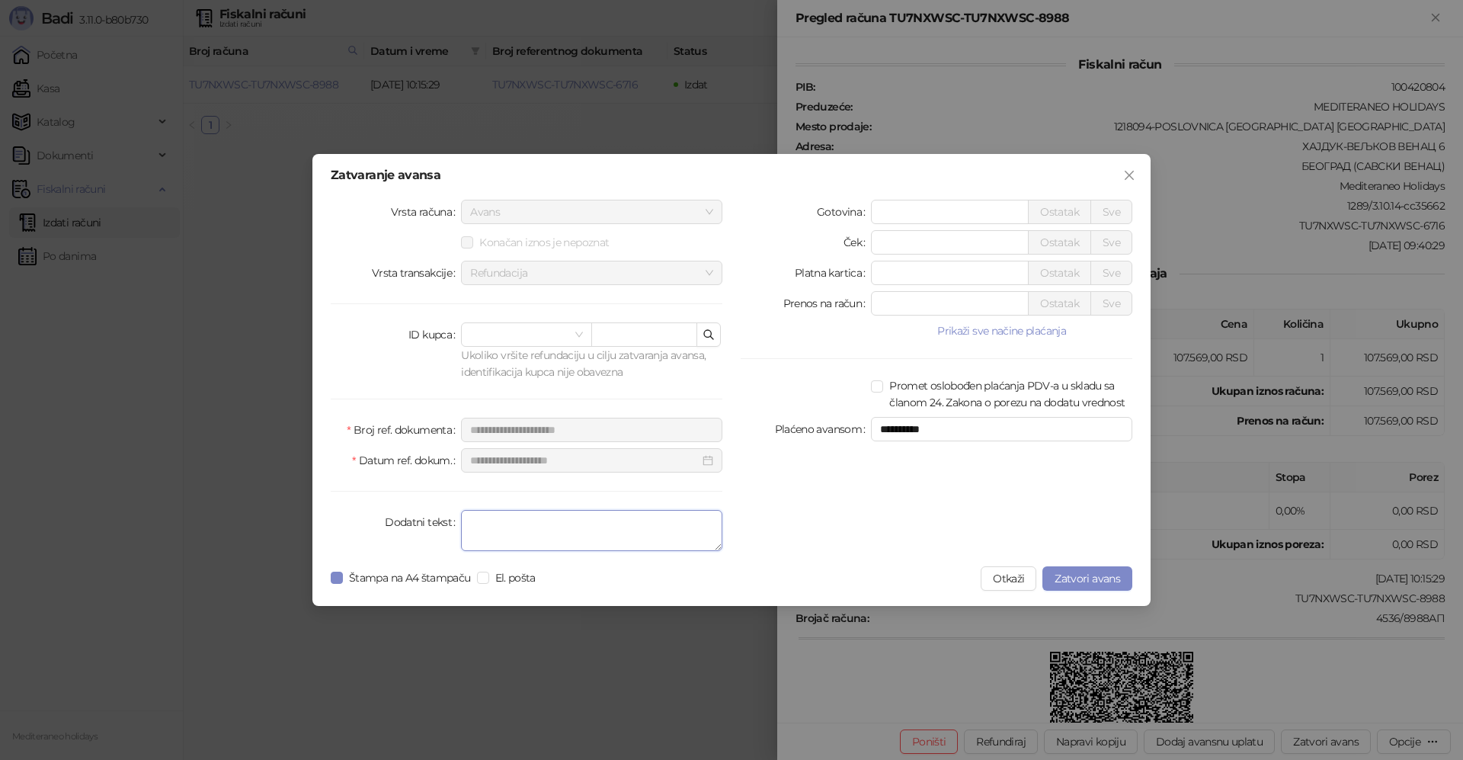
click at [598, 535] on textarea "Dodatni tekst" at bounding box center [591, 530] width 261 height 41
type textarea "*******"
click at [1079, 581] on span "Zatvori avans" at bounding box center [1088, 579] width 66 height 14
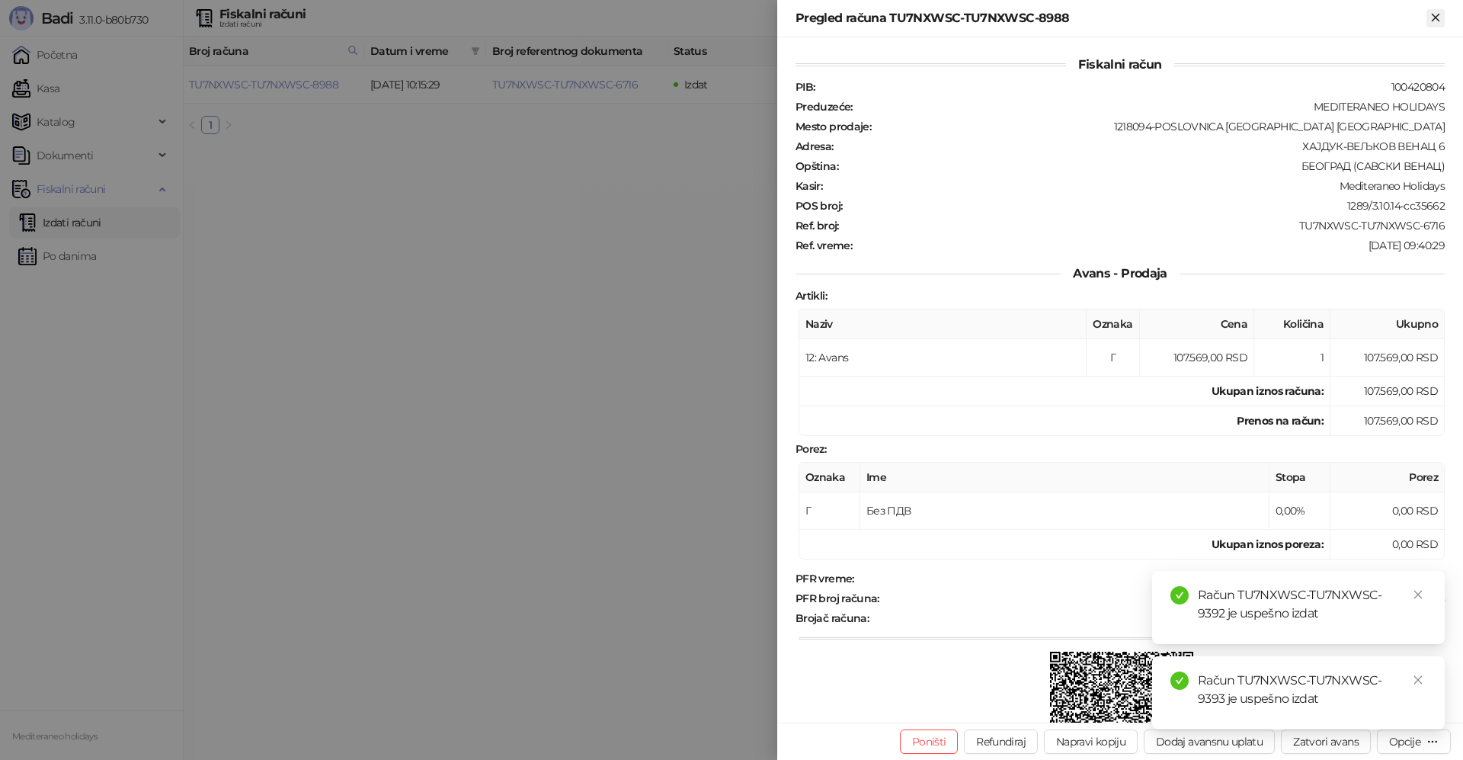
click at [1431, 18] on icon "Zatvori" at bounding box center [1436, 18] width 14 height 14
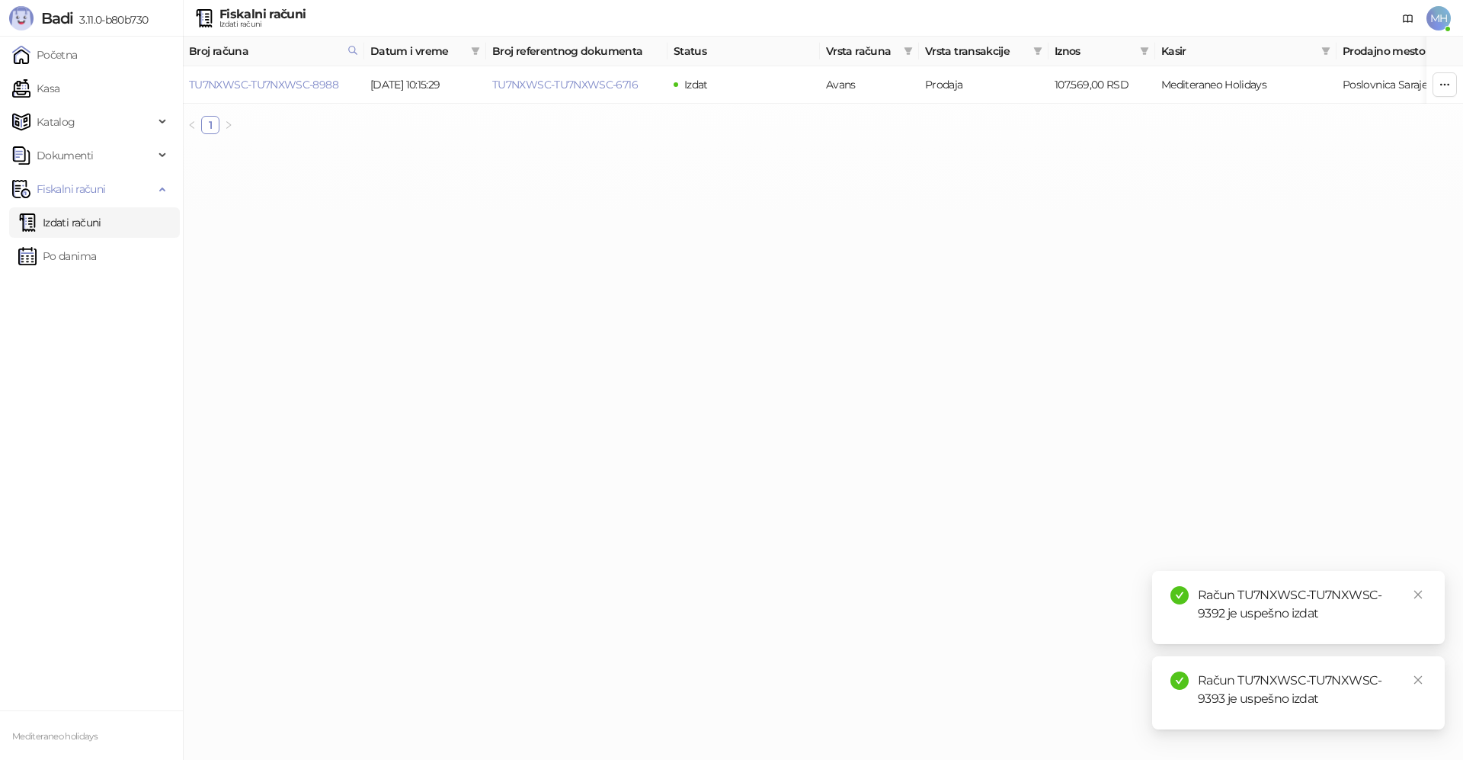
click at [101, 229] on link "Izdati računi" at bounding box center [59, 222] width 83 height 30
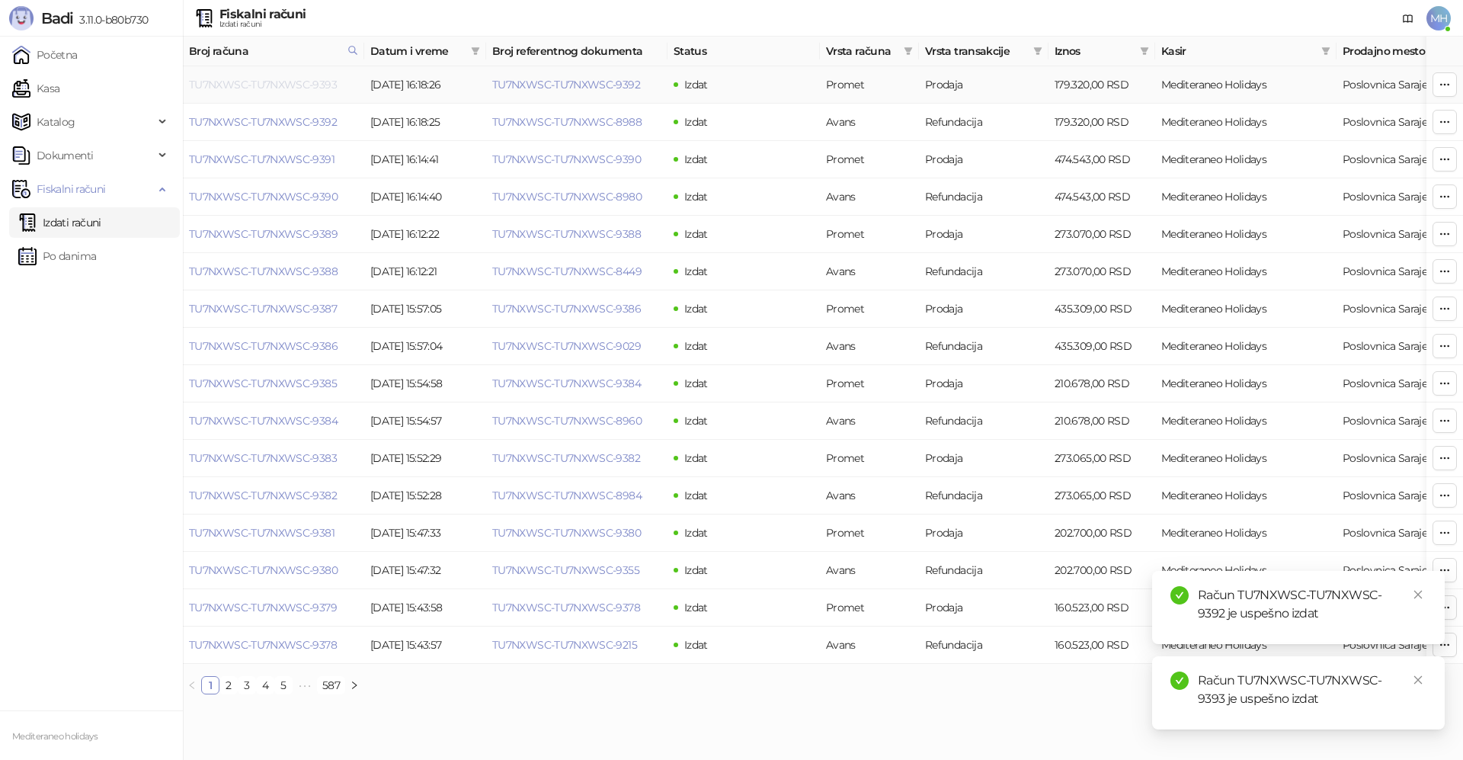
click at [295, 85] on link "TU7NXWSC-TU7NXWSC-9393" at bounding box center [263, 85] width 148 height 14
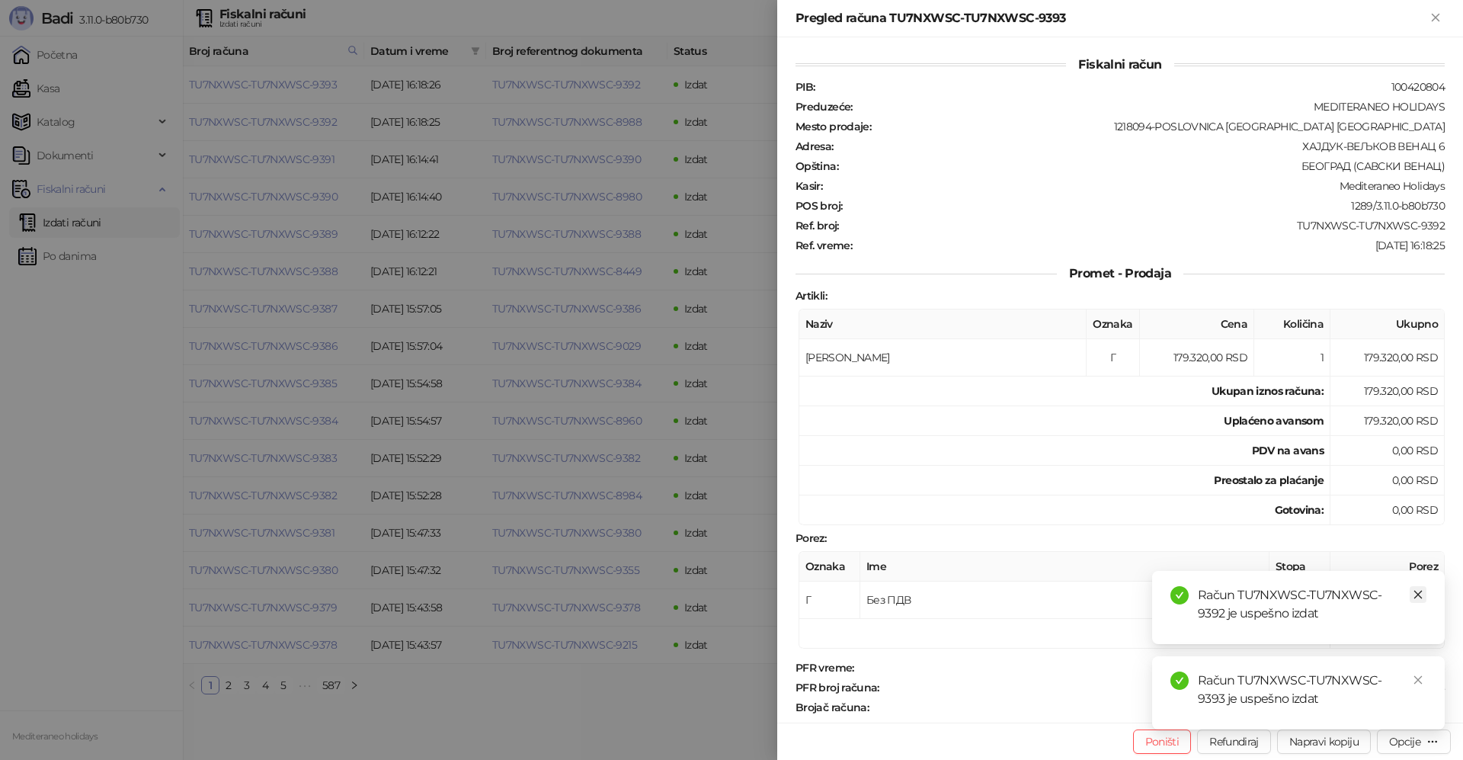
click at [1417, 590] on icon "close" at bounding box center [1418, 594] width 11 height 11
drag, startPoint x: 1421, startPoint y: 678, endPoint x: 1422, endPoint y: 690, distance: 11.5
click at [1422, 679] on icon "close" at bounding box center [1418, 680] width 11 height 11
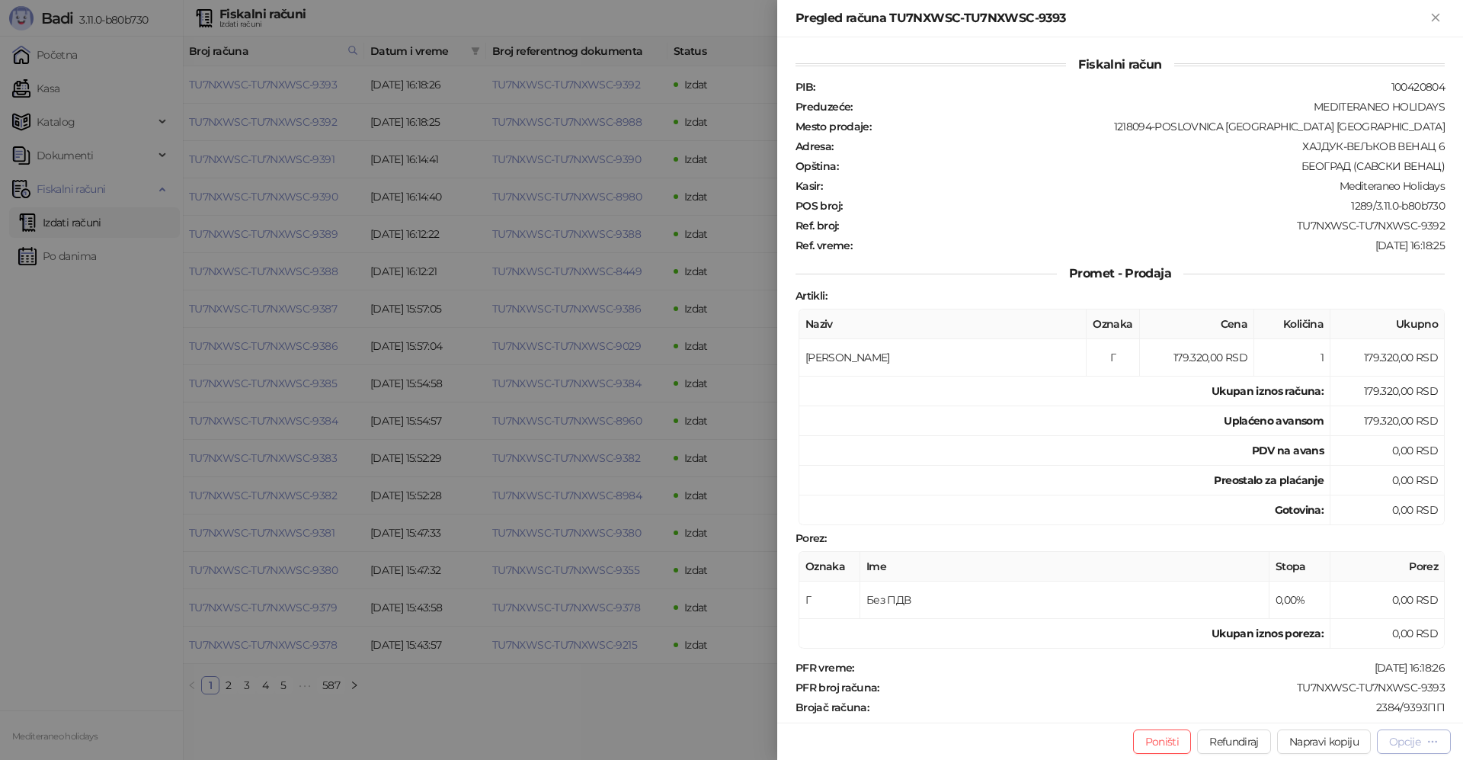
click at [1419, 739] on div "Opcije" at bounding box center [1405, 742] width 31 height 14
click at [1349, 713] on span "Preuzmi u PDF formatu" at bounding box center [1361, 711] width 156 height 17
click at [1439, 14] on icon "Zatvori" at bounding box center [1435, 17] width 7 height 7
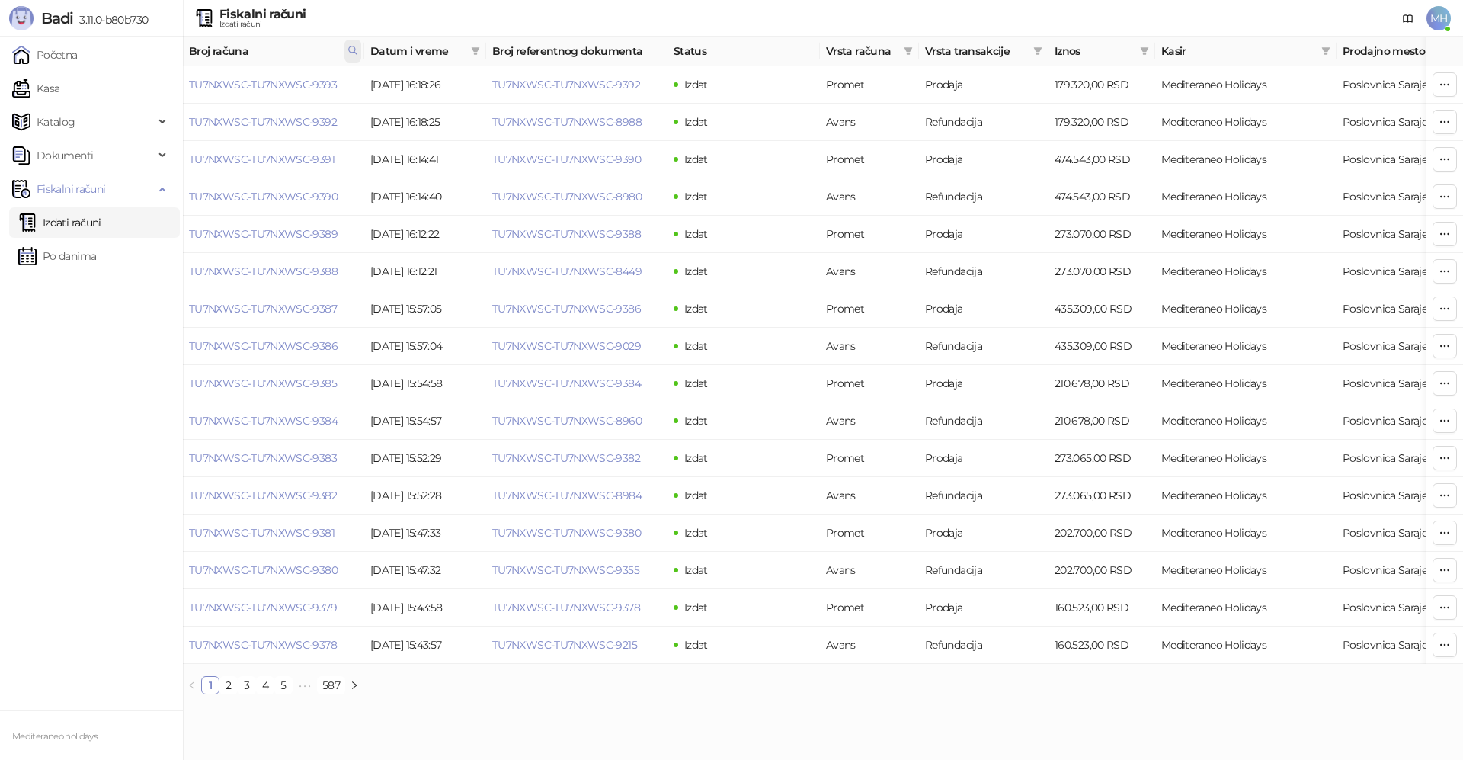
click at [352, 51] on icon at bounding box center [353, 50] width 11 height 11
drag, startPoint x: 271, startPoint y: 80, endPoint x: 142, endPoint y: 91, distance: 130.0
click at [143, 91] on body "Badi 3.11.0-b80b730 Početna Kasa Katalog Dokumenti Fiskalni računi Izdati račun…" at bounding box center [731, 353] width 1463 height 707
type input "****"
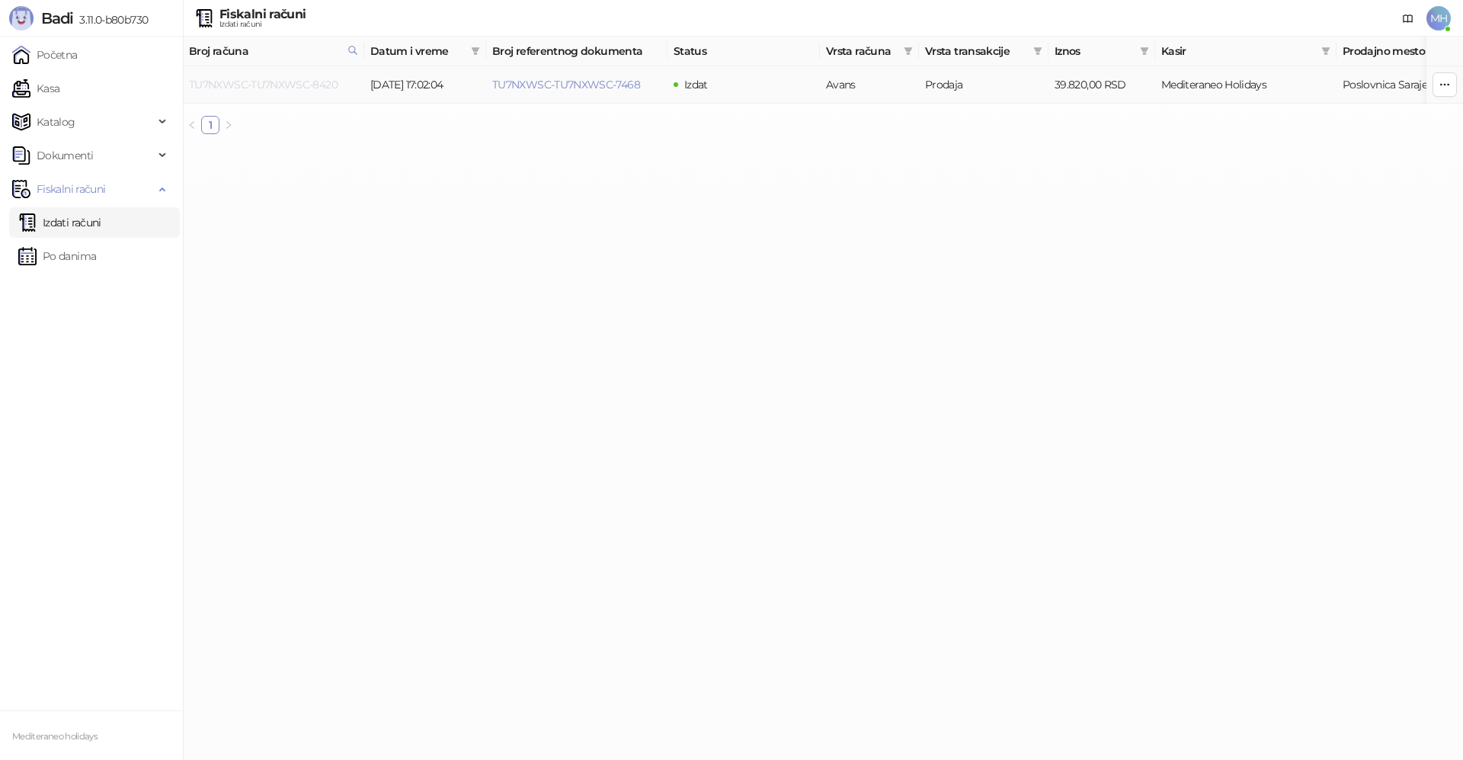
click at [280, 85] on link "TU7NXWSC-TU7NXWSC-8420" at bounding box center [263, 85] width 149 height 14
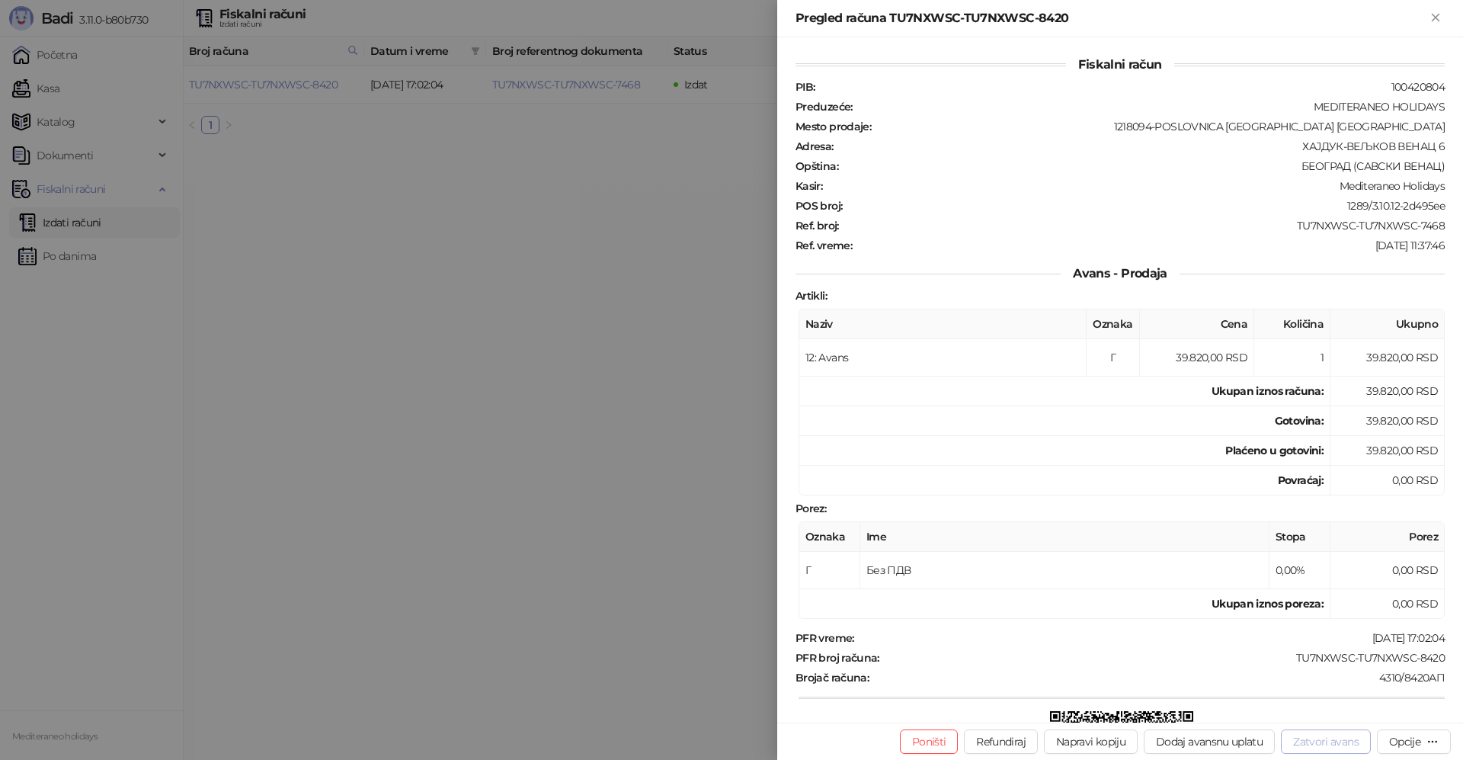
click at [1333, 736] on button "Zatvori avans" at bounding box center [1326, 741] width 90 height 24
type input "**********"
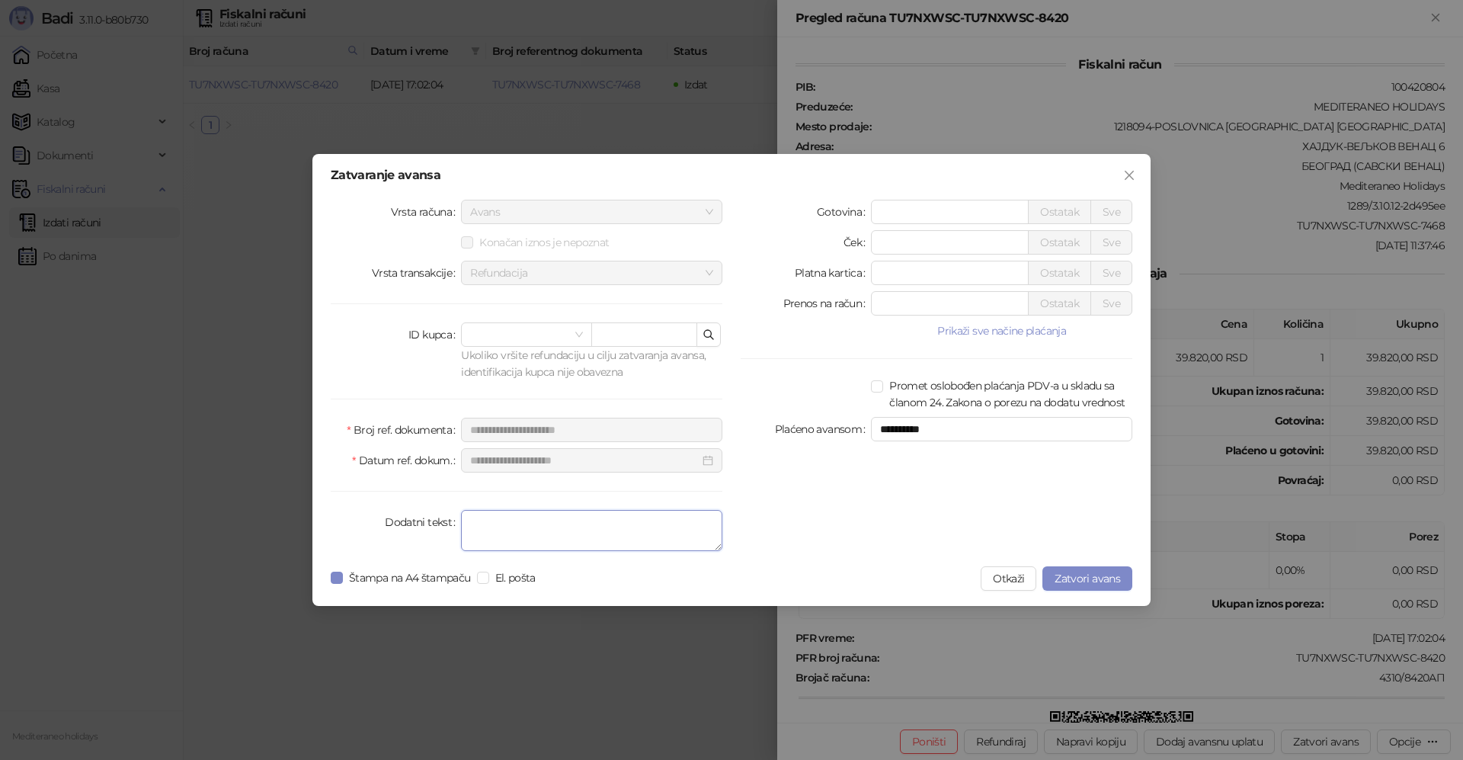
click at [601, 540] on textarea "Dodatni tekst" at bounding box center [591, 530] width 261 height 41
type textarea "*******"
click at [1090, 578] on span "Zatvori avans" at bounding box center [1088, 579] width 66 height 14
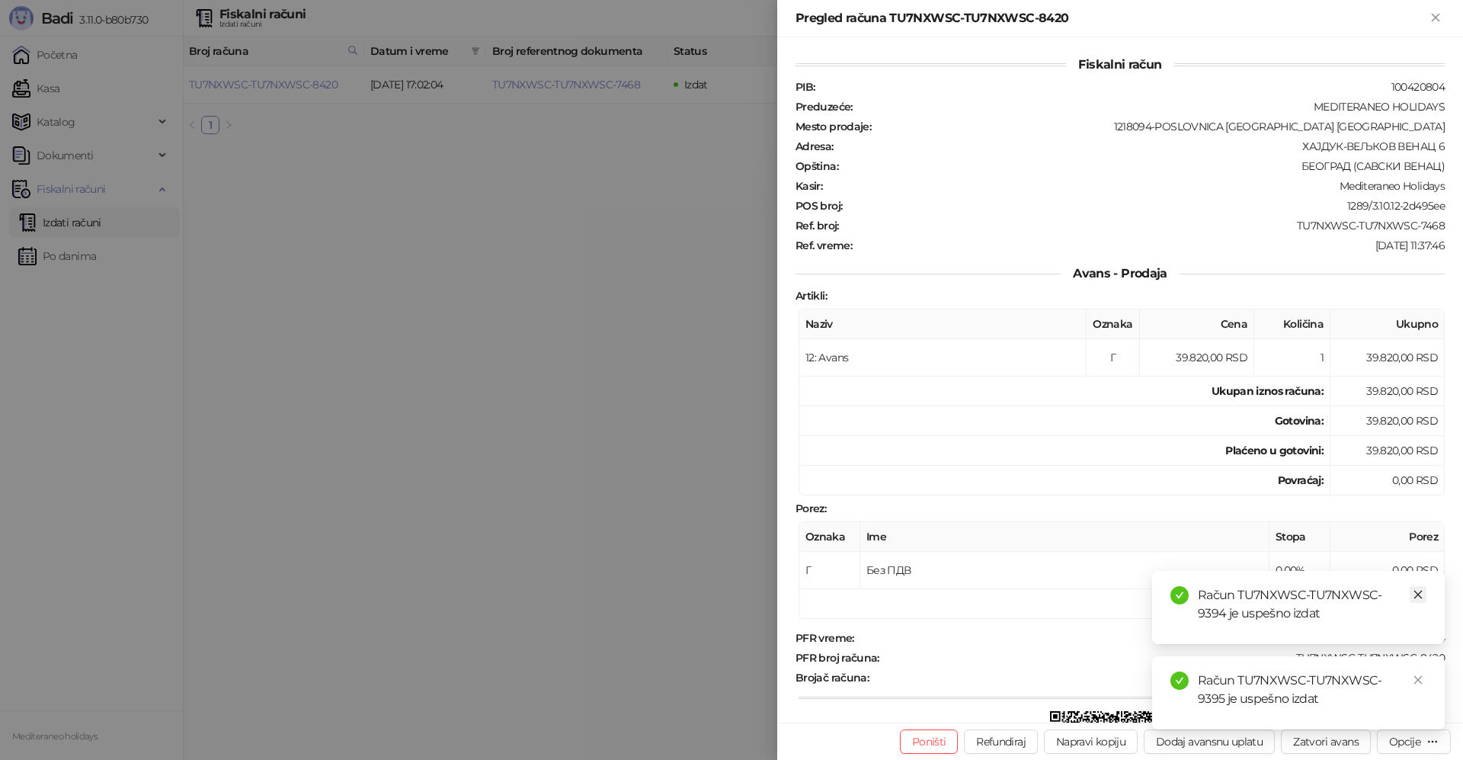
click at [1422, 595] on icon "close" at bounding box center [1418, 594] width 11 height 11
click at [1422, 684] on icon "close" at bounding box center [1418, 680] width 11 height 11
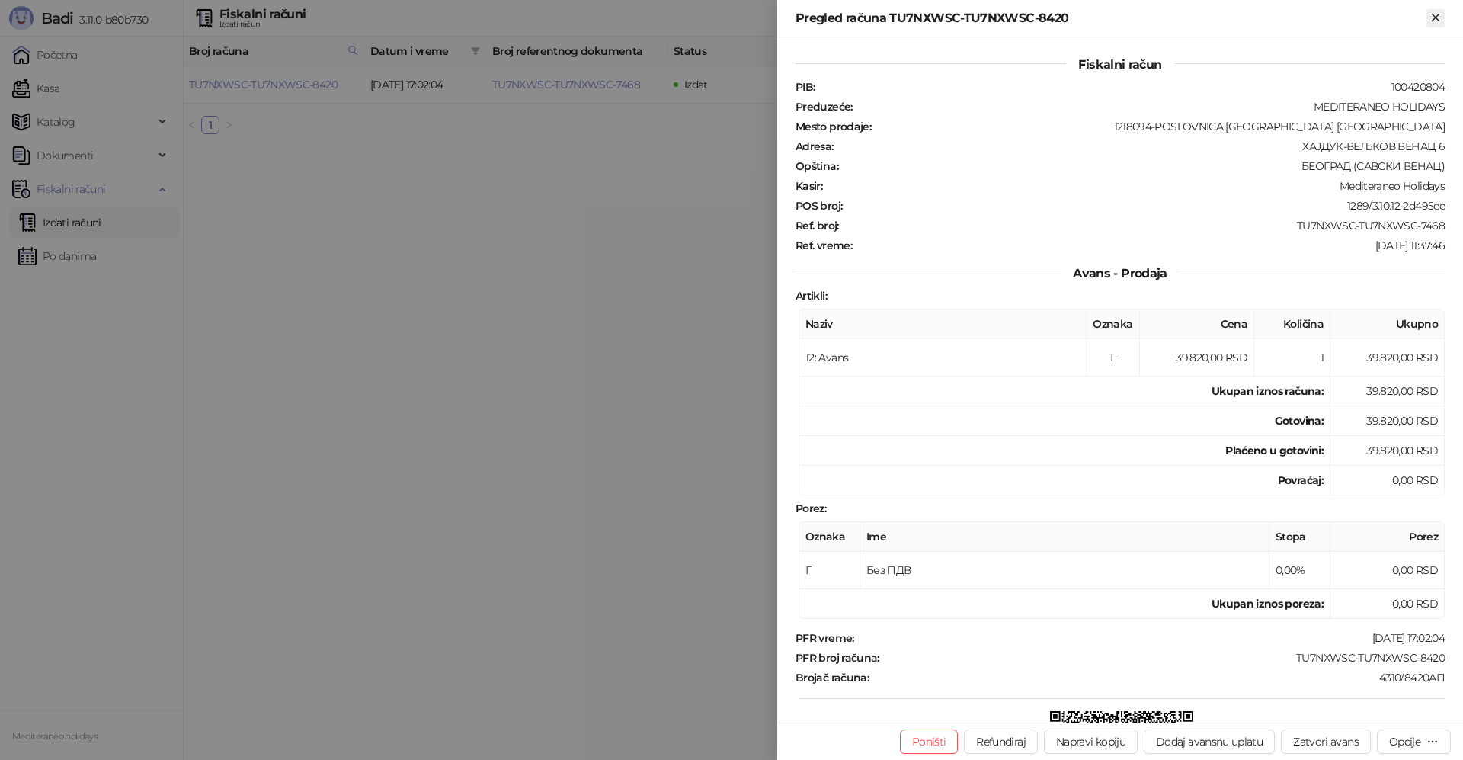
click at [1436, 11] on icon "Zatvori" at bounding box center [1436, 18] width 14 height 14
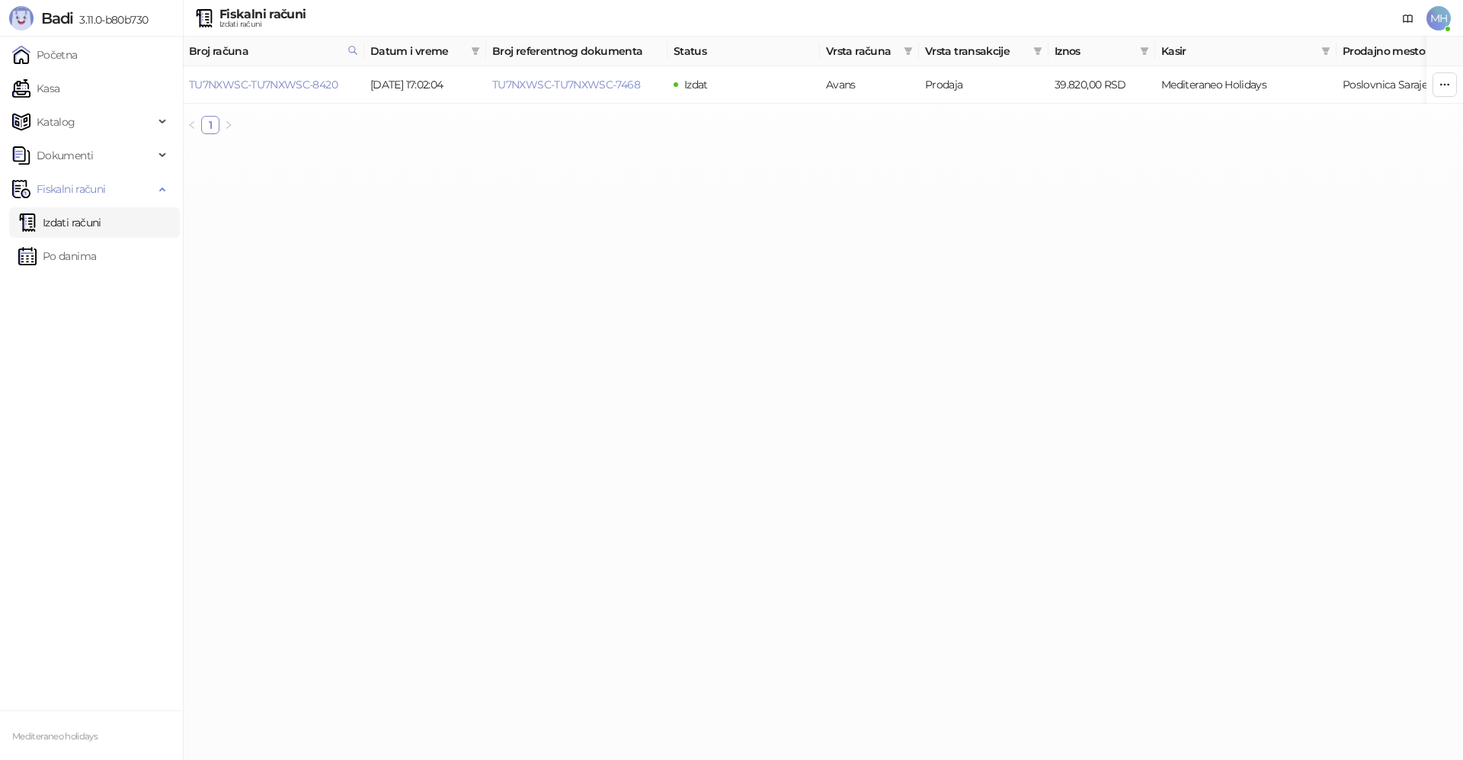
click at [72, 218] on link "Izdati računi" at bounding box center [59, 222] width 83 height 30
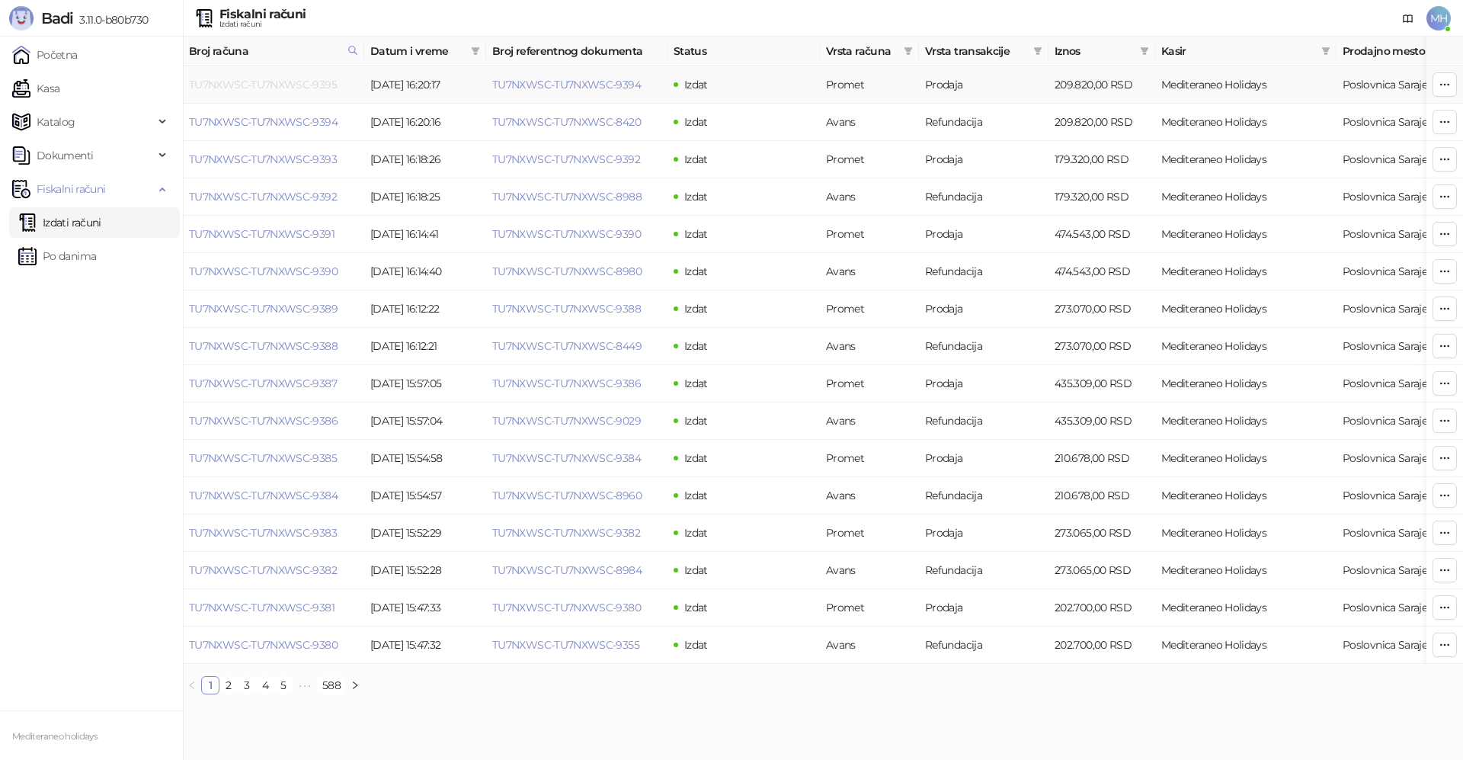
click at [277, 85] on link "TU7NXWSC-TU7NXWSC-9395" at bounding box center [263, 85] width 148 height 14
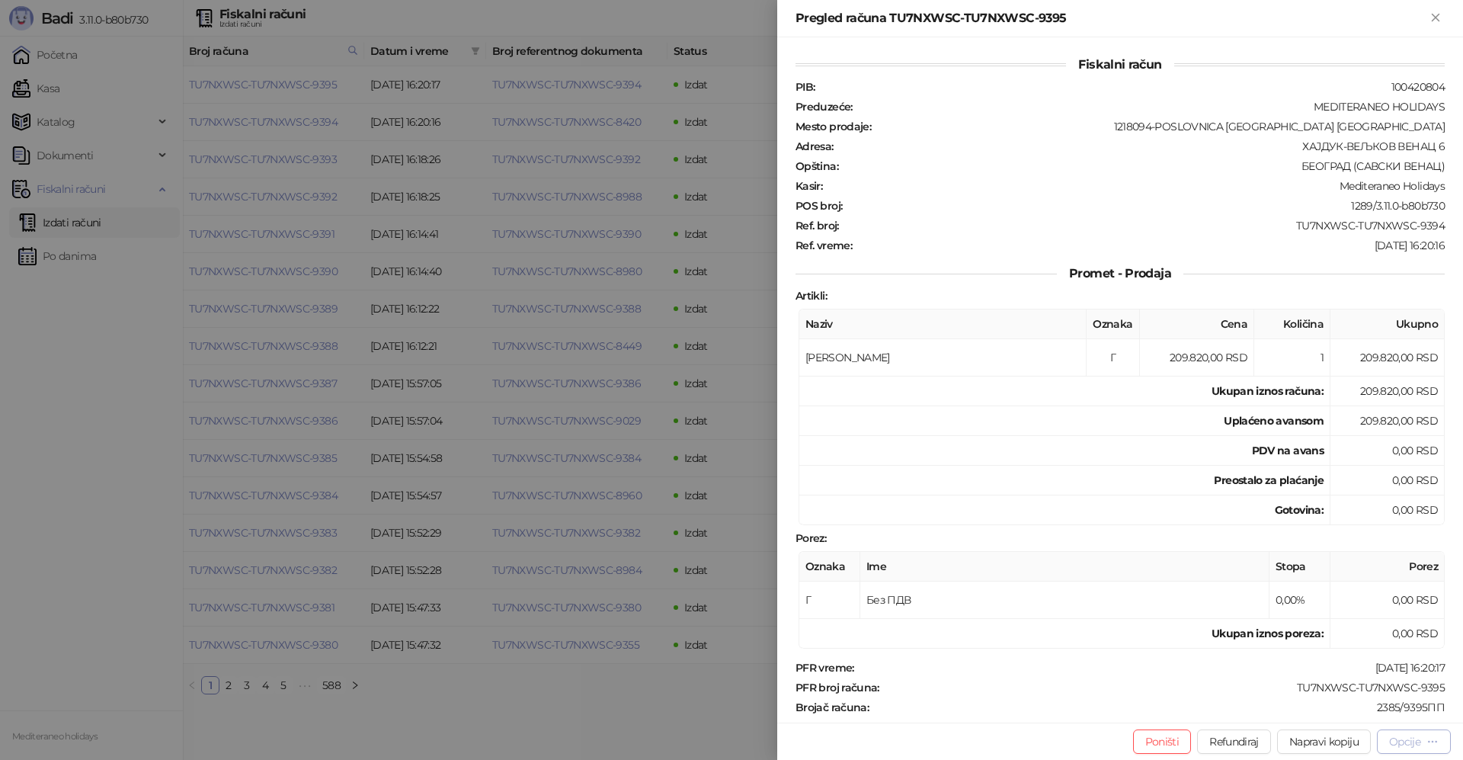
click at [1401, 748] on div "Opcije" at bounding box center [1405, 742] width 31 height 14
click at [1325, 713] on span "Preuzmi u PDF formatu" at bounding box center [1361, 711] width 156 height 17
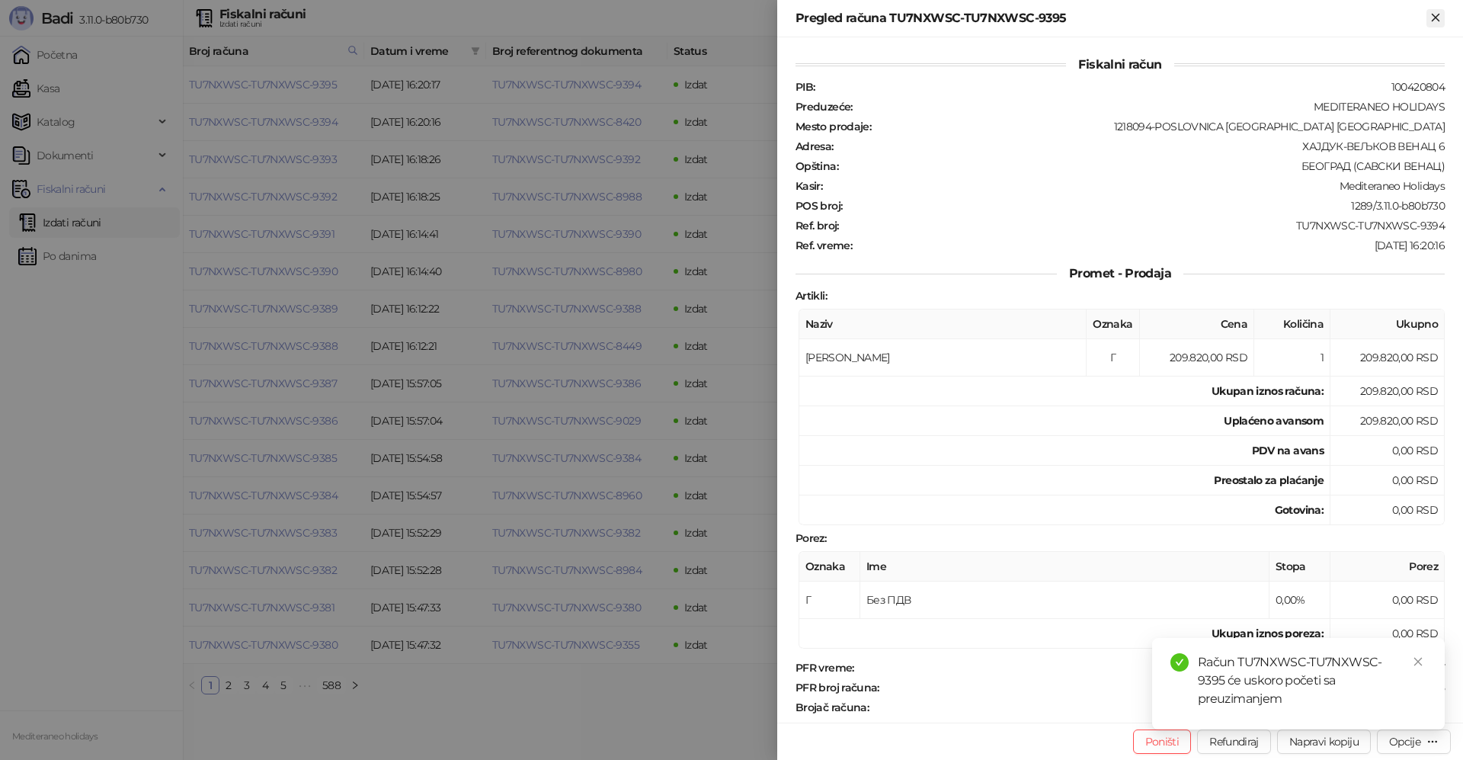
click at [1436, 18] on icon "Zatvori" at bounding box center [1435, 17] width 7 height 7
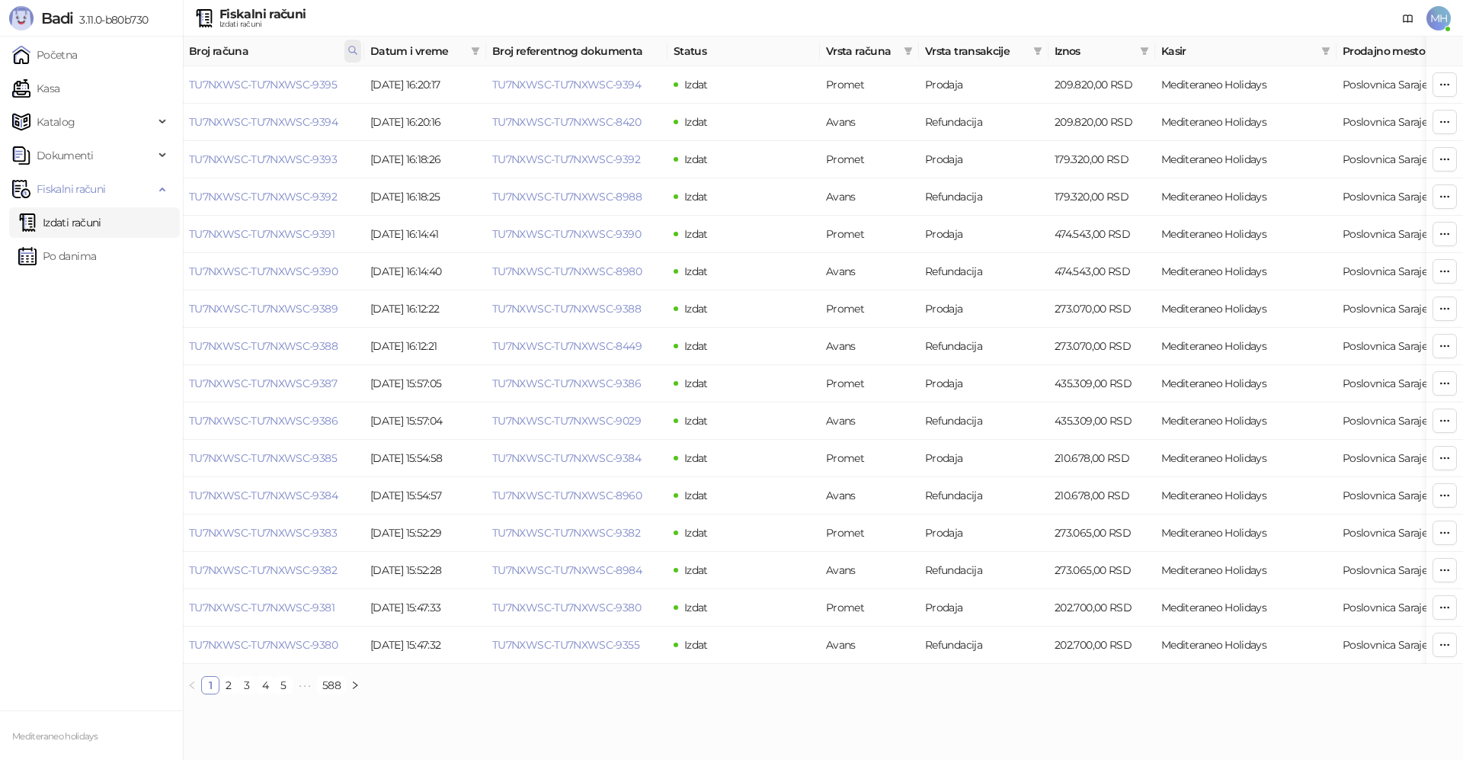
click at [353, 55] on icon at bounding box center [353, 50] width 11 height 11
drag, startPoint x: 286, startPoint y: 86, endPoint x: 120, endPoint y: 109, distance: 167.7
click at [119, 107] on body "Badi 3.11.0-b80b730 Početna Kasa Katalog Dokumenti Fiskalni računi Izdati račun…" at bounding box center [731, 353] width 1463 height 707
type input "****"
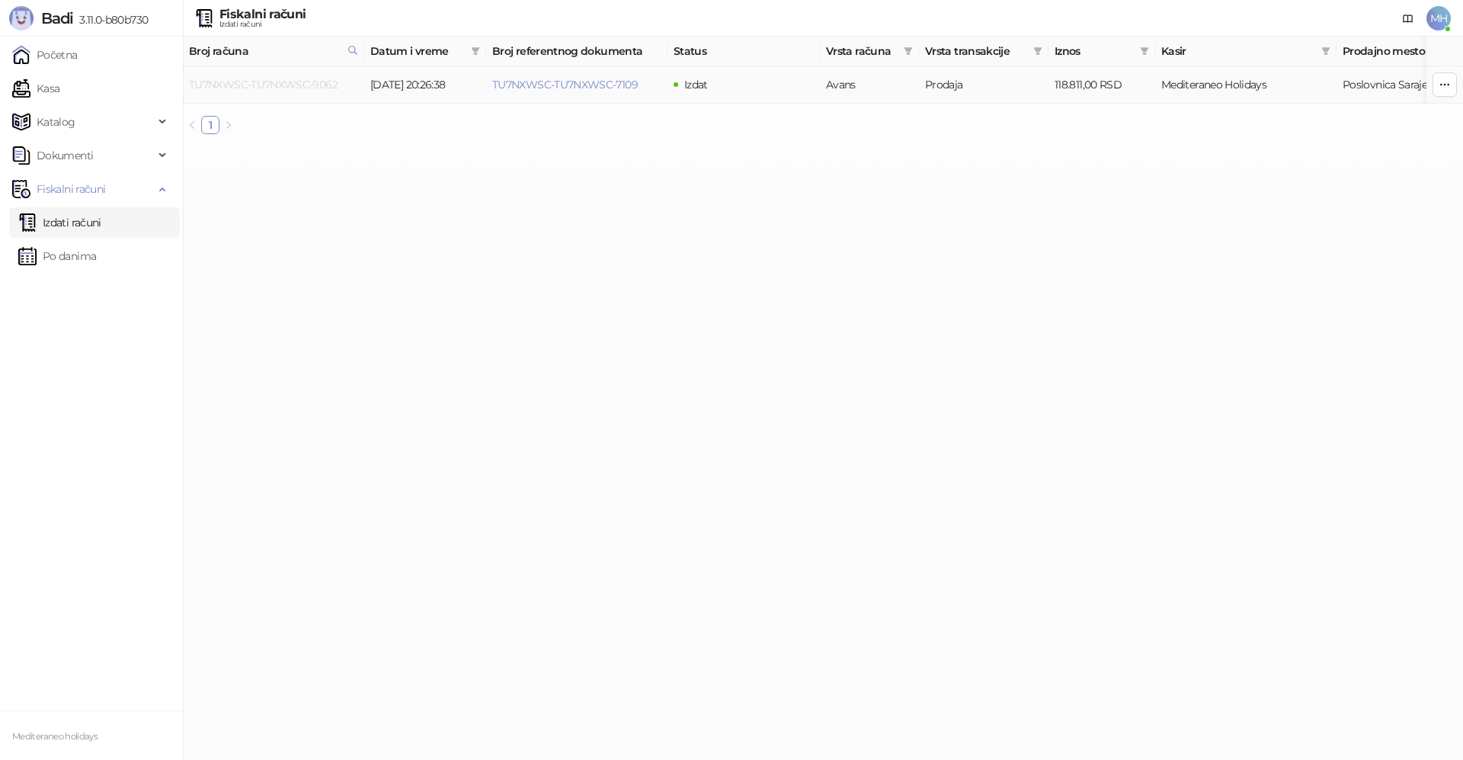
click at [293, 87] on link "TU7NXWSC-TU7NXWSC-9062" at bounding box center [263, 85] width 149 height 14
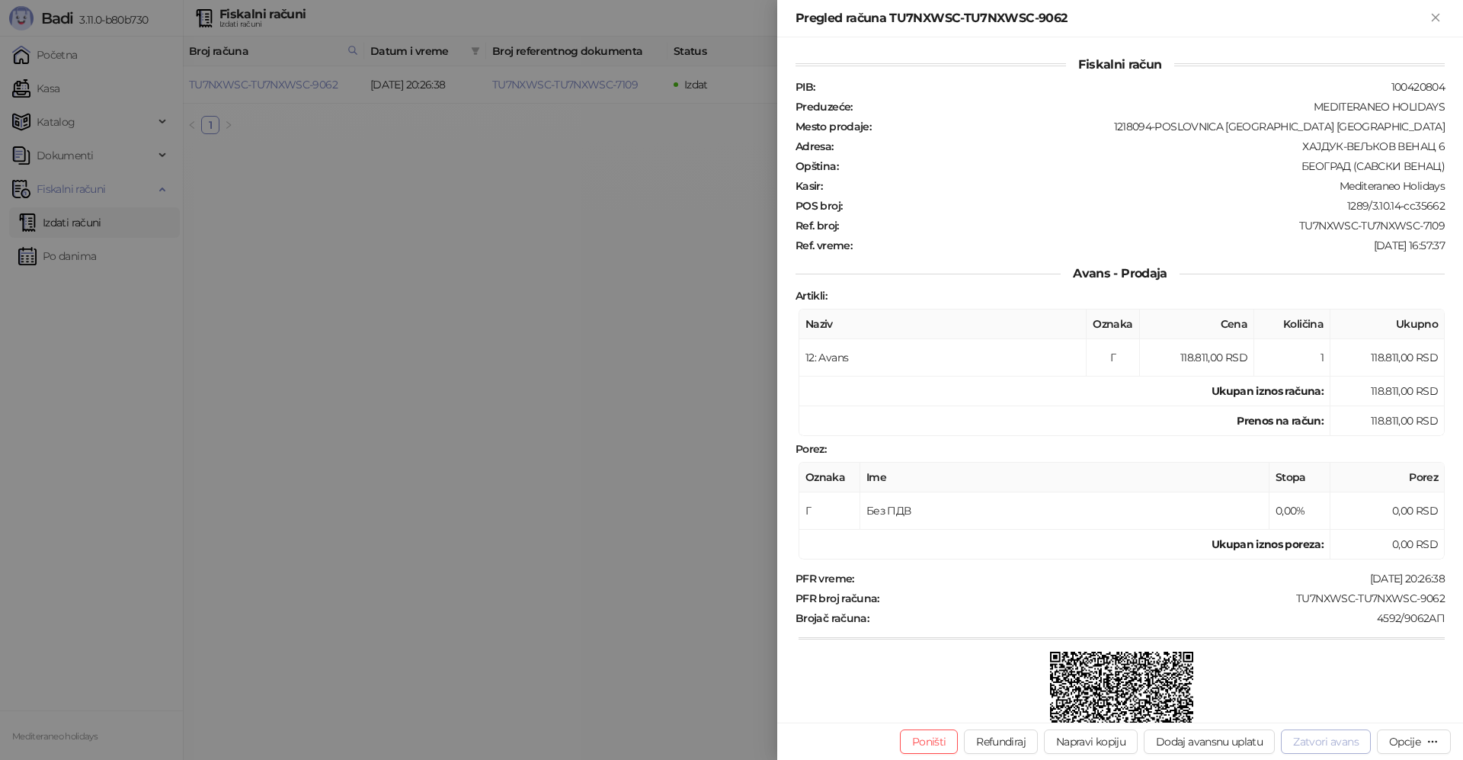
click at [1329, 739] on button "Zatvori avans" at bounding box center [1326, 741] width 90 height 24
type input "**********"
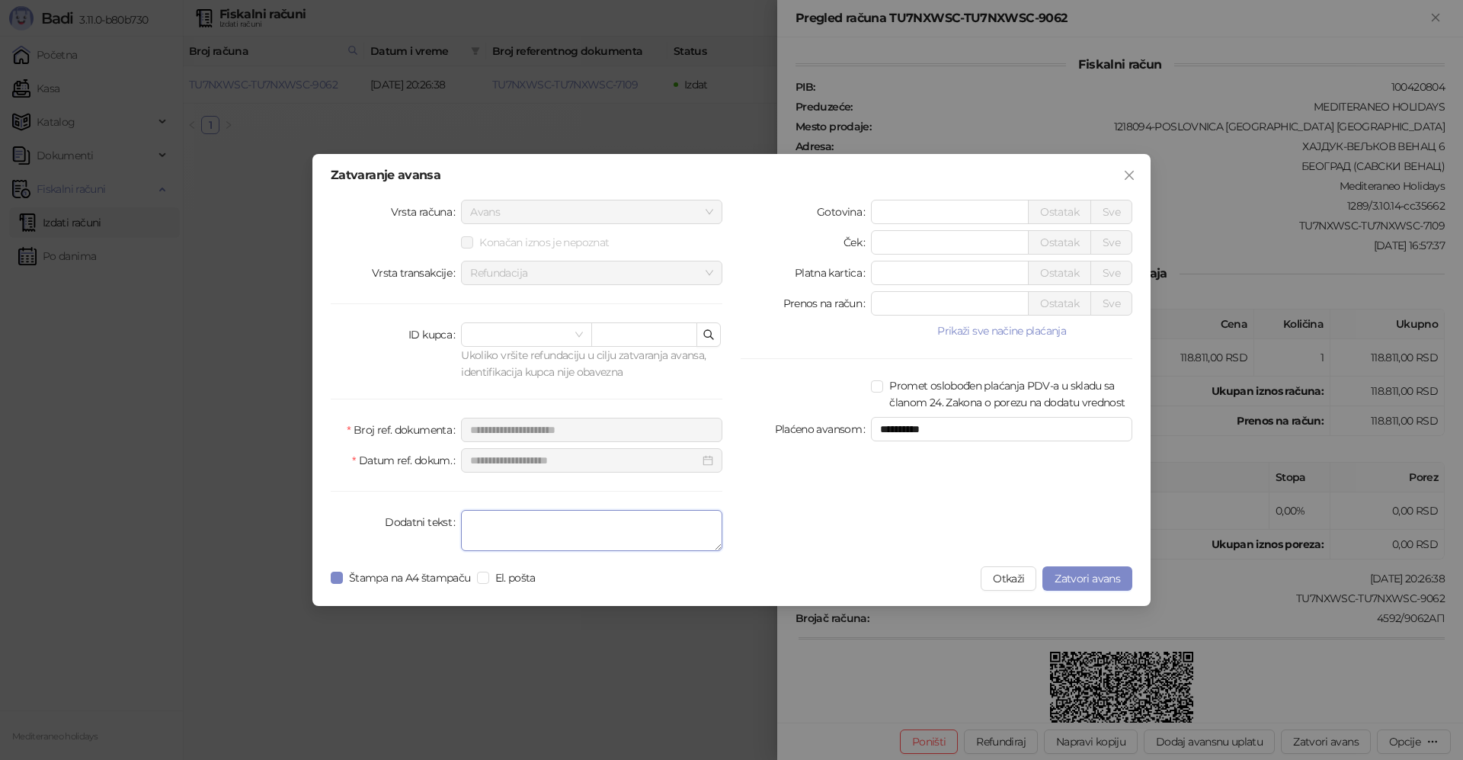
click at [574, 533] on textarea "Dodatni tekst" at bounding box center [591, 530] width 261 height 41
type textarea "*******"
click at [1094, 579] on span "Zatvori avans" at bounding box center [1088, 579] width 66 height 14
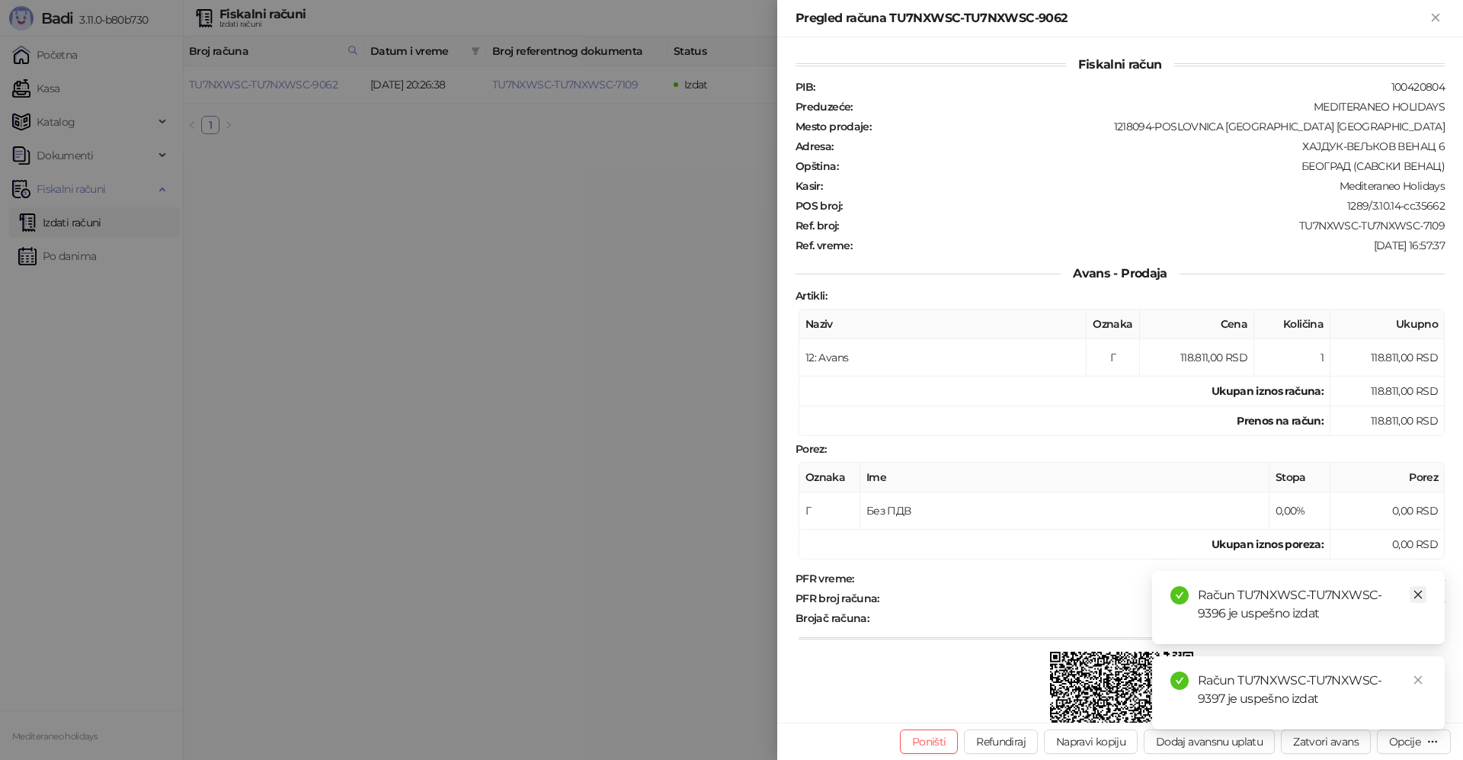
click at [1420, 591] on icon "close" at bounding box center [1418, 594] width 11 height 11
drag, startPoint x: 1422, startPoint y: 678, endPoint x: 1398, endPoint y: 188, distance: 489.9
click at [1420, 678] on icon "close" at bounding box center [1418, 680] width 11 height 11
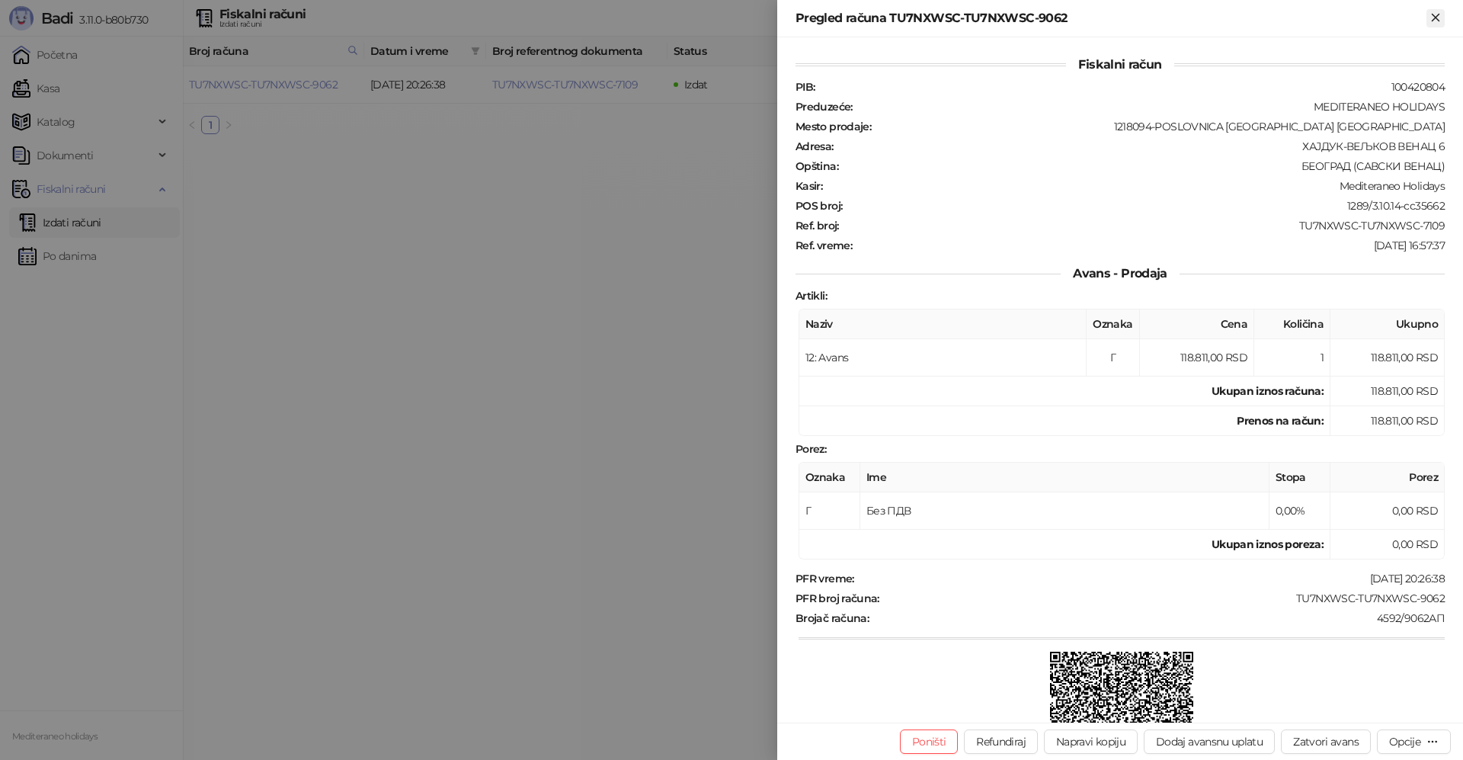
click at [1438, 18] on icon "Zatvori" at bounding box center [1436, 18] width 14 height 14
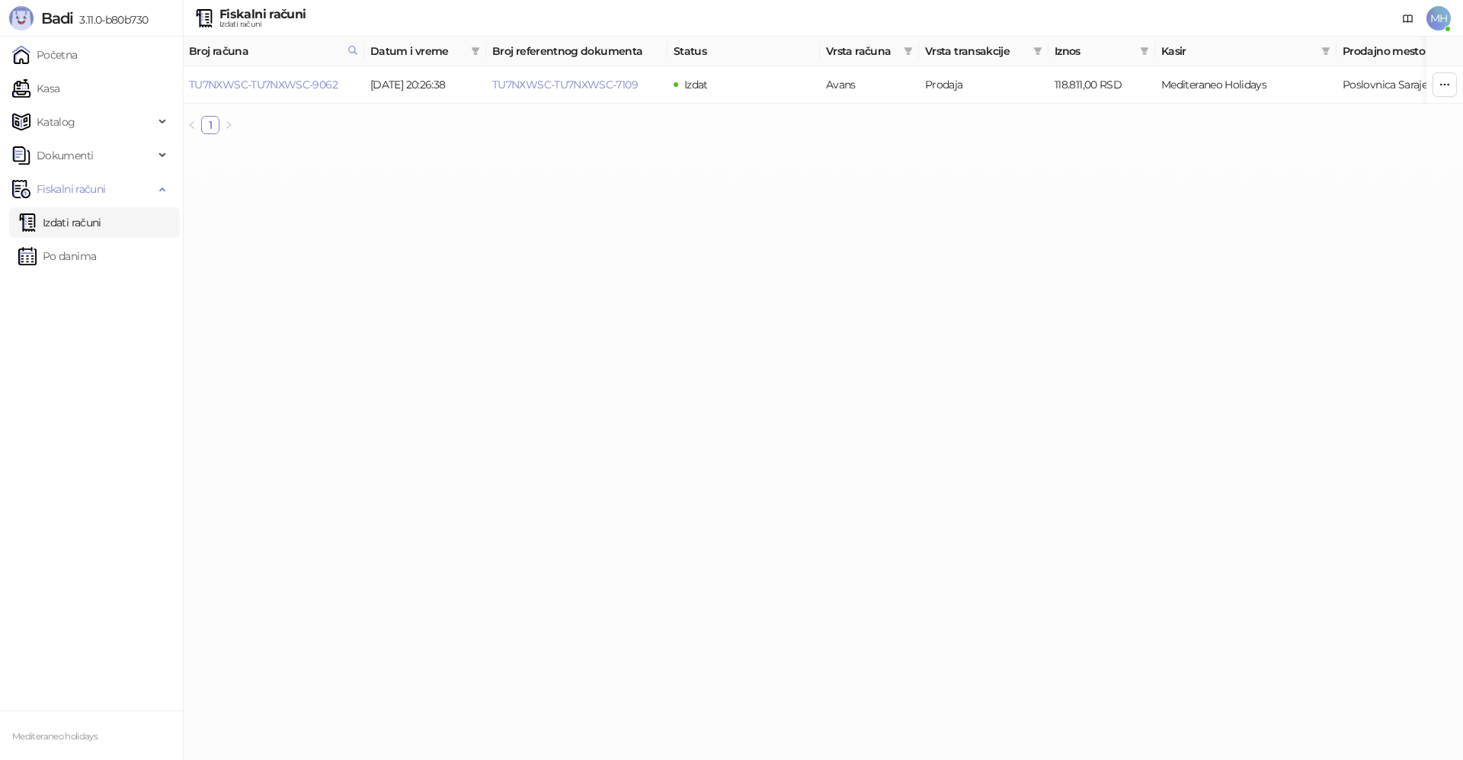
click at [74, 222] on link "Izdati računi" at bounding box center [59, 222] width 83 height 30
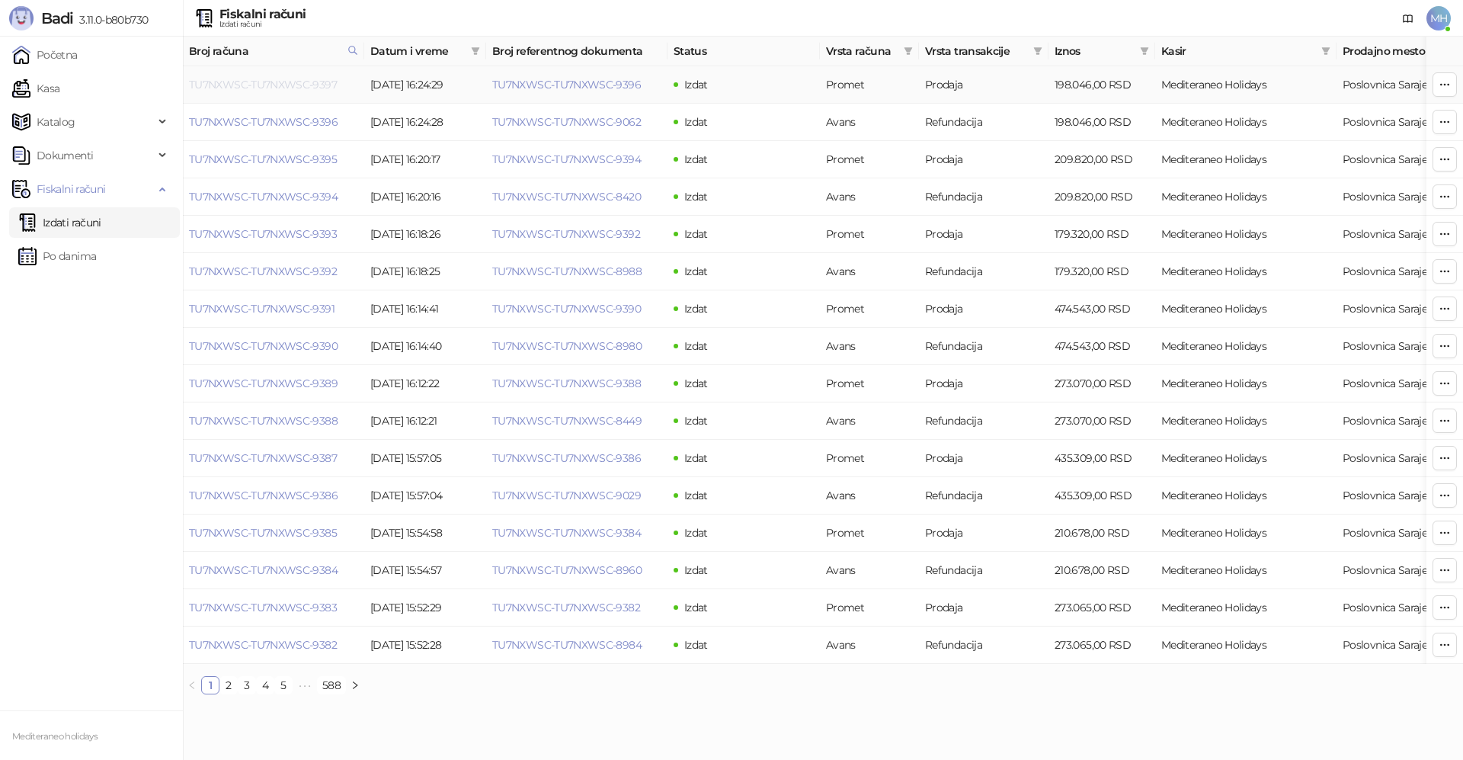
click at [312, 82] on link "TU7NXWSC-TU7NXWSC-9397" at bounding box center [263, 85] width 148 height 14
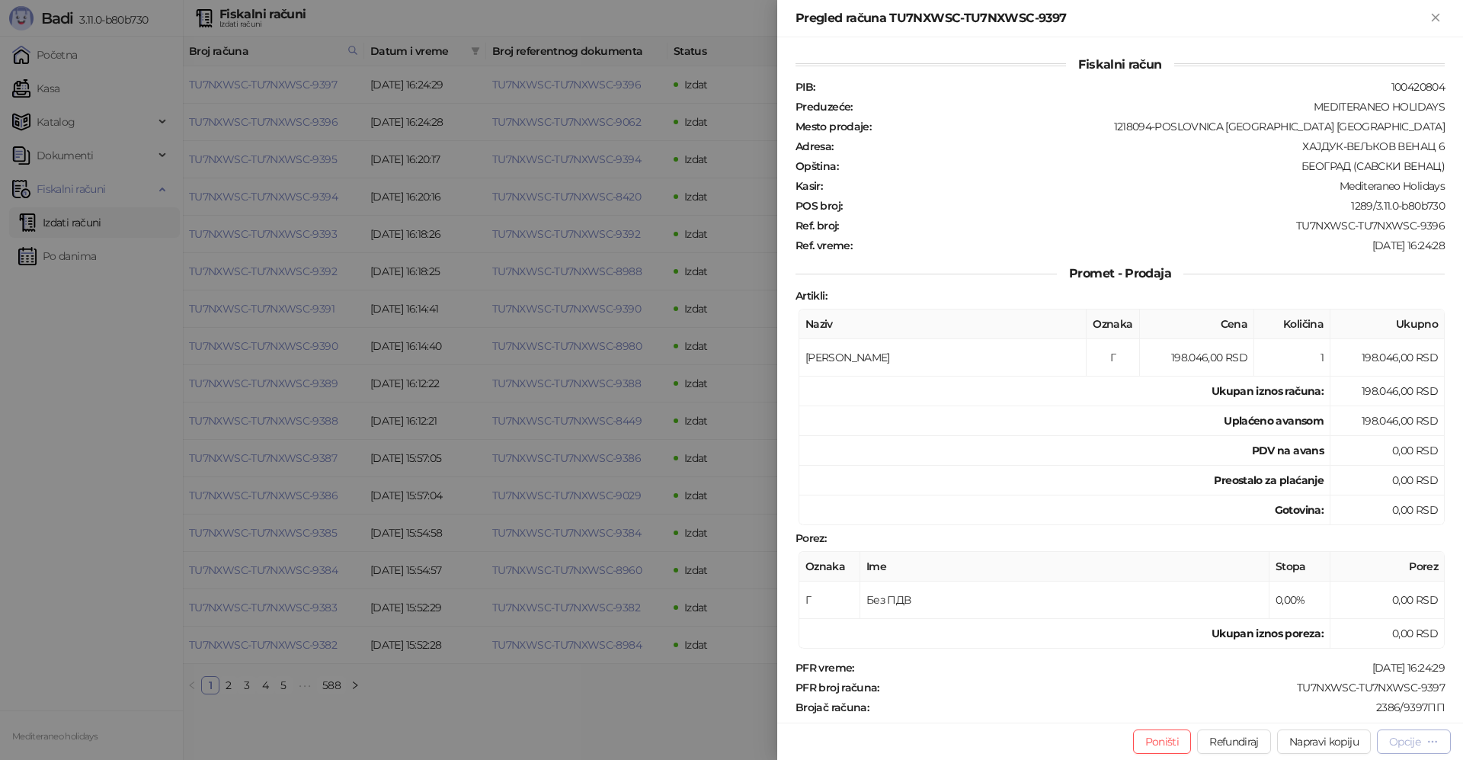
click at [1412, 745] on div "Opcije" at bounding box center [1405, 742] width 31 height 14
click at [1364, 711] on span "Preuzmi u PDF formatu" at bounding box center [1361, 711] width 156 height 17
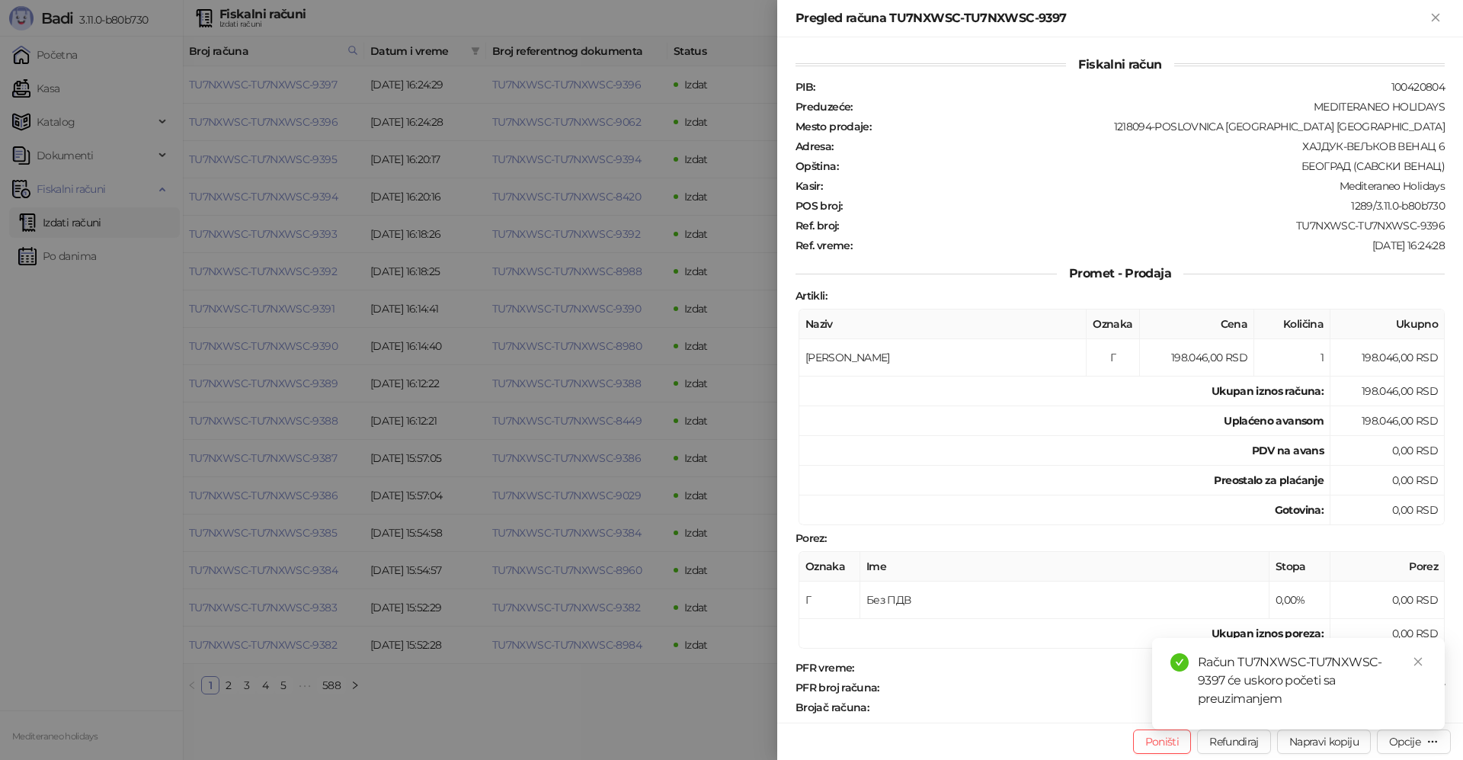
click at [1422, 21] on div "Pregled računa TU7NXWSC-TU7NXWSC-9397" at bounding box center [1111, 18] width 631 height 18
click at [1428, 13] on button "Zatvori" at bounding box center [1436, 18] width 18 height 18
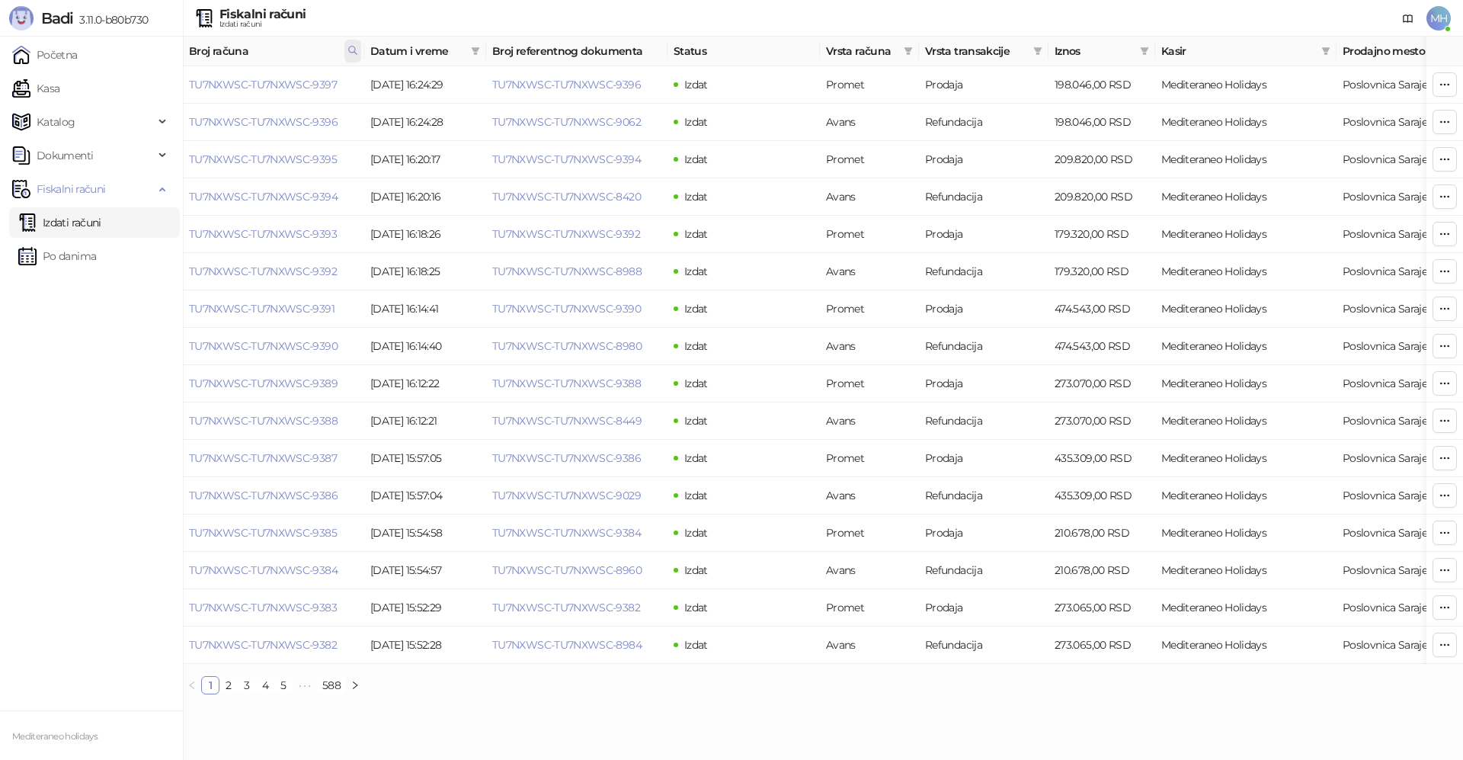
click at [351, 48] on icon at bounding box center [353, 50] width 11 height 11
drag, startPoint x: 275, startPoint y: 75, endPoint x: 158, endPoint y: 83, distance: 117.6
click at [158, 83] on body "Badi 3.11.0-b80b730 Početna Kasa Katalog Dokumenti Fiskalni računi Izdati račun…" at bounding box center [731, 353] width 1463 height 707
type input "****"
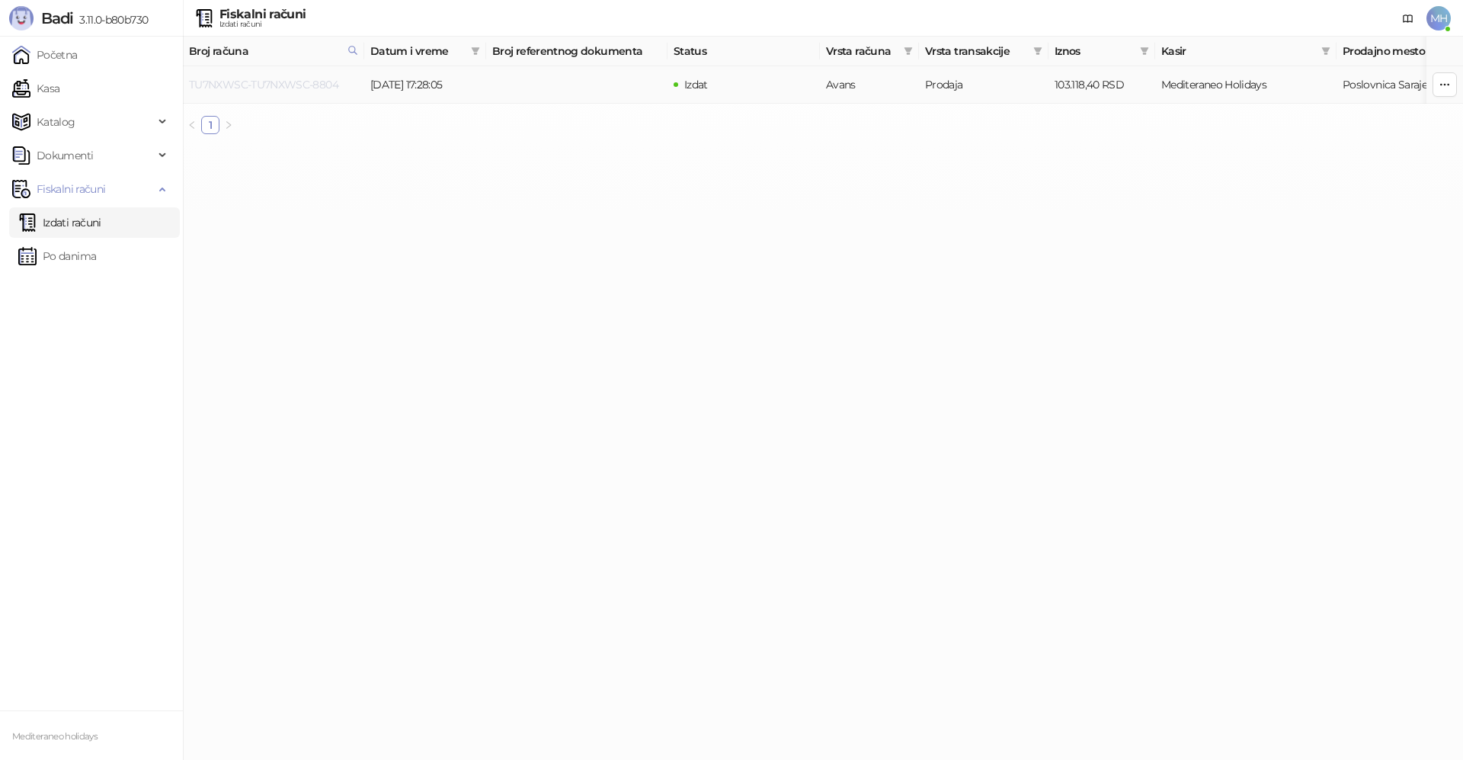
click at [290, 87] on link "TU7NXWSC-TU7NXWSC-8804" at bounding box center [263, 85] width 149 height 14
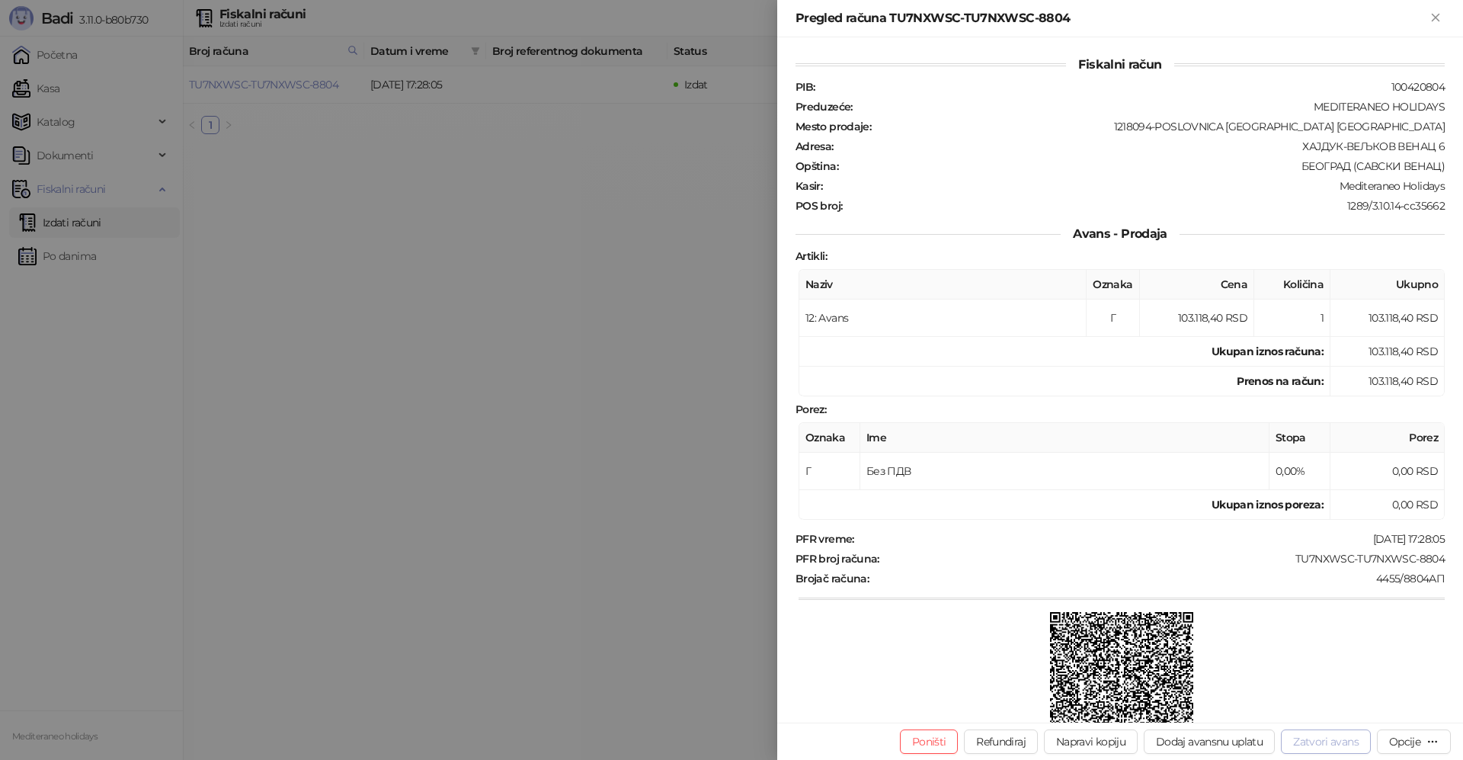
click at [1326, 743] on button "Zatvori avans" at bounding box center [1326, 741] width 90 height 24
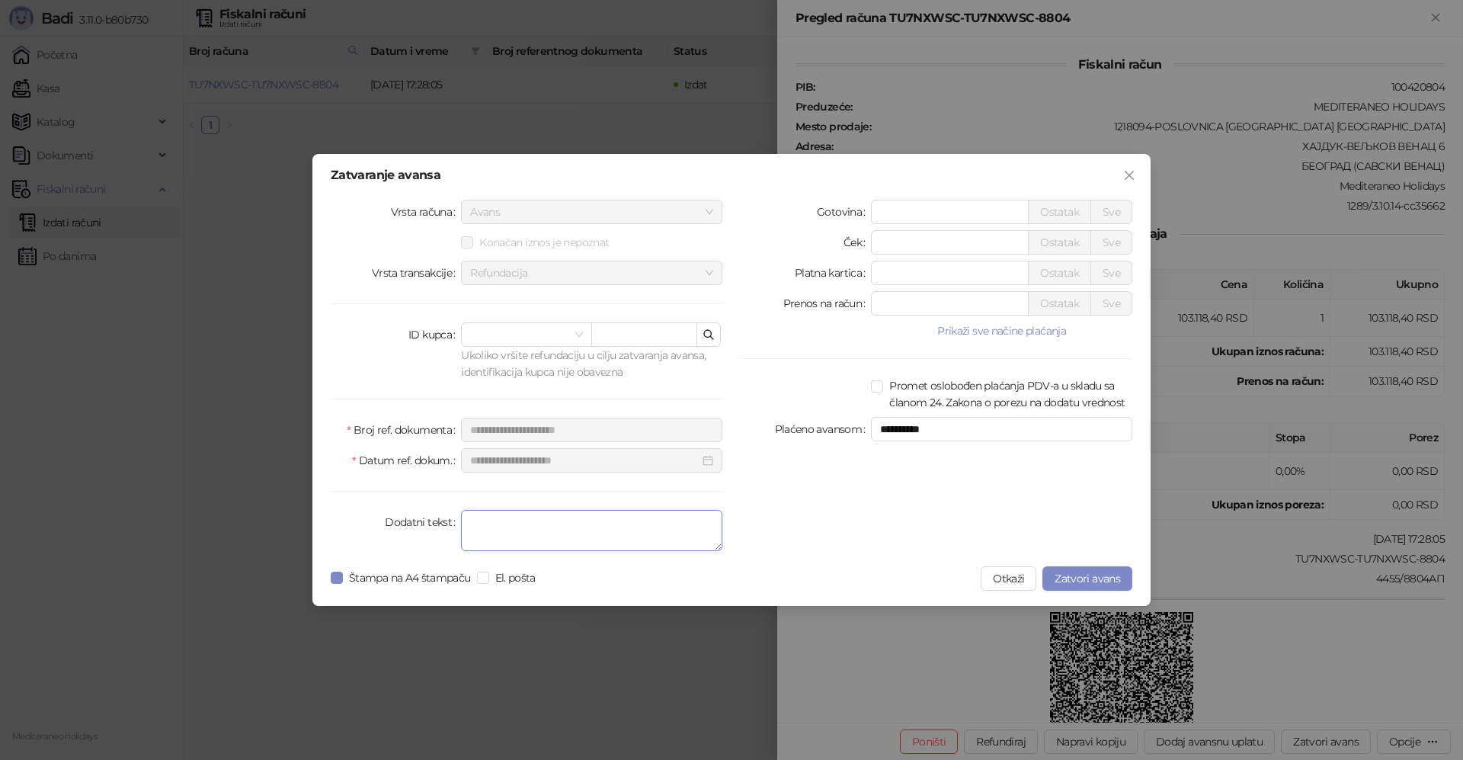
click at [611, 532] on textarea "Dodatni tekst" at bounding box center [591, 530] width 261 height 41
type textarea "*******"
click at [1084, 573] on span "Zatvori avans" at bounding box center [1088, 579] width 66 height 14
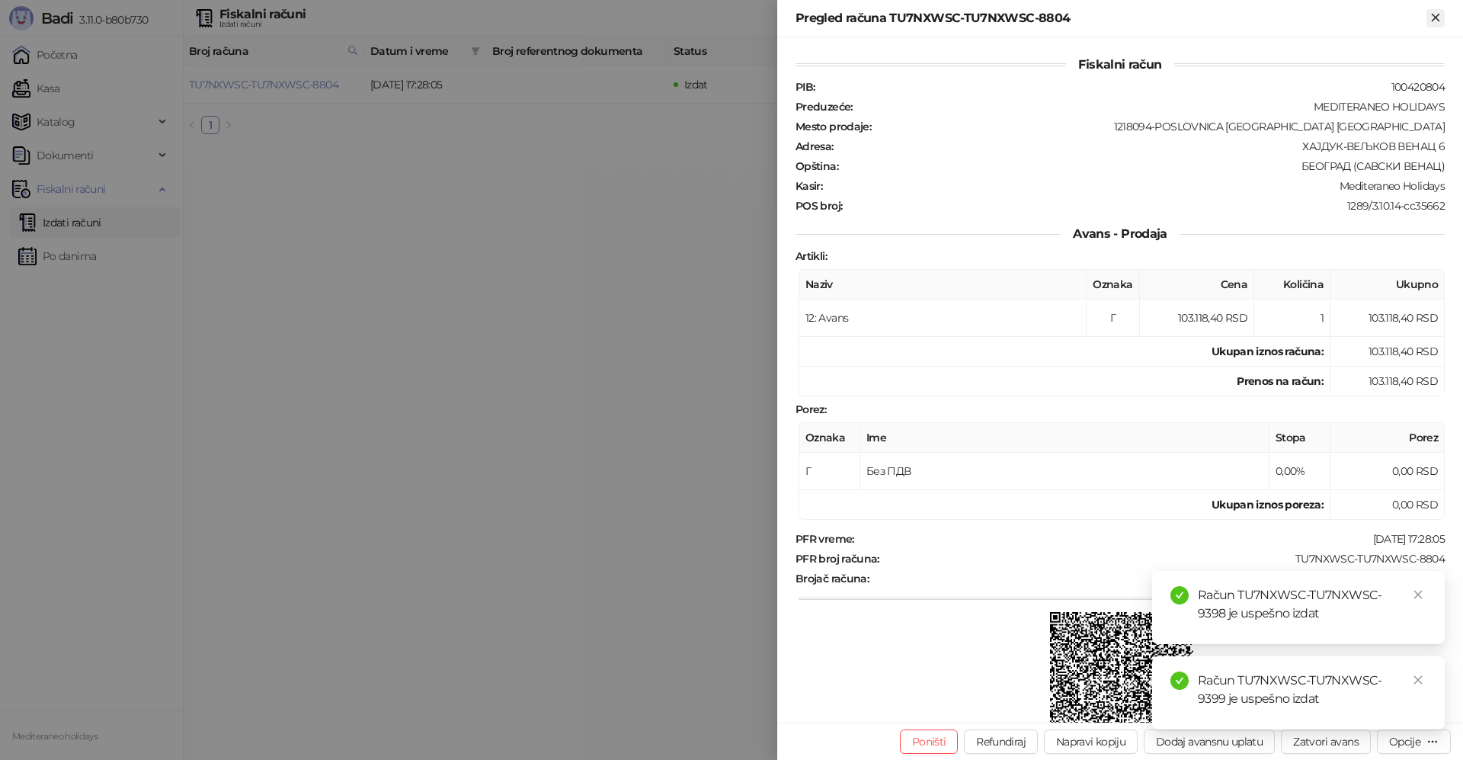
click at [1440, 15] on icon "Zatvori" at bounding box center [1436, 18] width 14 height 14
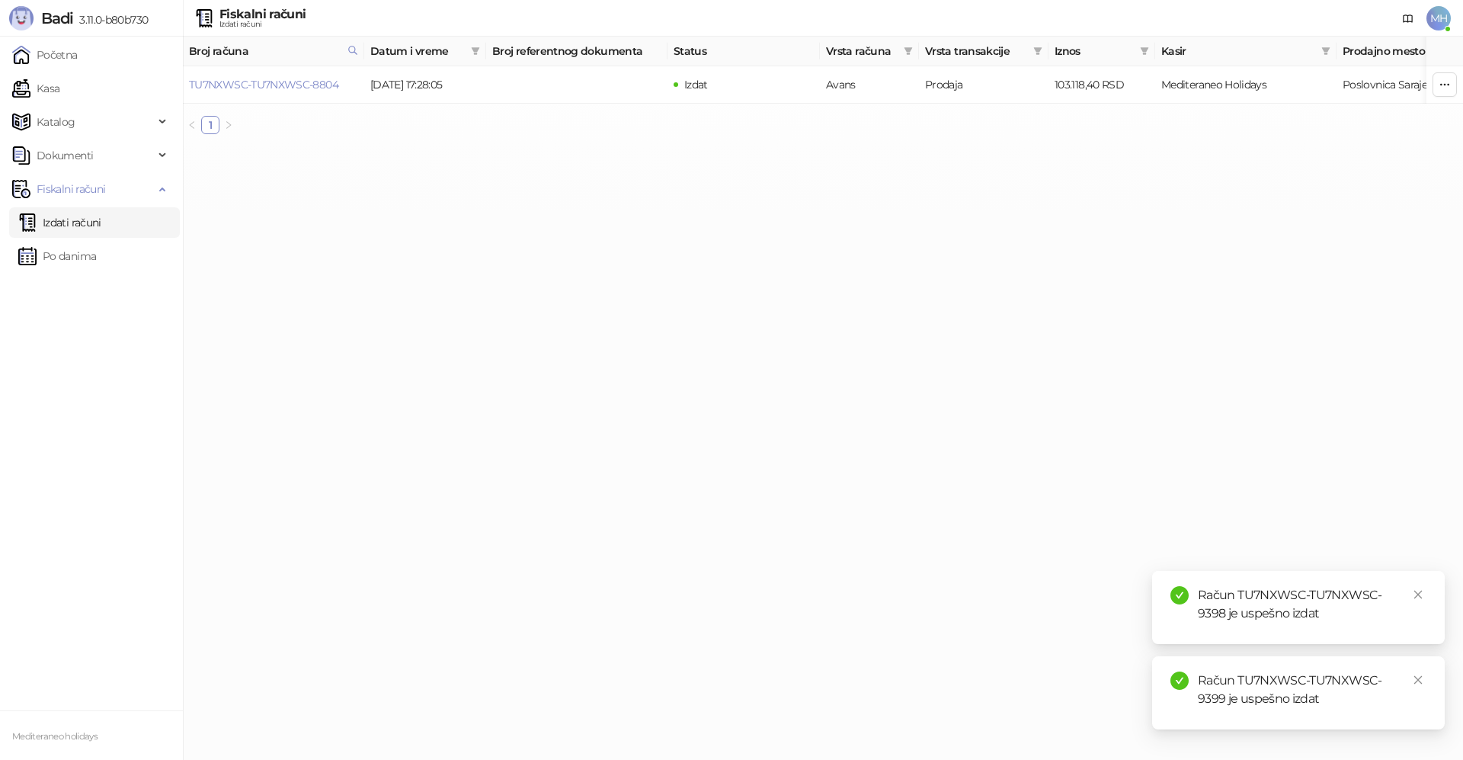
click at [101, 230] on link "Izdati računi" at bounding box center [59, 222] width 83 height 30
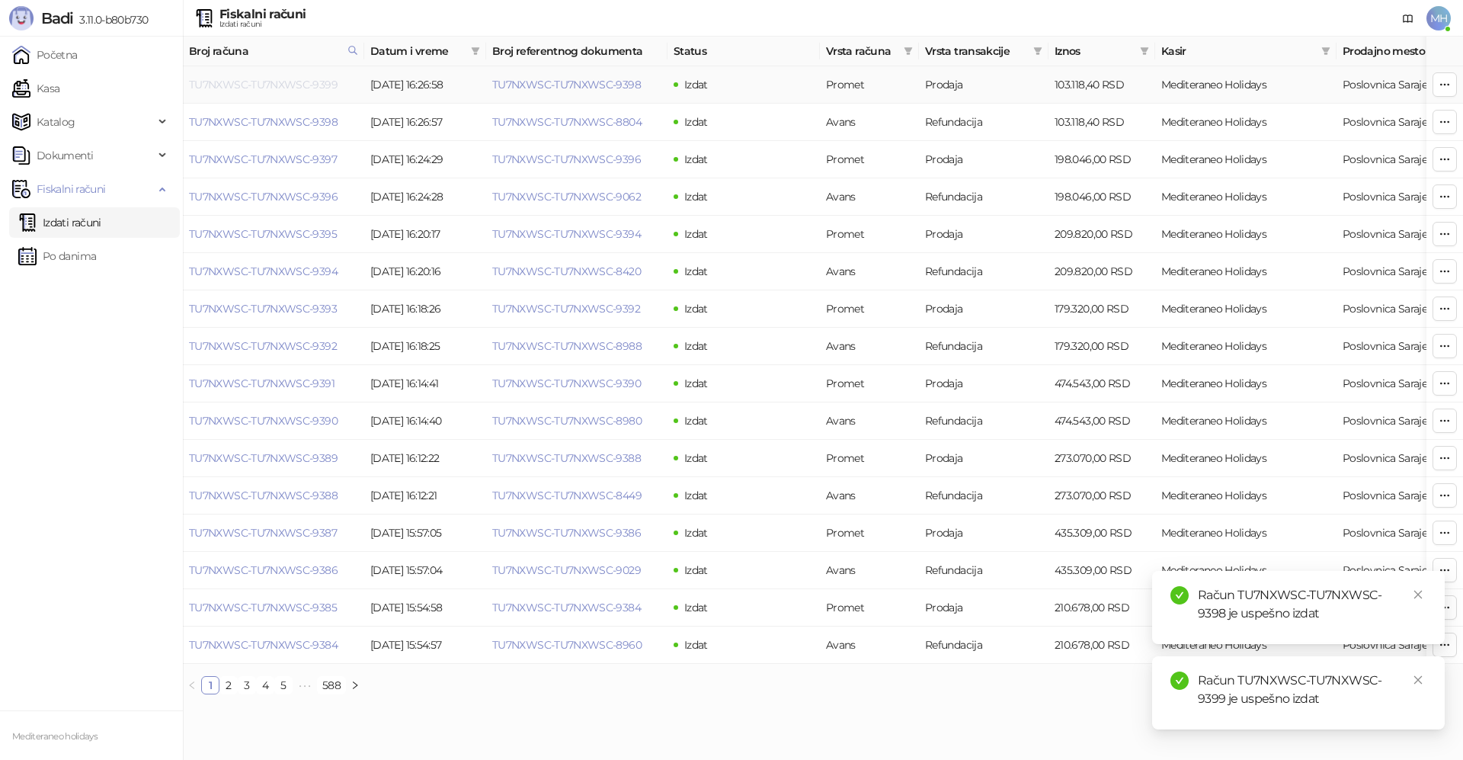
click at [325, 88] on link "TU7NXWSC-TU7NXWSC-9399" at bounding box center [263, 85] width 149 height 14
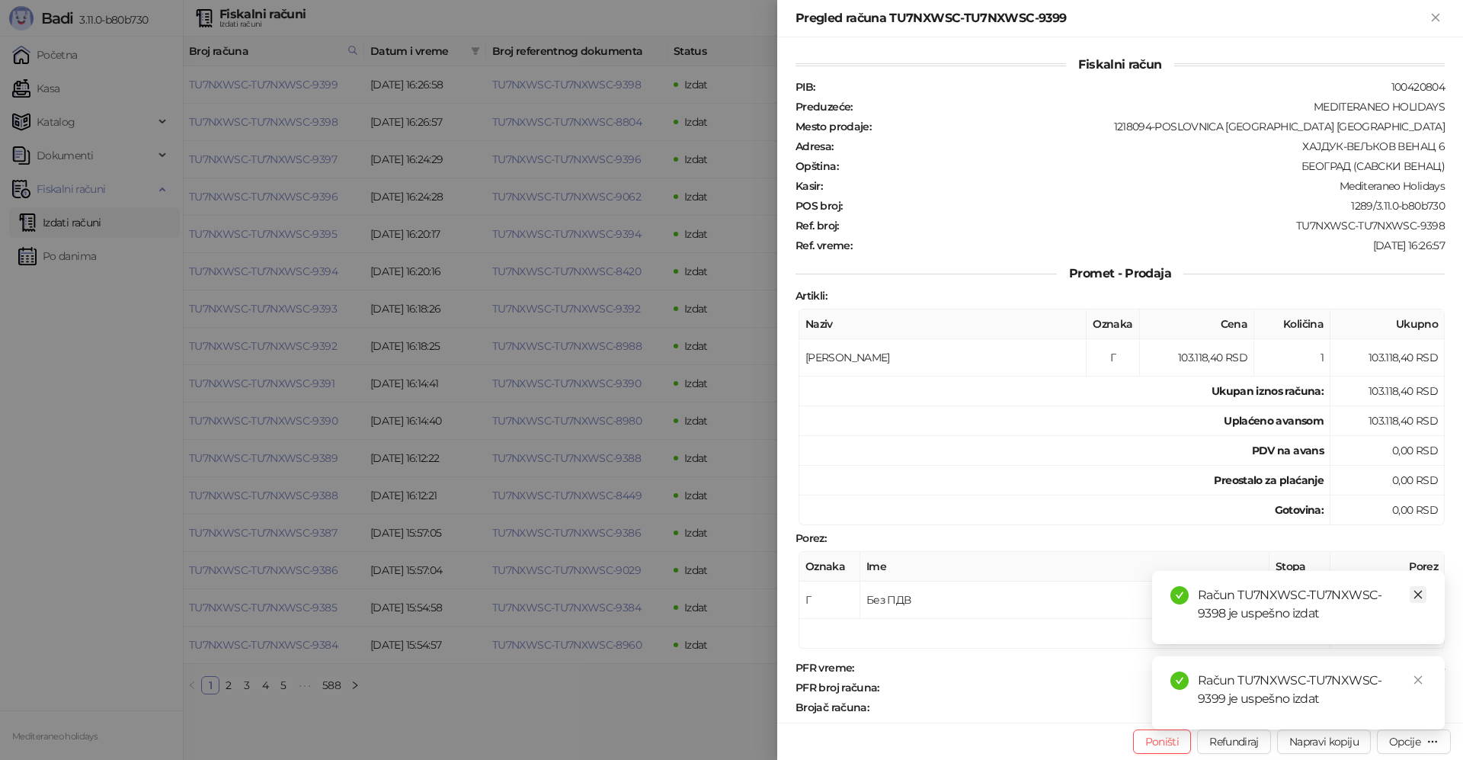
click at [1421, 596] on icon "close" at bounding box center [1418, 594] width 11 height 11
click at [1412, 677] on link "Close" at bounding box center [1418, 680] width 17 height 17
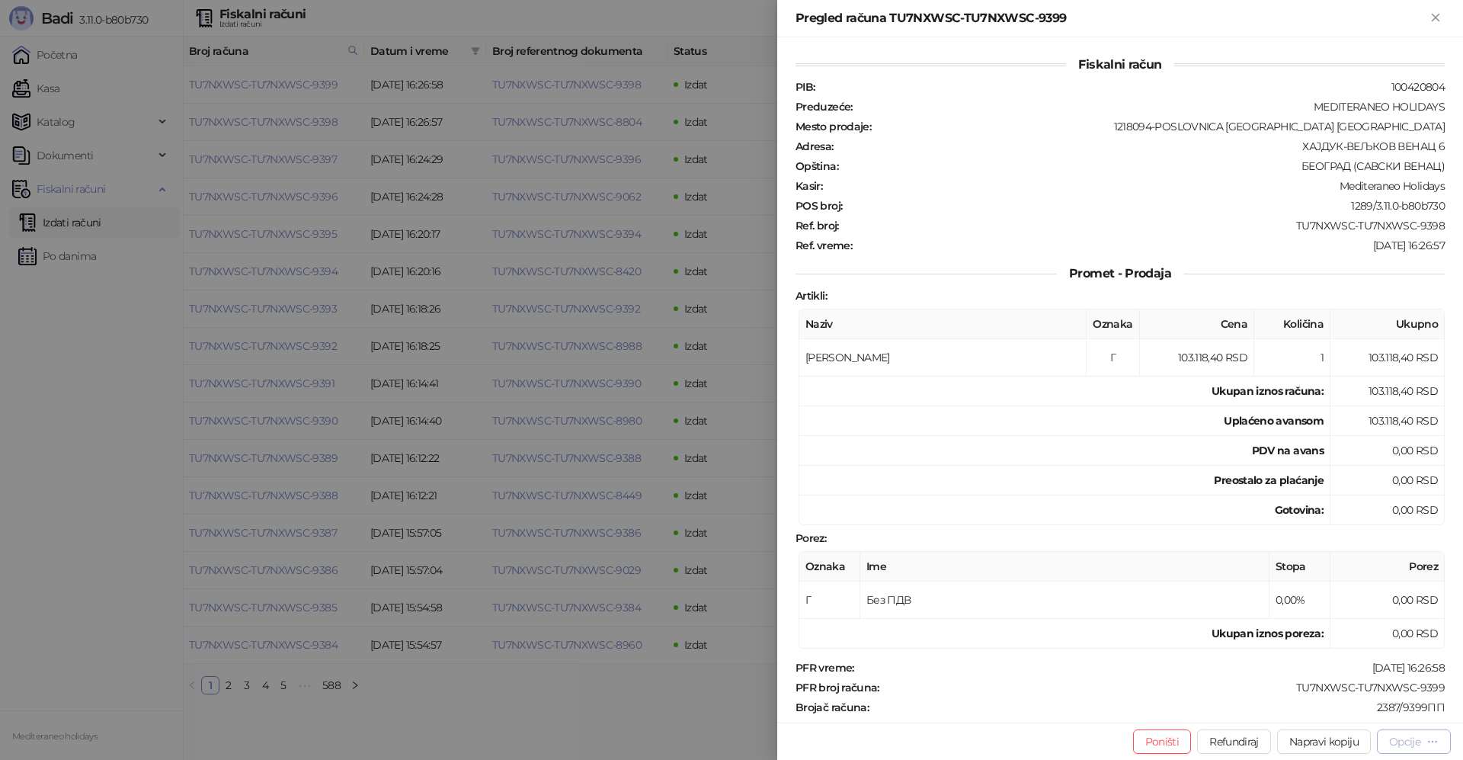
drag, startPoint x: 1422, startPoint y: 749, endPoint x: 1405, endPoint y: 745, distance: 17.8
click at [1422, 749] on button "Opcije" at bounding box center [1414, 741] width 74 height 24
click at [1326, 701] on li "Preuzmi u PDF formatu" at bounding box center [1352, 711] width 191 height 24
click at [1434, 24] on icon "Zatvori" at bounding box center [1436, 18] width 14 height 14
